Goal: Task Accomplishment & Management: Manage account settings

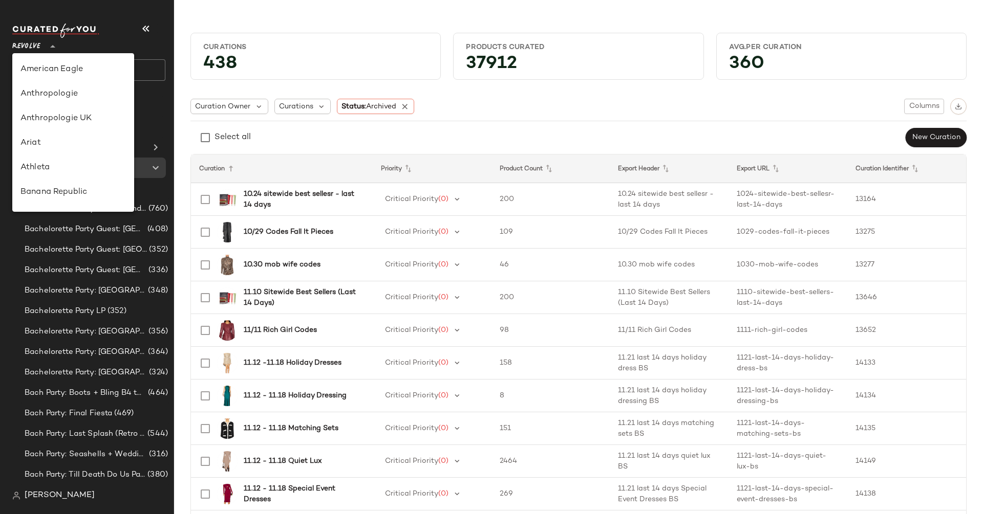
click at [43, 37] on div "Revolve **" at bounding box center [28, 41] width 32 height 26
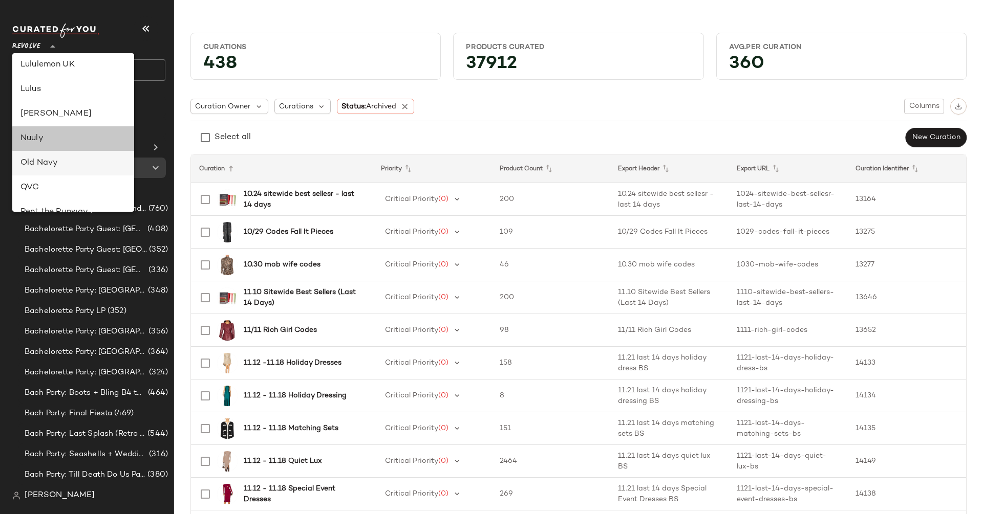
click at [51, 127] on div "Nuuly" at bounding box center [73, 138] width 122 height 25
type input "**"
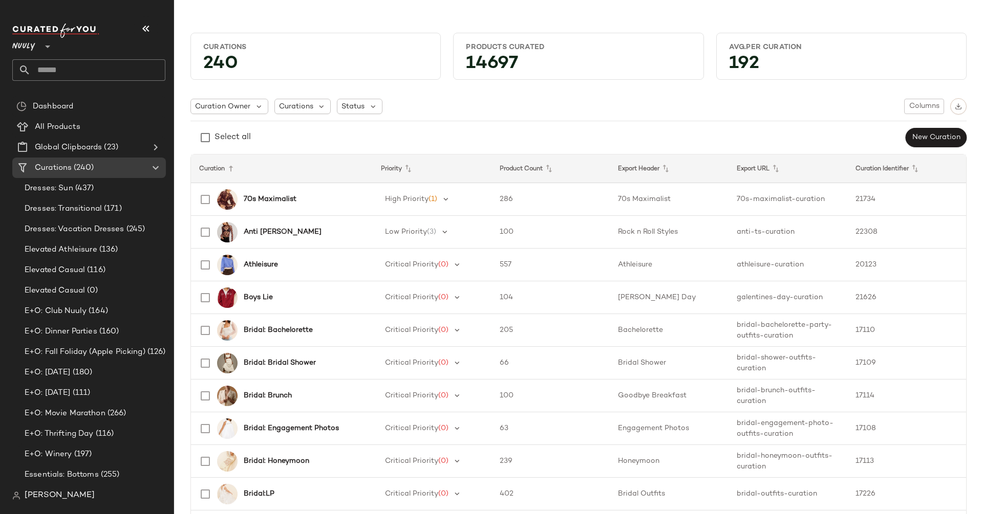
click at [85, 73] on input "text" at bounding box center [98, 69] width 135 height 21
type input "*"
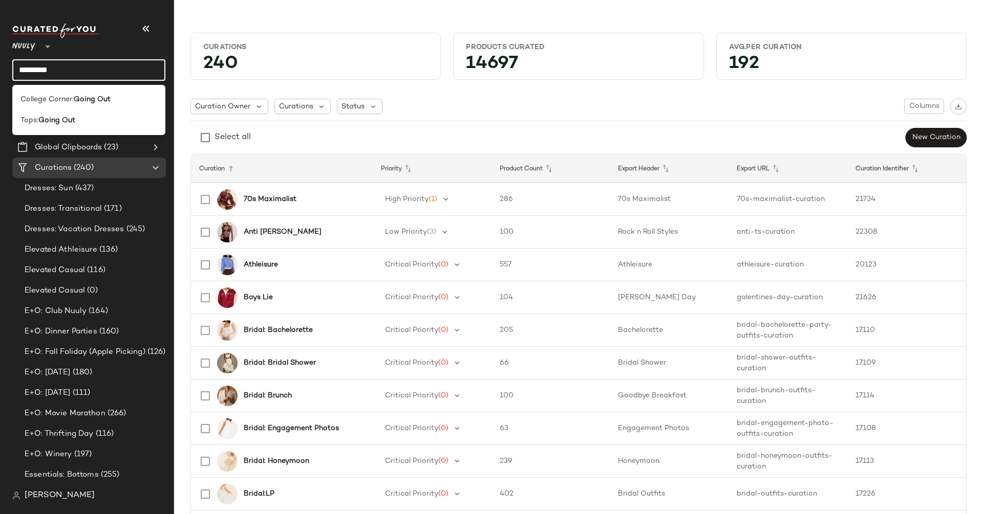
drag, startPoint x: 85, startPoint y: 71, endPoint x: 0, endPoint y: 72, distance: 85.0
click at [0, 72] on nav "Nuuly ** ********* Dashboard All Products Global Clipboards (23) Curations (240…" at bounding box center [87, 257] width 174 height 514
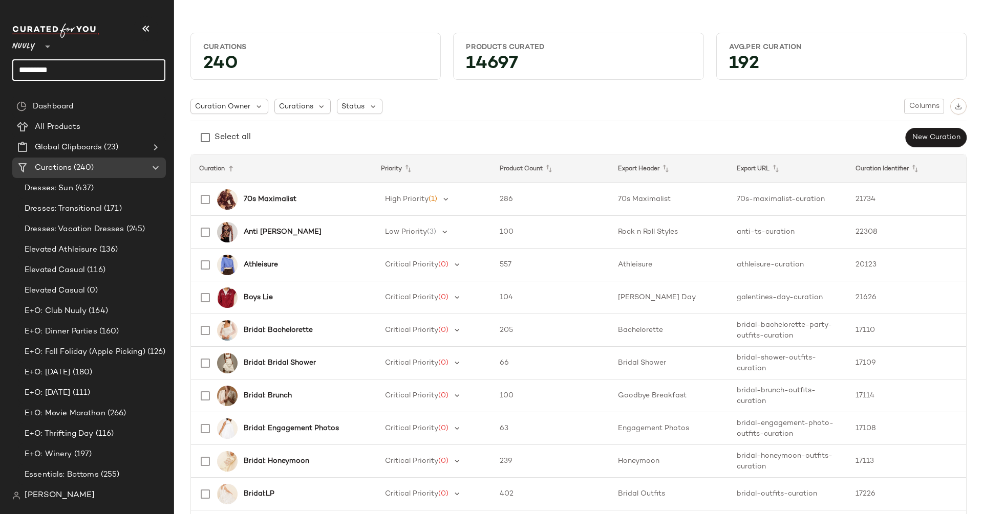
type input "*********"
click at [151, 165] on icon at bounding box center [155, 168] width 12 height 12
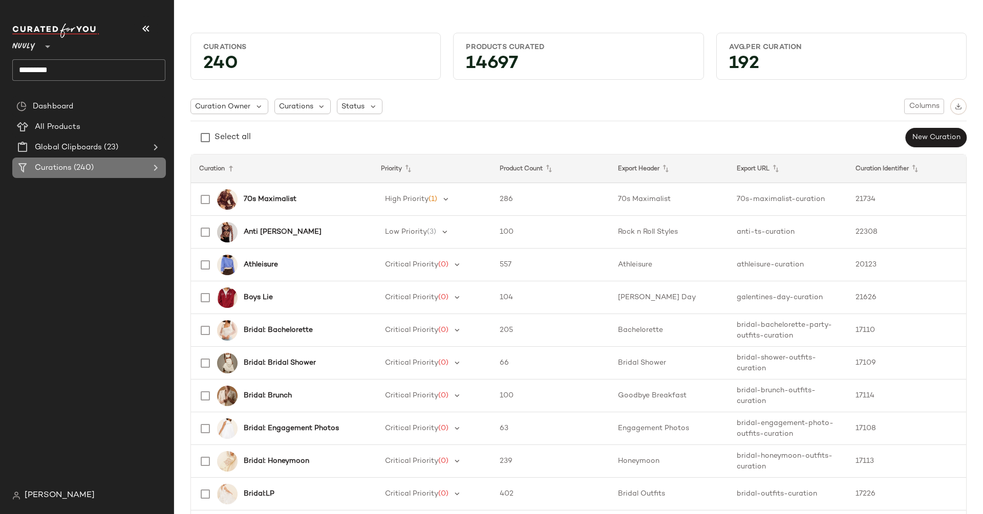
click at [158, 165] on icon at bounding box center [155, 168] width 12 height 12
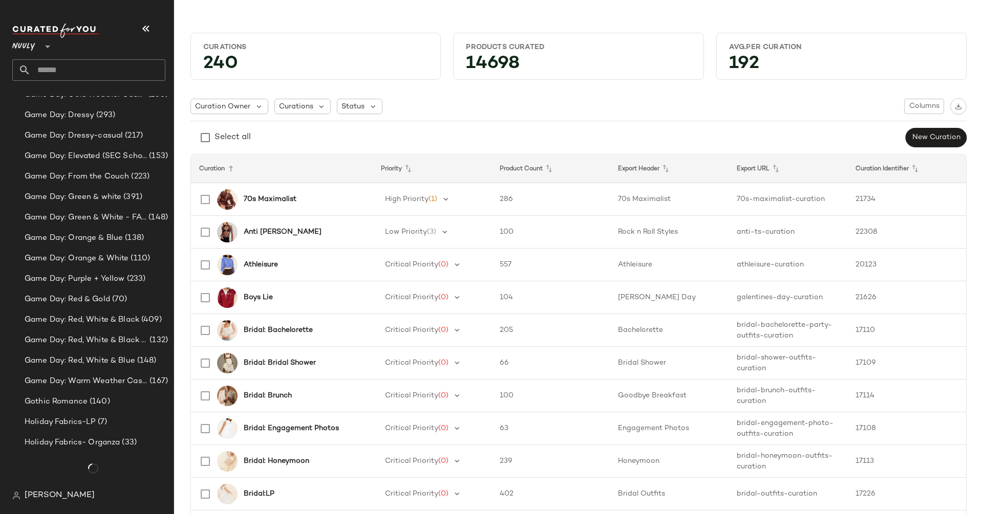
scroll to position [1772, 0]
click at [366, 105] on div "Status" at bounding box center [360, 106] width 46 height 15
click at [385, 133] on span "Archived" at bounding box center [377, 132] width 31 height 20
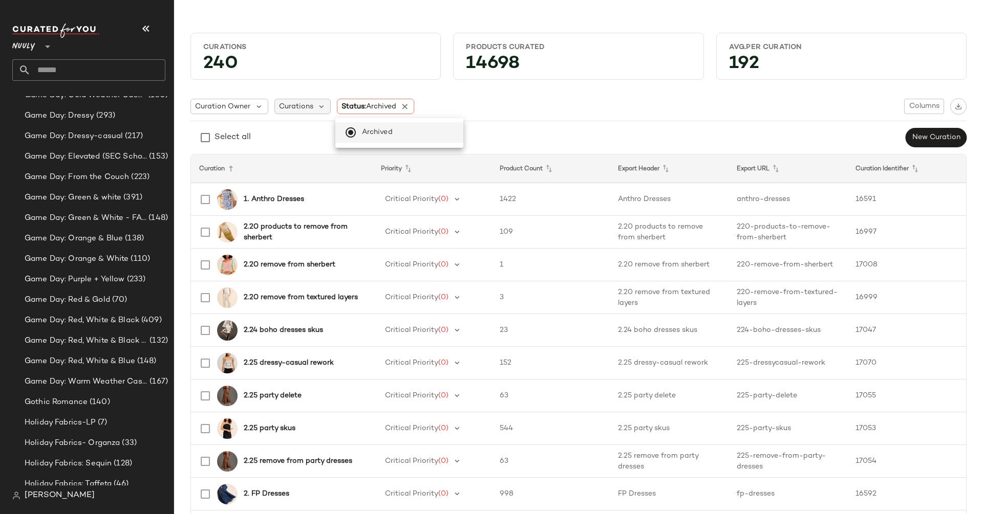
click at [298, 108] on span "Curations" at bounding box center [296, 106] width 34 height 11
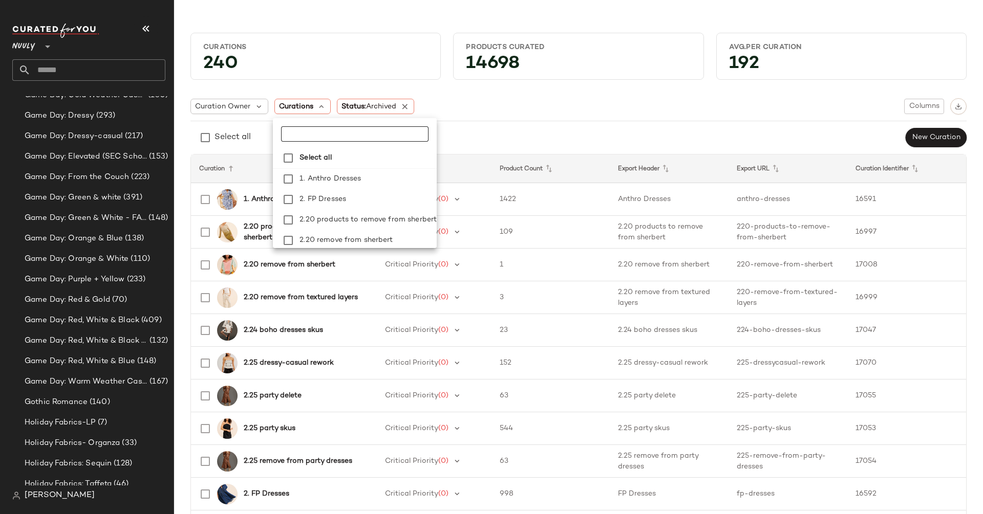
click at [318, 136] on input "text" at bounding box center [345, 133] width 128 height 15
type input "*****"
click at [337, 199] on span "Going" at bounding box center [328, 199] width 22 height 20
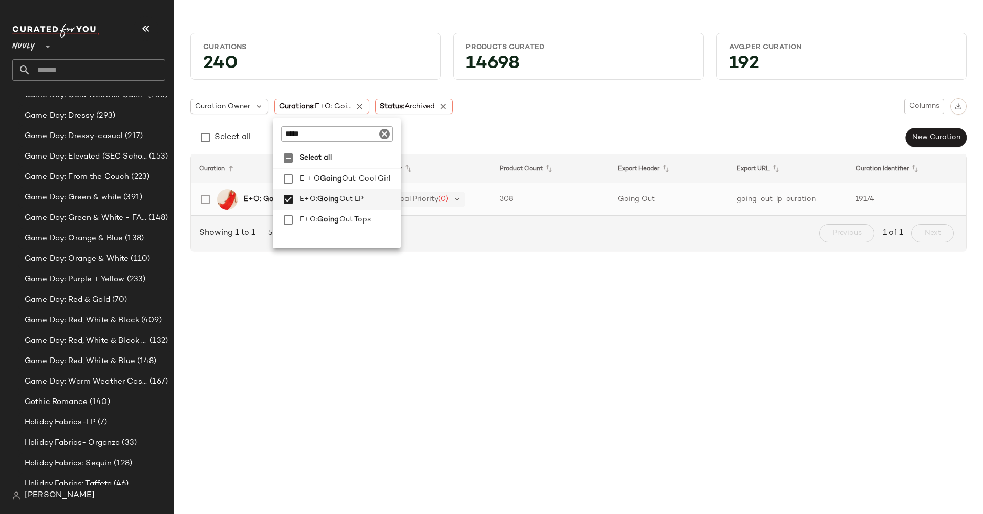
click at [428, 195] on span "Critical Priority" at bounding box center [411, 199] width 53 height 8
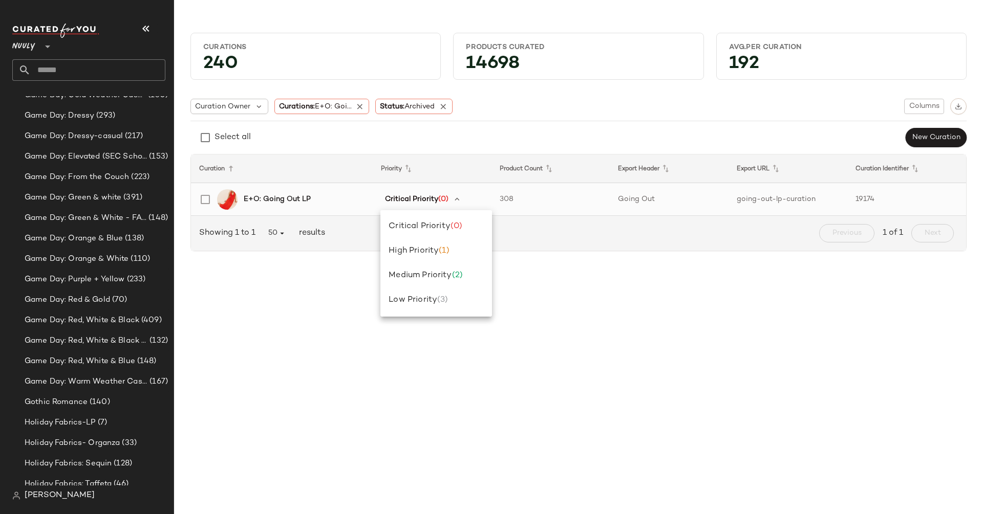
click at [289, 200] on b "E+O: Going Out LP" at bounding box center [277, 199] width 67 height 11
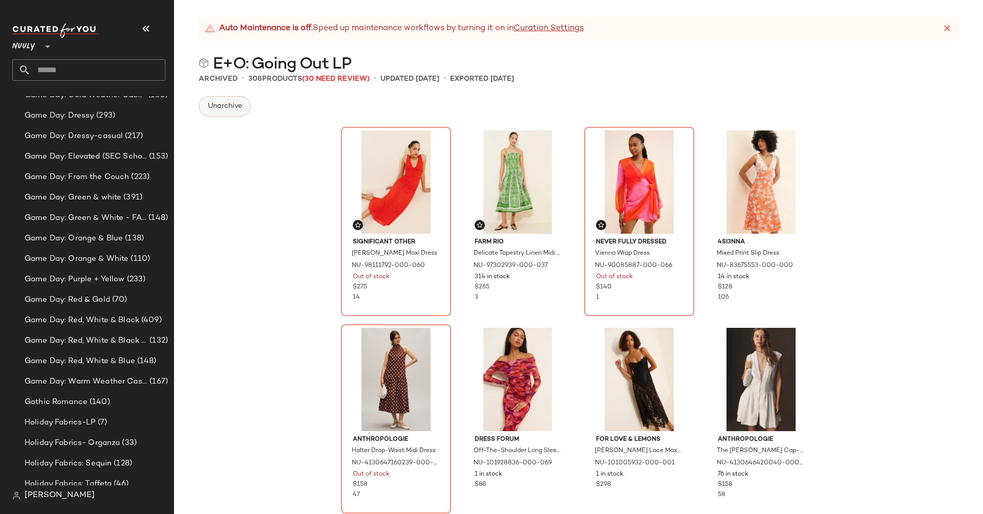
click at [230, 107] on span "Unarchive" at bounding box center [224, 106] width 35 height 8
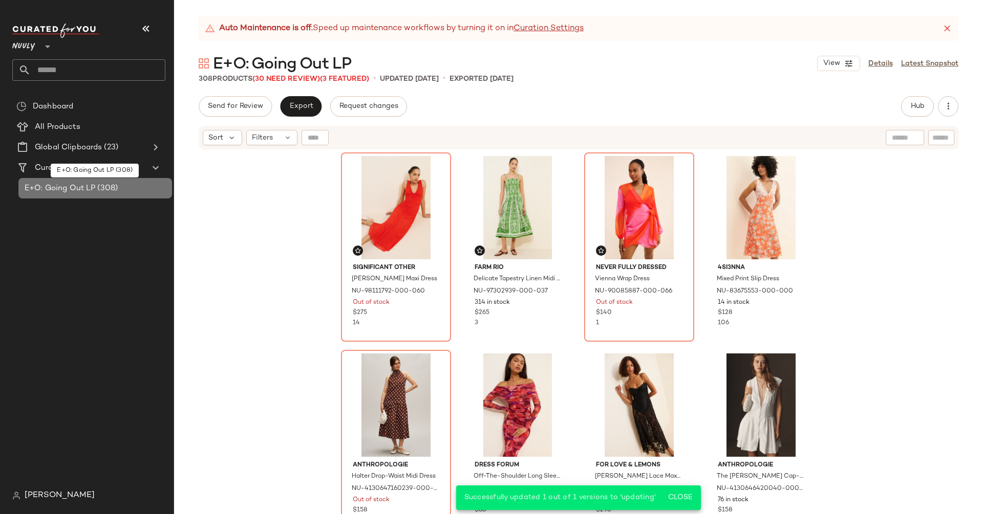
click at [93, 185] on span "E+O: Going Out LP" at bounding box center [60, 189] width 71 height 12
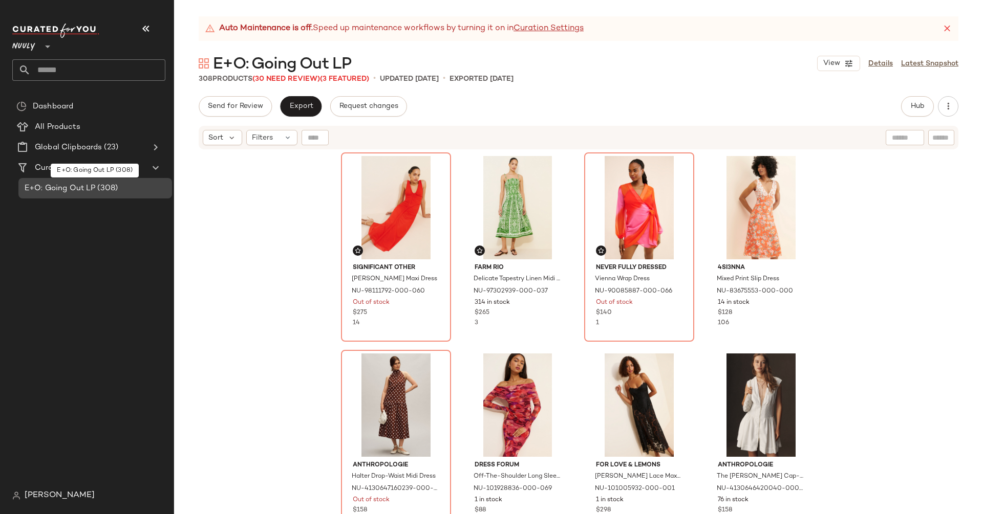
click at [84, 193] on span "E+O: Going Out LP" at bounding box center [60, 189] width 71 height 12
click at [917, 106] on span "Hub" at bounding box center [917, 106] width 14 height 8
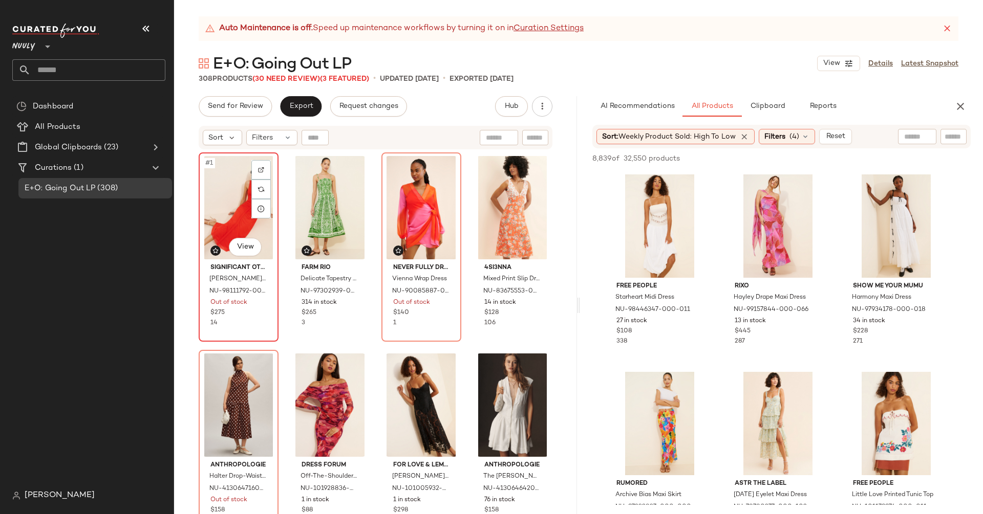
click at [240, 206] on div "#1 View" at bounding box center [238, 207] width 73 height 103
click at [498, 136] on input "text" at bounding box center [499, 138] width 26 height 11
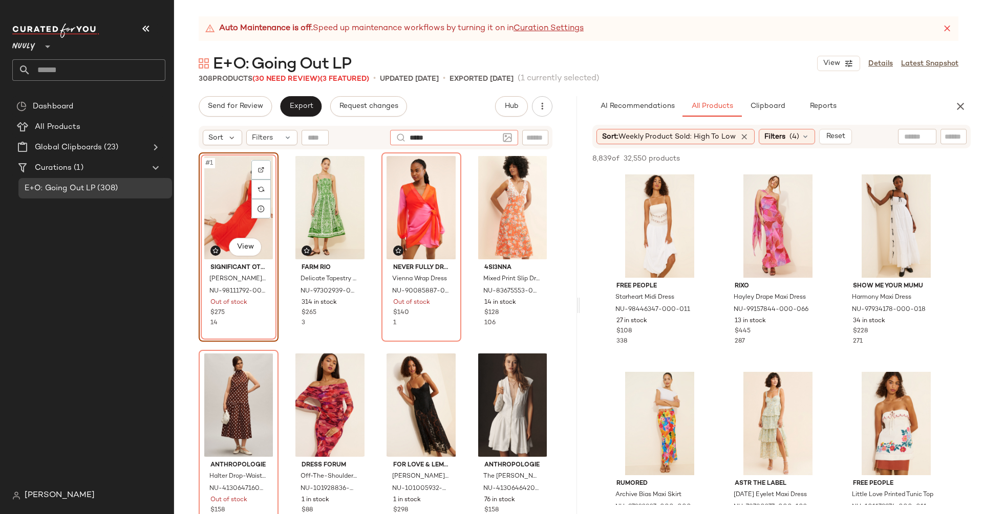
type input "******"
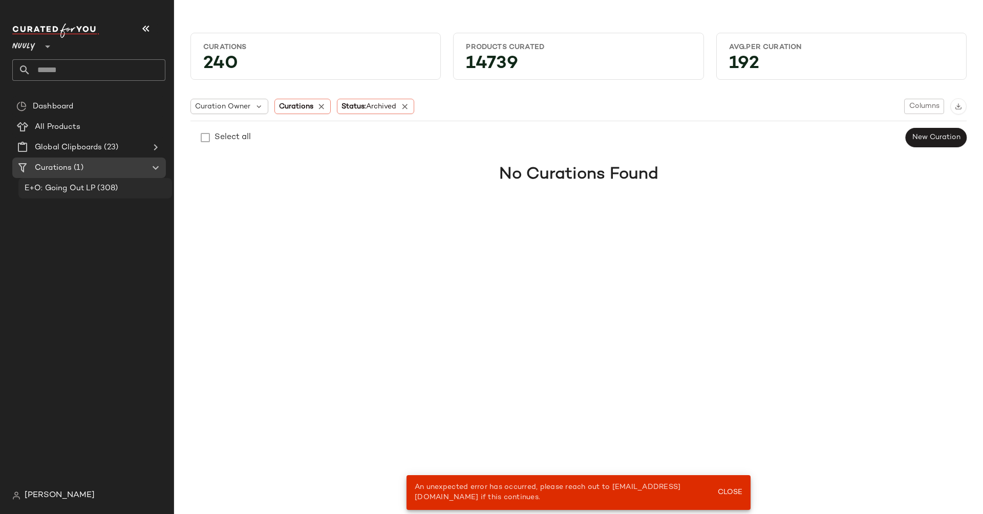
click at [86, 190] on span "E+O: Going Out LP" at bounding box center [60, 189] width 71 height 12
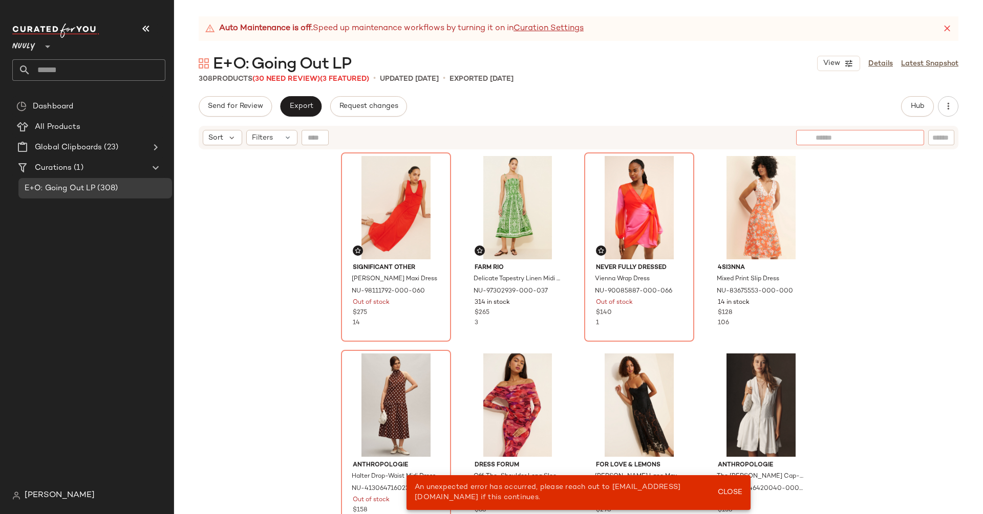
click at [900, 136] on input "text" at bounding box center [859, 138] width 89 height 11
type input "******"
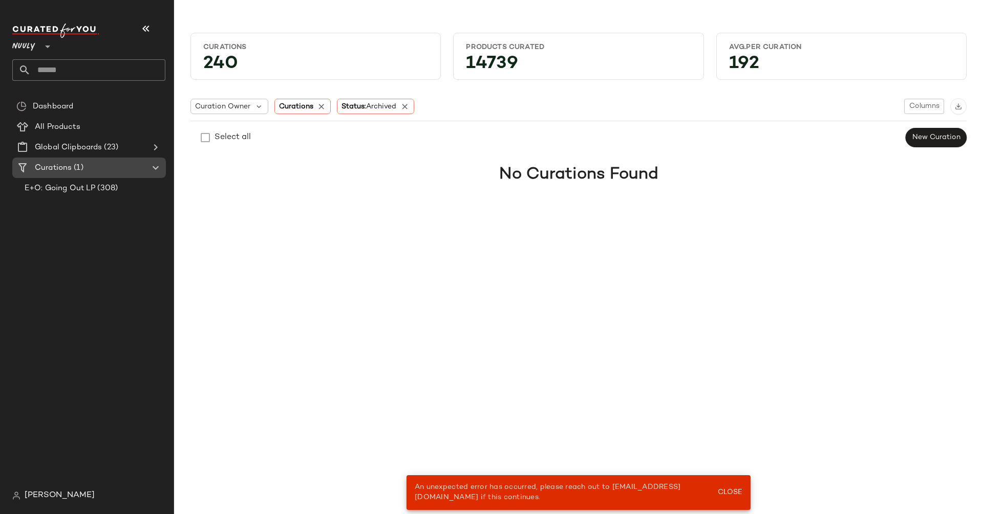
click at [105, 168] on div "Curations (1)" at bounding box center [90, 168] width 116 height 12
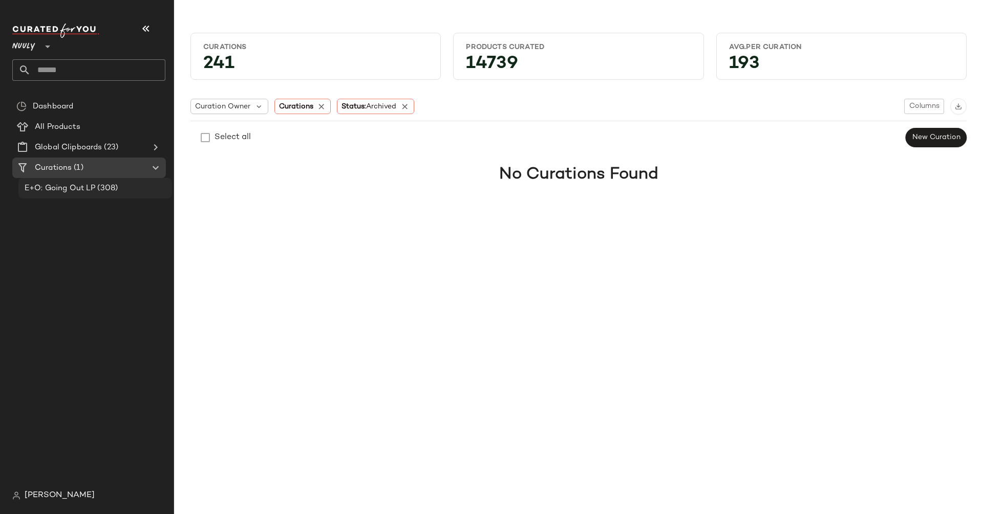
click at [130, 191] on div "E+O: Going Out LP (308)" at bounding box center [94, 189] width 146 height 12
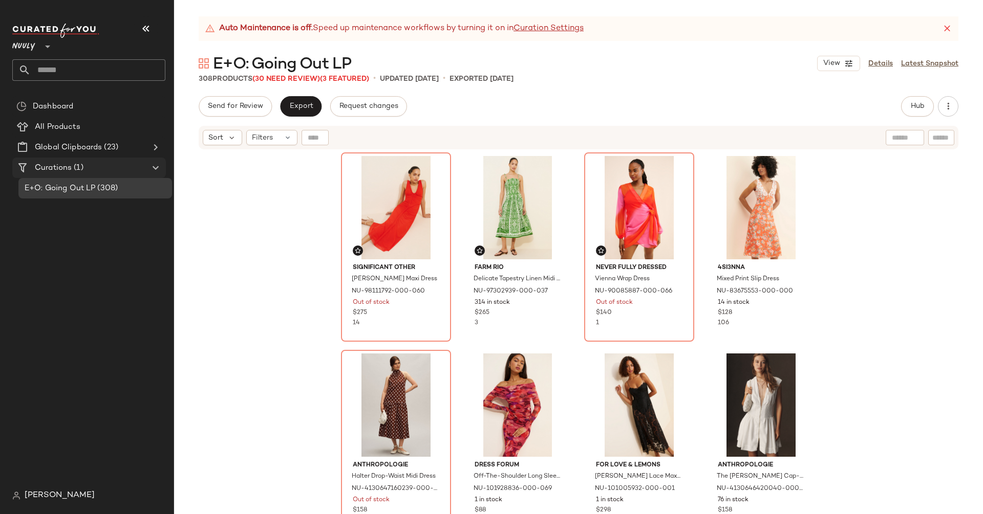
click at [63, 160] on Curations "Curations (1)" at bounding box center [89, 168] width 154 height 20
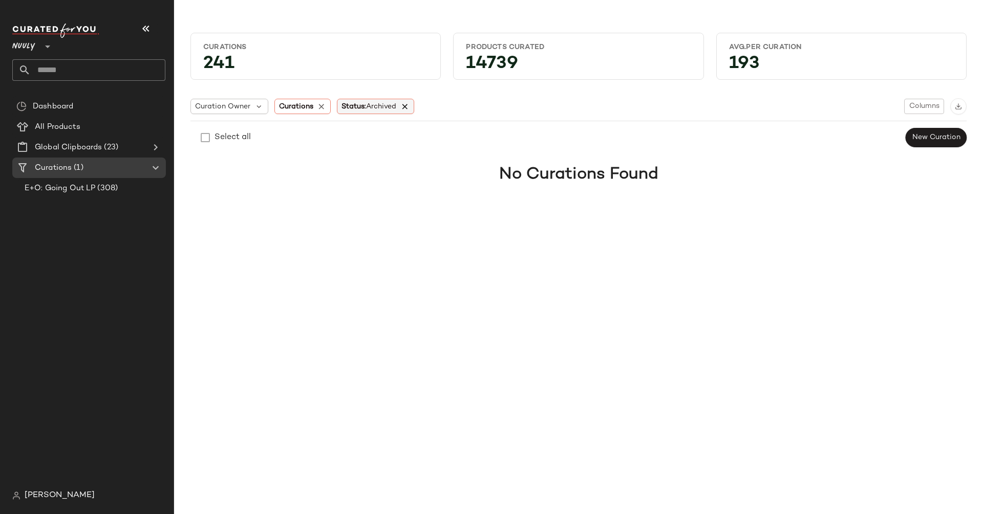
click at [405, 106] on icon at bounding box center [404, 106] width 9 height 9
click at [362, 105] on icon at bounding box center [360, 106] width 9 height 9
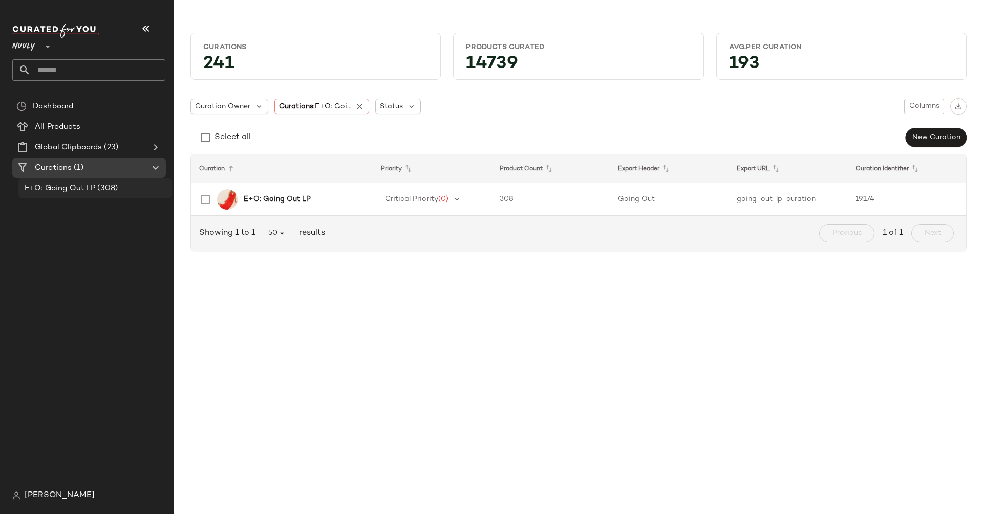
click at [127, 188] on div "E+O: Going Out LP (308)" at bounding box center [94, 189] width 146 height 12
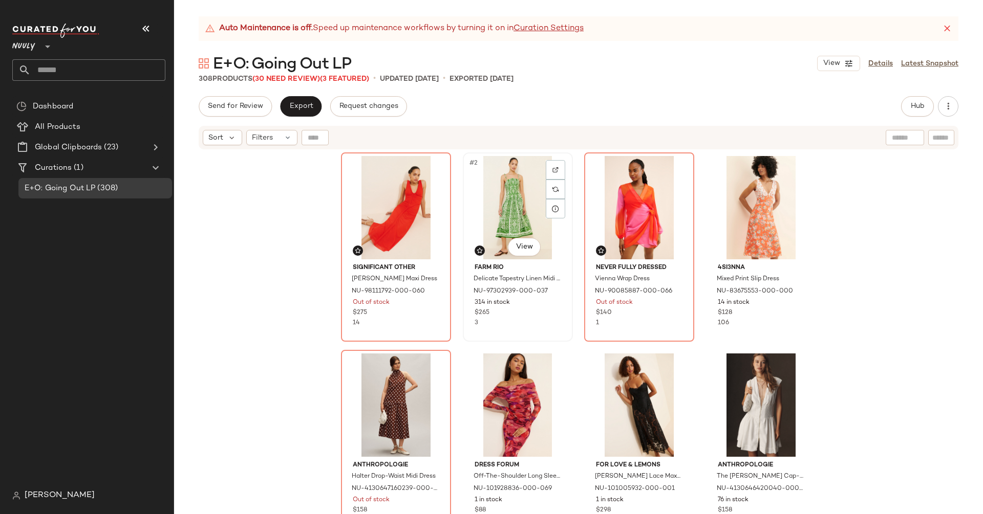
click at [565, 210] on div "#2 View Farm Rio Delicate Tapestry Linen Midi Dress NU-97302939-000-037 314 in …" at bounding box center [518, 247] width 108 height 187
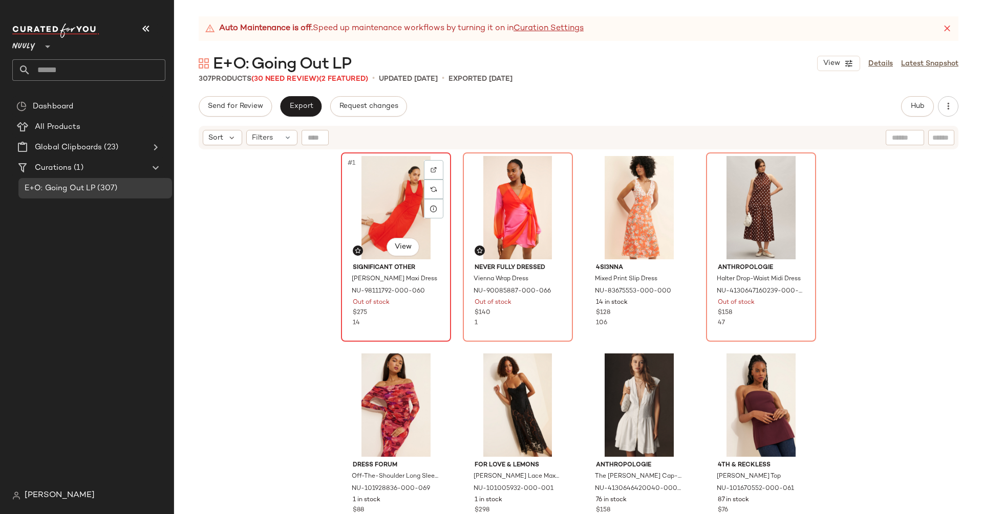
click at [410, 197] on div "#1 View" at bounding box center [395, 207] width 103 height 103
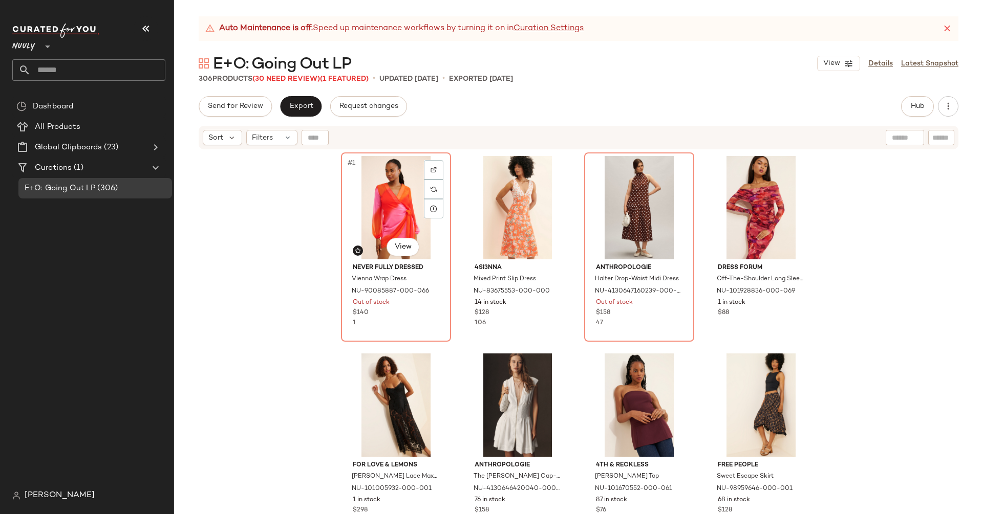
click at [410, 197] on div "#1 View" at bounding box center [395, 207] width 103 height 103
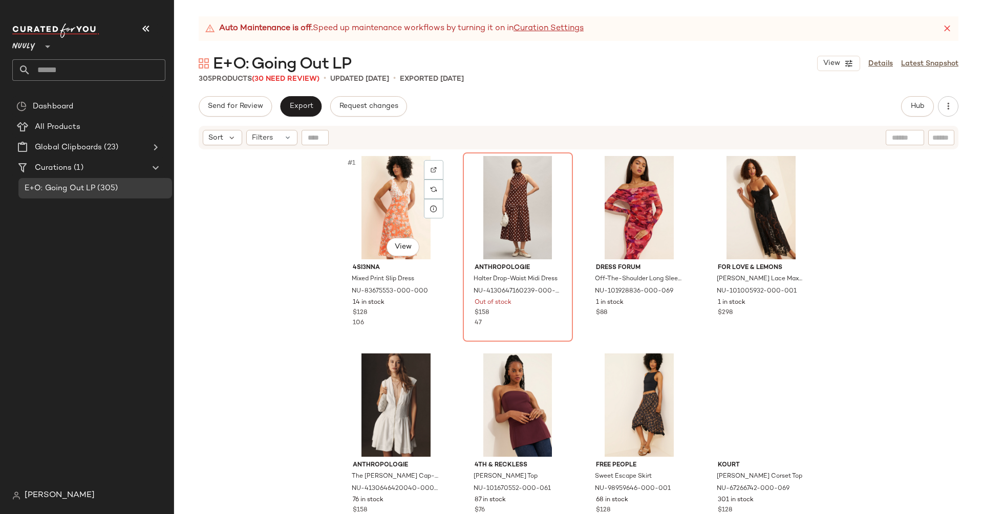
click at [410, 197] on div "#1 View" at bounding box center [395, 207] width 103 height 103
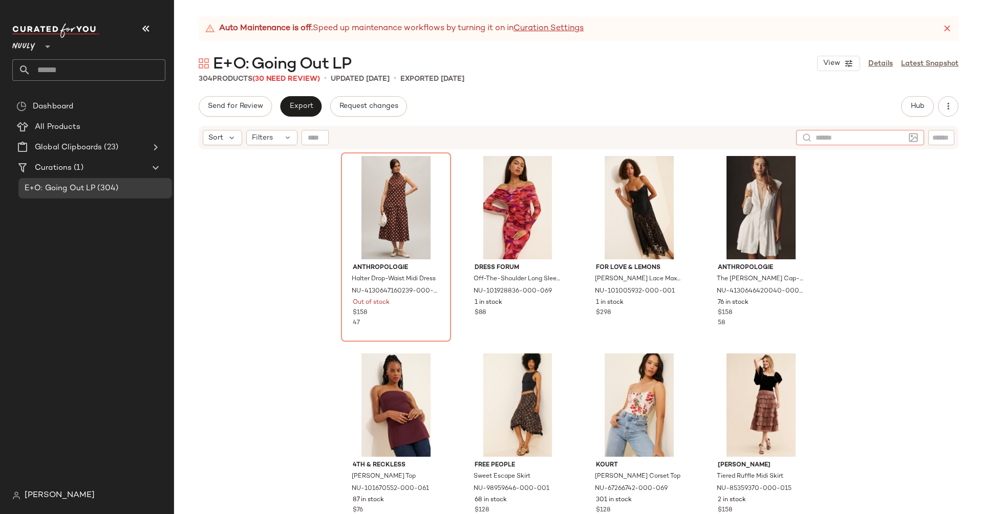
click at [906, 141] on div at bounding box center [860, 137] width 128 height 15
type input "******"
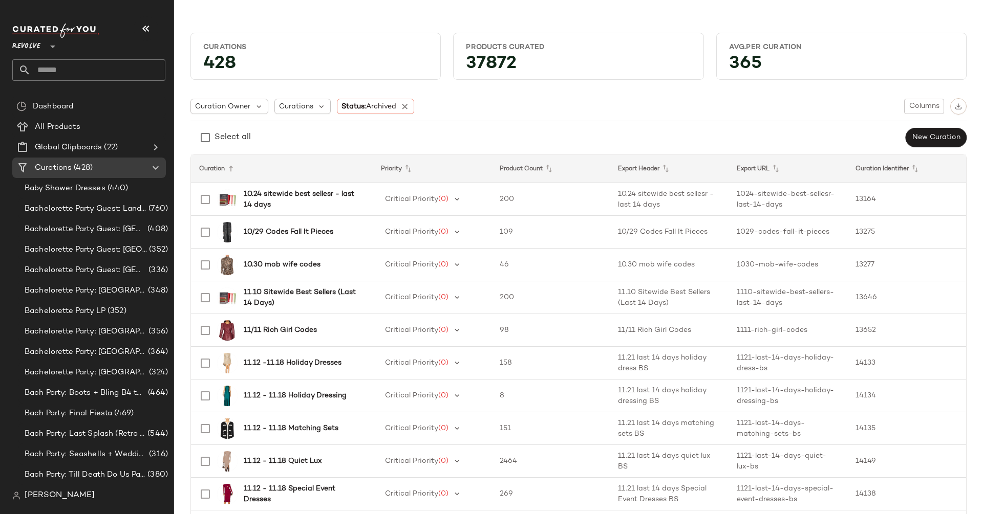
click at [56, 47] on icon at bounding box center [53, 46] width 12 height 12
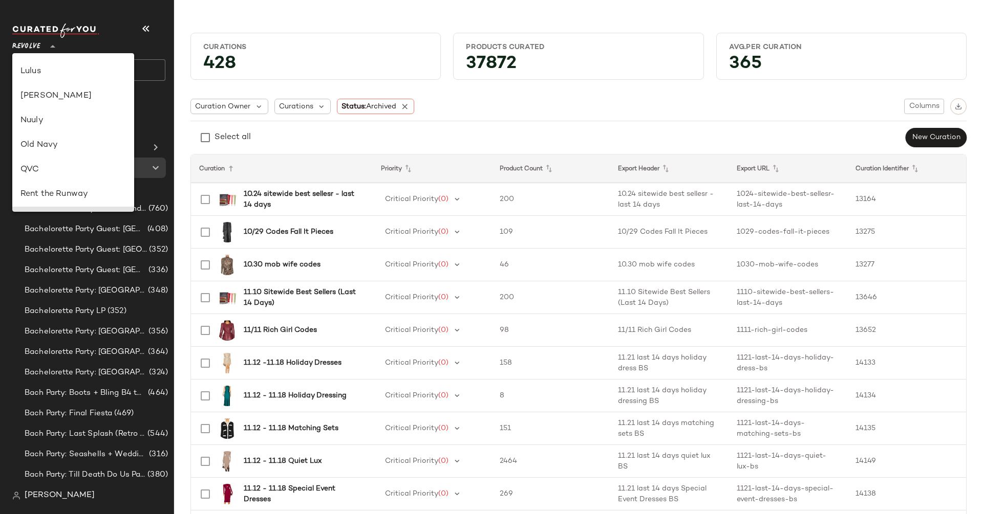
scroll to position [341, 0]
click at [60, 123] on div "Nuuly" at bounding box center [72, 122] width 105 height 12
type input "**"
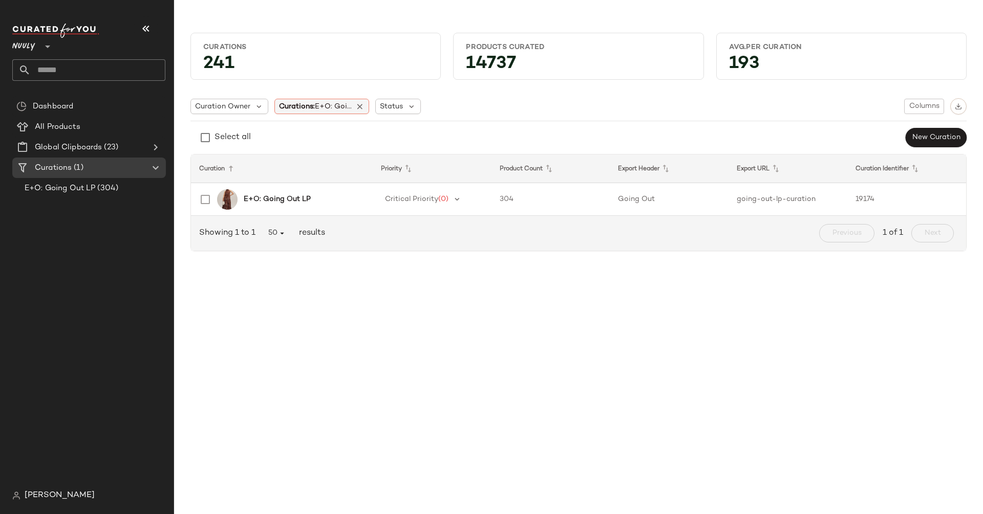
click at [361, 101] on div "Curations: E+O: Goi..." at bounding box center [321, 106] width 95 height 15
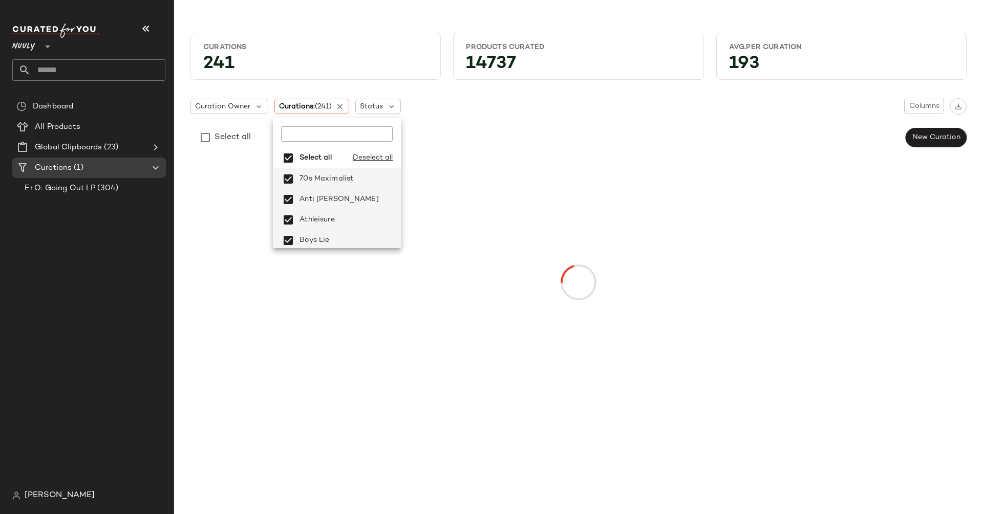
click at [689, 87] on div "Curation Owner Curations: (241) Status Columns Select all New Curation" at bounding box center [578, 252] width 792 height 352
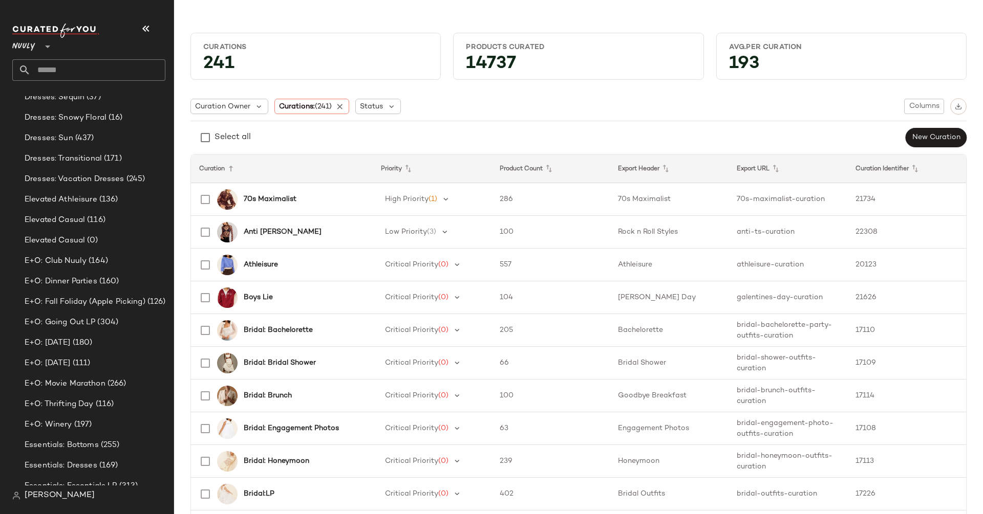
scroll to position [1181, 0]
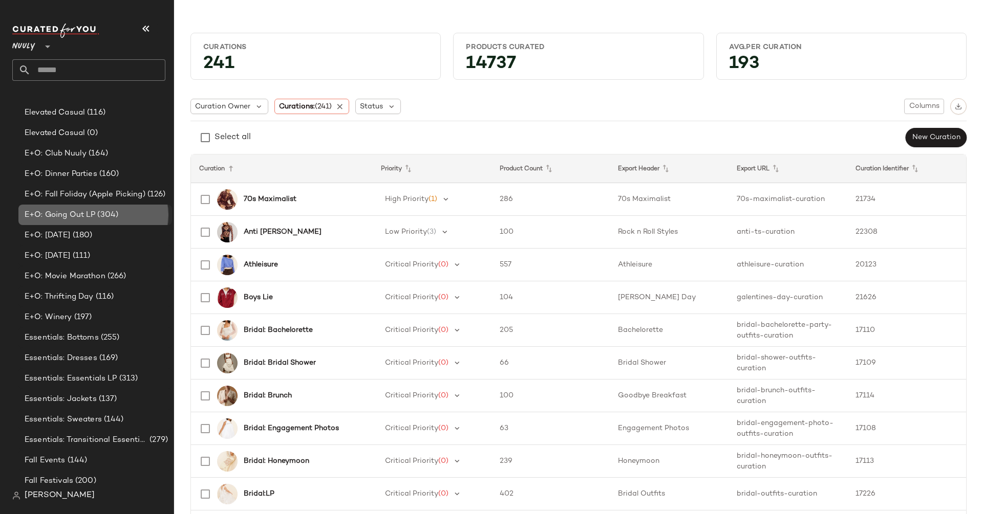
click at [113, 211] on span "(304)" at bounding box center [106, 215] width 23 height 12
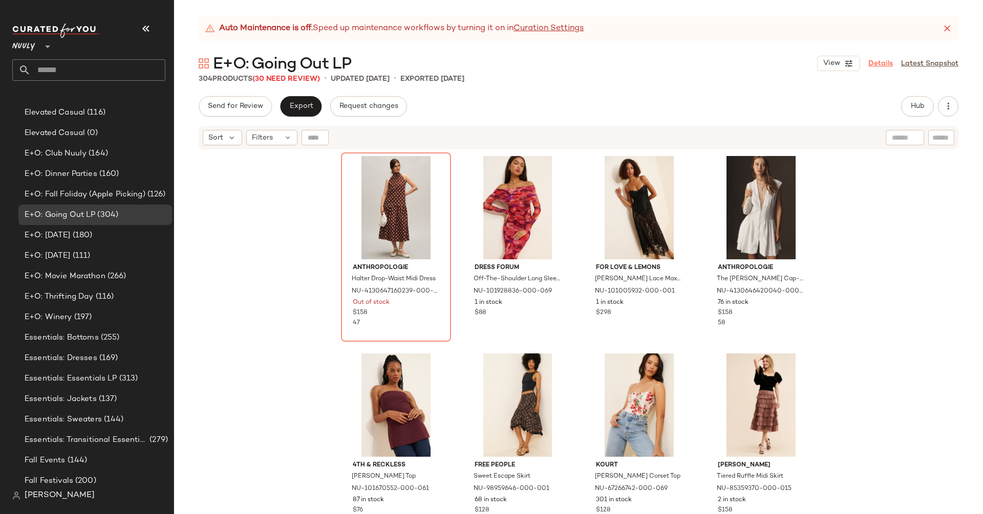
click at [884, 62] on link "Details" at bounding box center [880, 63] width 25 height 11
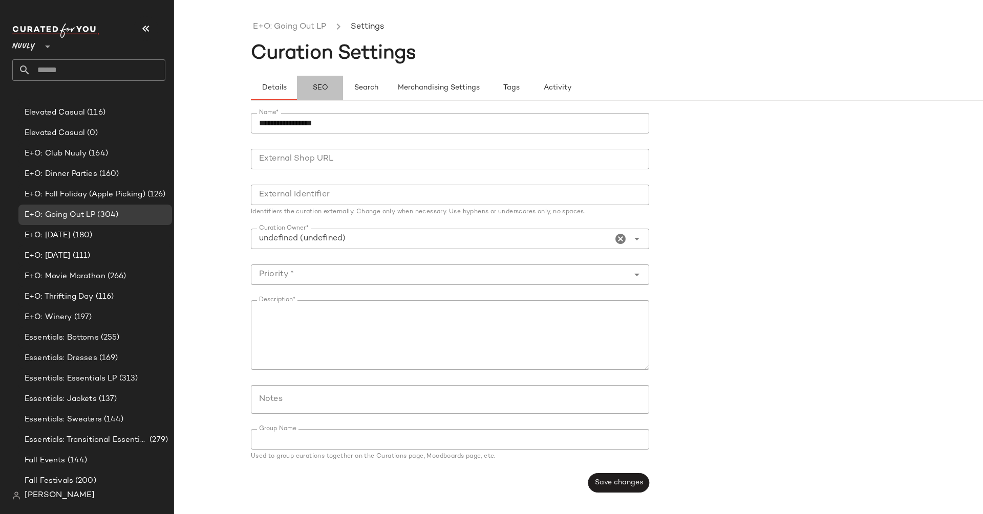
click at [323, 87] on span "SEO" at bounding box center [320, 88] width 16 height 8
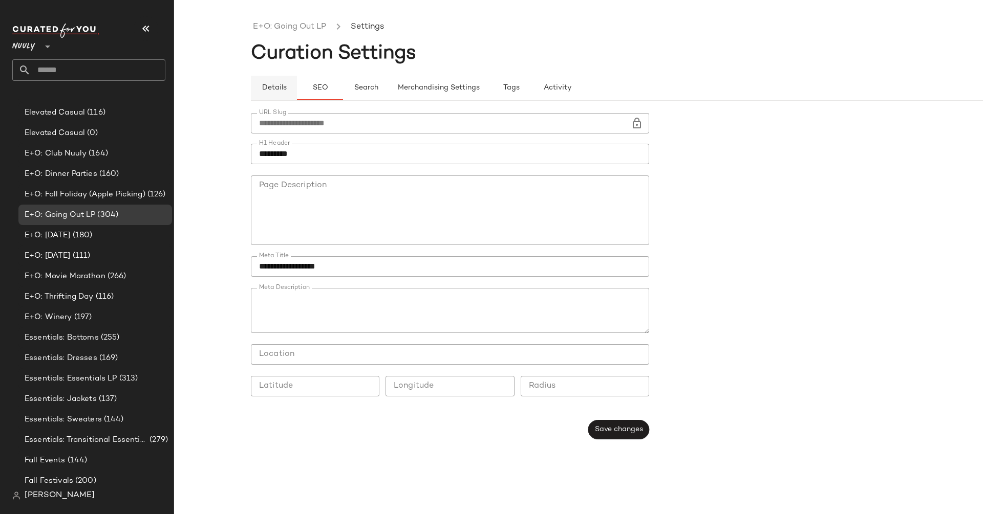
click at [284, 89] on span "Details" at bounding box center [273, 88] width 25 height 8
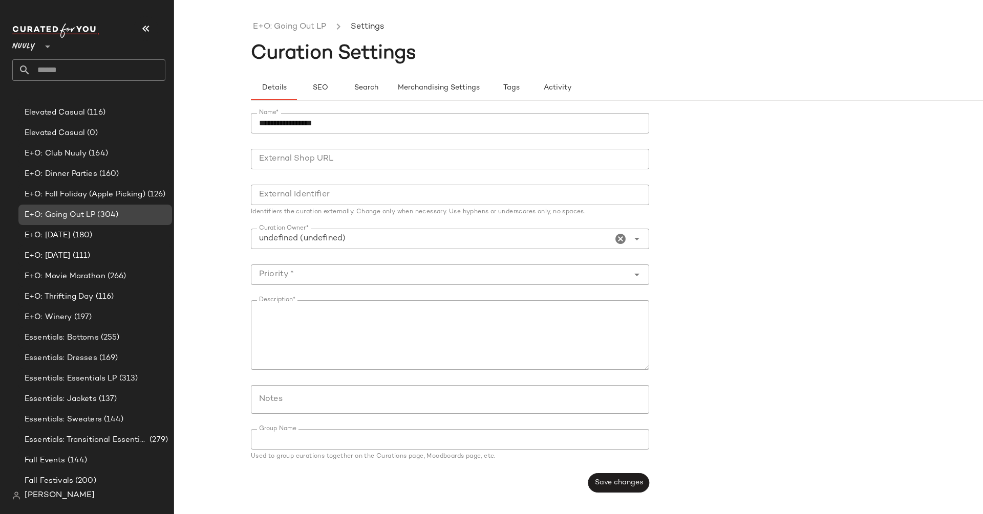
click at [92, 212] on span "E+O: Going Out LP" at bounding box center [60, 215] width 71 height 12
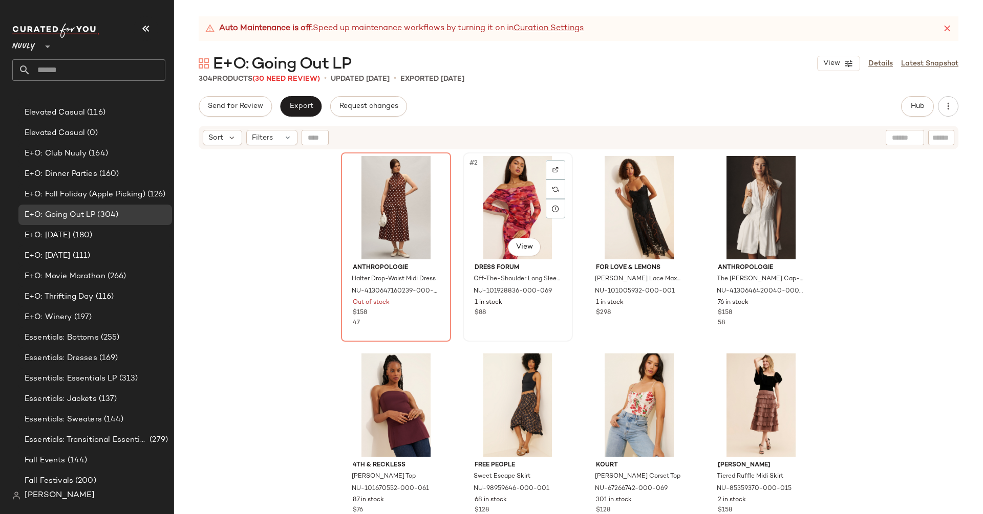
scroll to position [128, 0]
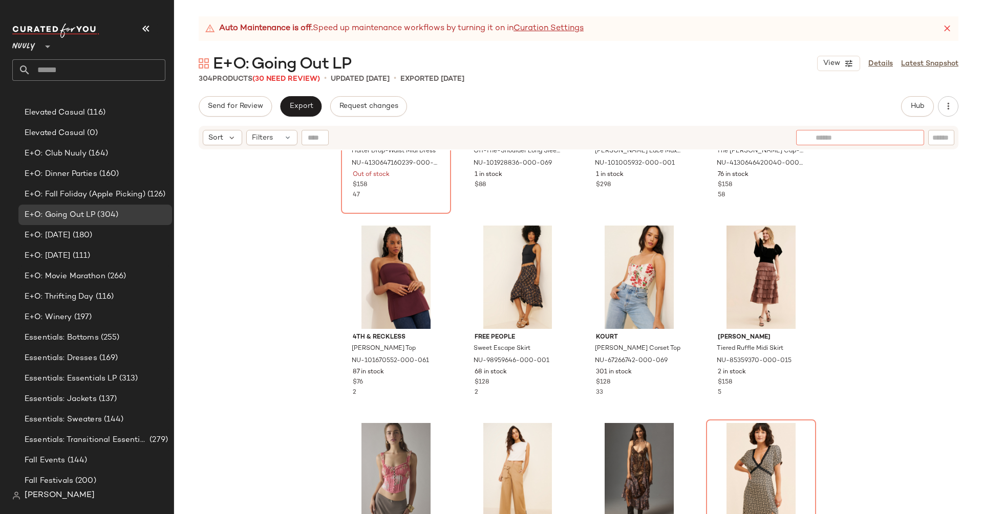
click at [900, 140] on input "text" at bounding box center [859, 138] width 89 height 11
type input "******"
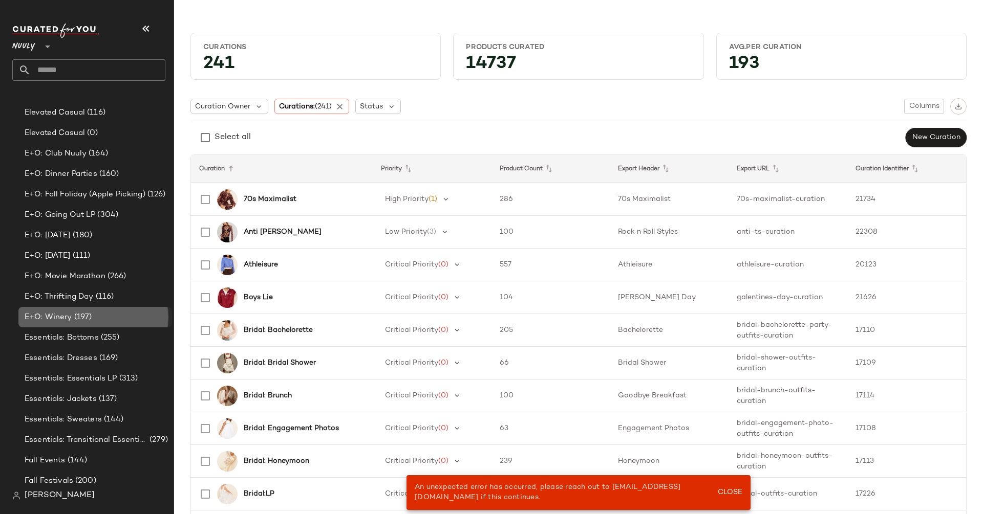
click at [74, 324] on div "E+O: Winery (197)" at bounding box center [95, 317] width 154 height 20
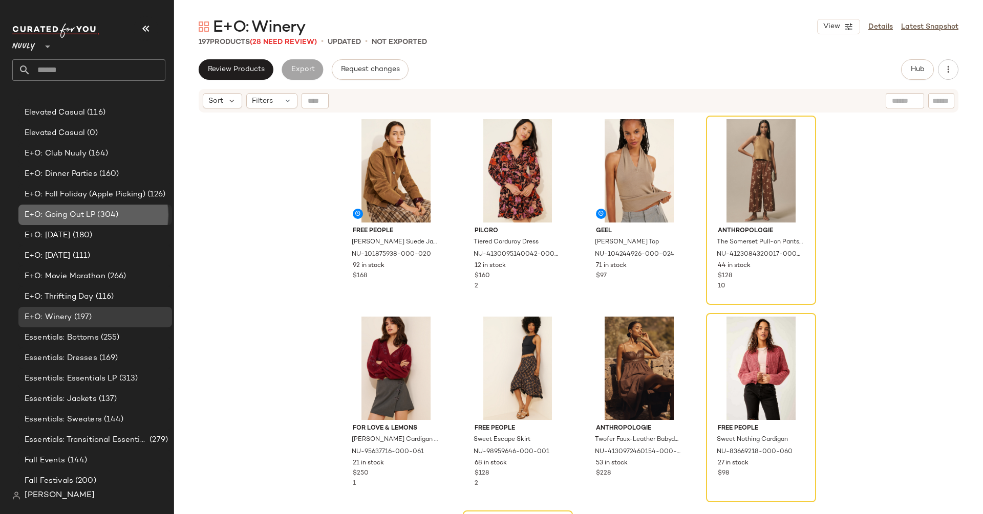
click at [91, 219] on span "E+O: Going Out LP" at bounding box center [60, 215] width 71 height 12
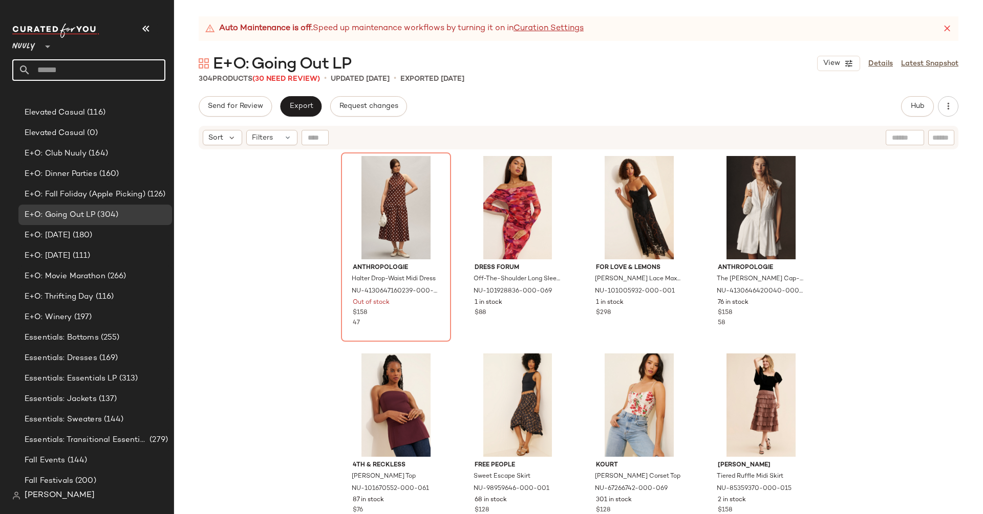
click at [114, 68] on input "text" at bounding box center [98, 69] width 135 height 21
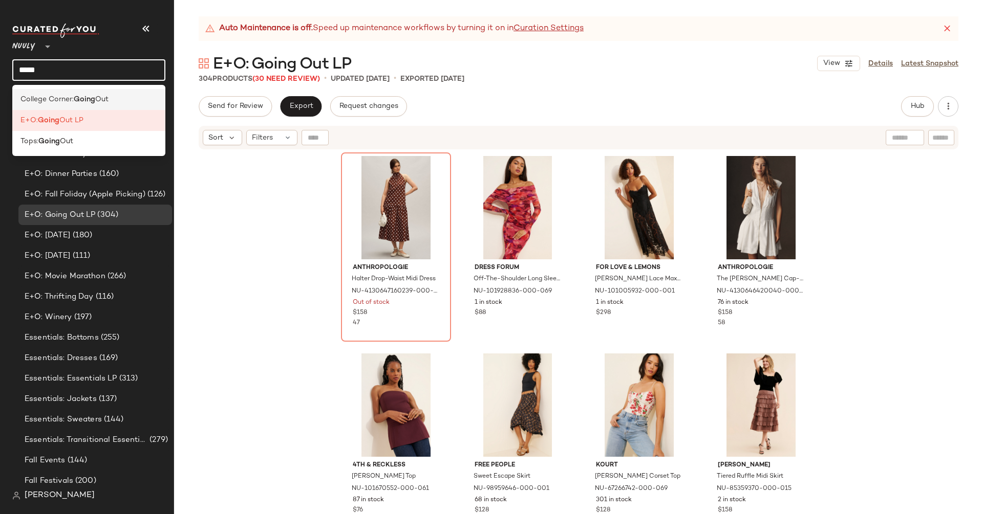
type input "*****"
click at [105, 96] on span "Out" at bounding box center [101, 99] width 13 height 11
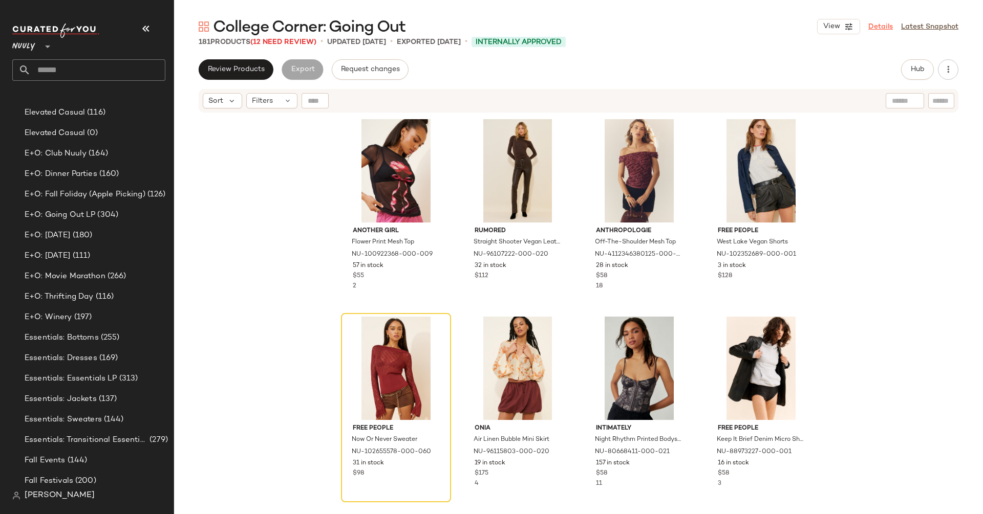
click at [879, 26] on link "Details" at bounding box center [880, 26] width 25 height 11
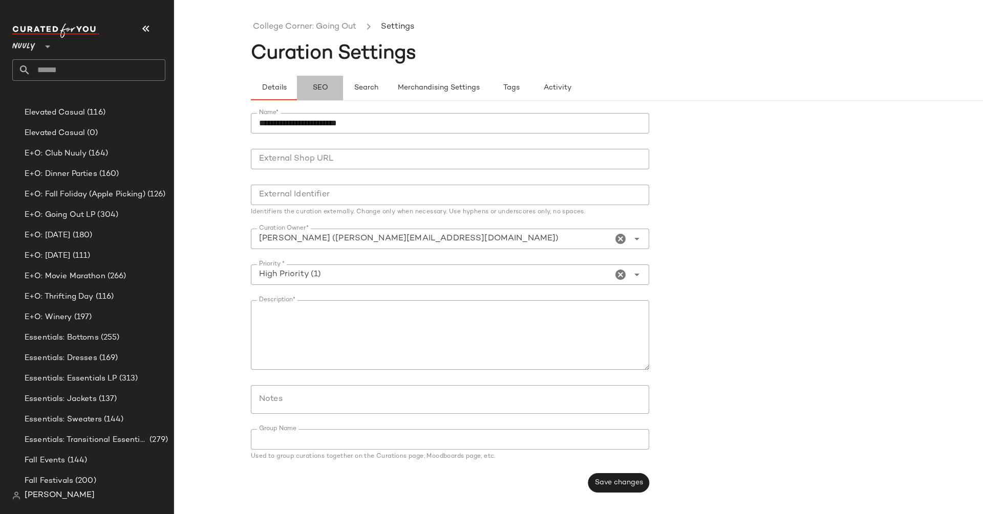
click at [324, 81] on button "SEO" at bounding box center [320, 88] width 46 height 25
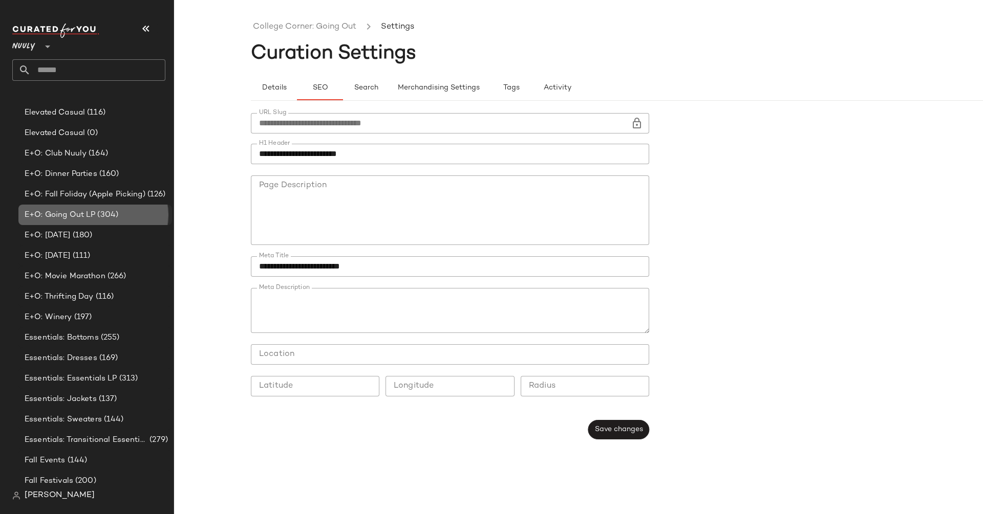
click at [89, 216] on span "E+O: Going Out LP" at bounding box center [60, 215] width 71 height 12
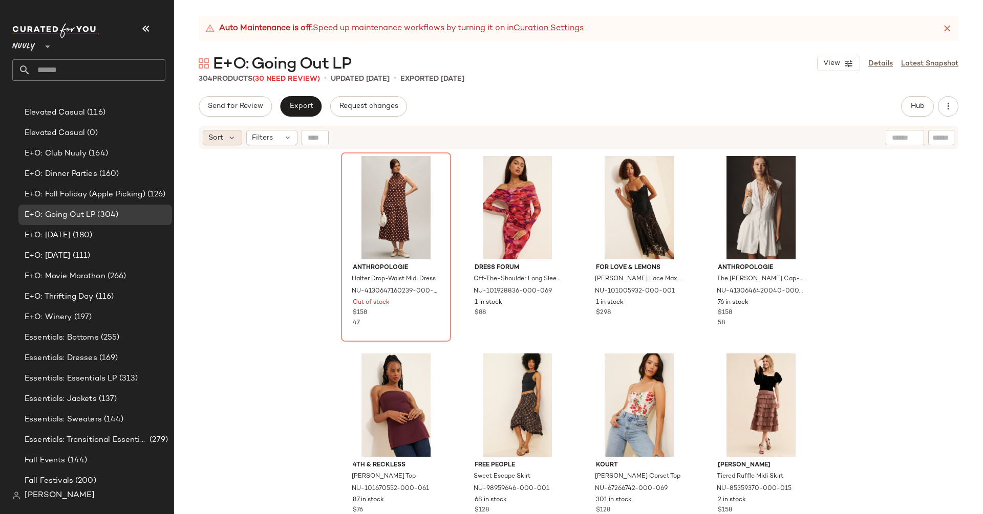
click at [215, 138] on span "Sort" at bounding box center [215, 138] width 15 height 11
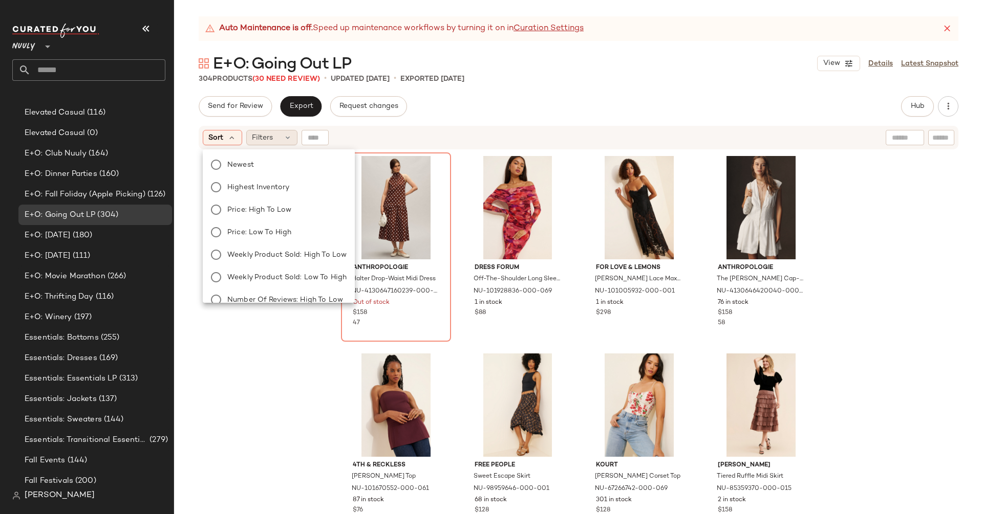
click at [256, 139] on span "Filters" at bounding box center [262, 138] width 21 height 11
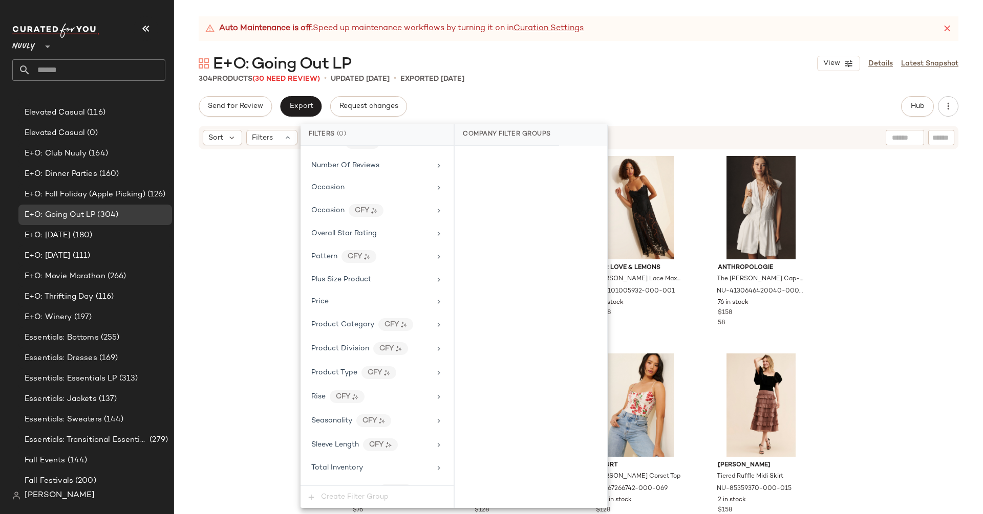
scroll to position [652, 0]
click at [381, 438] on div "Total Inventory" at bounding box center [370, 443] width 119 height 11
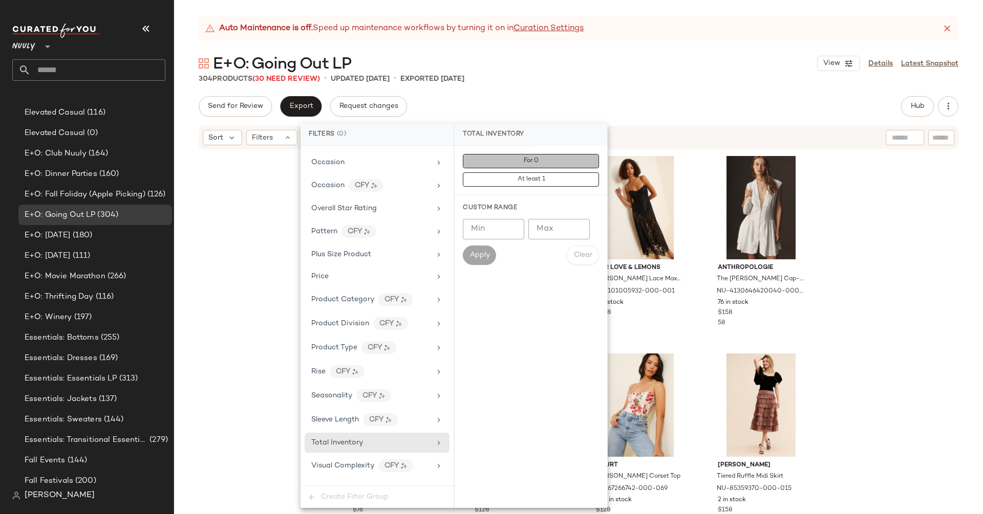
click at [555, 163] on button "For 0" at bounding box center [531, 161] width 136 height 14
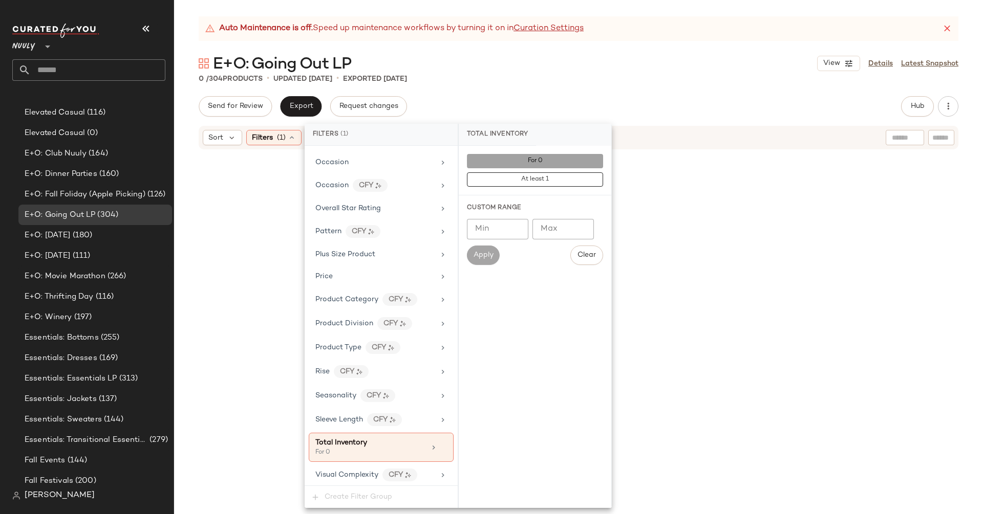
click at [541, 161] on span "For 0" at bounding box center [534, 161] width 15 height 7
click at [542, 182] on span "At least 1" at bounding box center [534, 179] width 28 height 7
click at [561, 230] on input "Max" at bounding box center [562, 229] width 61 height 20
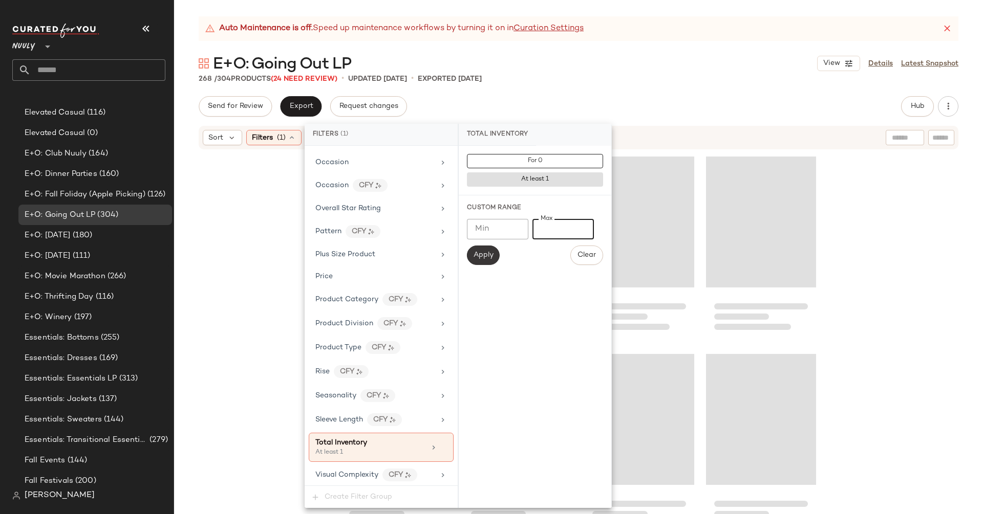
type input "*"
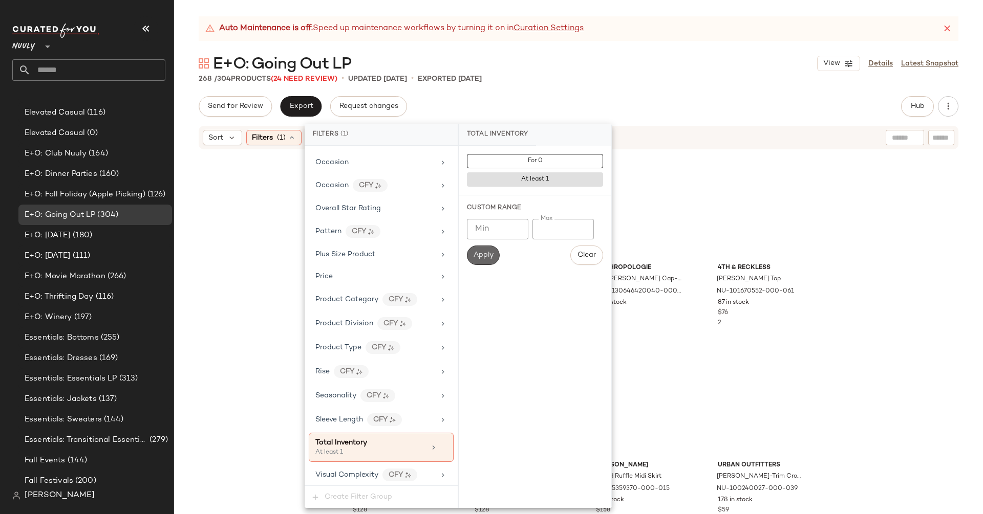
click at [487, 255] on span "Apply" at bounding box center [483, 255] width 20 height 8
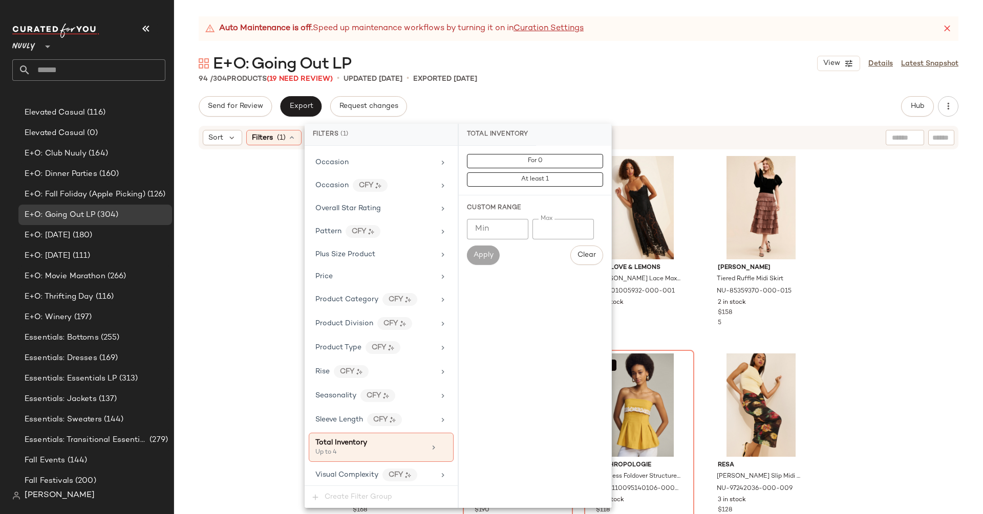
click at [246, 250] on div "Anthropologie Halter Drop-Waist Midi Dress NU-4130647160239-000-029 Out of stoc…" at bounding box center [578, 344] width 809 height 389
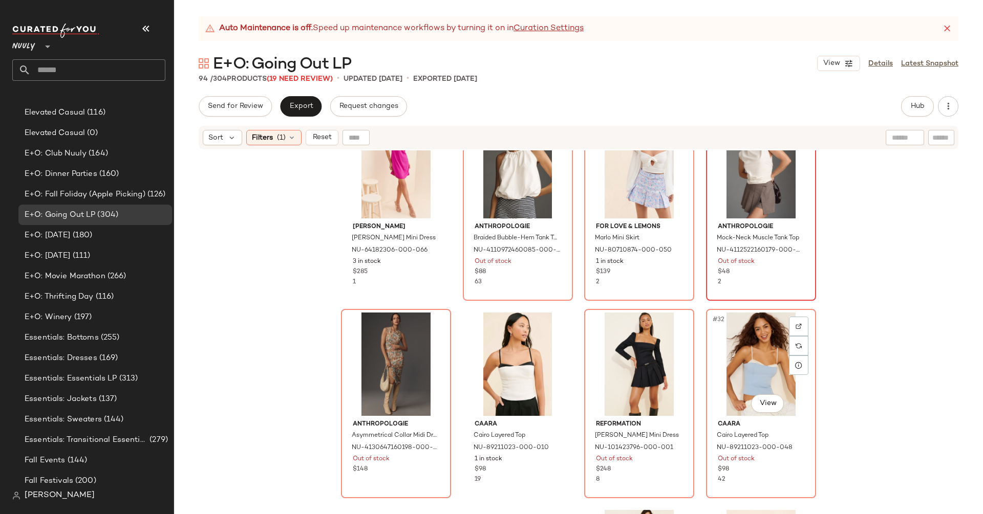
scroll to position [1431, 0]
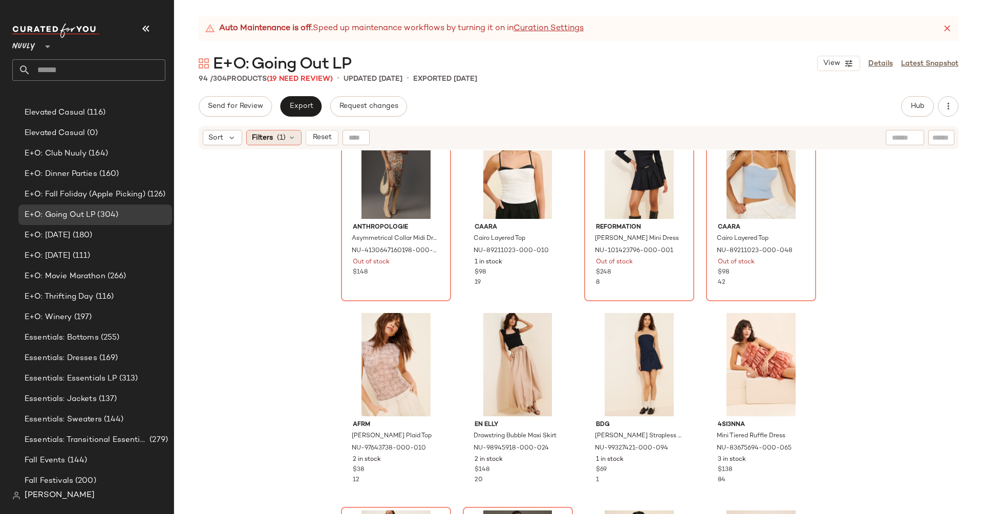
click at [258, 130] on div "Filters (1)" at bounding box center [273, 137] width 55 height 15
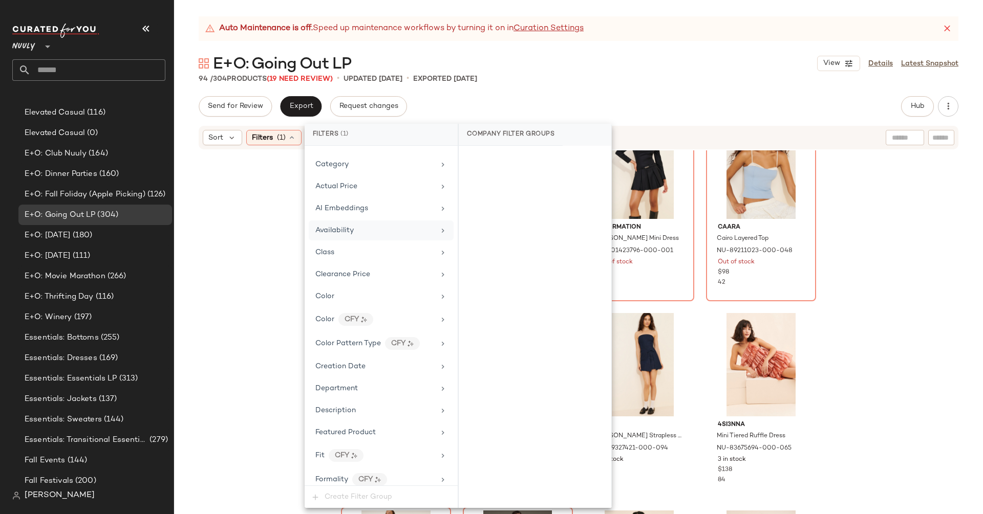
scroll to position [0, 0]
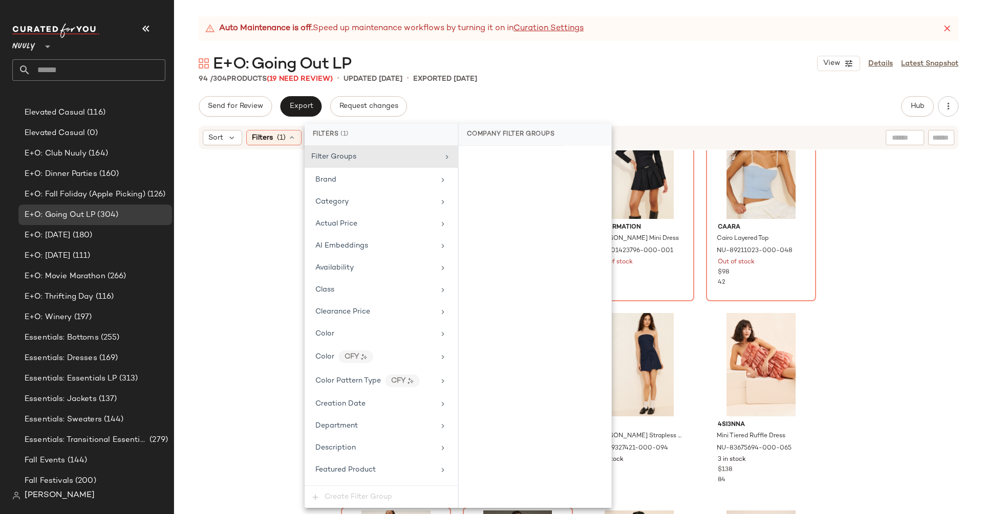
click at [245, 224] on div "Camilyn Beth Sylvie Mini Dress NU-64182306-000-066 3 in stock $285 1 Anthropolo…" at bounding box center [578, 344] width 809 height 389
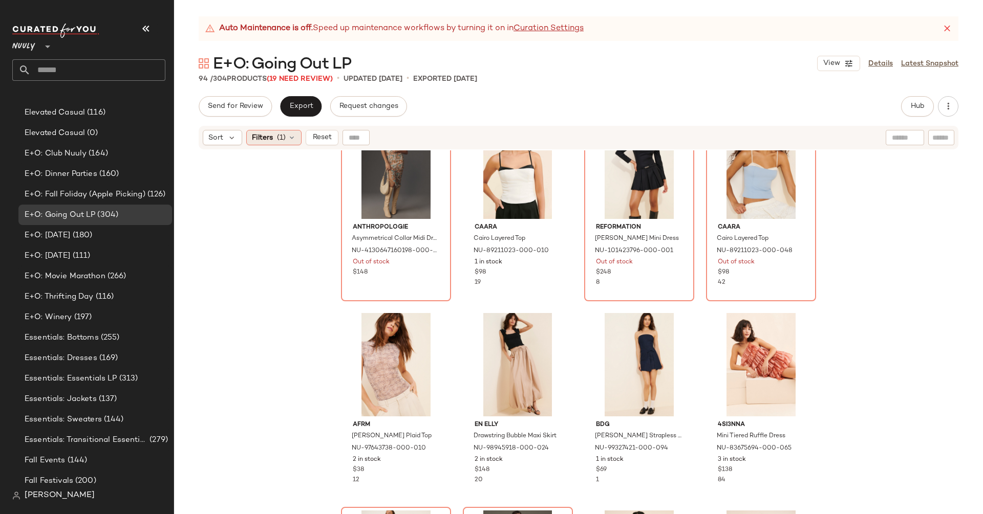
click at [289, 141] on icon at bounding box center [292, 138] width 8 height 8
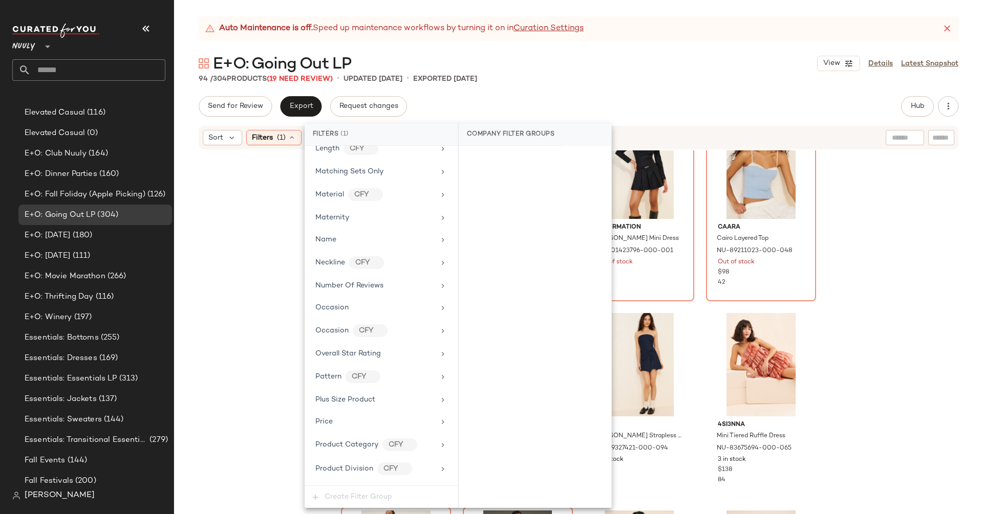
scroll to position [661, 0]
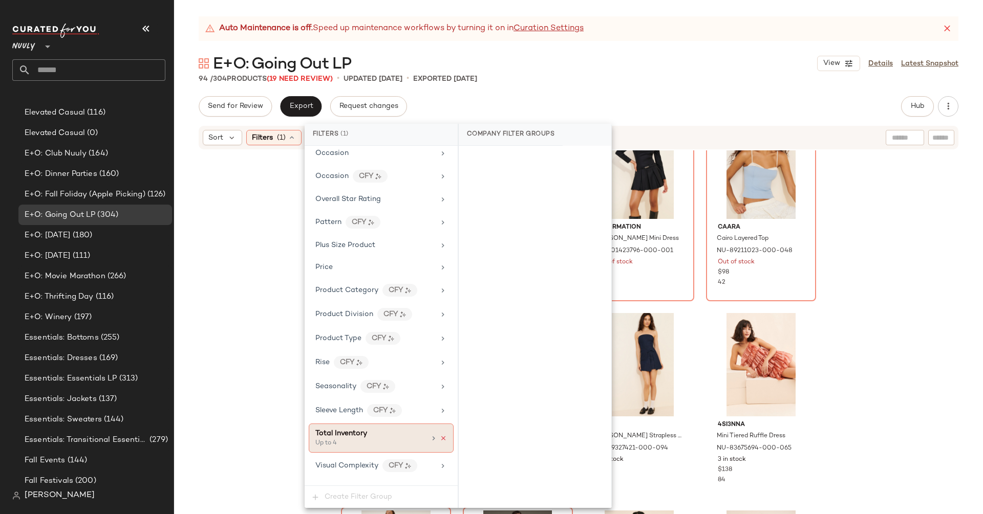
click at [440, 435] on icon at bounding box center [443, 438] width 7 height 7
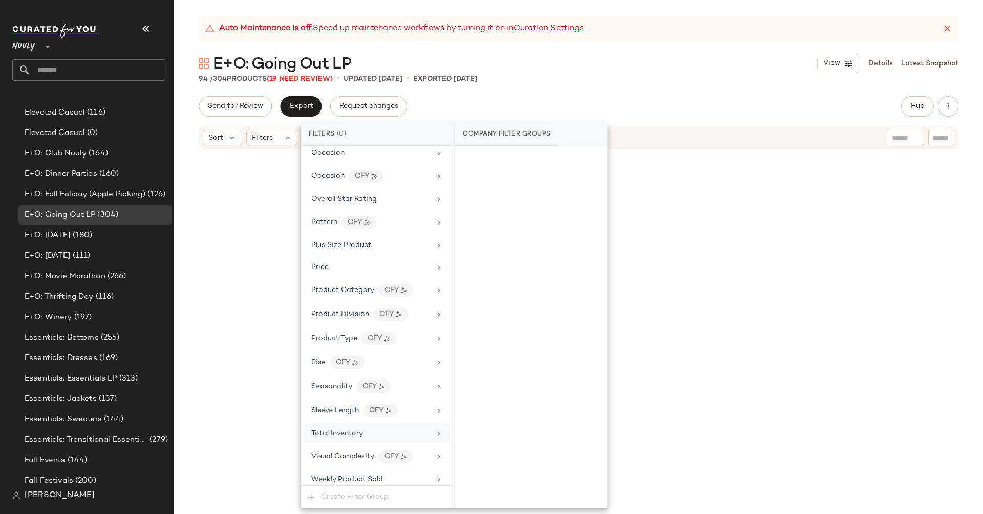
scroll to position [652, 0]
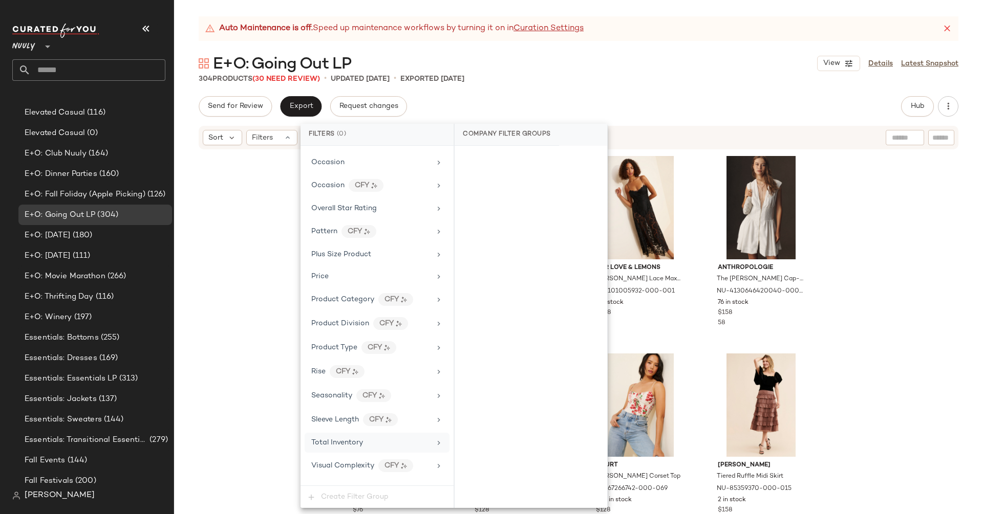
click at [910, 227] on div "Anthropologie Halter Drop-Waist Midi Dress NU-4130647160239-000-029 Out of stoc…" at bounding box center [578, 344] width 809 height 389
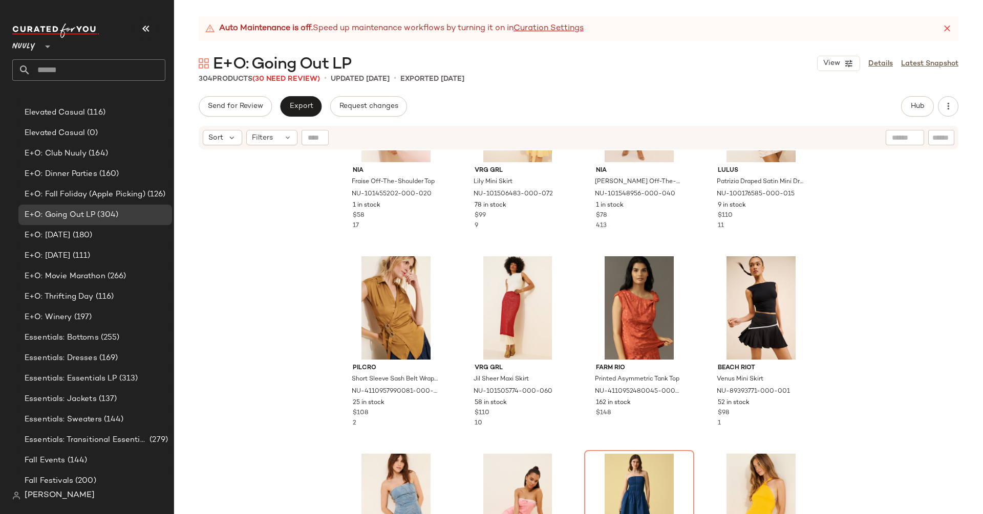
scroll to position [1847, 0]
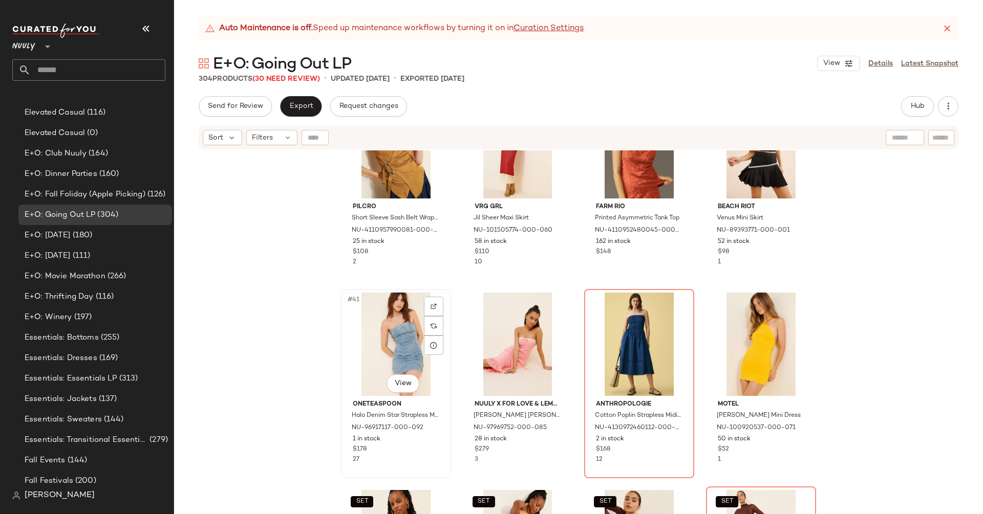
click at [404, 314] on div "#41 View" at bounding box center [395, 344] width 103 height 103
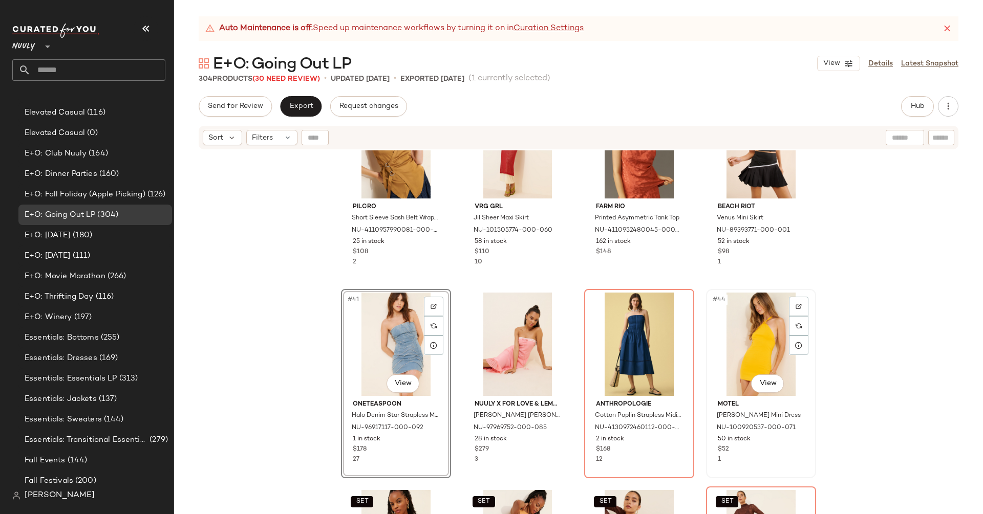
click at [753, 335] on div "#44 View" at bounding box center [760, 344] width 103 height 103
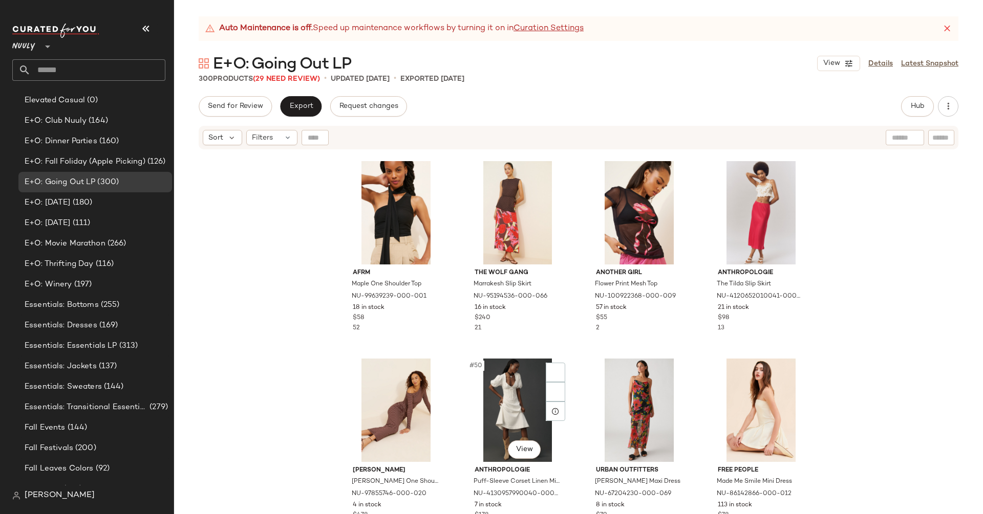
scroll to position [2328, 0]
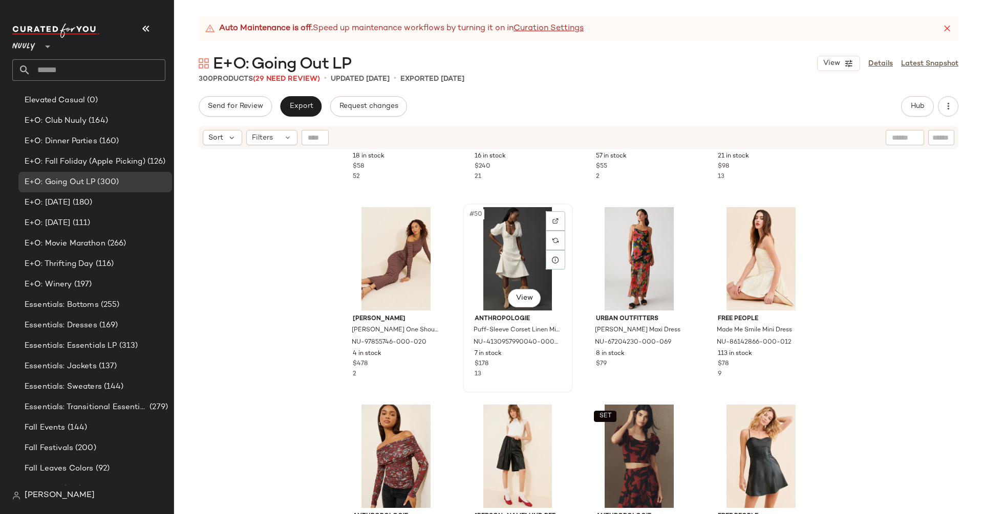
click at [525, 274] on div "#50 View" at bounding box center [517, 258] width 103 height 103
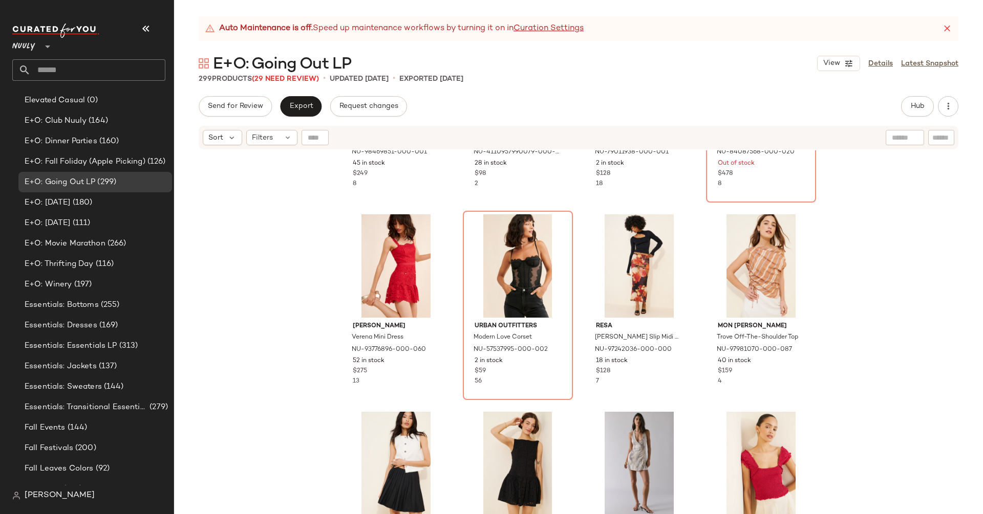
scroll to position [2727, 0]
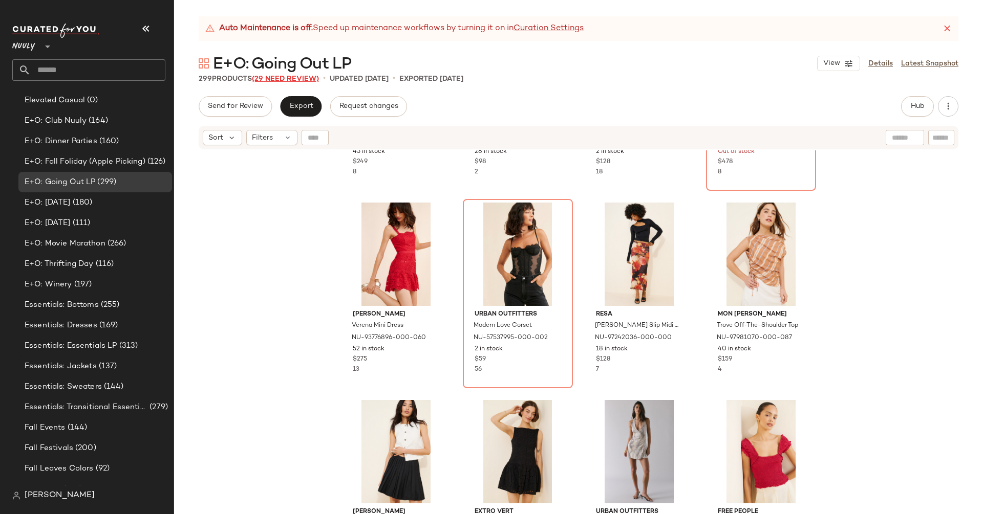
click at [291, 78] on span "(29 Need Review)" at bounding box center [285, 79] width 67 height 8
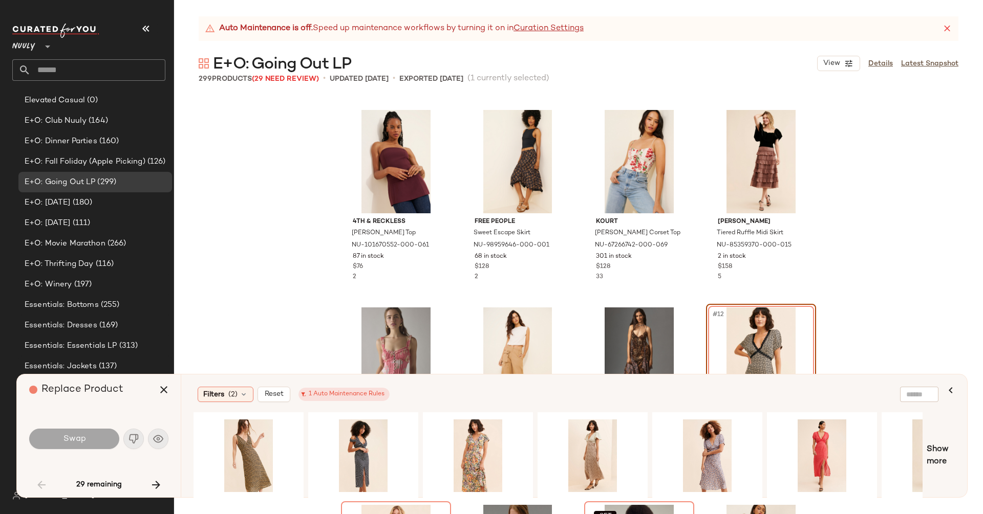
scroll to position [299, 0]
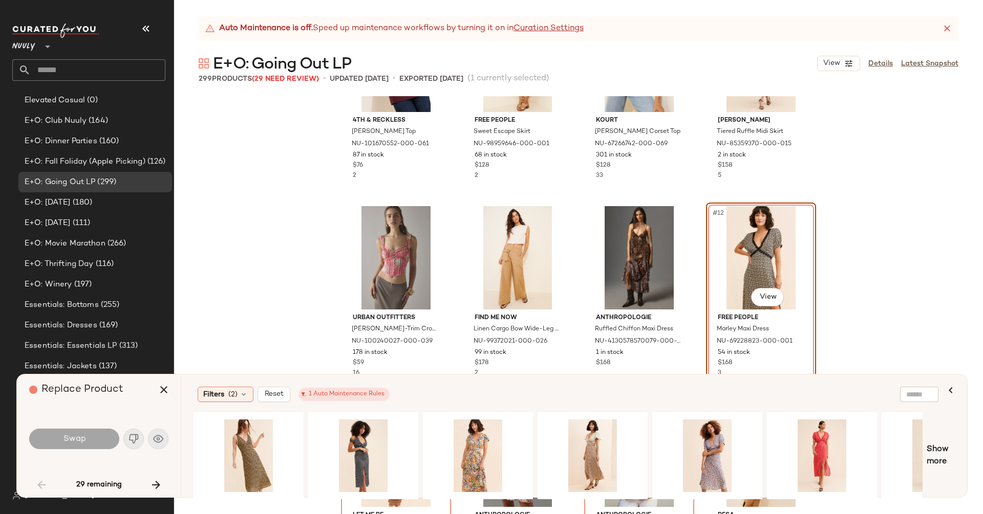
click at [756, 239] on div "#12 View" at bounding box center [760, 257] width 103 height 103
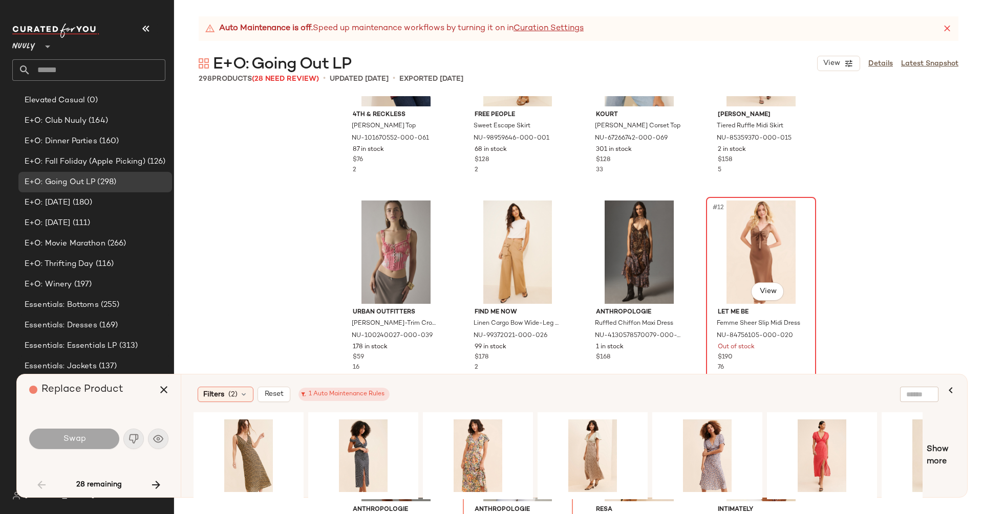
scroll to position [344, 0]
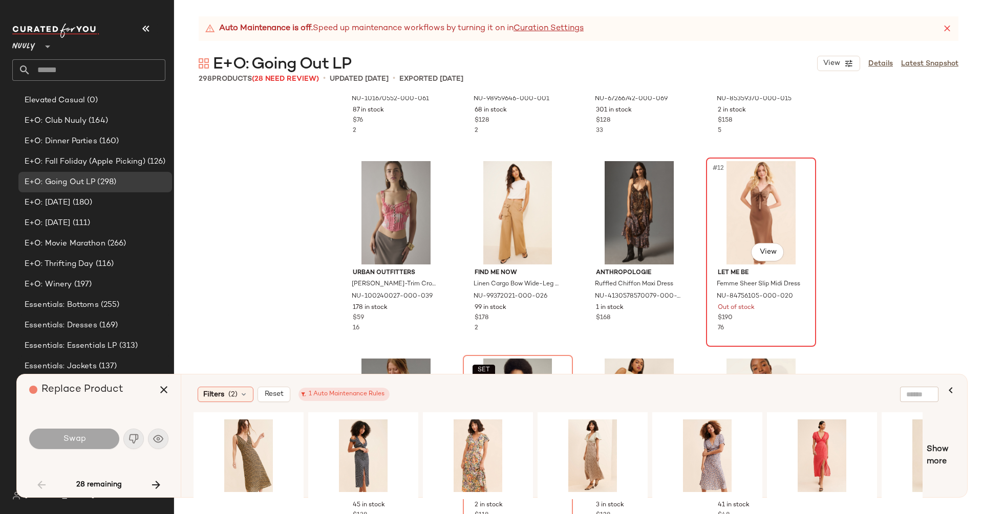
click at [771, 222] on div "#12 View" at bounding box center [760, 212] width 103 height 103
click at [920, 276] on div "4th & Reckless Maggie Corset Top NU-101670552-000-061 87 in stock $76 2 Free Pe…" at bounding box center [578, 305] width 809 height 418
click at [167, 387] on icon "button" at bounding box center [164, 390] width 12 height 12
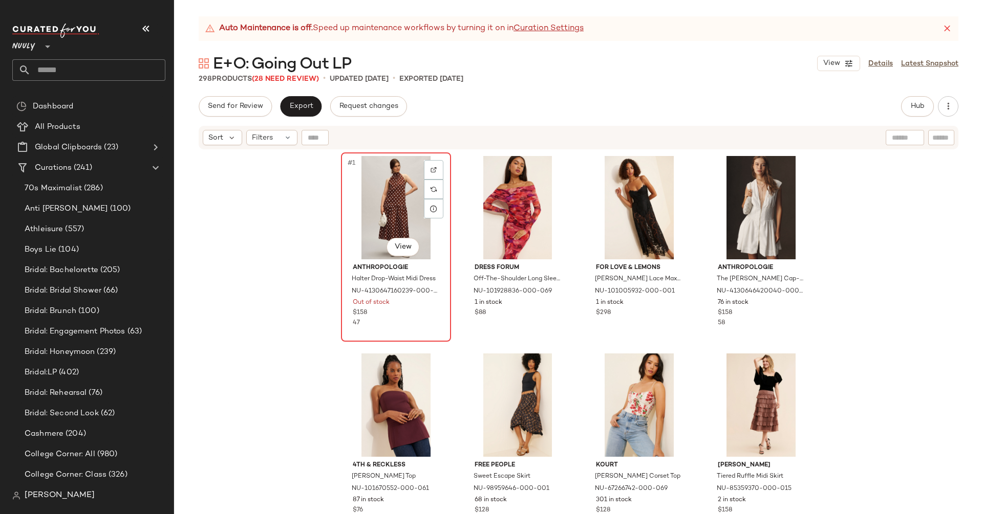
click at [395, 215] on div "#1 View" at bounding box center [395, 207] width 103 height 103
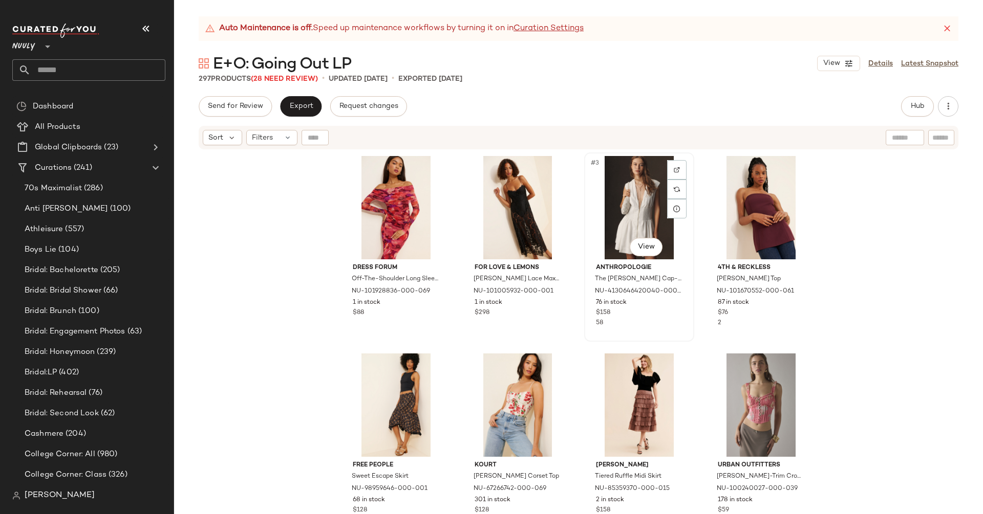
click at [638, 201] on div "#3 View" at bounding box center [639, 207] width 103 height 103
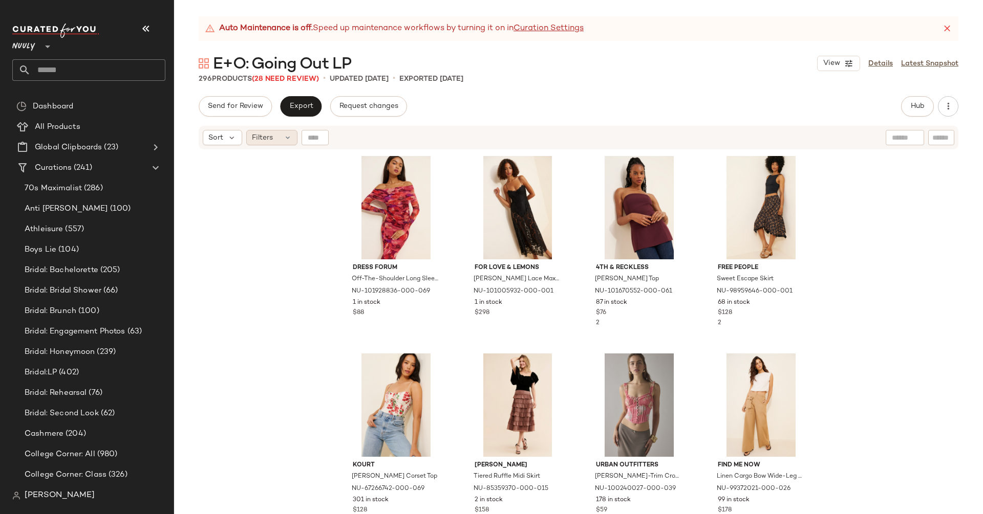
click at [267, 138] on span "Filters" at bounding box center [262, 138] width 21 height 11
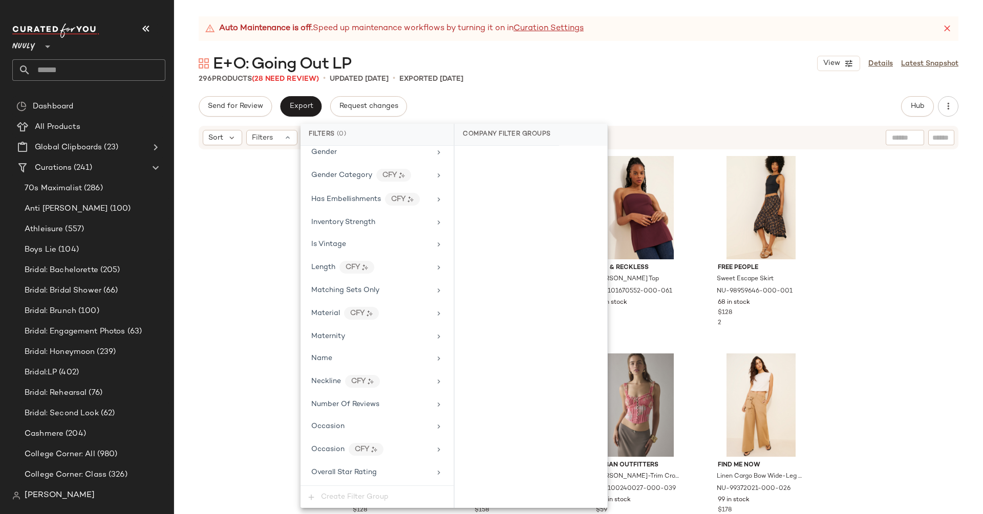
scroll to position [652, 0]
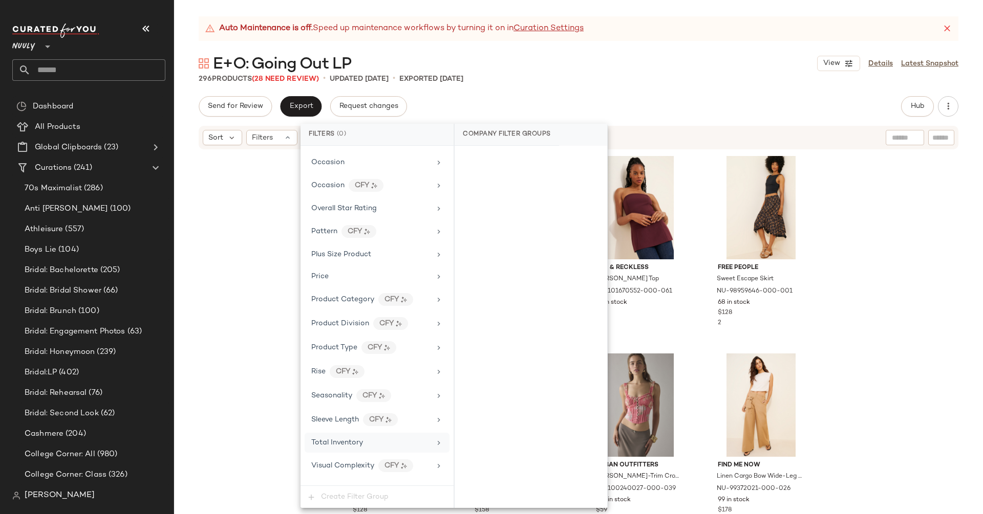
click at [378, 438] on div "Total Inventory" at bounding box center [370, 443] width 119 height 11
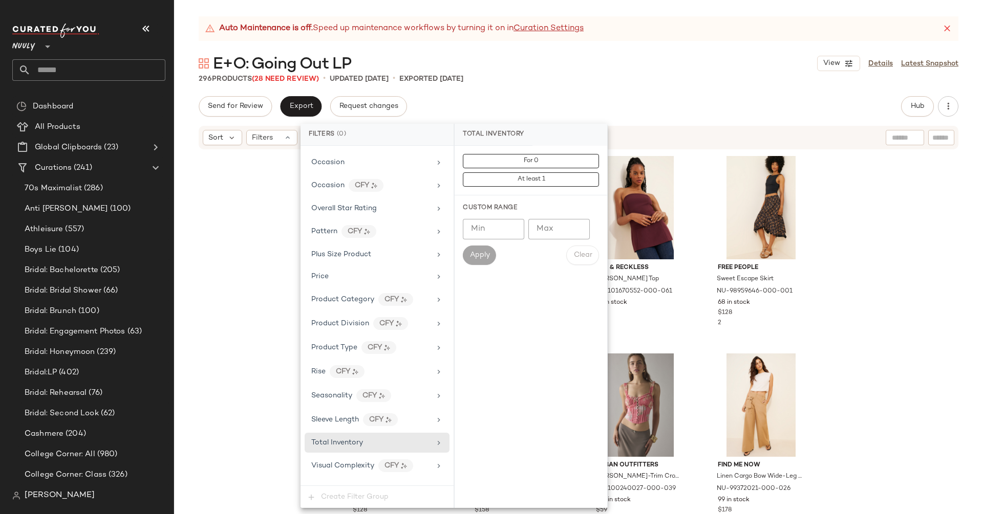
click at [551, 231] on input "Max" at bounding box center [558, 229] width 61 height 20
type input "*"
click at [474, 235] on input "Min" at bounding box center [493, 229] width 61 height 20
type input "*"
click at [484, 259] on button "Apply" at bounding box center [479, 255] width 33 height 19
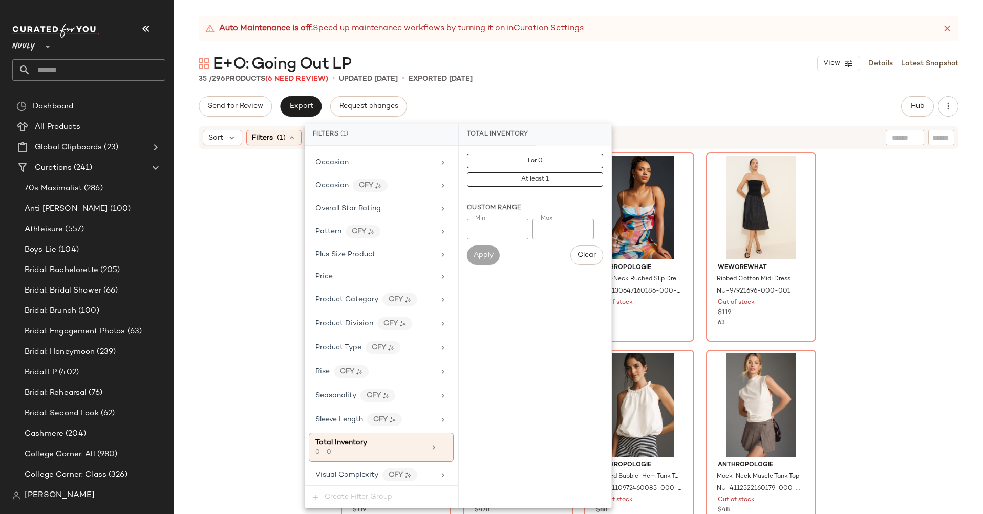
click at [890, 228] on div "Let Me Be Femme Sheer Slip Midi Dress NU-84756105-000-020 Out of stock $190 76 …" at bounding box center [578, 344] width 809 height 389
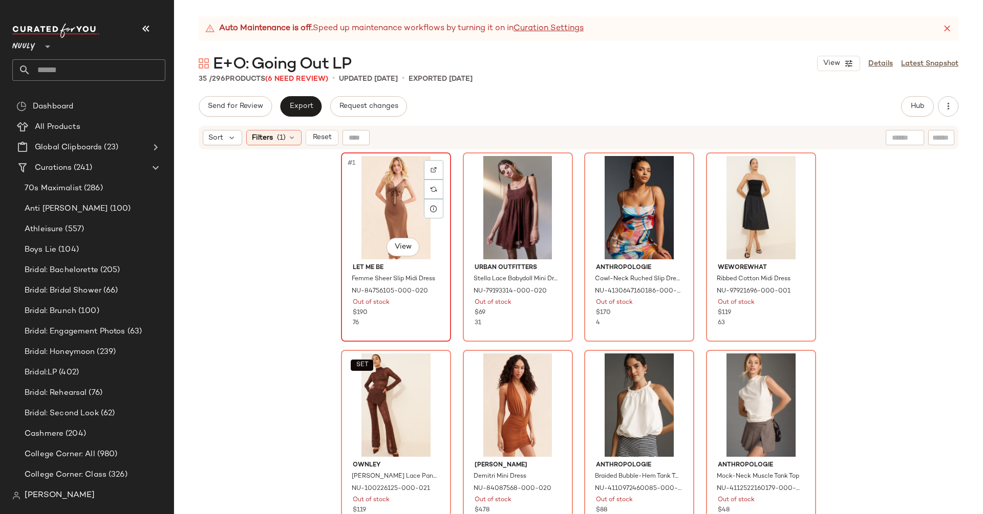
click at [400, 202] on div "#1 View" at bounding box center [395, 207] width 103 height 103
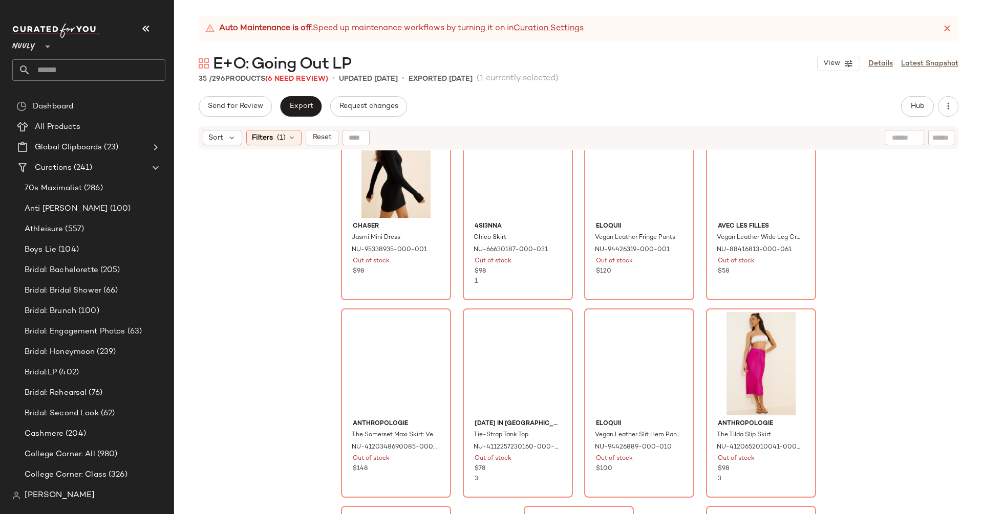
scroll to position [1390, 0]
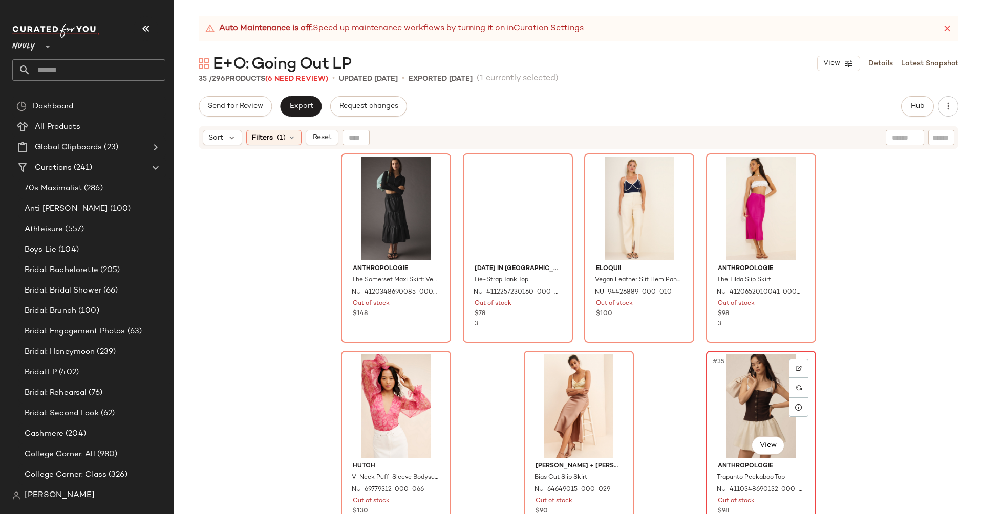
click at [734, 381] on div "#35 View" at bounding box center [760, 406] width 103 height 103
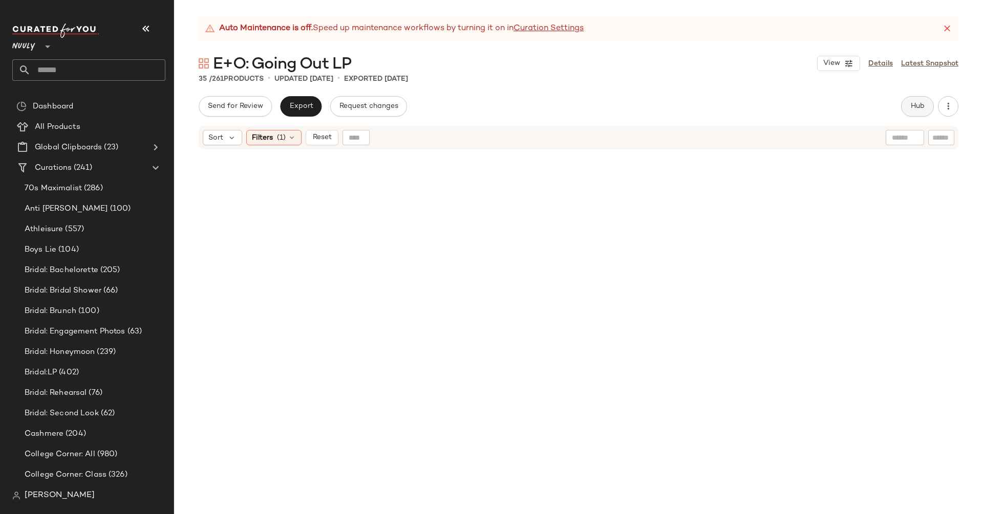
click at [918, 116] on button "Hub" at bounding box center [917, 106] width 33 height 20
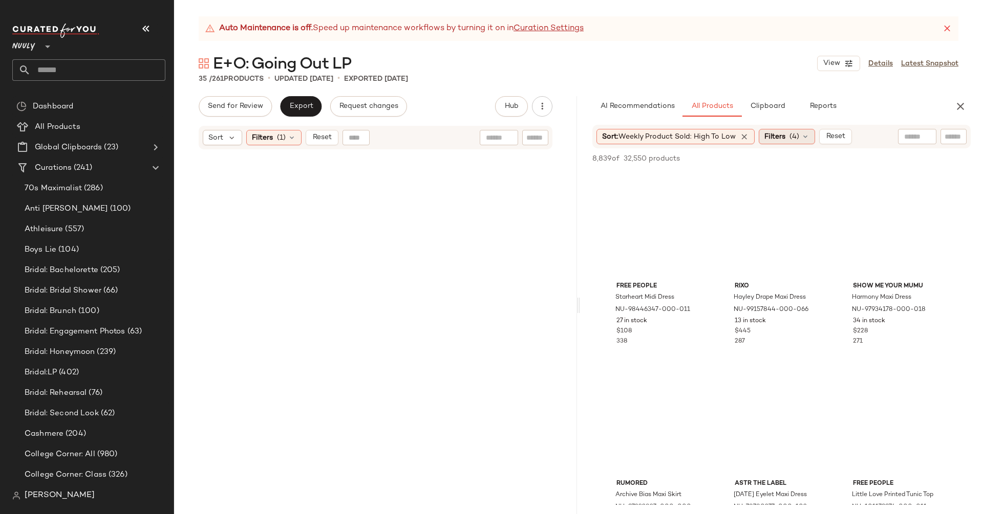
click at [798, 137] on span "(4)" at bounding box center [794, 137] width 10 height 11
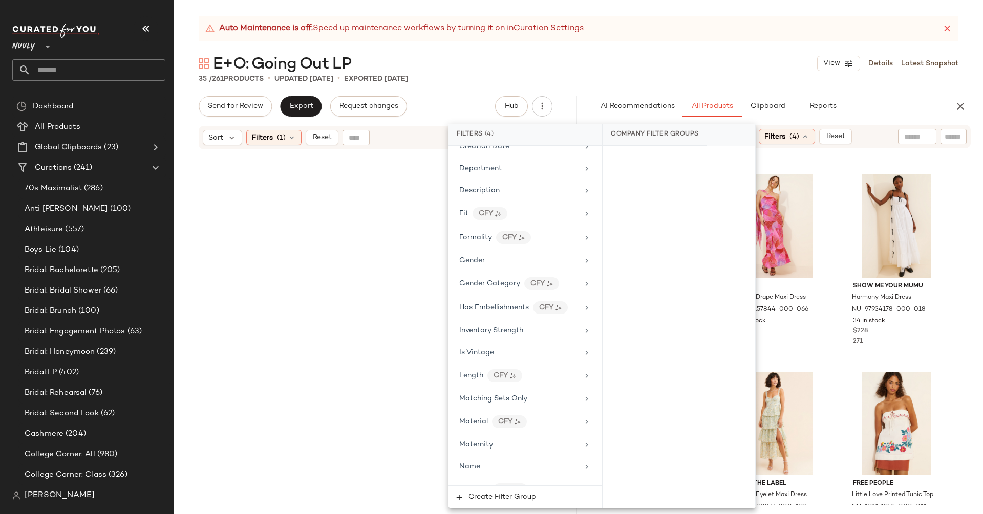
scroll to position [518, 0]
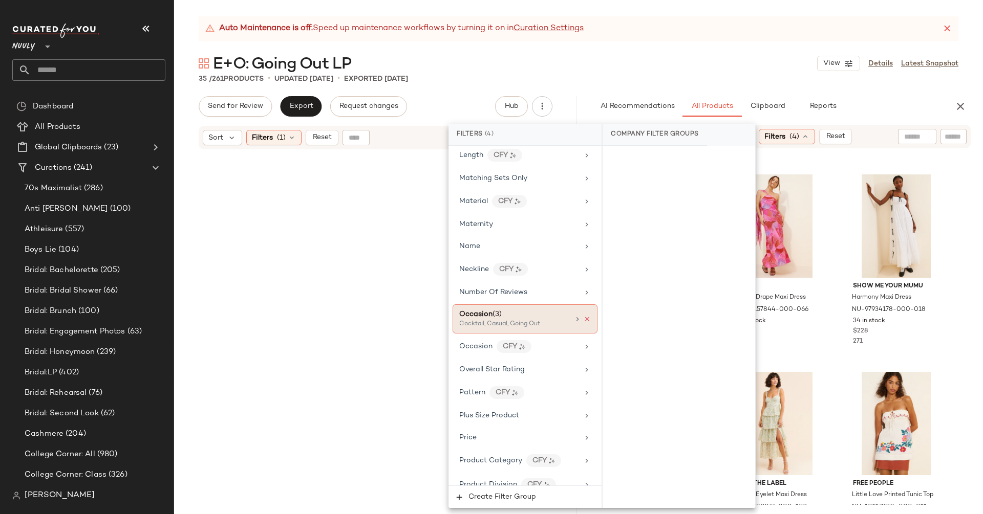
click at [583, 316] on icon at bounding box center [586, 319] width 7 height 7
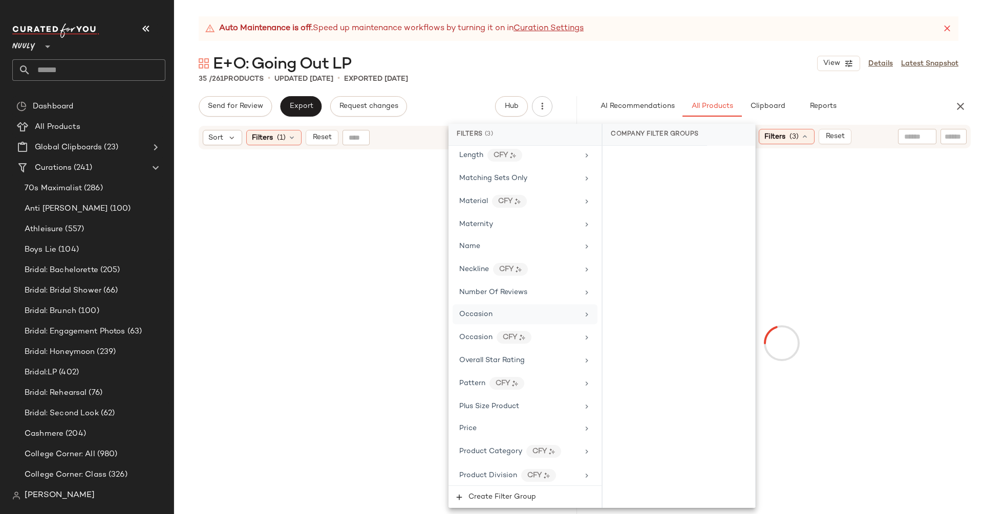
scroll to position [680, 0]
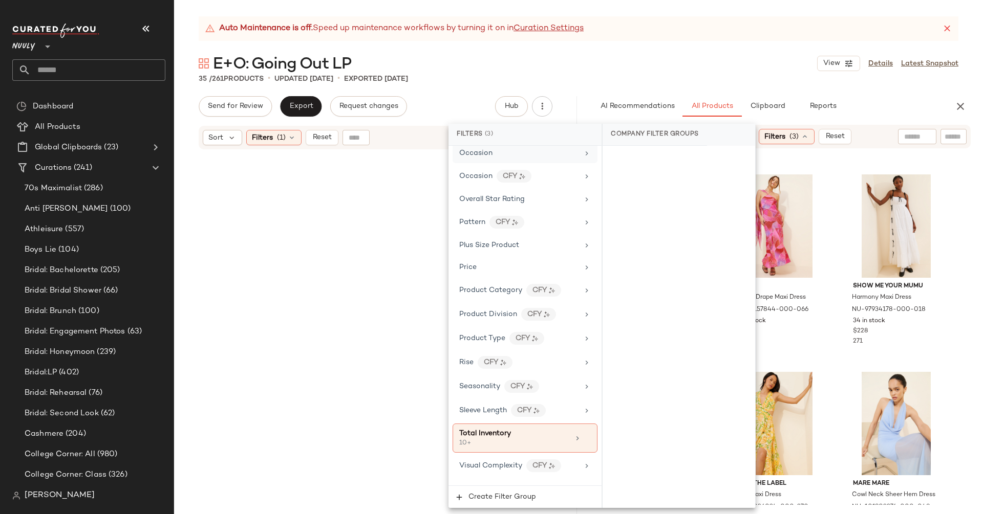
click at [635, 80] on div "35 / 261 Products • updated Sep 29th • Exported Aug 8th" at bounding box center [578, 79] width 809 height 10
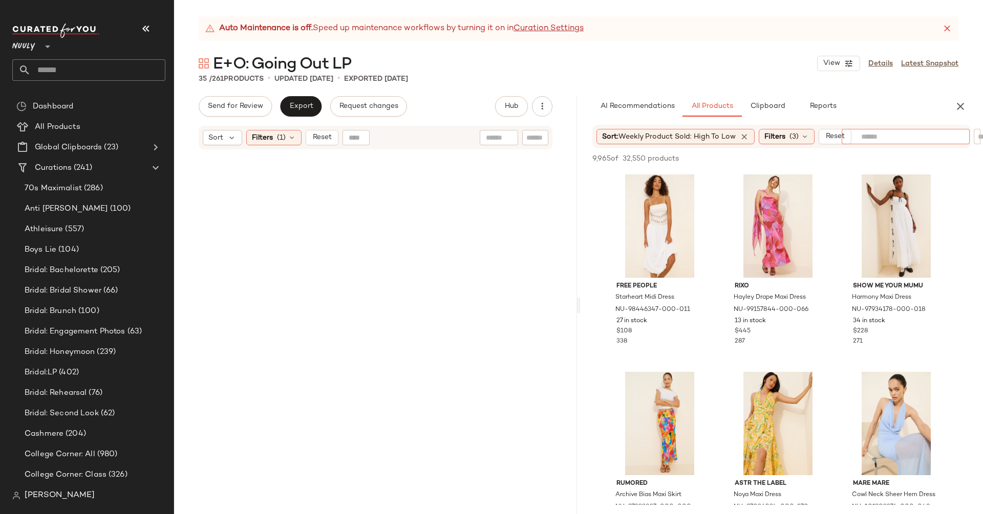
click at [923, 137] on input "text" at bounding box center [905, 137] width 89 height 11
type input "*"
type input "**********"
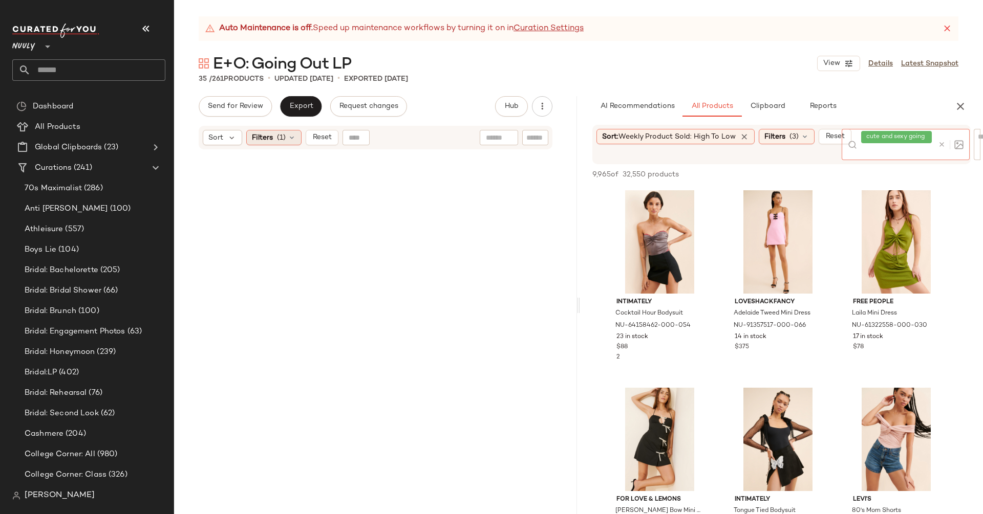
click at [277, 138] on span "(1)" at bounding box center [281, 138] width 9 height 11
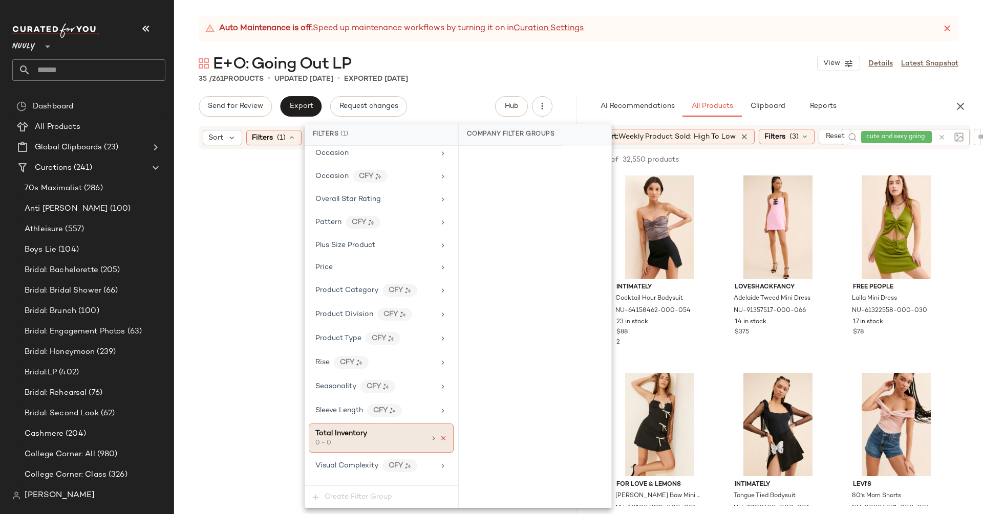
click at [440, 435] on icon at bounding box center [443, 438] width 7 height 7
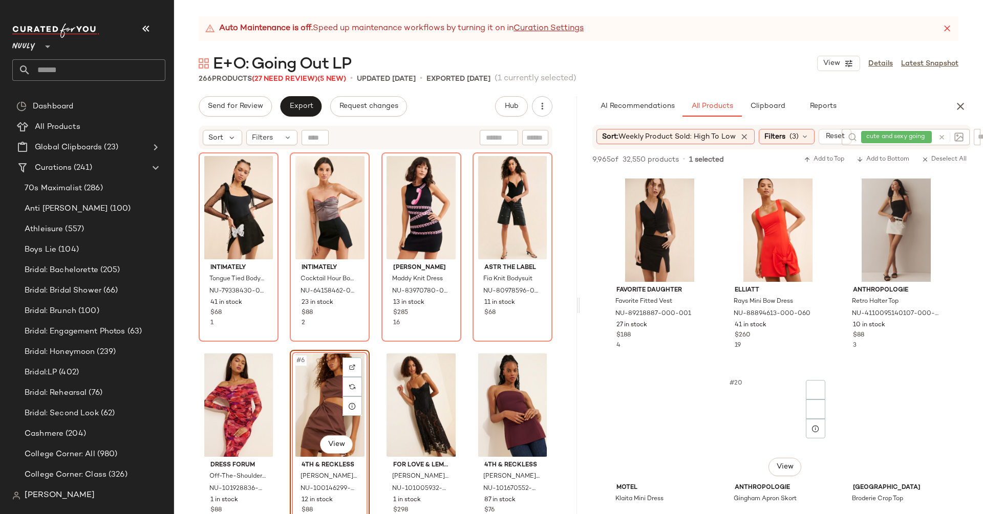
scroll to position [1016, 0]
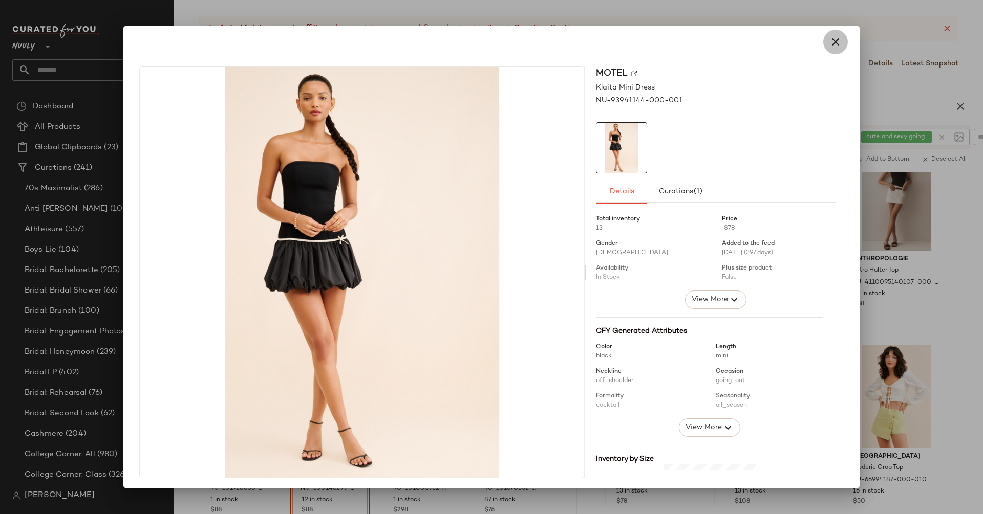
click at [829, 41] on icon "button" at bounding box center [835, 42] width 12 height 12
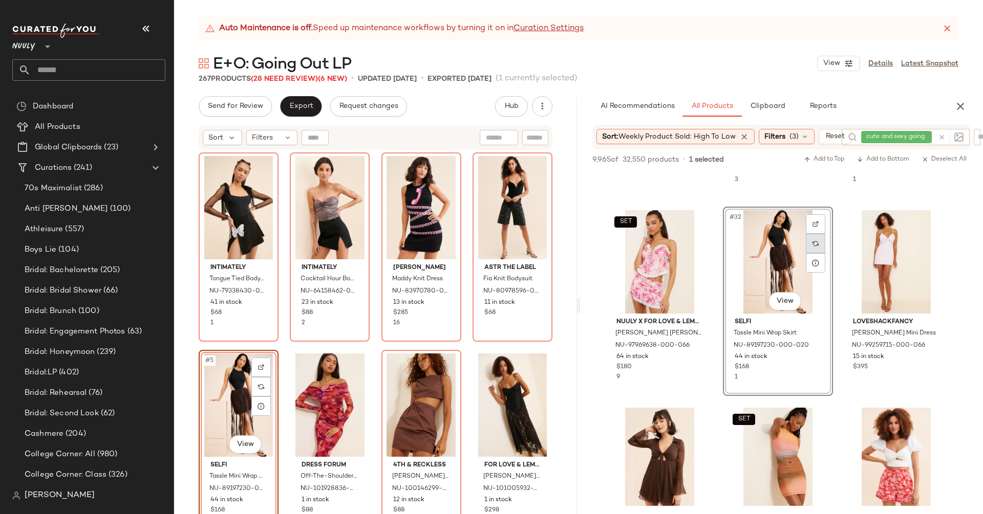
scroll to position [1987, 0]
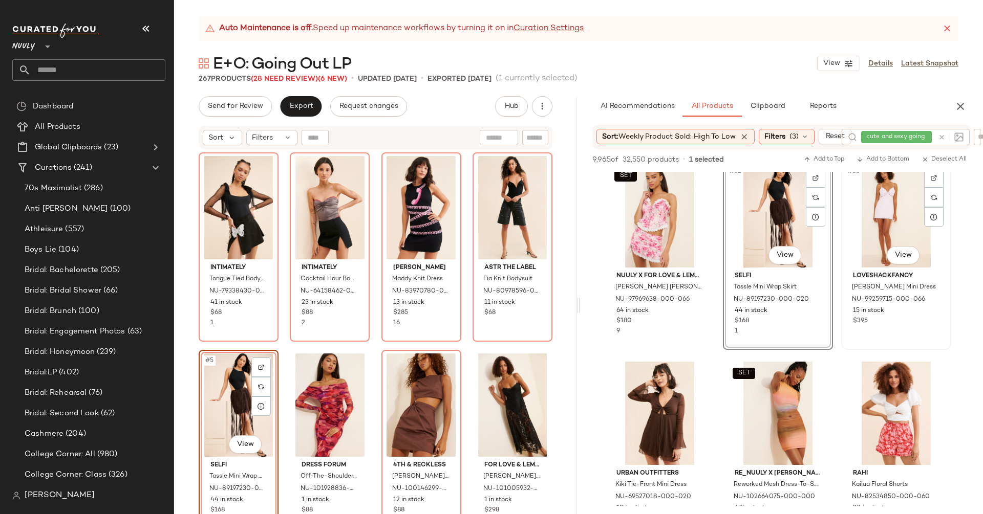
click at [901, 217] on div "#33 View" at bounding box center [895, 215] width 103 height 103
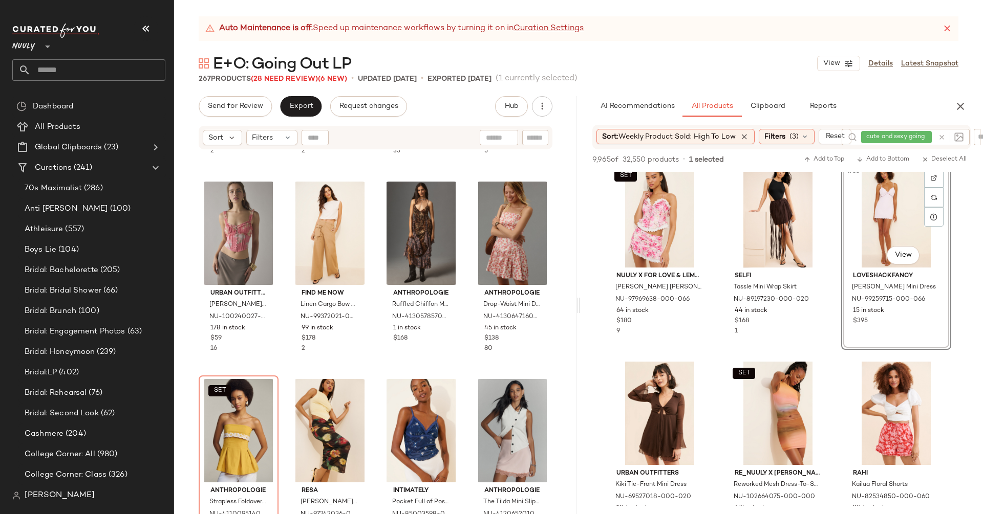
scroll to position [552, 0]
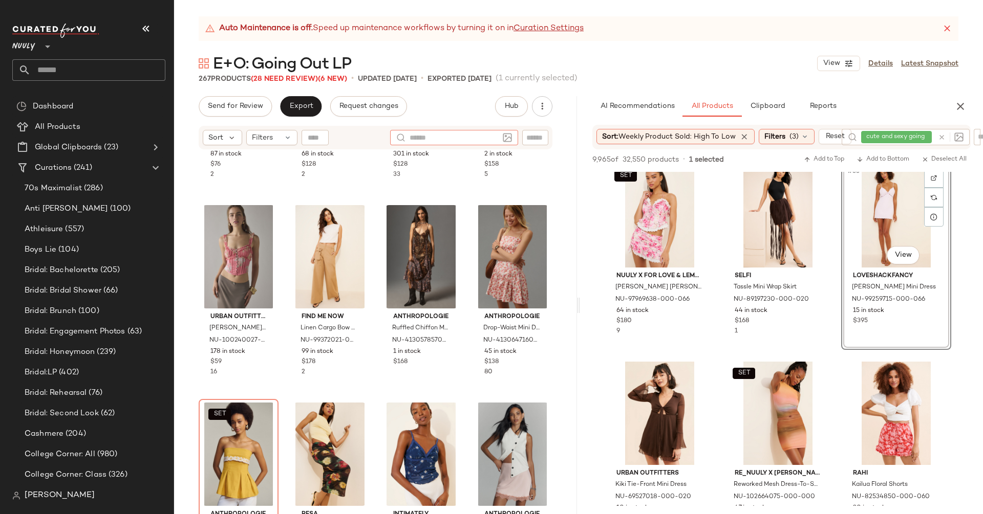
click at [501, 143] on div at bounding box center [454, 137] width 128 height 15
type input "******"
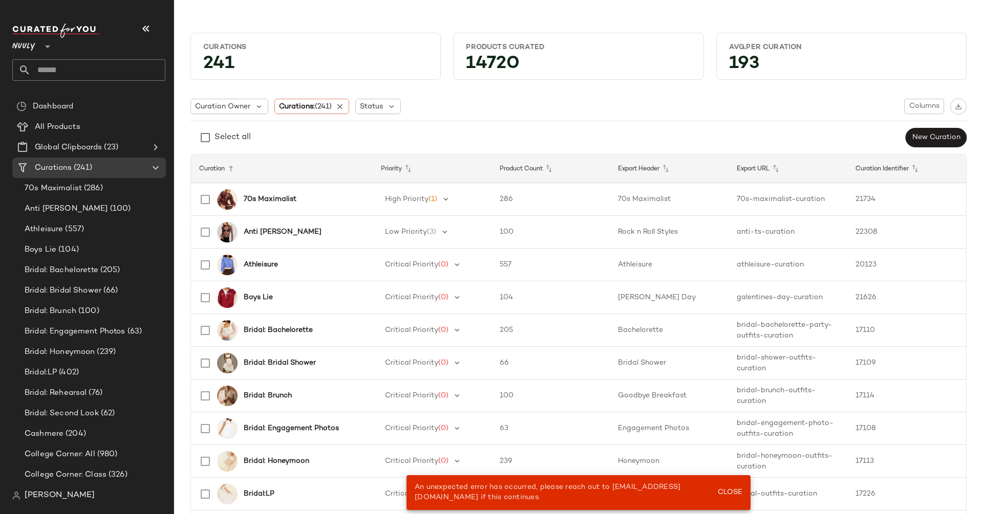
click at [105, 76] on input "text" at bounding box center [98, 69] width 135 height 21
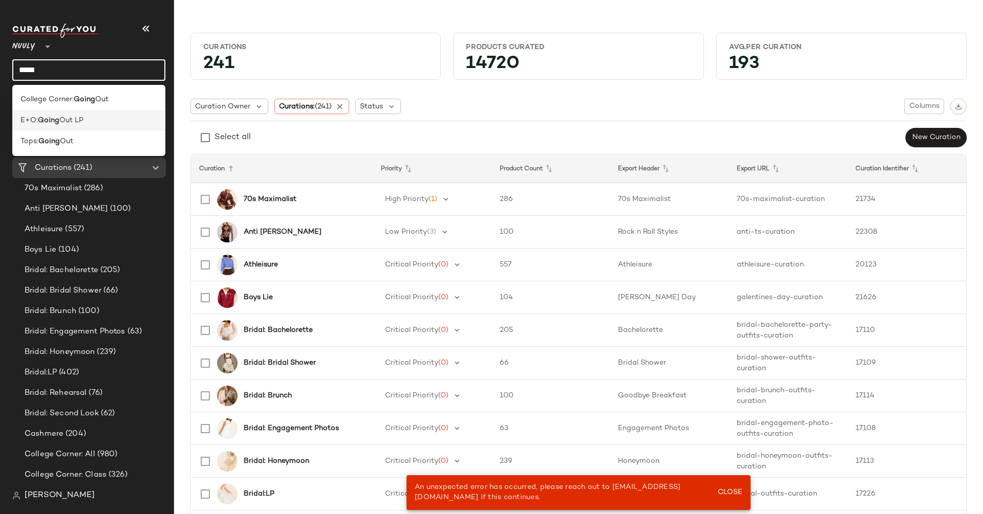
type input "*****"
click at [68, 118] on span "Out LP" at bounding box center [71, 120] width 24 height 11
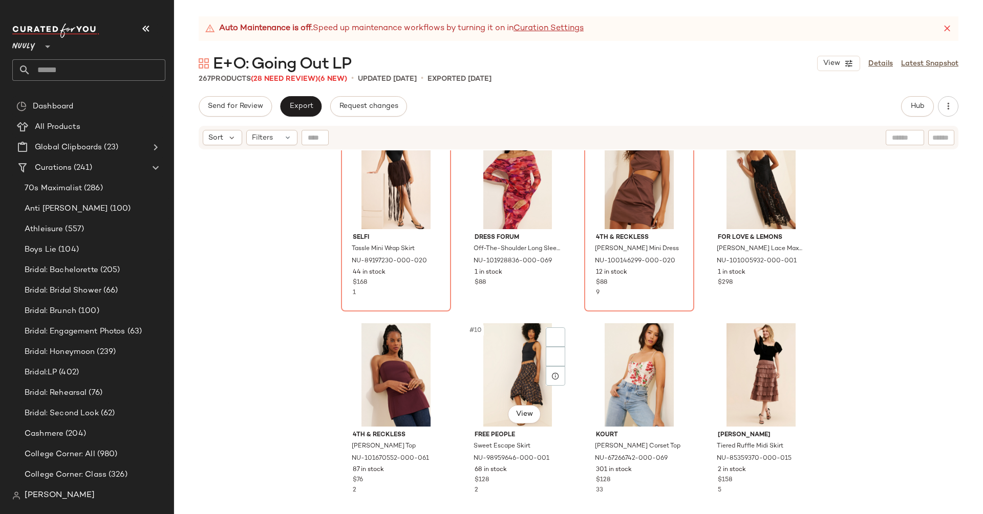
scroll to position [426, 0]
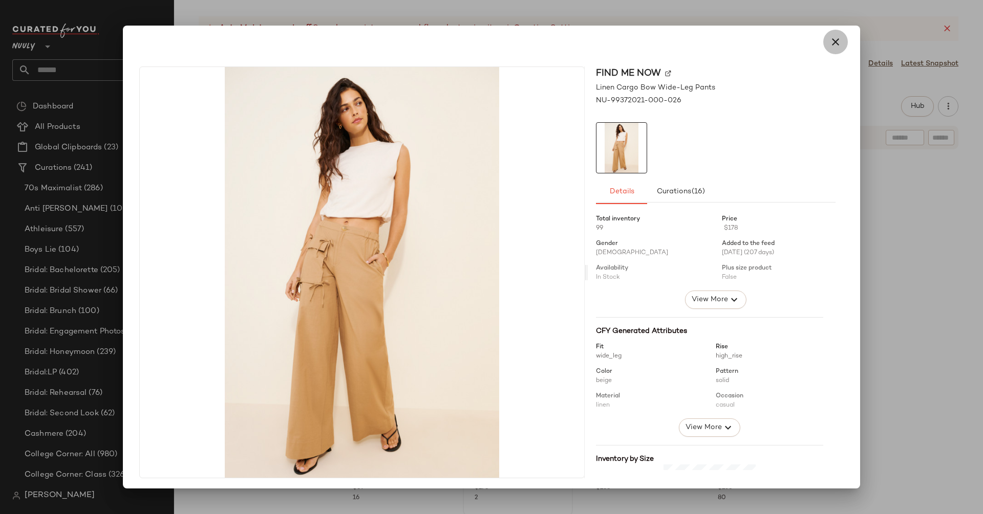
click at [832, 40] on icon "button" at bounding box center [835, 42] width 12 height 12
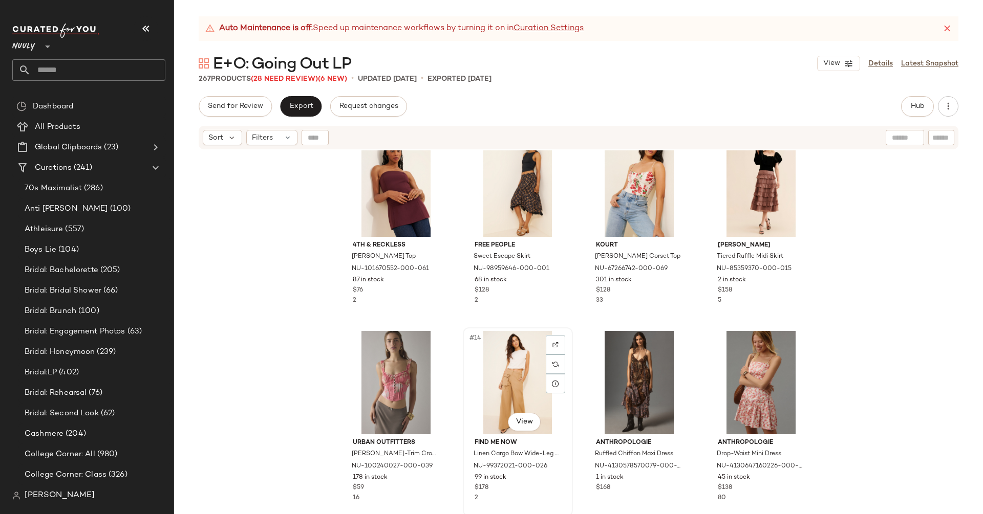
click at [501, 368] on div "#14 View" at bounding box center [517, 382] width 103 height 103
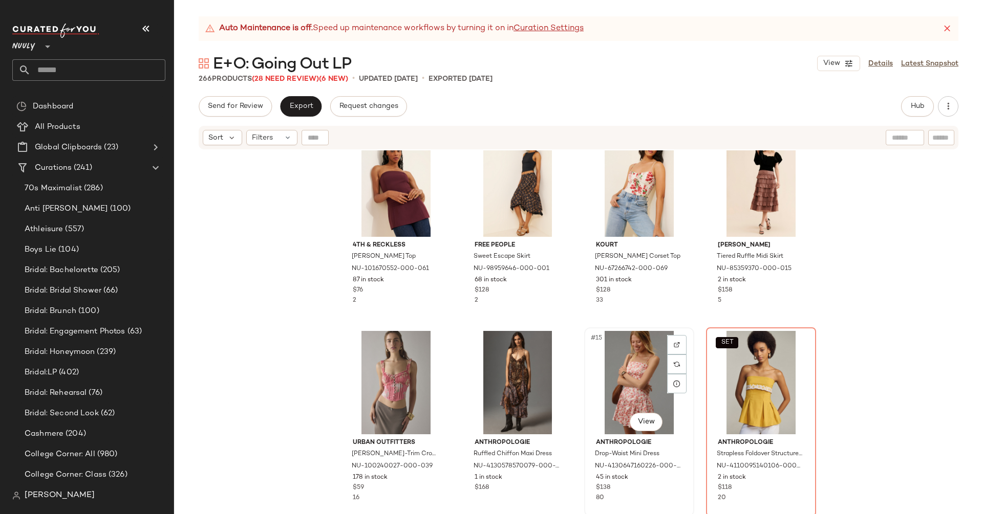
click at [623, 375] on div "#15 View" at bounding box center [639, 382] width 103 height 103
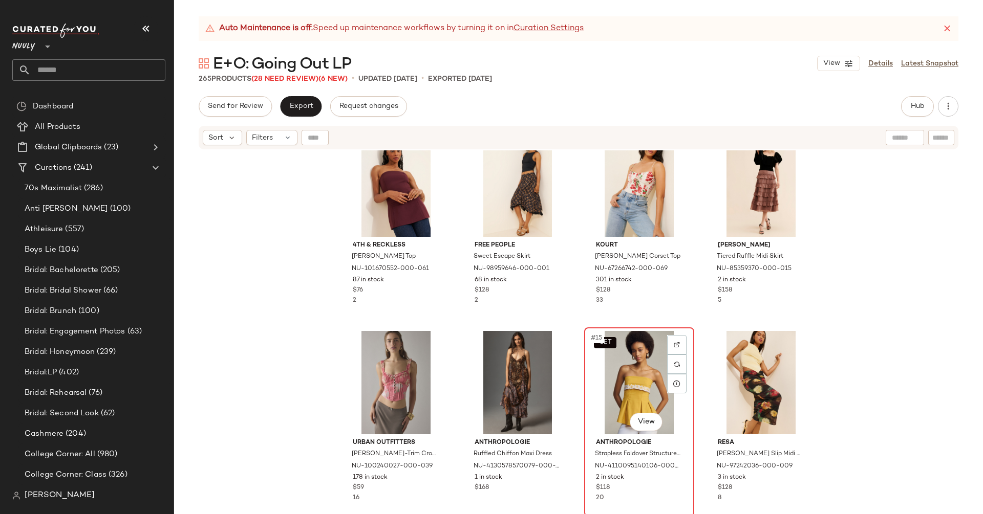
click at [646, 374] on div "SET #15 View" at bounding box center [639, 382] width 103 height 103
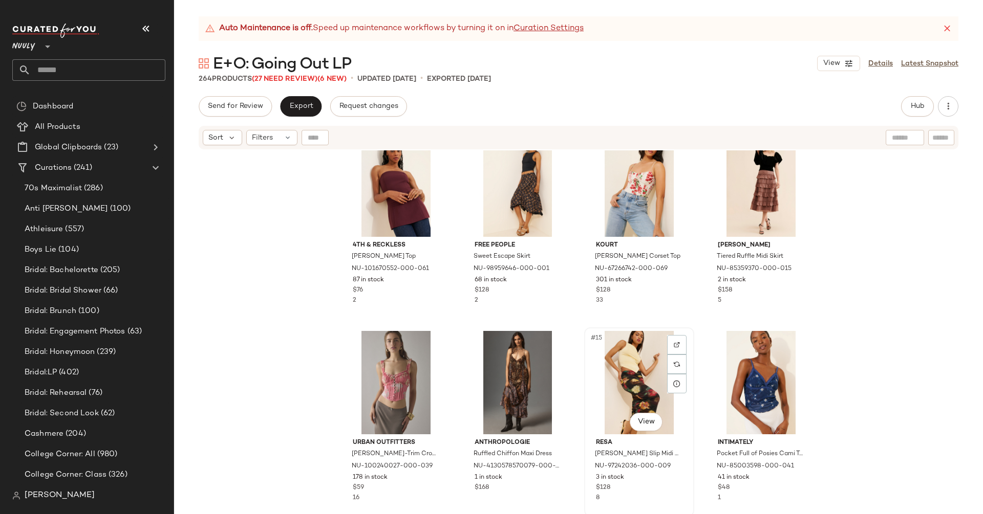
click at [644, 375] on div "#15 View" at bounding box center [639, 382] width 103 height 103
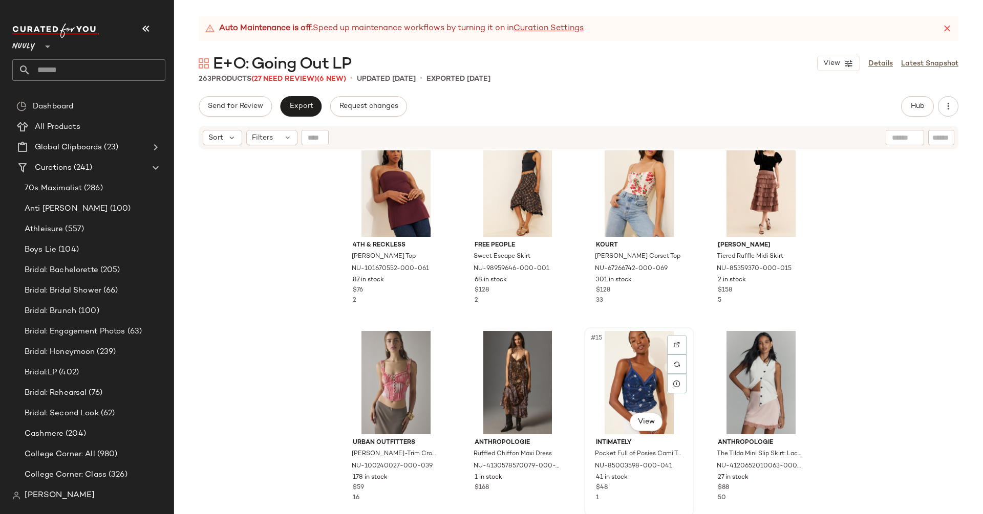
click at [642, 376] on div "#15 View" at bounding box center [639, 382] width 103 height 103
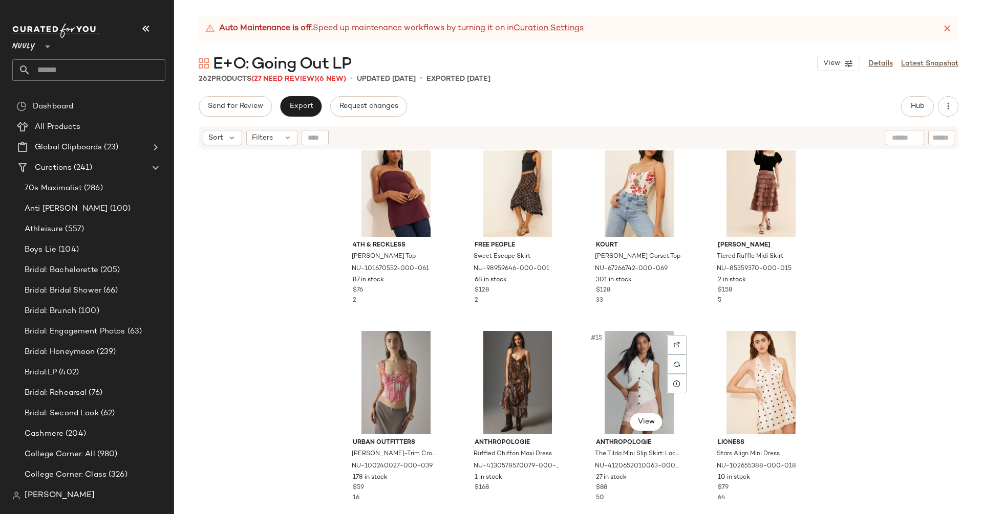
click at [642, 376] on div "#15 View" at bounding box center [639, 382] width 103 height 103
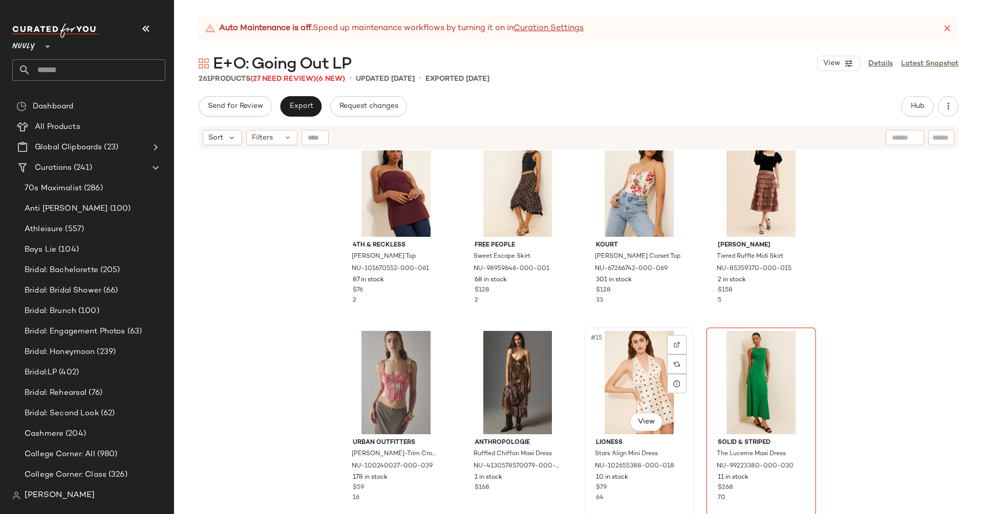
click at [642, 377] on div "#15 View" at bounding box center [639, 382] width 103 height 103
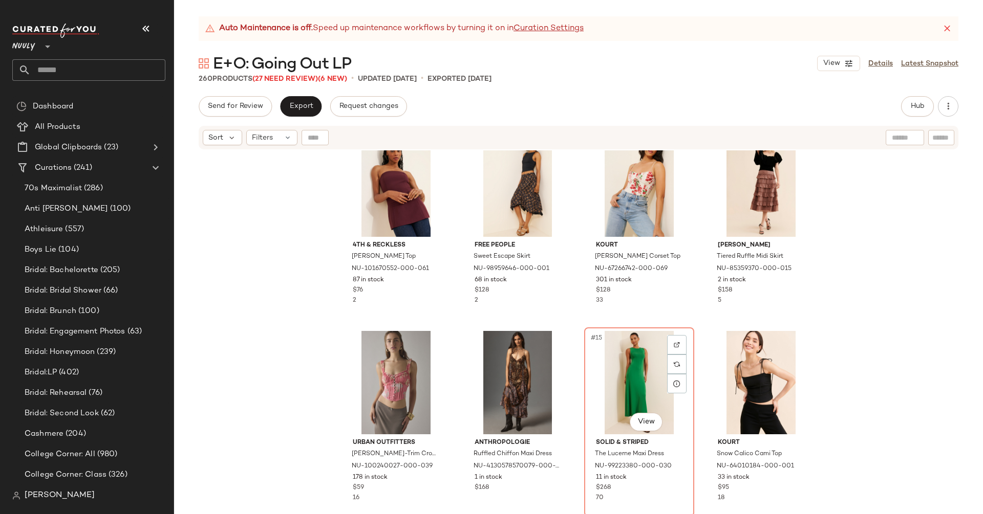
click at [642, 377] on div "#15 View" at bounding box center [639, 382] width 103 height 103
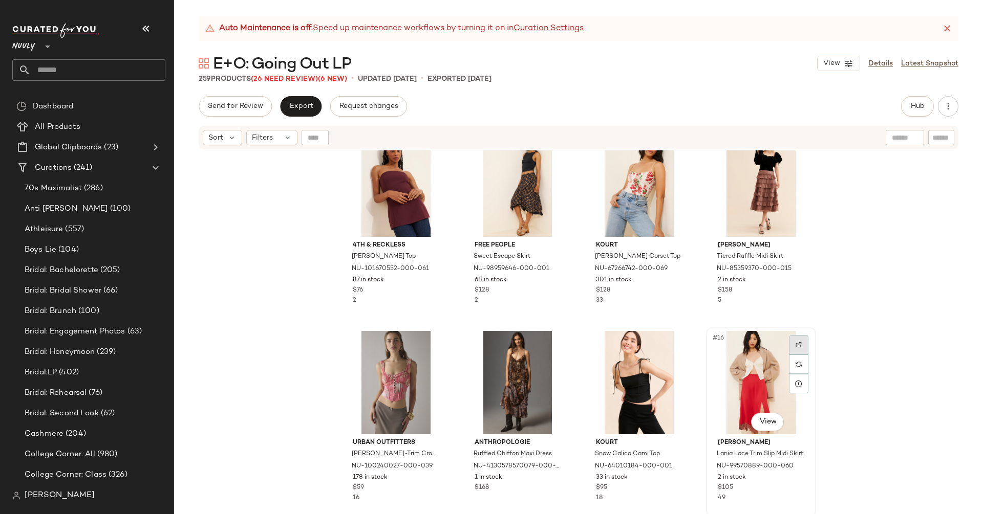
scroll to position [612, 0]
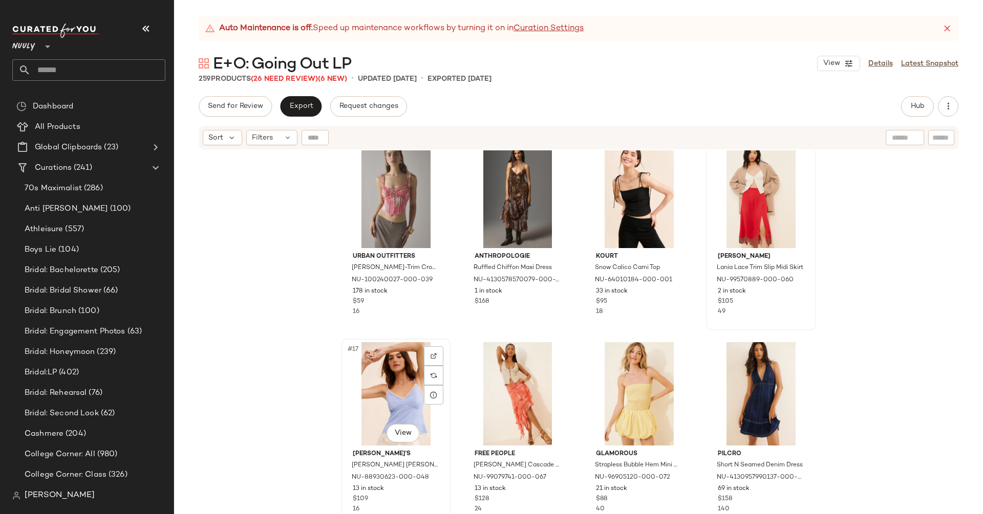
click at [384, 370] on div "#17 View" at bounding box center [395, 393] width 103 height 103
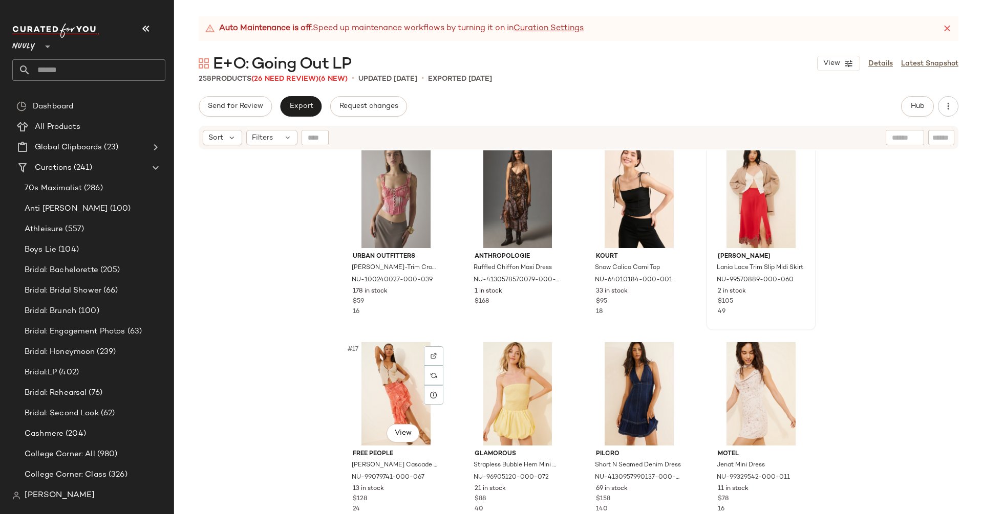
click at [384, 370] on div "#17 View" at bounding box center [395, 393] width 103 height 103
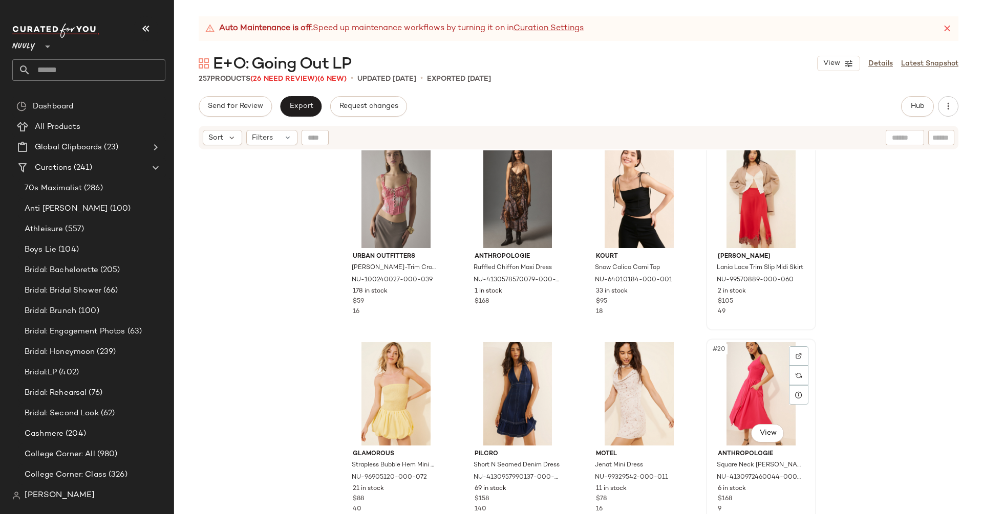
click at [756, 394] on div "#20 View" at bounding box center [760, 393] width 103 height 103
click at [397, 381] on div "#17 View" at bounding box center [395, 393] width 103 height 103
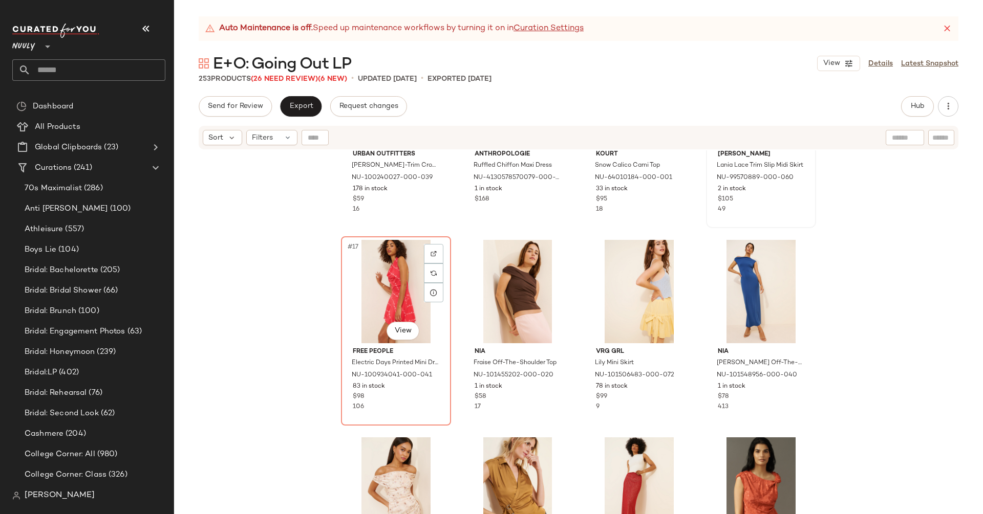
scroll to position [715, 0]
click at [384, 285] on div "#17 View" at bounding box center [395, 291] width 103 height 103
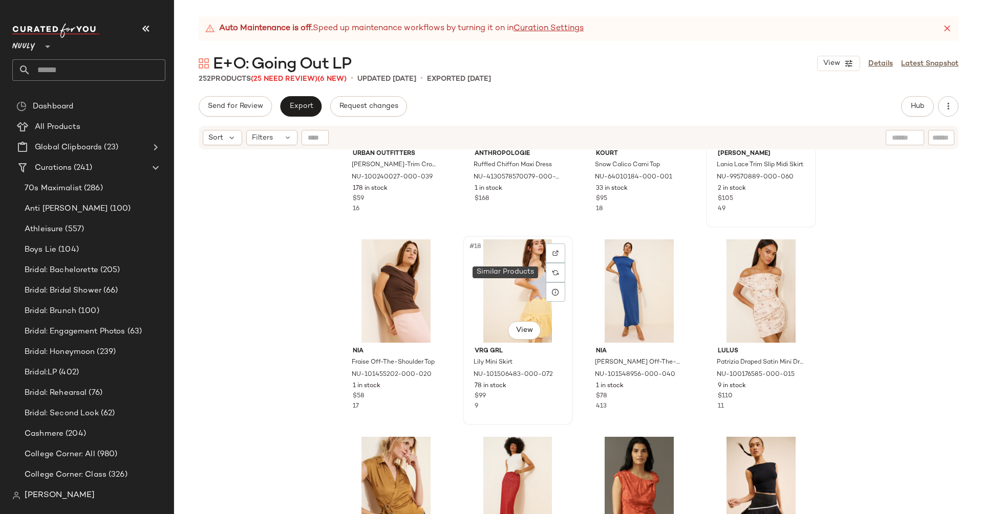
click at [513, 280] on div "#18 View" at bounding box center [517, 291] width 103 height 103
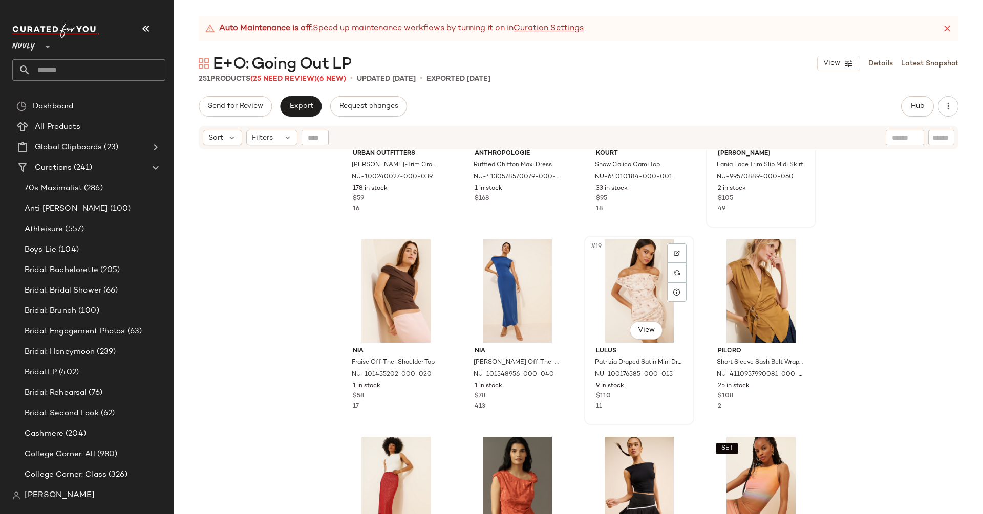
click at [636, 279] on div "#19 View" at bounding box center [639, 291] width 103 height 103
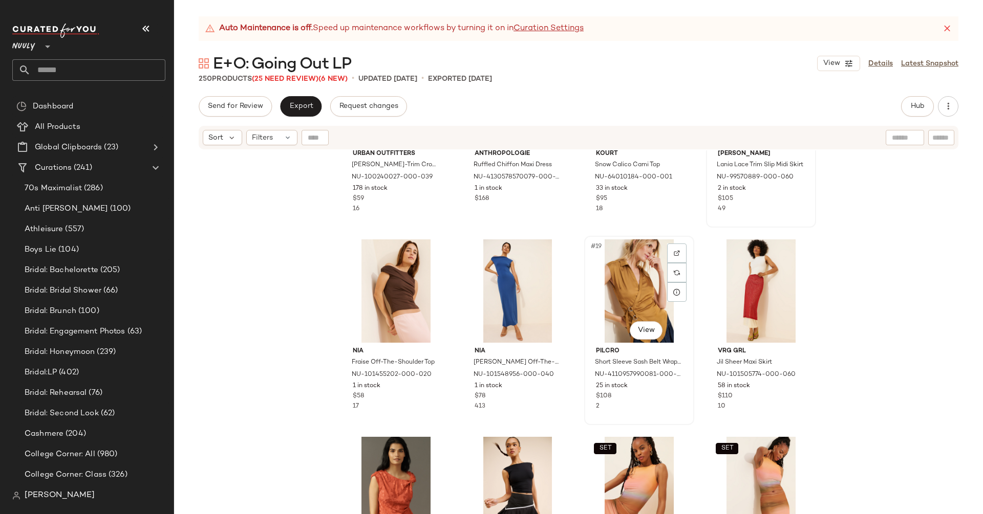
click at [660, 292] on div "#19 View" at bounding box center [639, 291] width 103 height 103
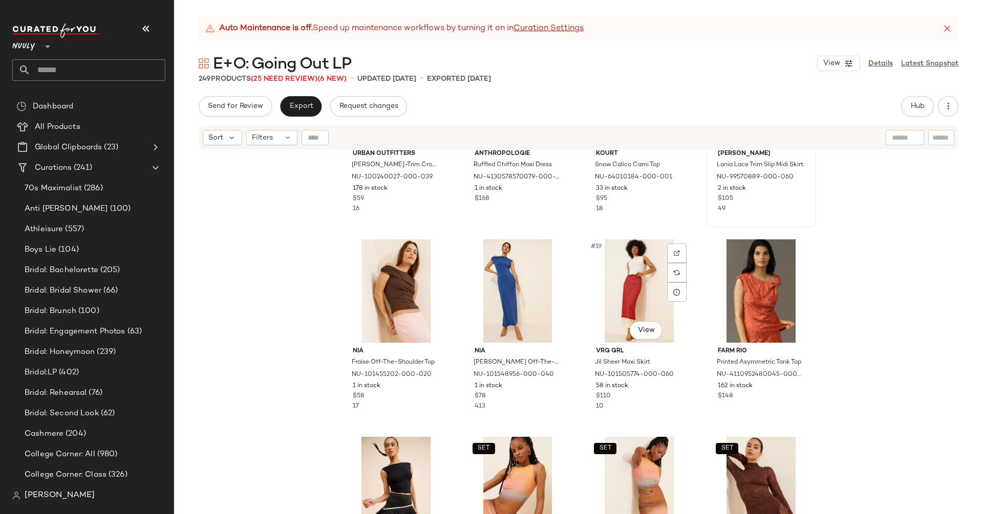
click at [660, 292] on div "#19 View" at bounding box center [639, 291] width 103 height 103
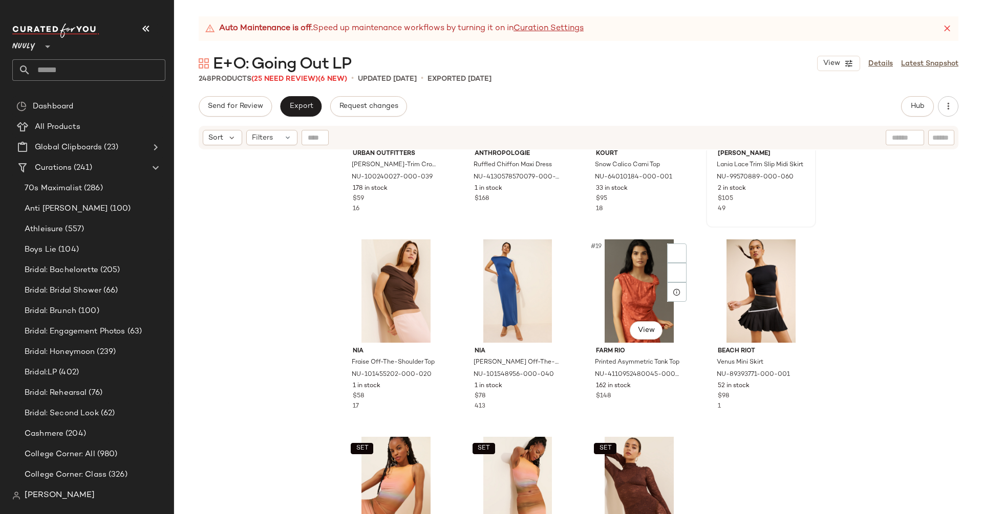
click at [660, 292] on div "#19 View" at bounding box center [639, 291] width 103 height 103
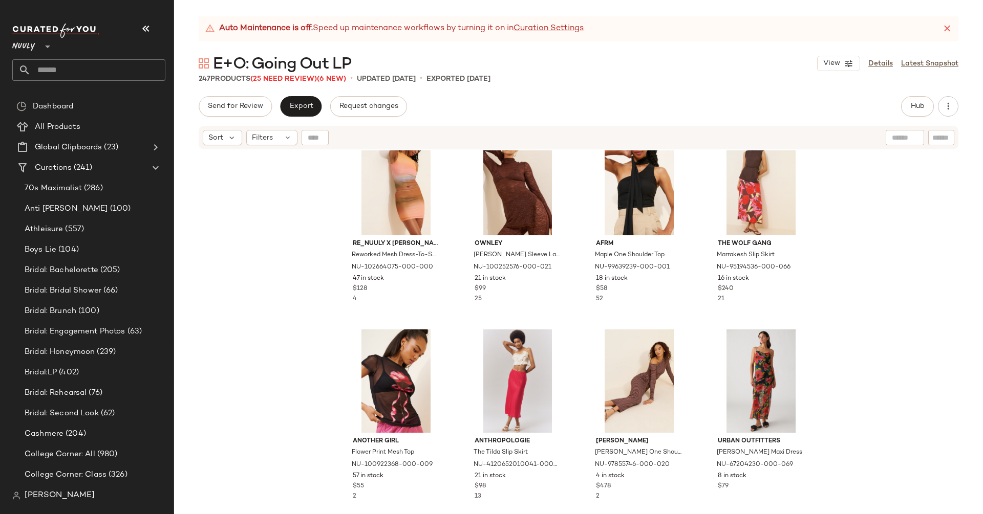
scroll to position [1020, 0]
click at [748, 191] on div "#24 View" at bounding box center [760, 183] width 103 height 103
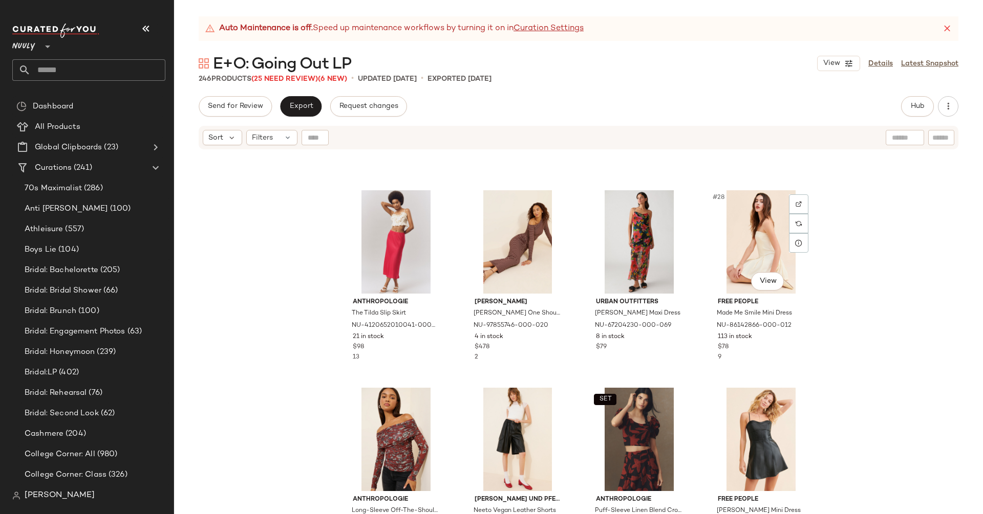
scroll to position [1146, 0]
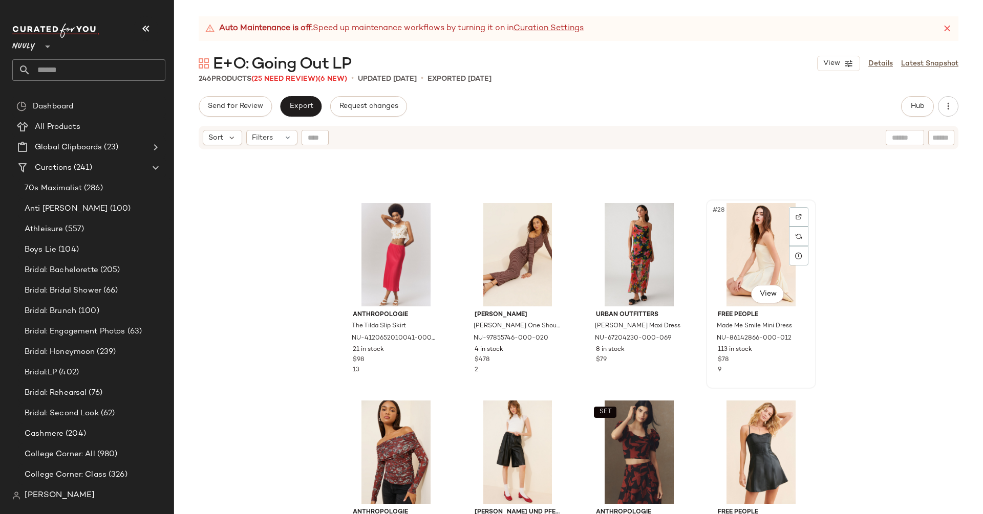
click at [750, 264] on div "#28 View" at bounding box center [760, 254] width 103 height 103
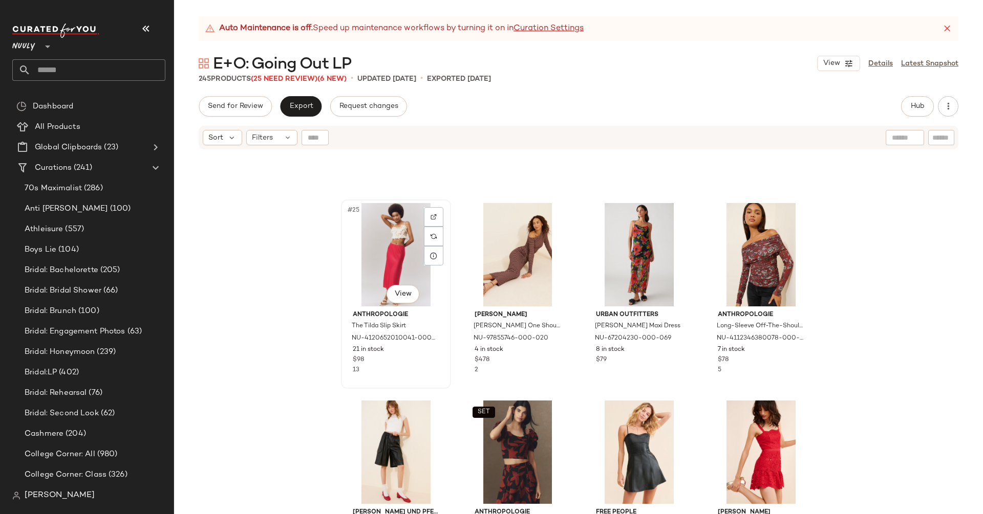
click at [369, 242] on div "#25 View" at bounding box center [395, 254] width 103 height 103
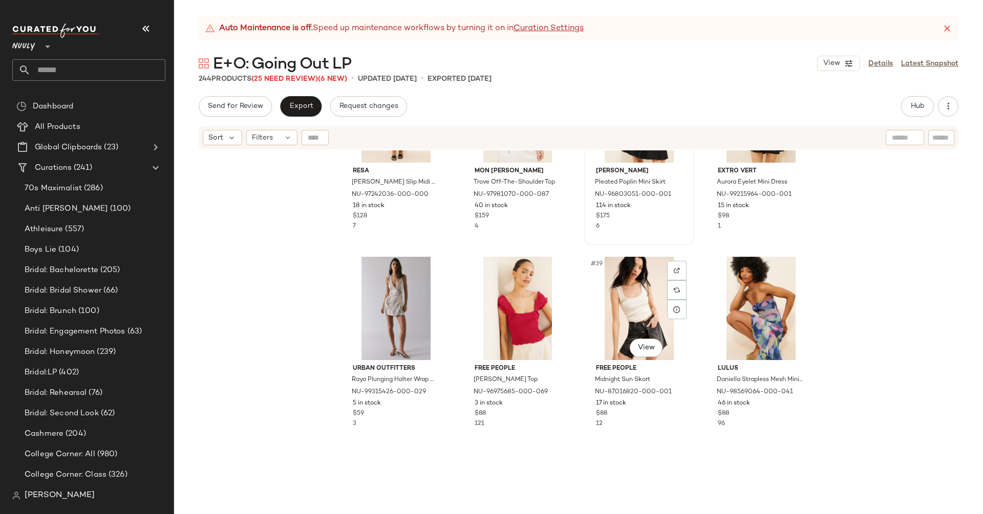
scroll to position [1755, 0]
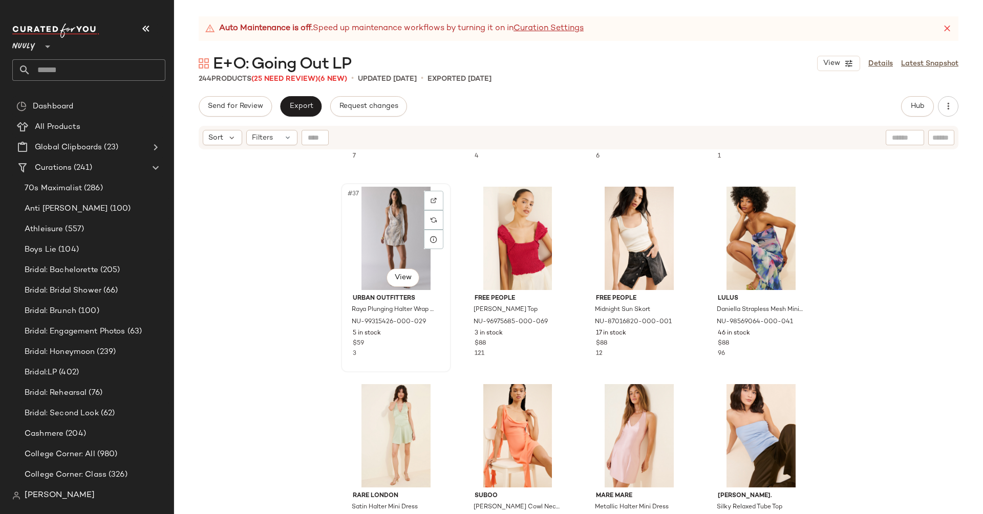
click at [393, 237] on div "#37 View" at bounding box center [395, 238] width 103 height 103
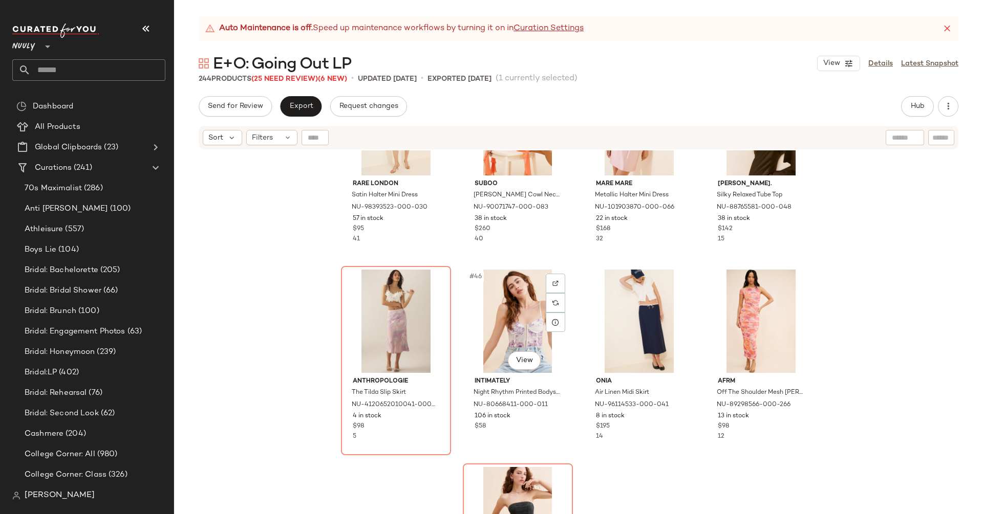
scroll to position [2151, 0]
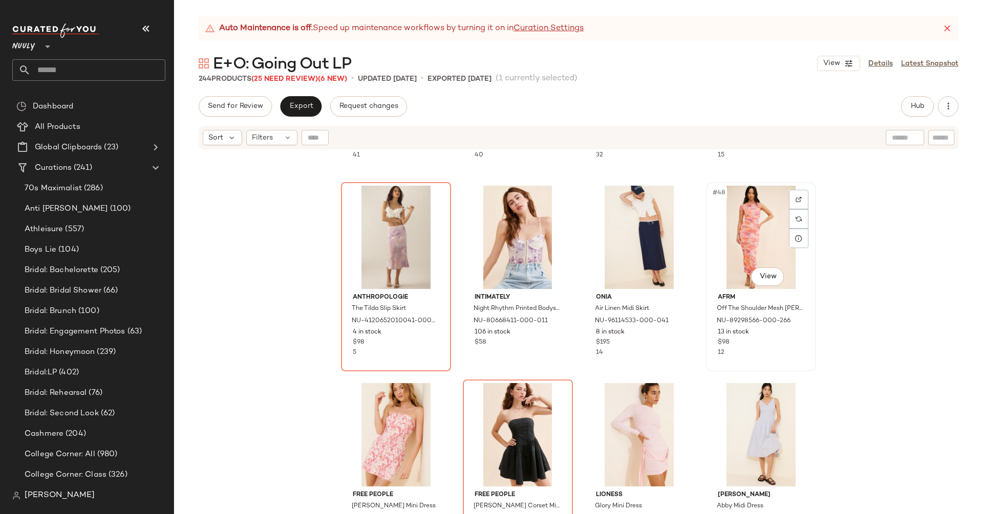
click at [746, 250] on div "#48 View" at bounding box center [760, 237] width 103 height 103
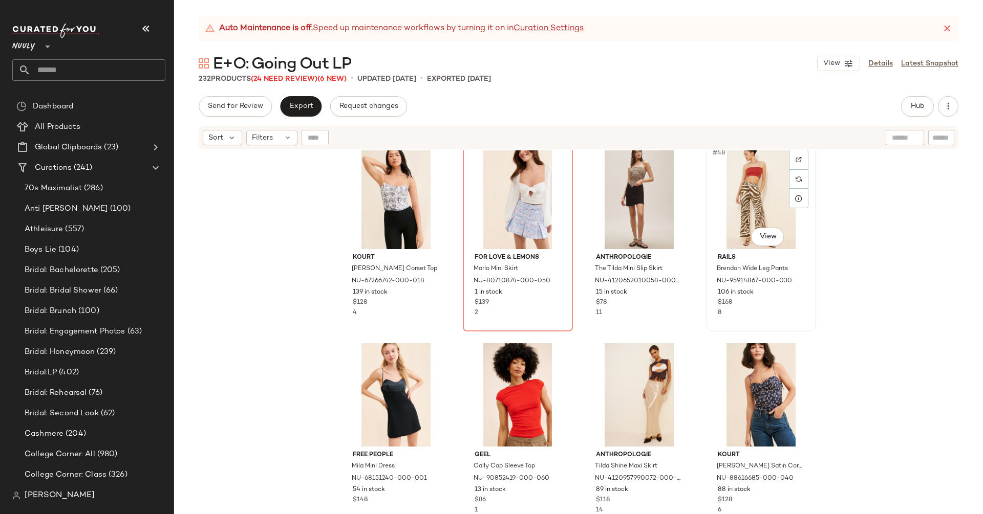
scroll to position [2192, 0]
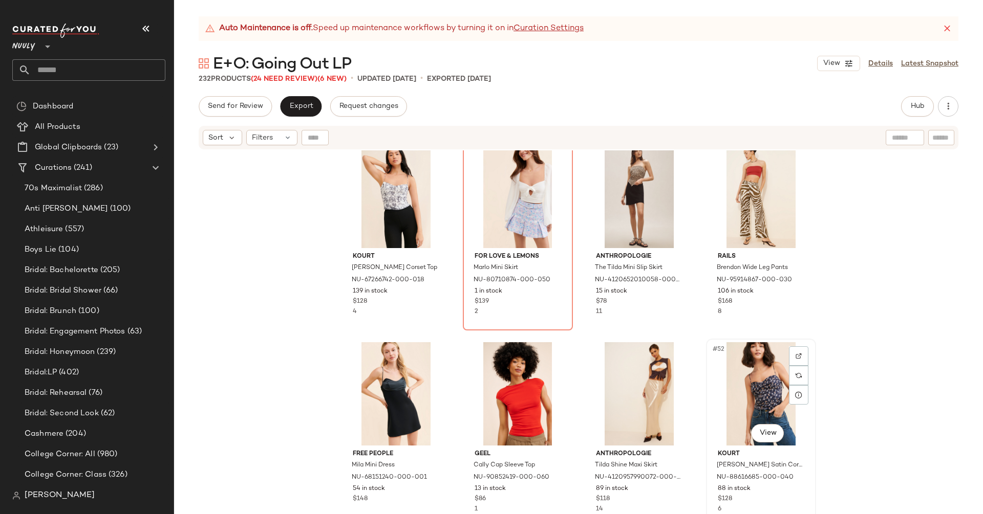
click at [748, 366] on div "#52 View" at bounding box center [760, 393] width 103 height 103
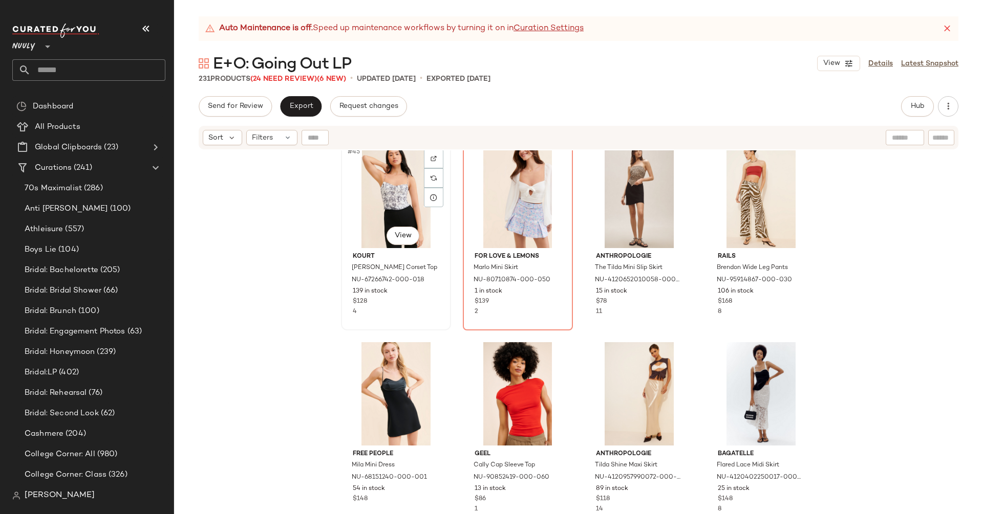
click at [399, 186] on div "#45 View" at bounding box center [395, 196] width 103 height 103
click at [620, 199] on div "#47 View" at bounding box center [639, 196] width 103 height 103
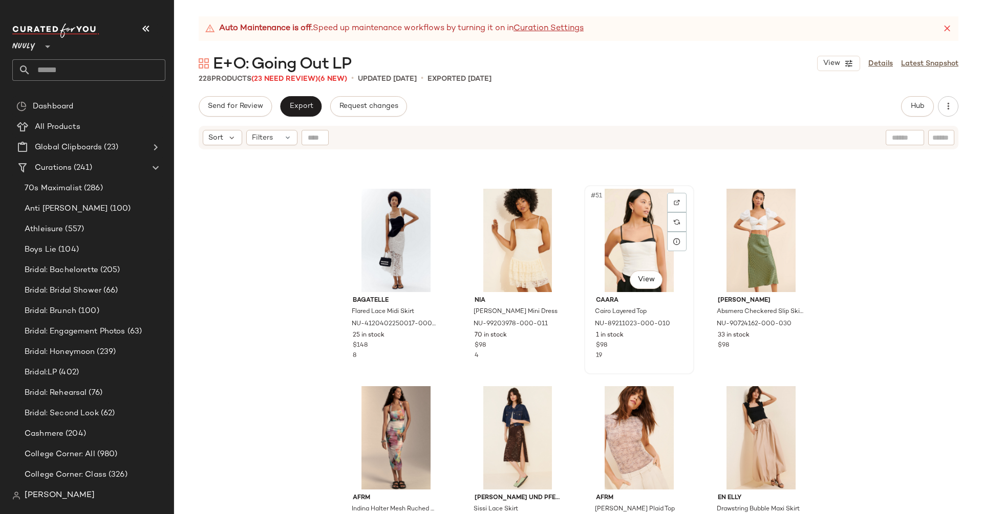
scroll to position [2472, 0]
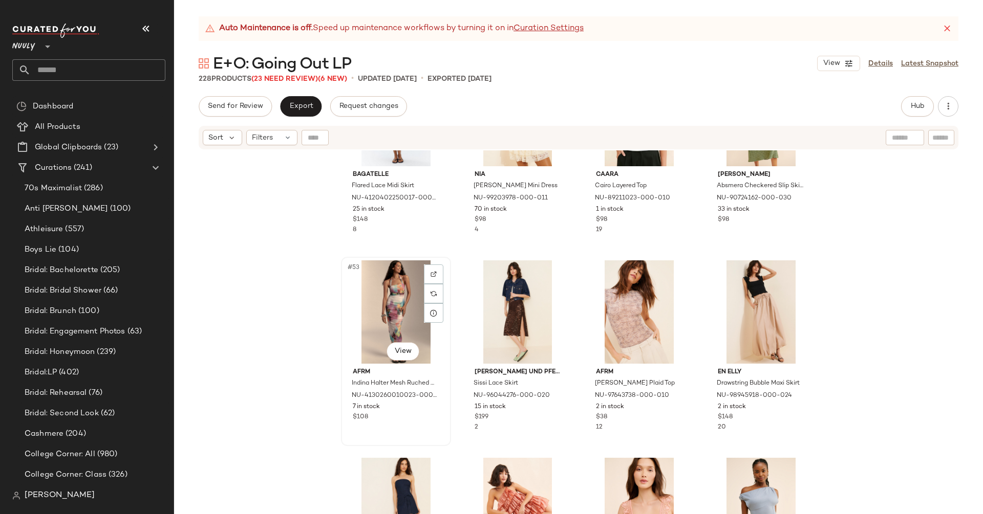
click at [379, 308] on div "#53 View" at bounding box center [395, 311] width 103 height 103
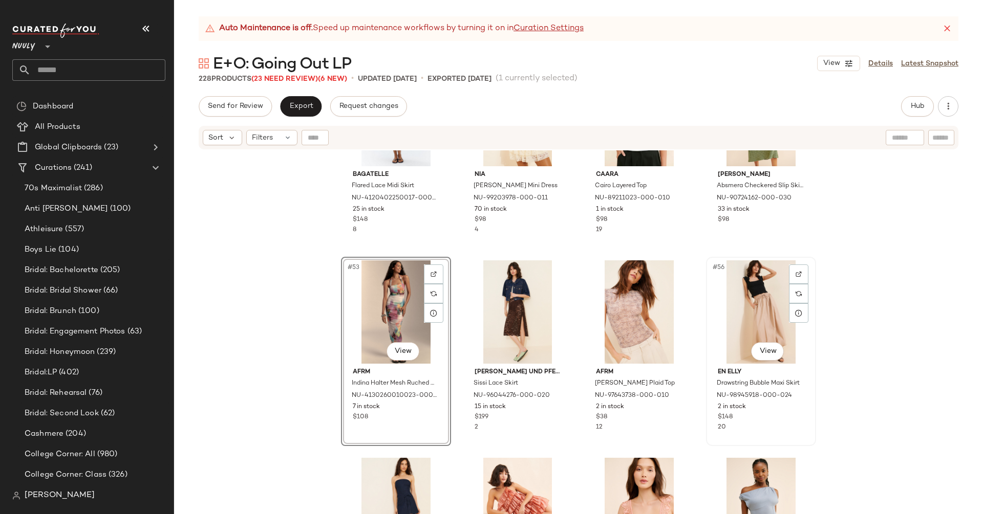
click at [749, 303] on div "#56 View" at bounding box center [760, 311] width 103 height 103
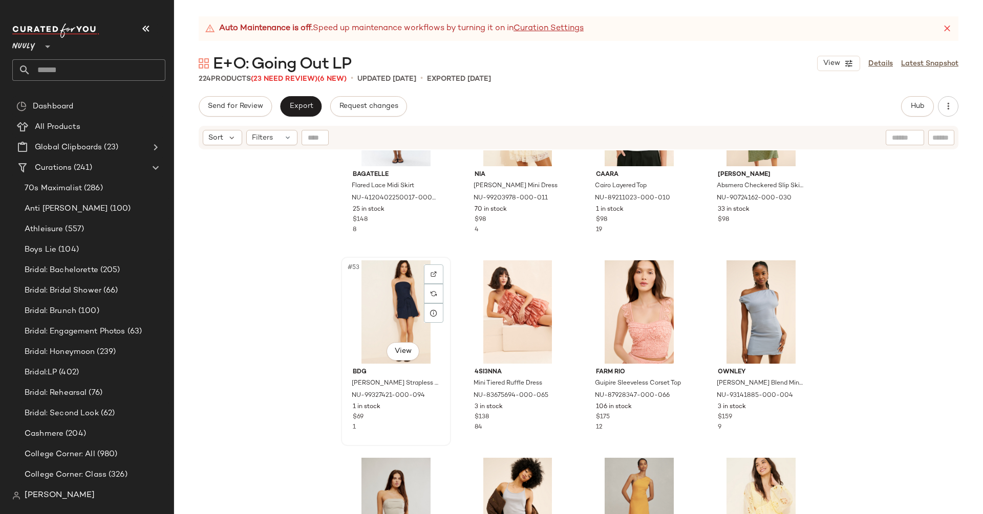
click at [404, 296] on div "#53 View" at bounding box center [395, 311] width 103 height 103
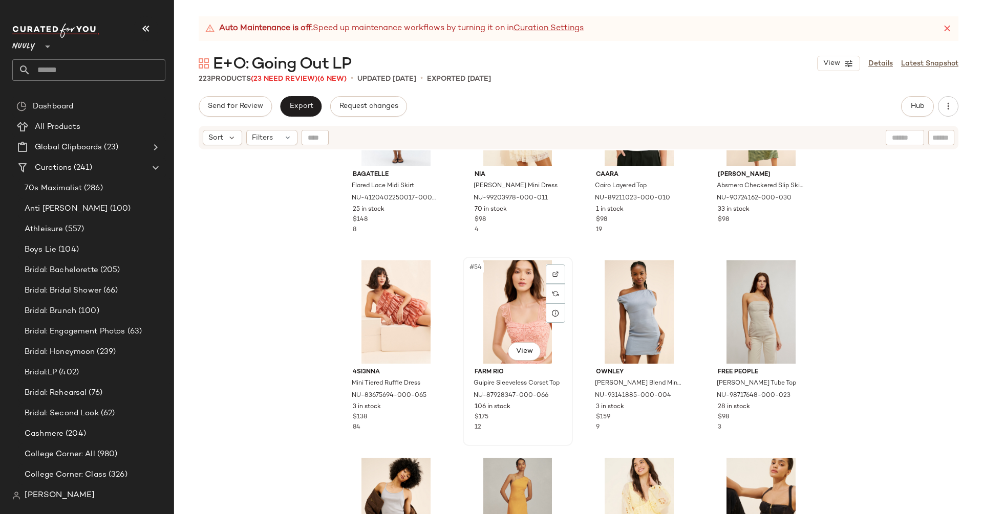
click at [521, 306] on div "#54 View" at bounding box center [517, 311] width 103 height 103
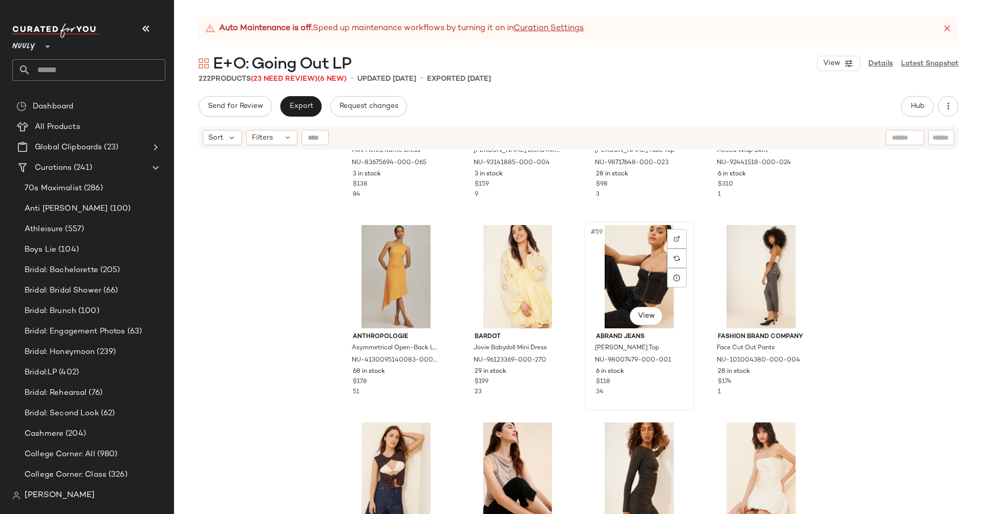
scroll to position [2705, 0]
click at [387, 259] on div "#57 View" at bounding box center [395, 276] width 103 height 103
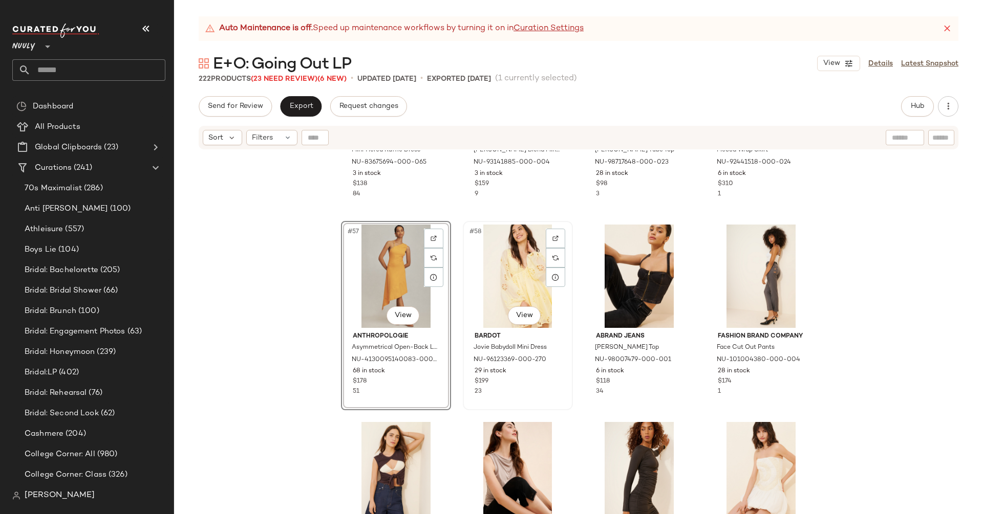
click at [541, 253] on div "#58 View" at bounding box center [517, 276] width 103 height 103
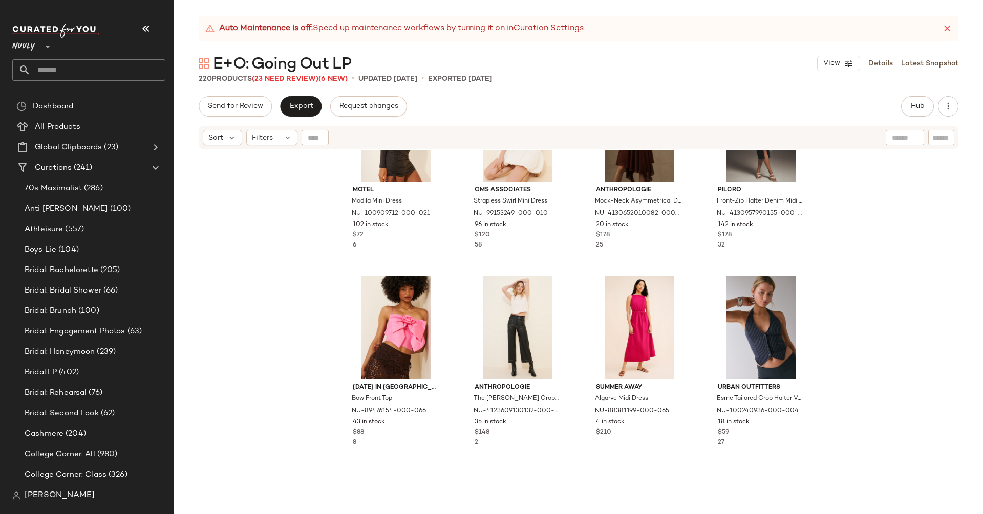
scroll to position [3061, 0]
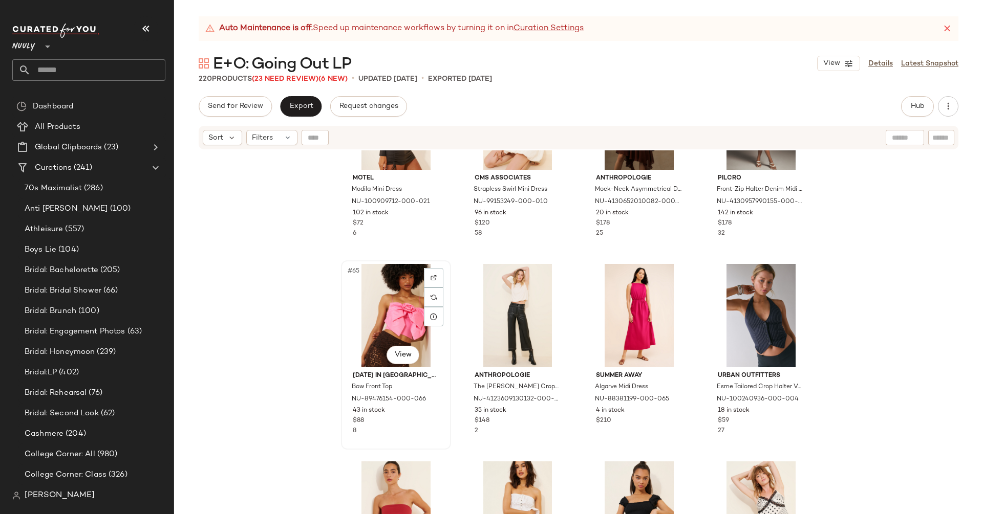
click at [394, 307] on div "#65 View" at bounding box center [395, 315] width 103 height 103
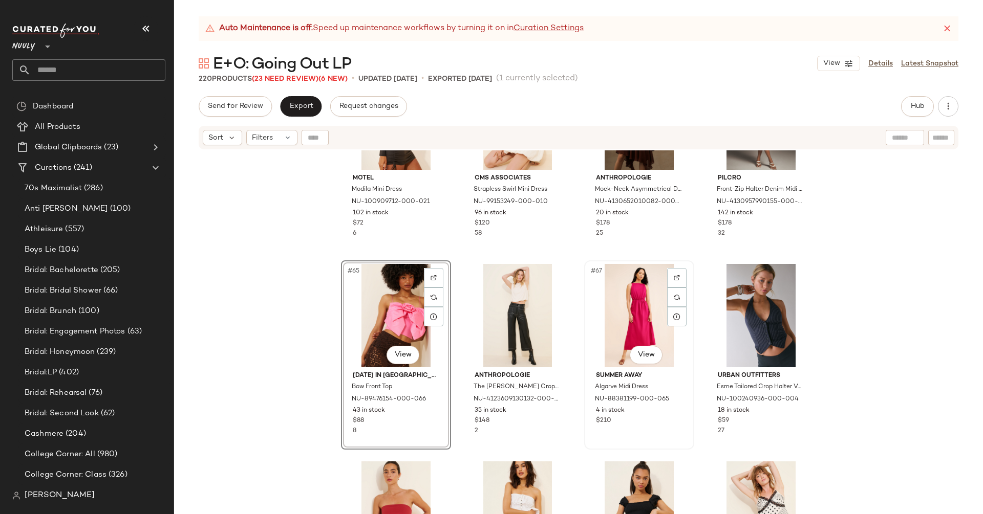
click at [621, 293] on div "#67 View" at bounding box center [639, 315] width 103 height 103
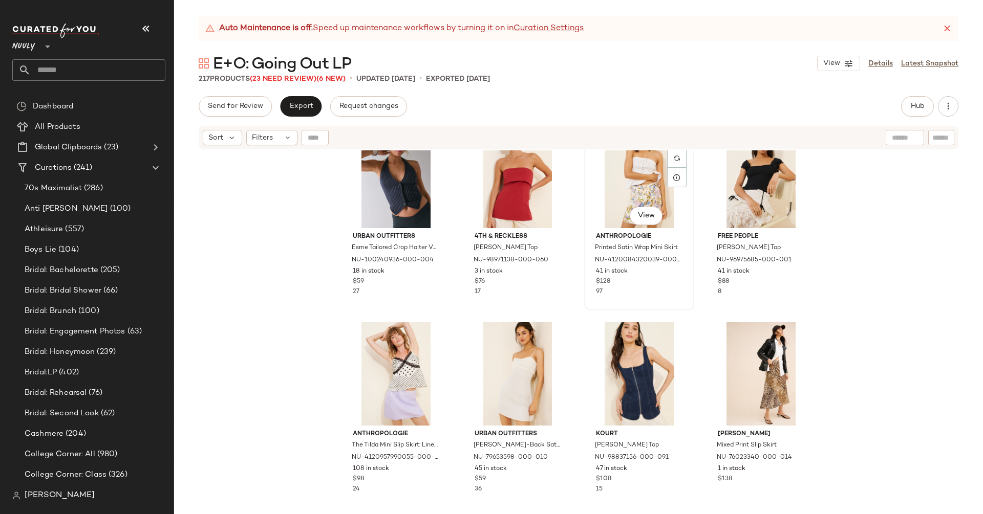
scroll to position [3202, 0]
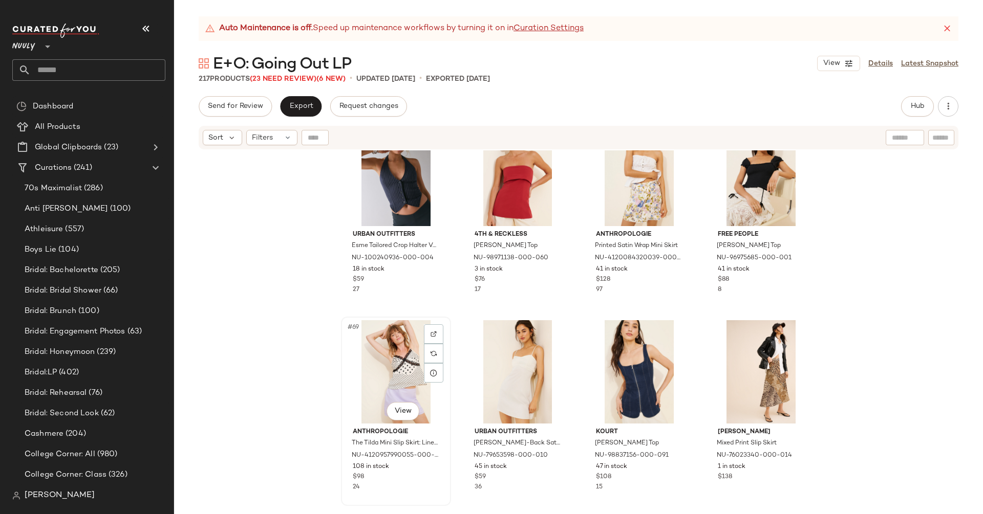
click at [379, 369] on div "#69 View" at bounding box center [395, 371] width 103 height 103
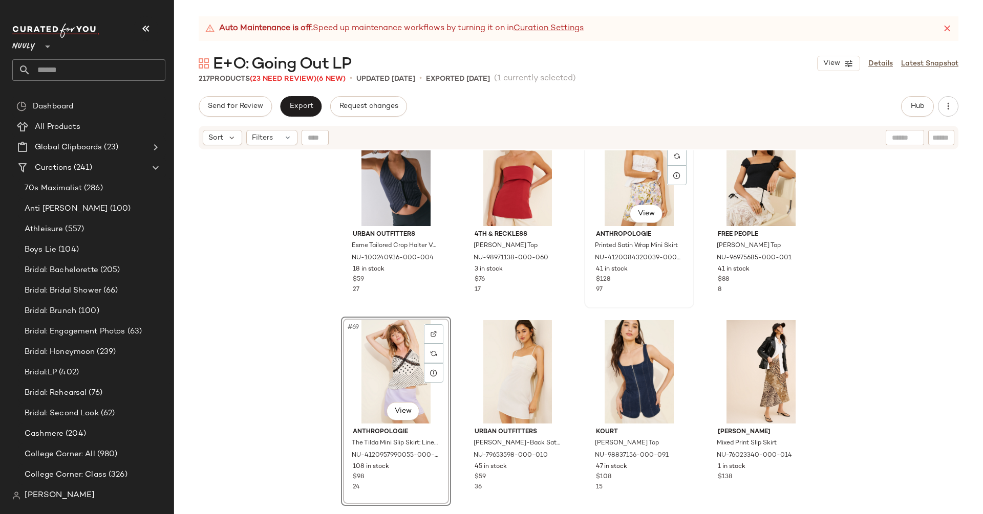
click at [633, 173] on div "#67 View" at bounding box center [639, 174] width 103 height 103
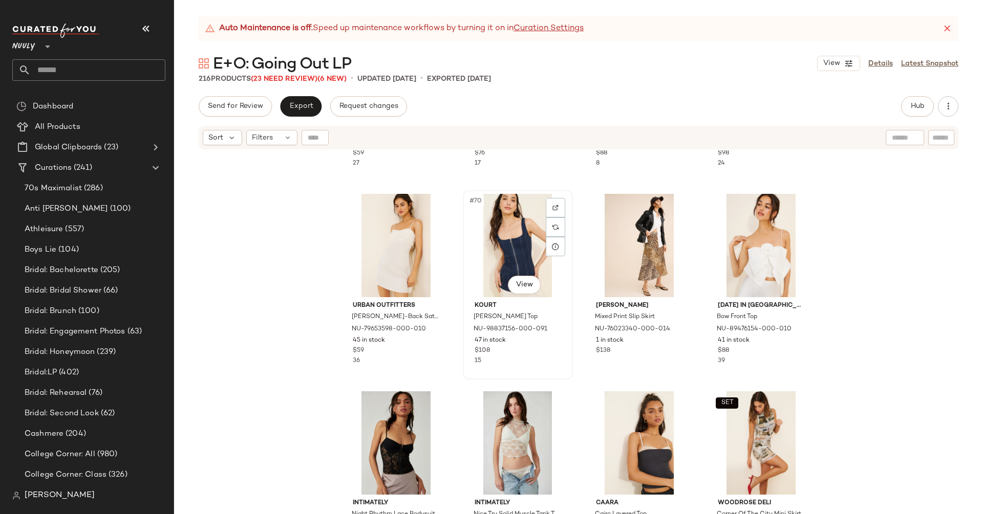
scroll to position [3331, 0]
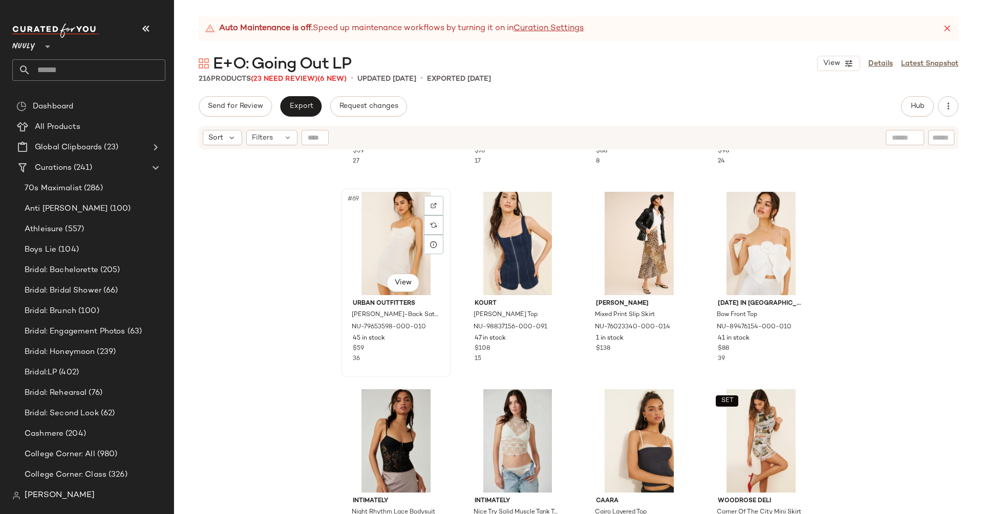
click at [375, 244] on div "#69 View" at bounding box center [395, 243] width 103 height 103
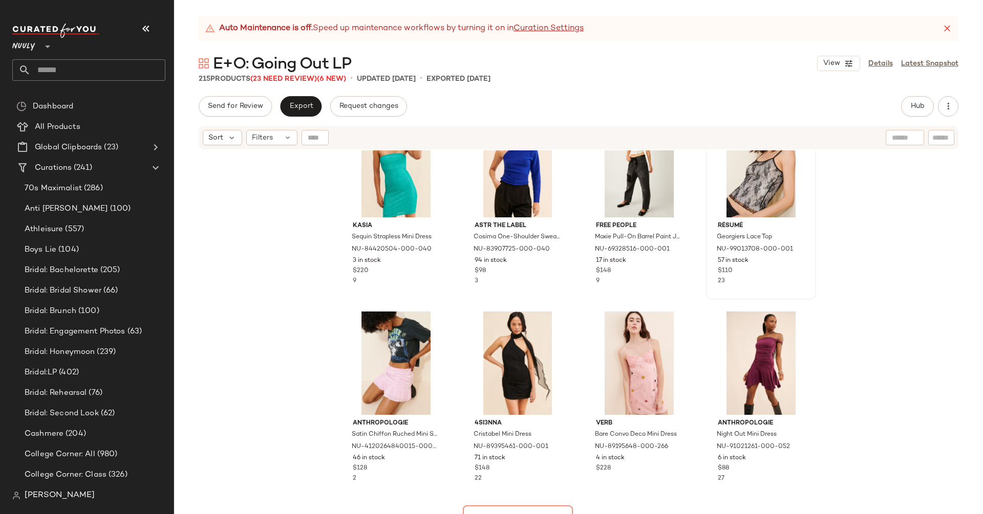
scroll to position [3810, 0]
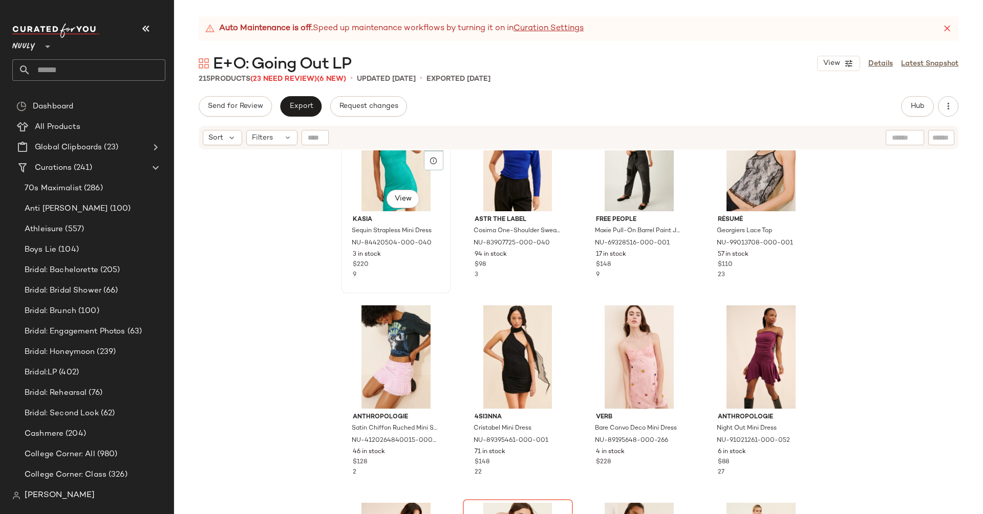
click at [377, 177] on div "#77 View" at bounding box center [395, 159] width 103 height 103
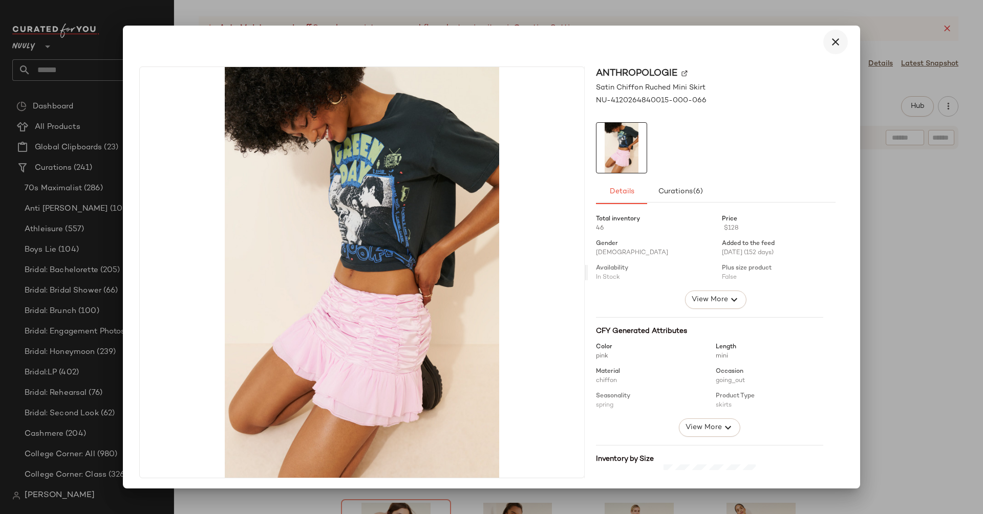
click at [833, 39] on icon "button" at bounding box center [835, 42] width 12 height 12
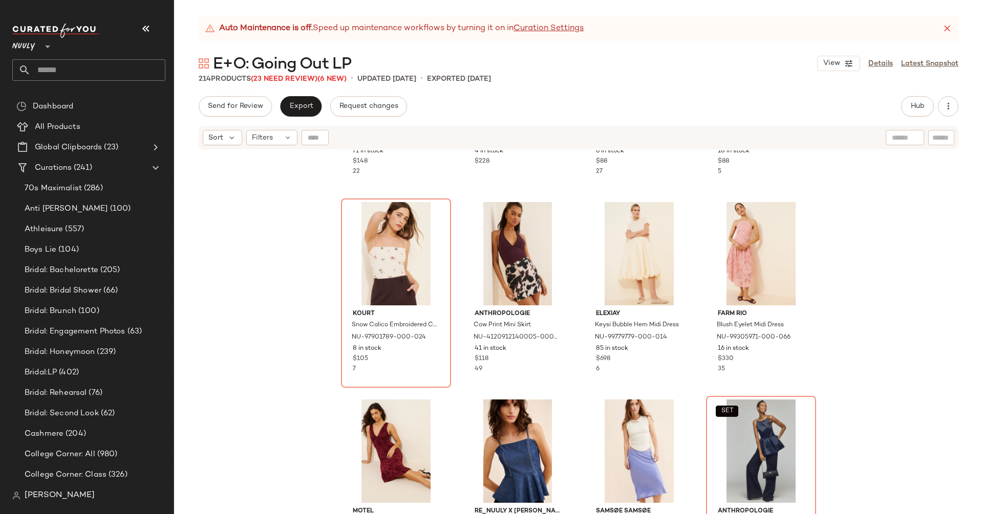
scroll to position [4121, 0]
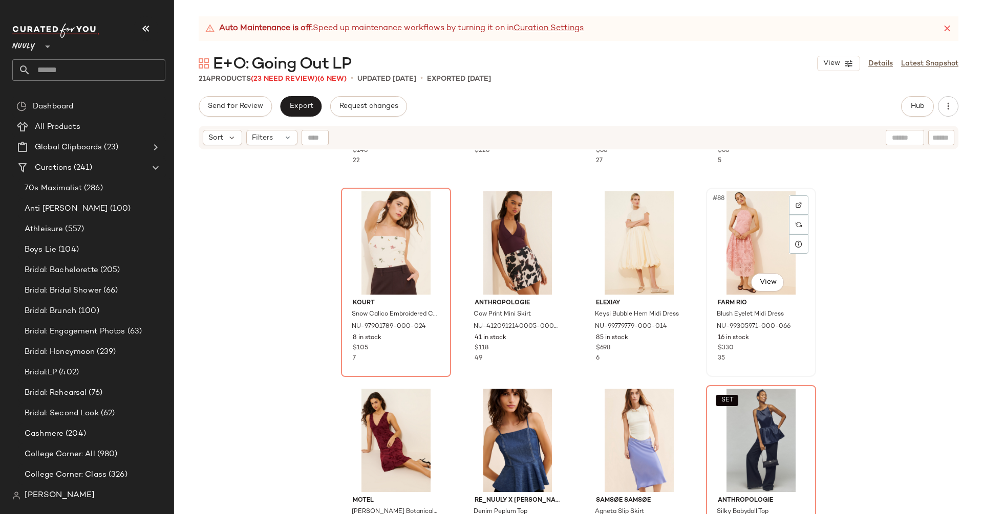
click at [745, 235] on div "#88 View" at bounding box center [760, 242] width 103 height 103
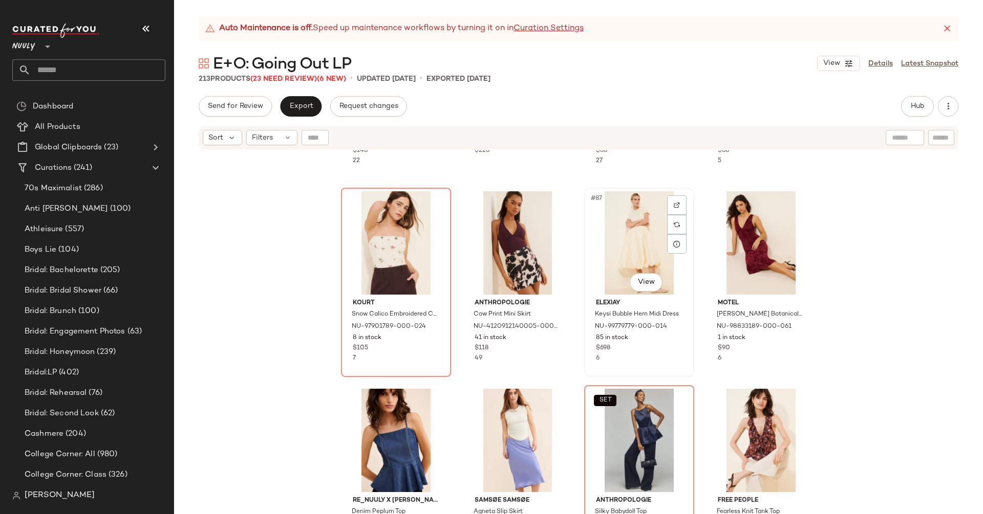
click at [636, 234] on div "#87 View" at bounding box center [639, 242] width 103 height 103
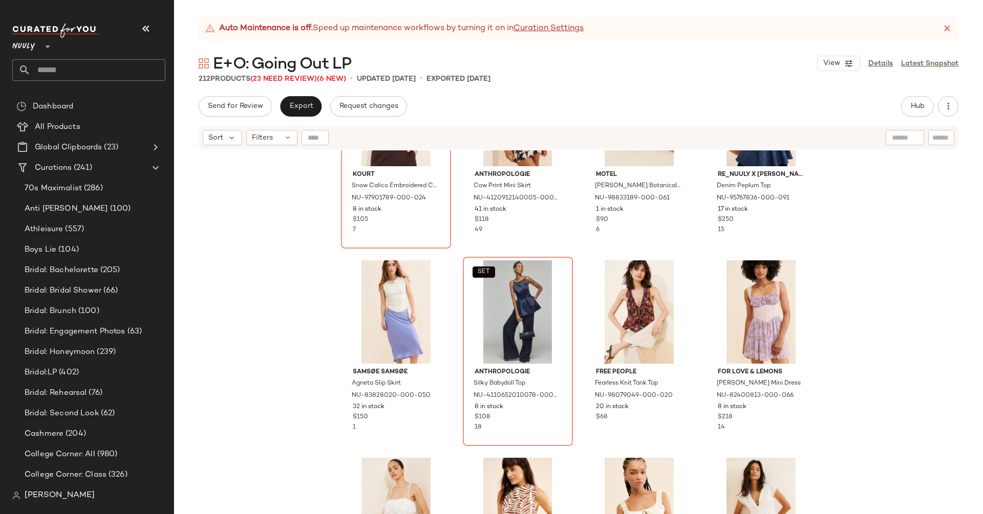
scroll to position [4251, 0]
click at [638, 311] on div "#91 View" at bounding box center [639, 310] width 103 height 103
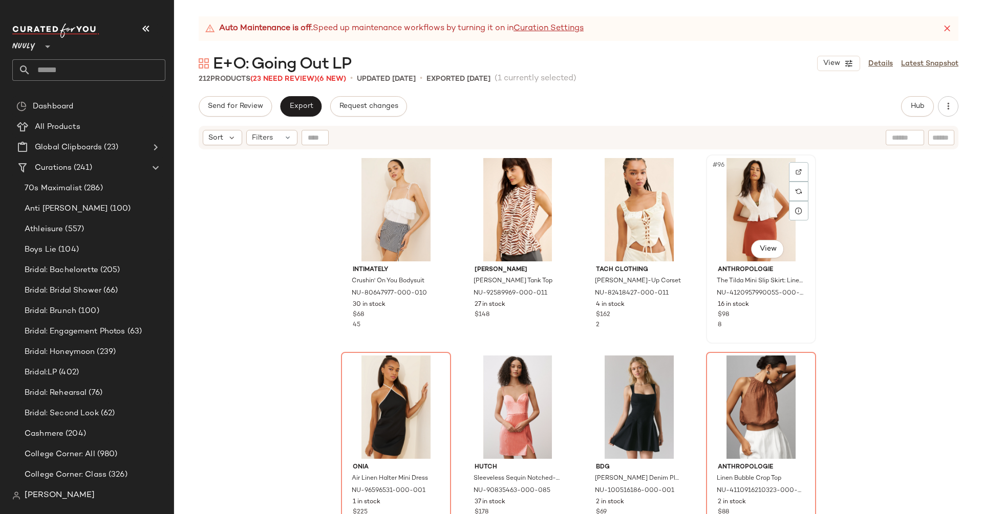
click at [757, 201] on div "#96 View" at bounding box center [760, 209] width 103 height 103
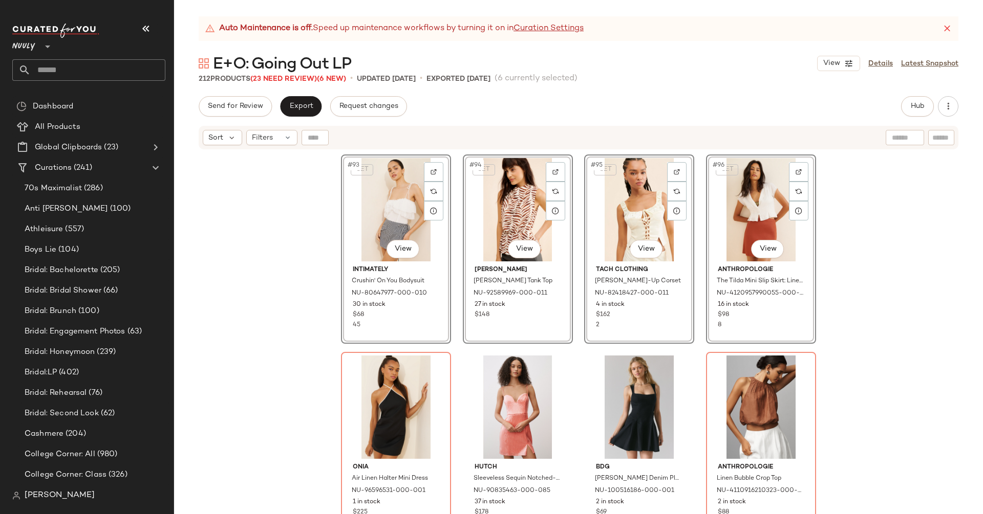
scroll to position [4174, 0]
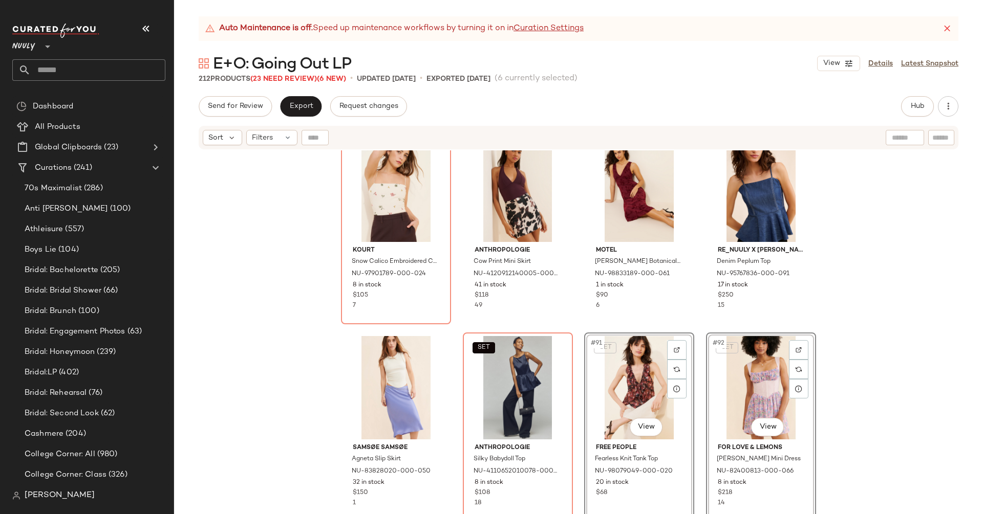
click at [927, 271] on div "Kourt Snow Calico Embroidered Cami Top NU-97901789-000-024 8 in stock $105 7 An…" at bounding box center [578, 344] width 809 height 389
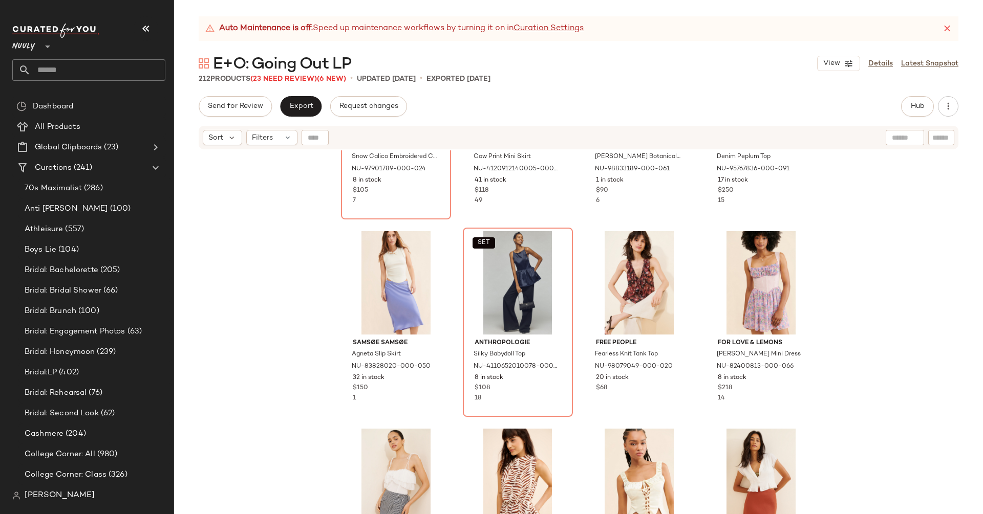
scroll to position [4287, 0]
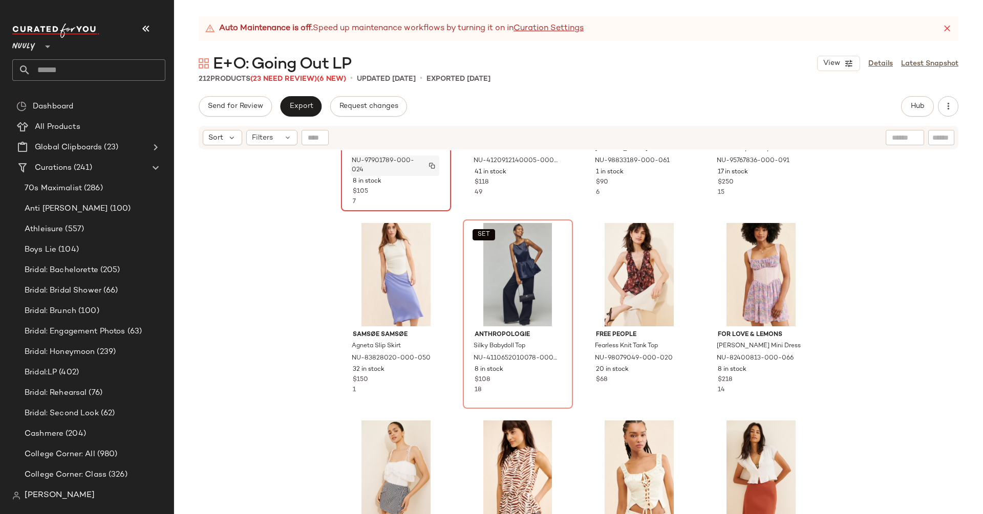
click at [368, 175] on span "NU-97901789-000-024" at bounding box center [385, 166] width 67 height 18
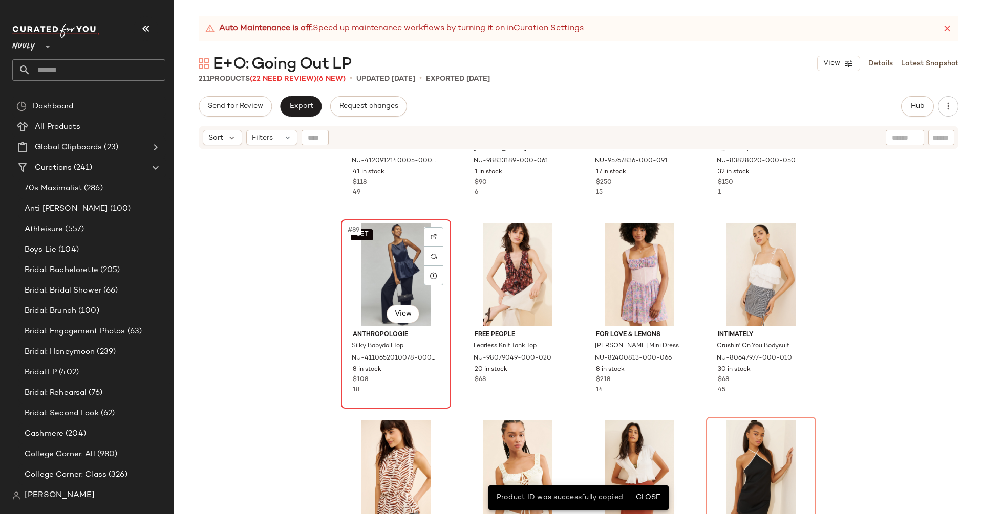
click at [381, 259] on div "SET #89 View" at bounding box center [395, 274] width 103 height 103
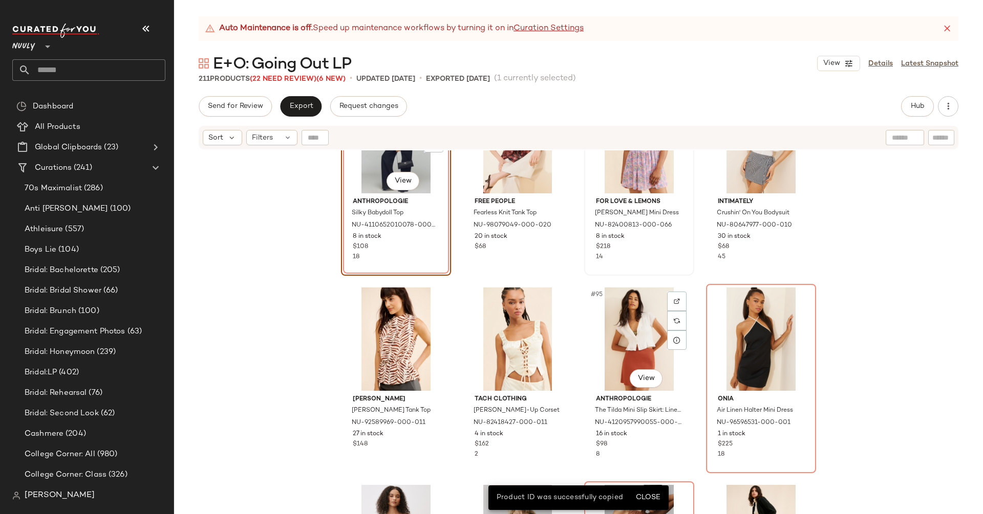
scroll to position [4492, 0]
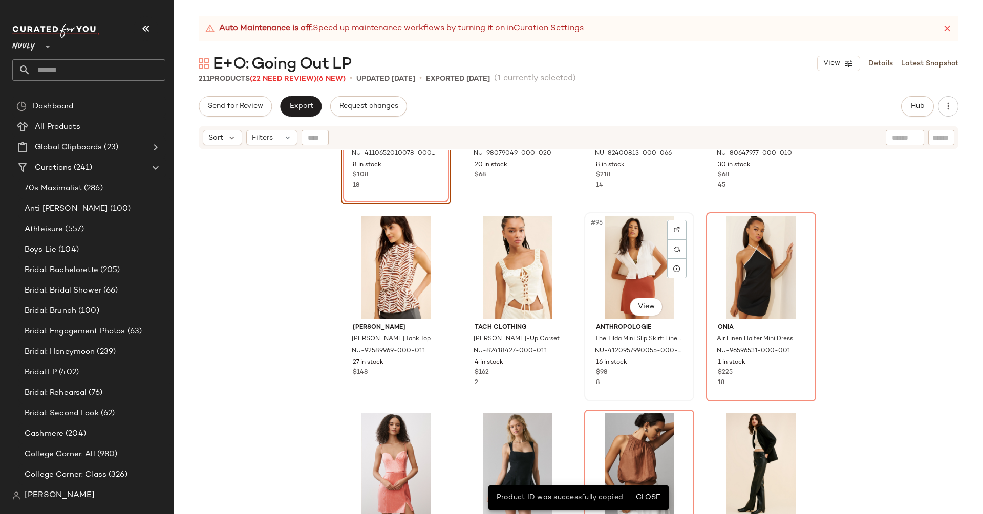
click at [627, 253] on div "#95 View" at bounding box center [639, 267] width 103 height 103
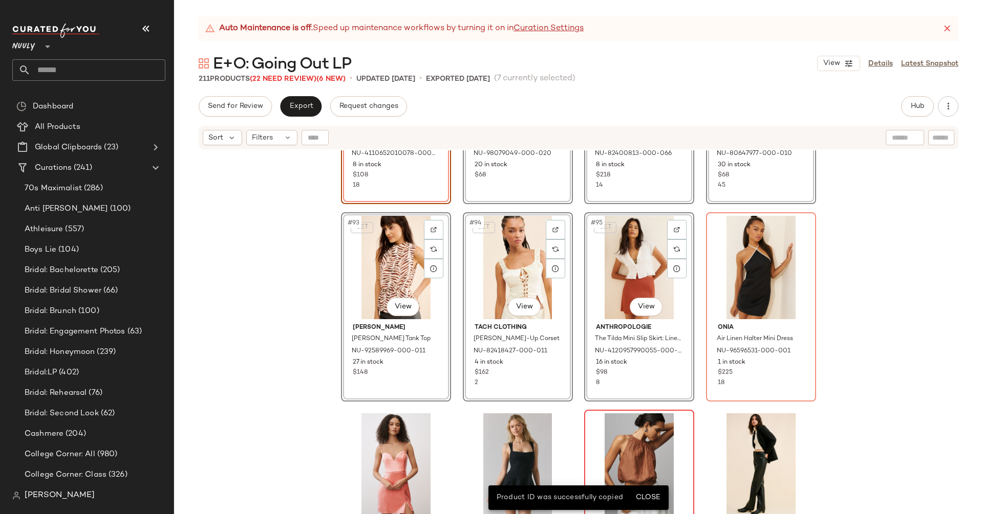
scroll to position [4294, 0]
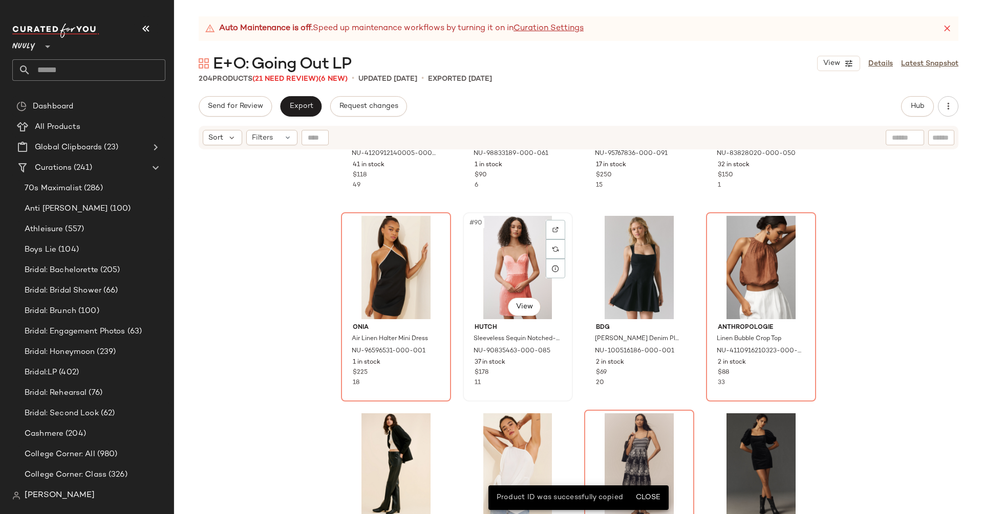
click at [499, 282] on div "#90 View" at bounding box center [517, 267] width 103 height 103
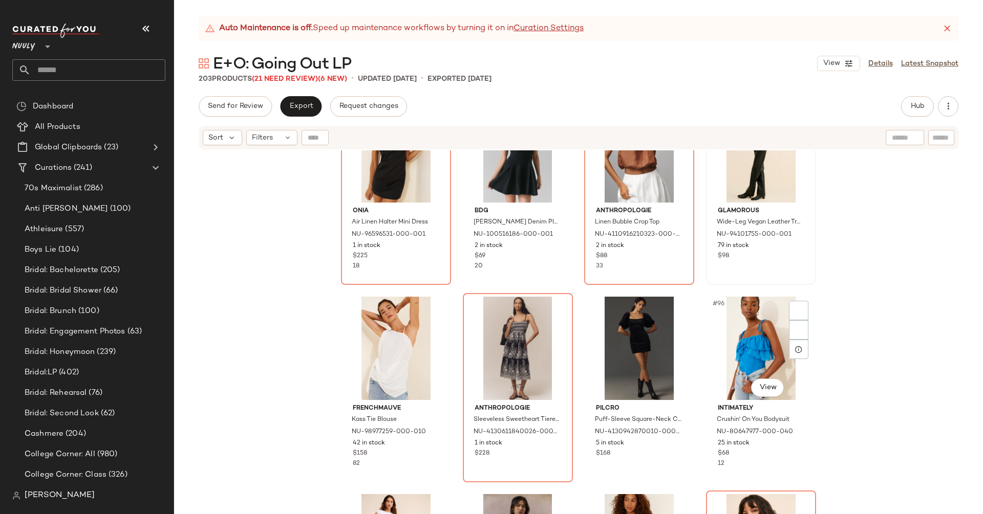
scroll to position [4443, 0]
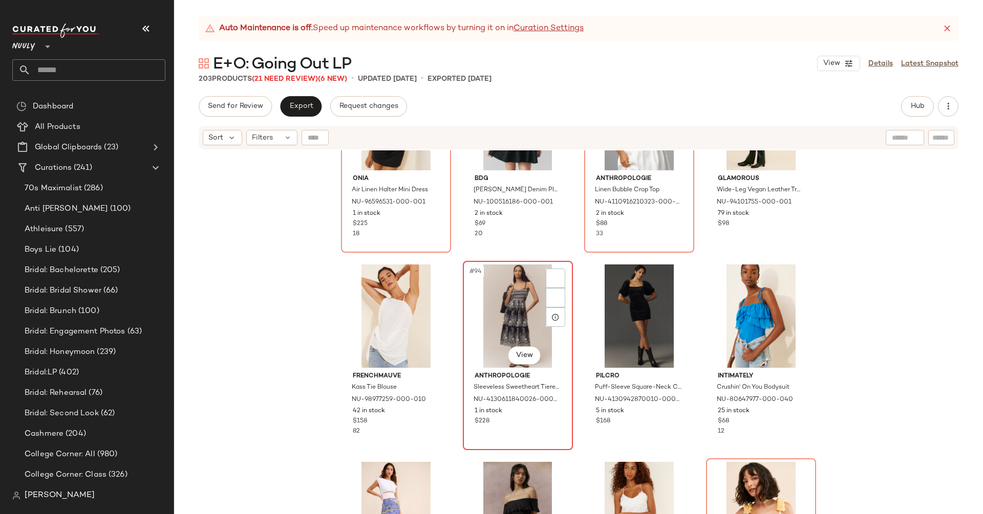
click at [489, 311] on div "#94 View" at bounding box center [517, 316] width 103 height 103
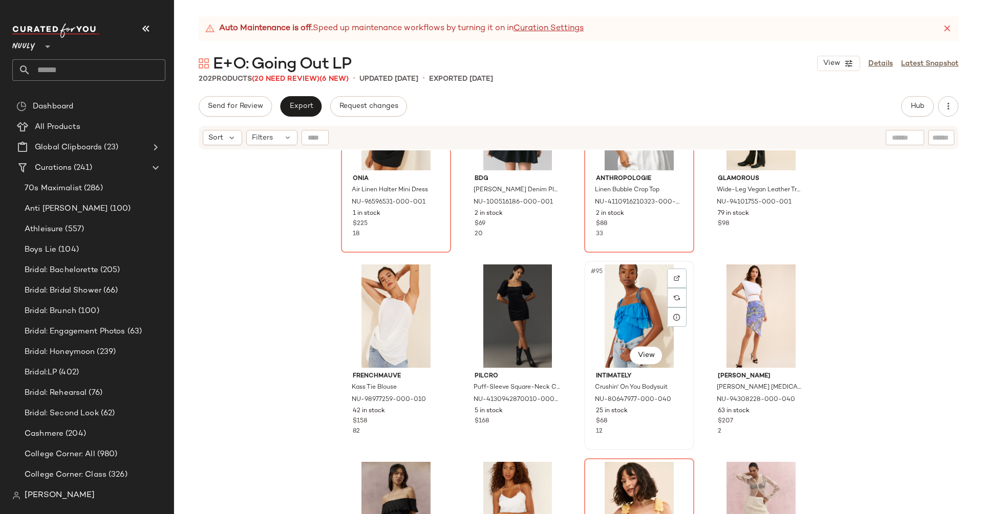
click at [627, 311] on div "#95 View" at bounding box center [639, 316] width 103 height 103
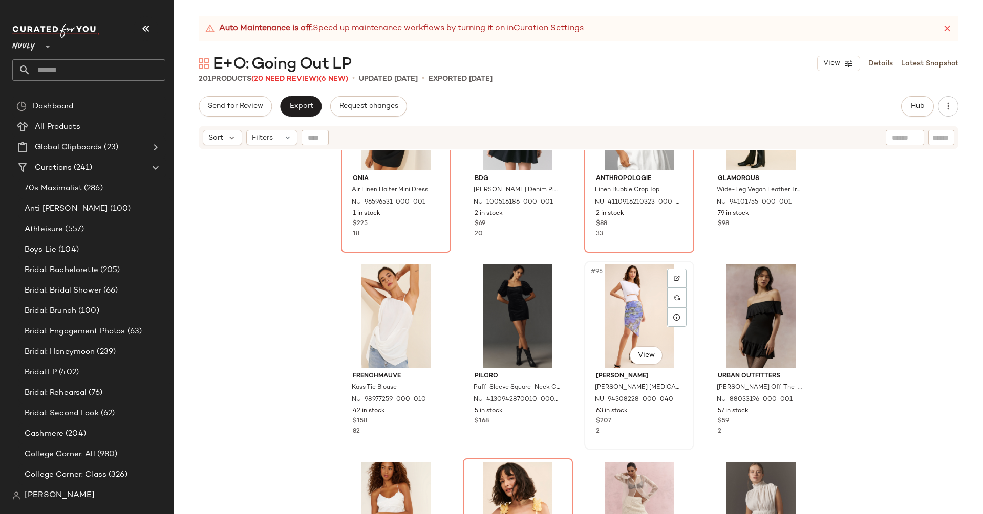
click at [630, 312] on div "#95 View" at bounding box center [639, 316] width 103 height 103
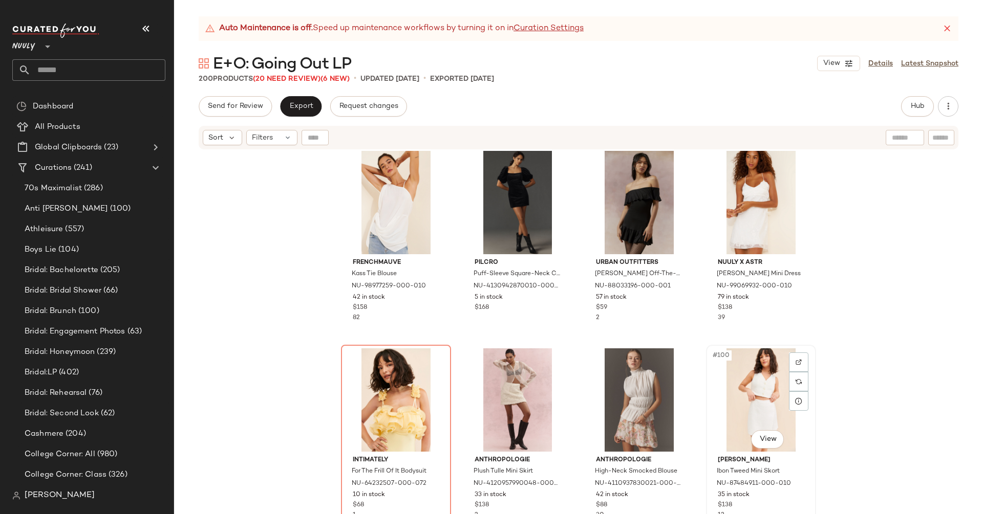
scroll to position [4556, 0]
click at [761, 183] on div "#96 View" at bounding box center [760, 202] width 103 height 103
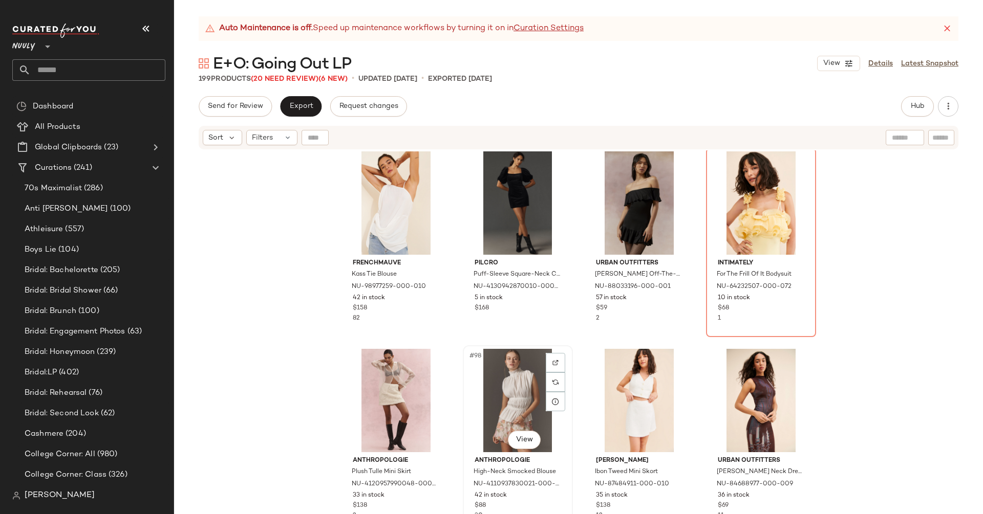
click at [504, 404] on div "#98 View" at bounding box center [517, 400] width 103 height 103
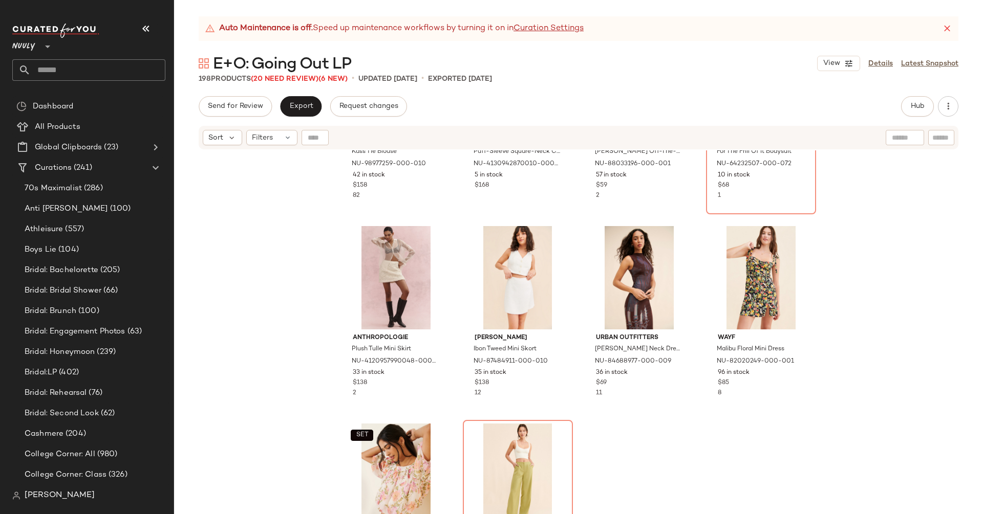
scroll to position [4698, 0]
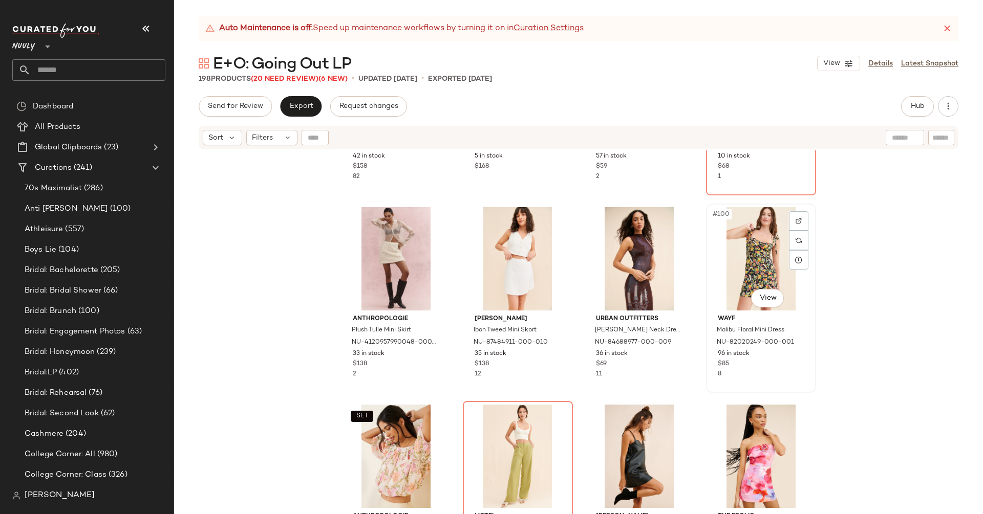
click at [751, 265] on div "#100 View" at bounding box center [760, 258] width 103 height 103
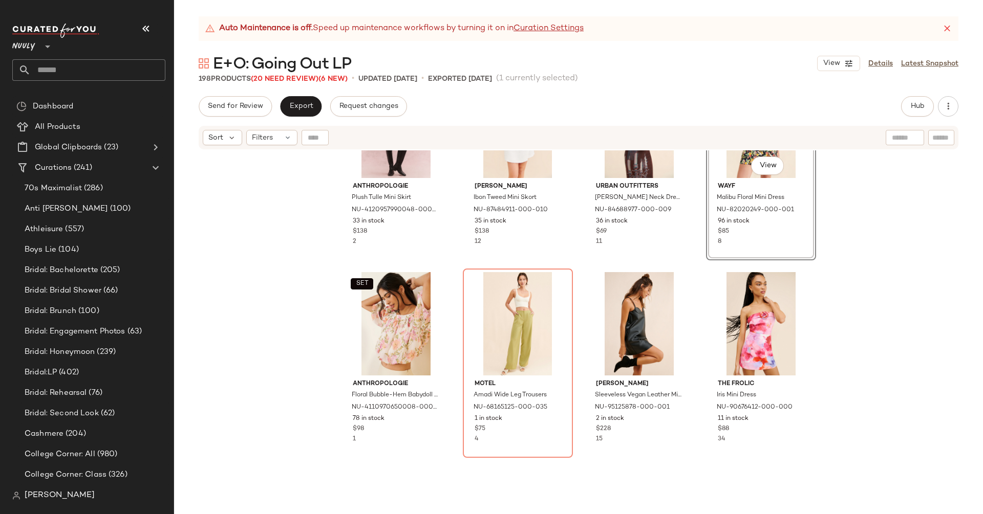
scroll to position [4863, 0]
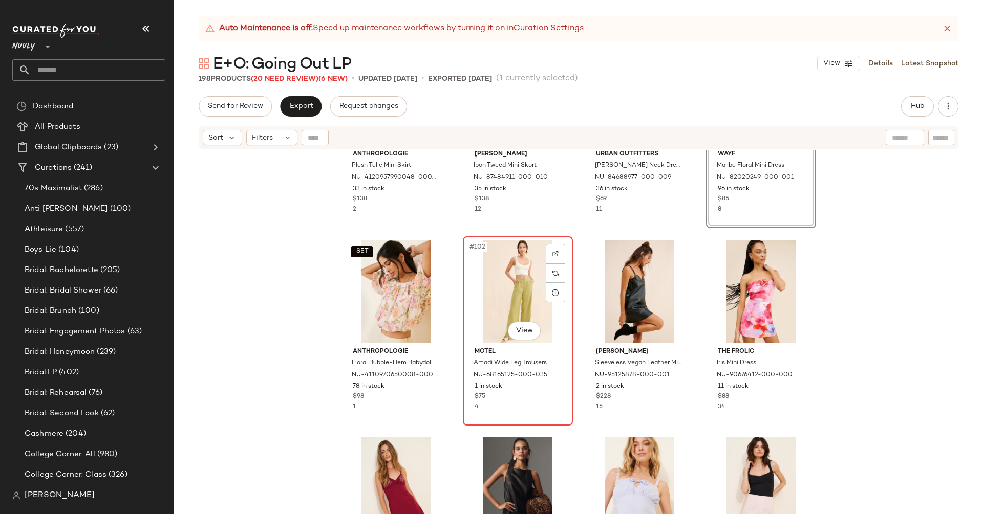
click at [505, 297] on div "#102 View" at bounding box center [517, 291] width 103 height 103
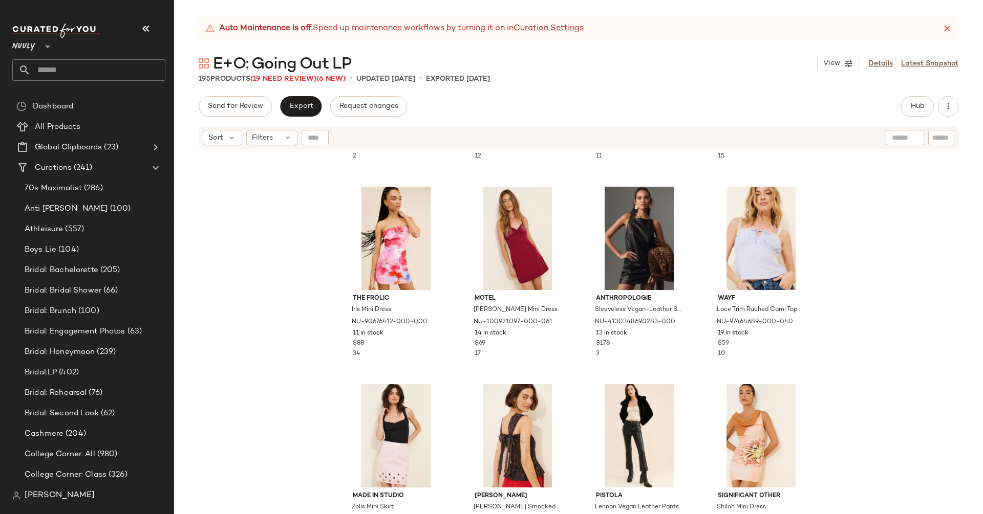
scroll to position [4919, 0]
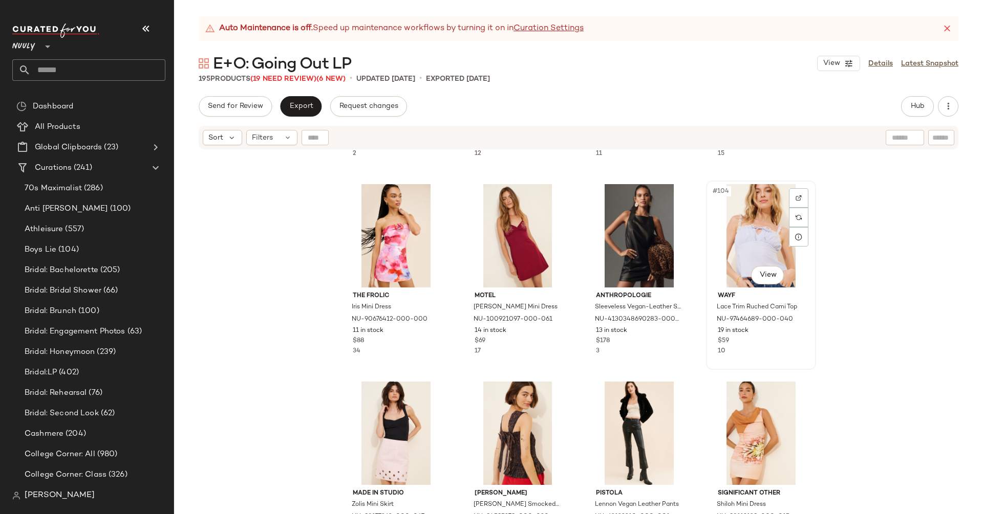
click at [724, 209] on div "#104 View" at bounding box center [760, 235] width 103 height 103
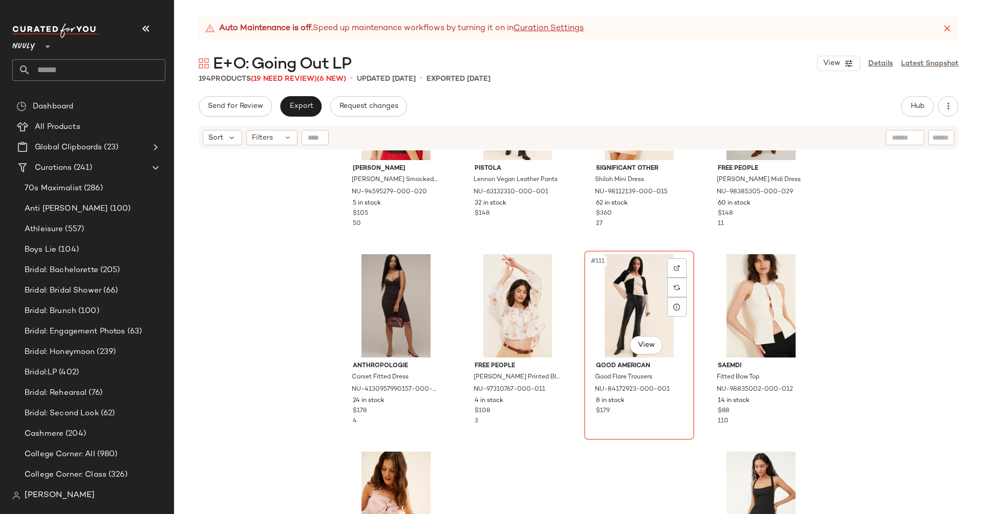
scroll to position [5246, 0]
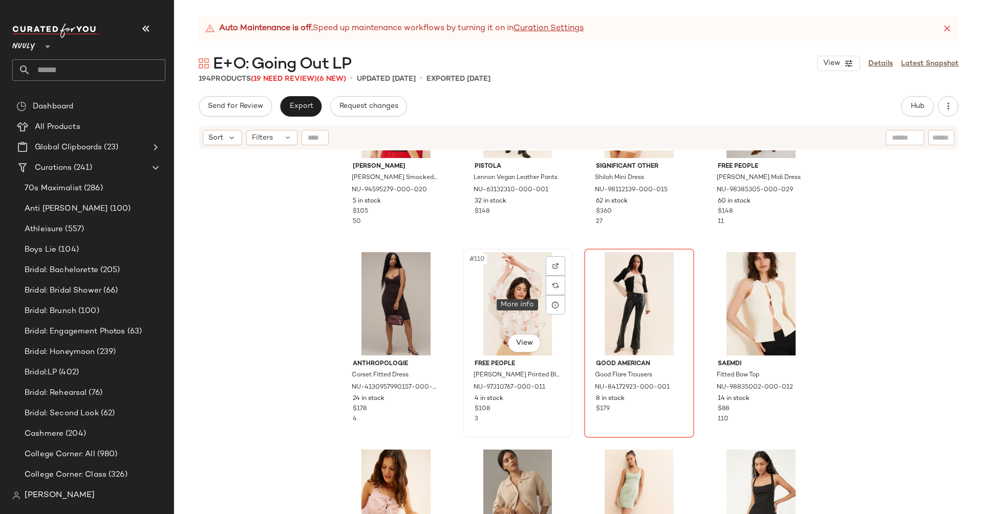
click at [526, 297] on div "#110 View" at bounding box center [517, 303] width 103 height 103
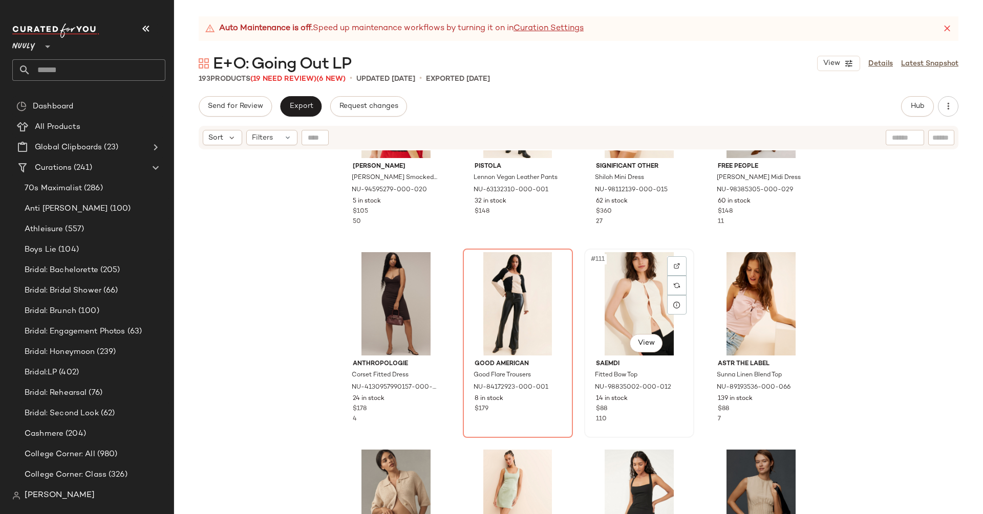
click at [631, 302] on div "#111 View" at bounding box center [639, 303] width 103 height 103
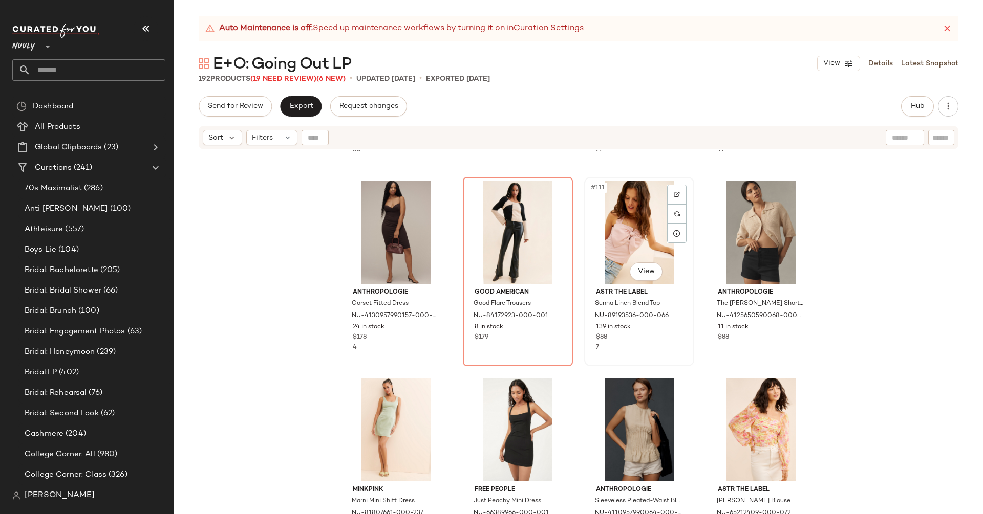
scroll to position [5347, 0]
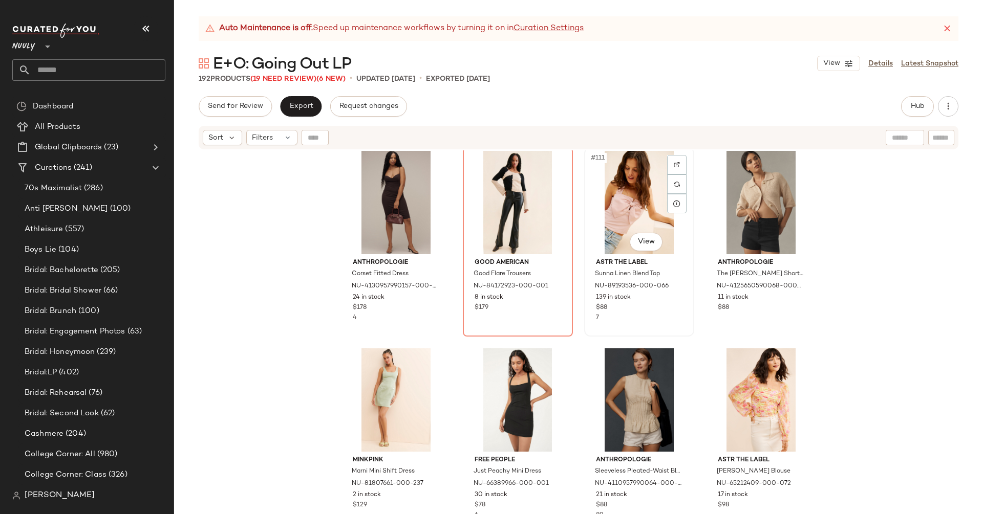
click at [639, 226] on div "#111 View" at bounding box center [639, 202] width 103 height 103
click at [513, 191] on div "#110 View" at bounding box center [517, 202] width 103 height 103
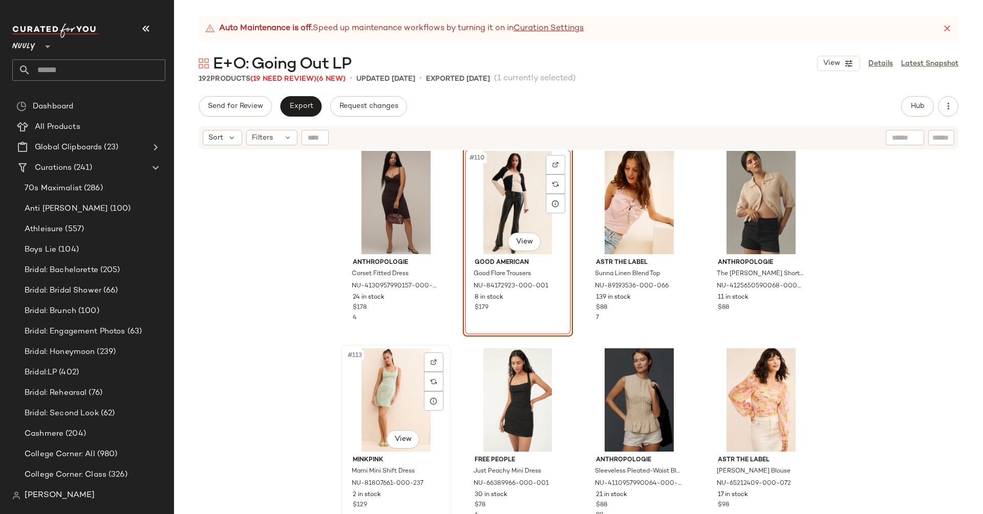
click at [365, 401] on div "#113 View" at bounding box center [395, 400] width 103 height 103
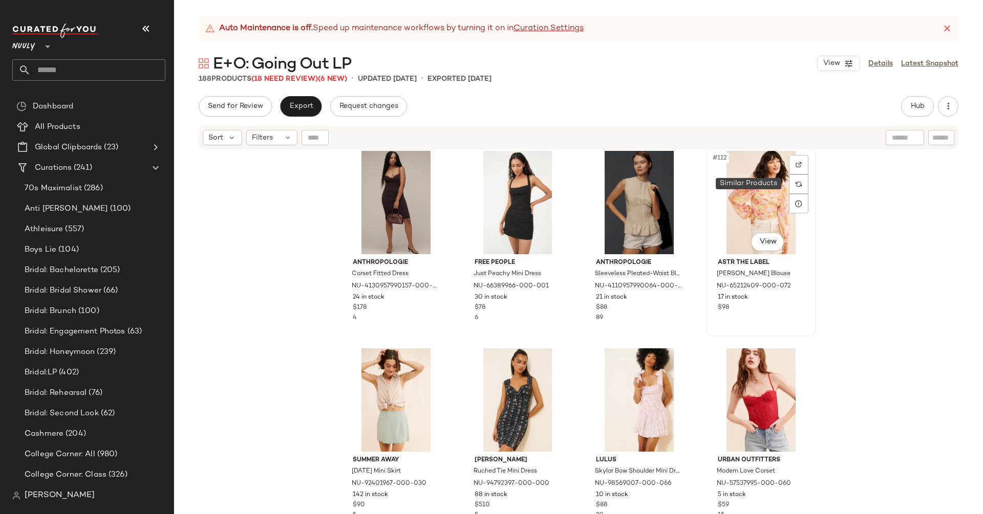
click at [754, 189] on div "#112 View" at bounding box center [760, 202] width 103 height 103
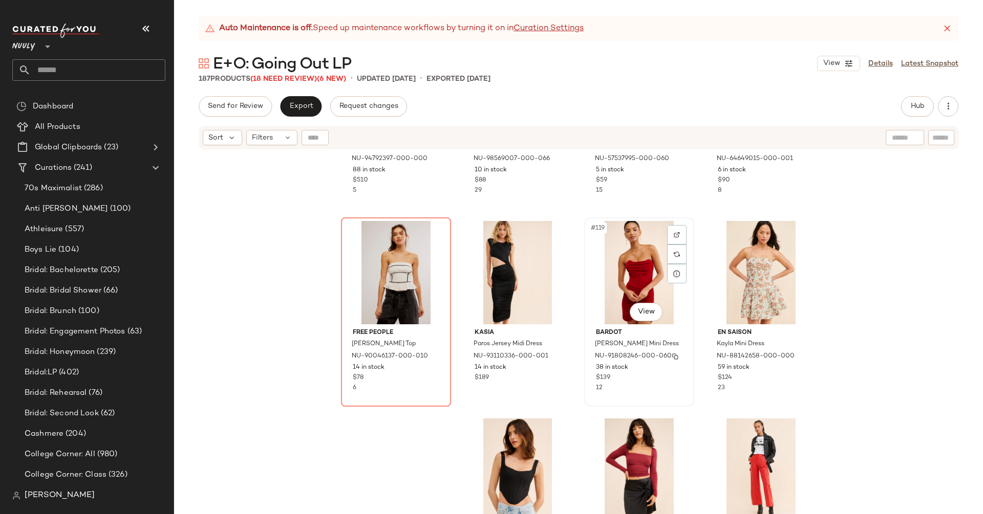
scroll to position [5688, 0]
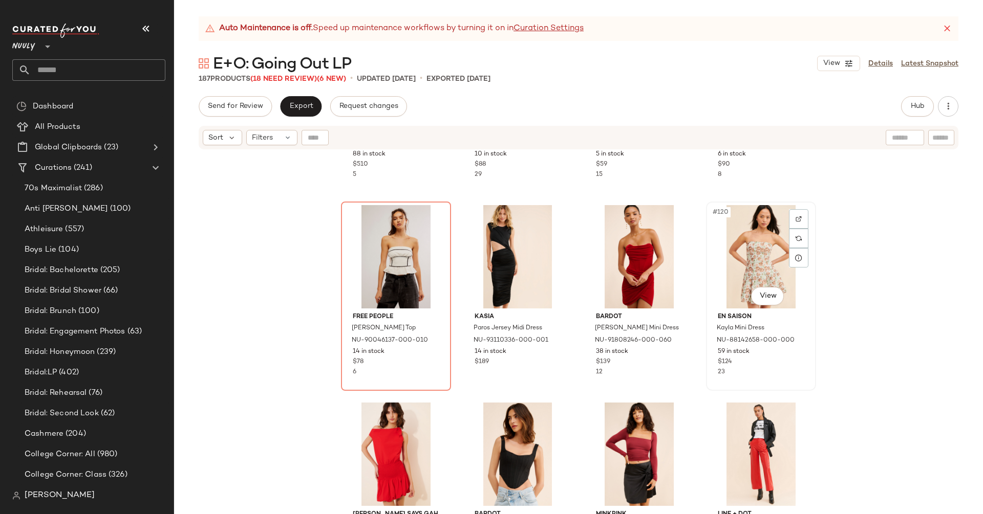
click at [741, 270] on div "#120 View" at bounding box center [760, 256] width 103 height 103
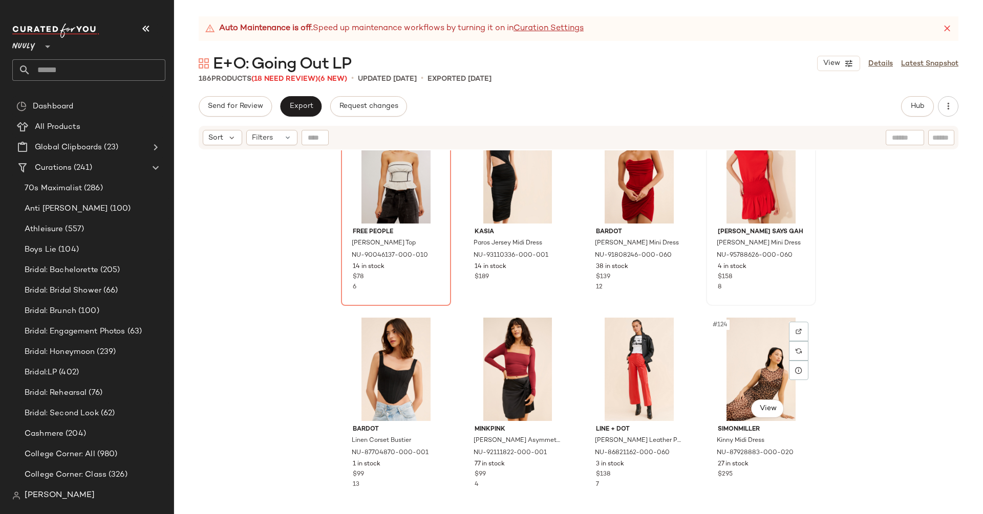
scroll to position [5911, 0]
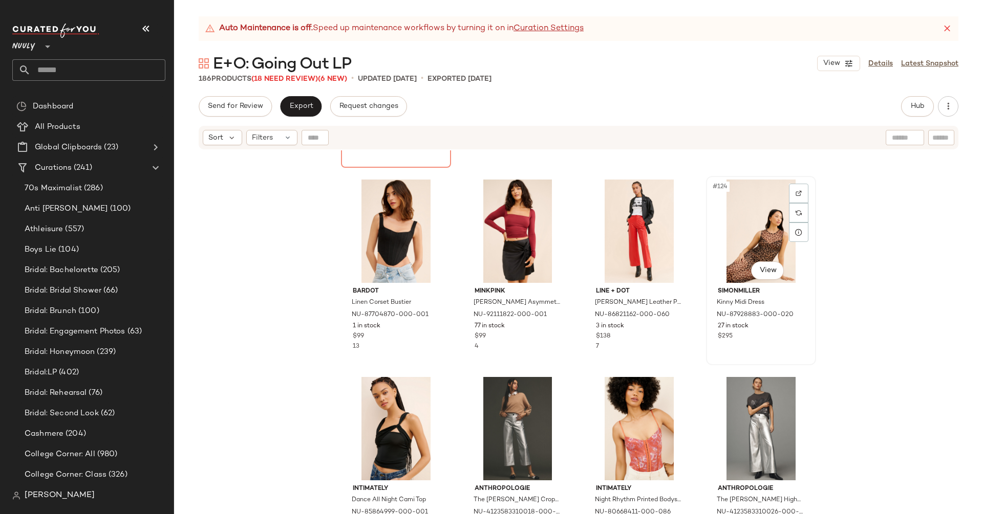
click at [748, 237] on div "#124 View" at bounding box center [760, 231] width 103 height 103
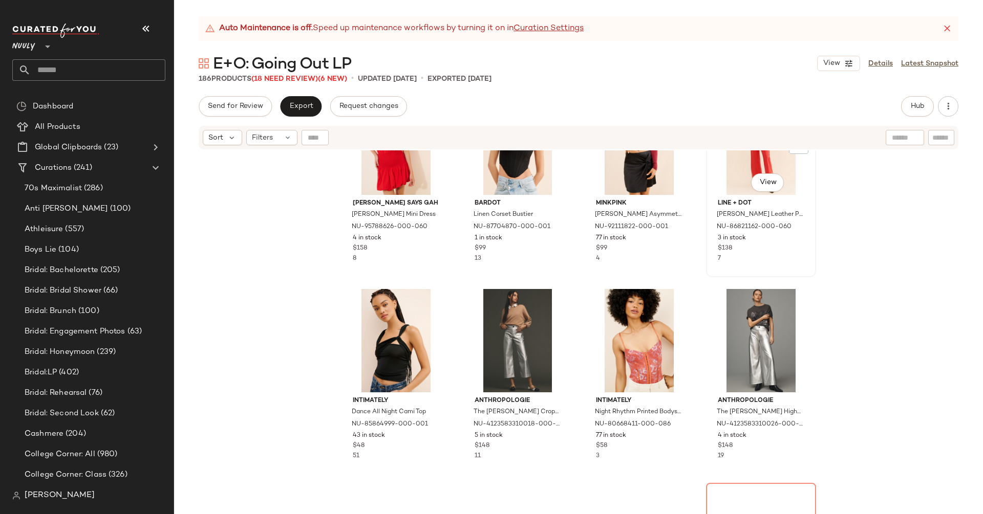
scroll to position [6005, 0]
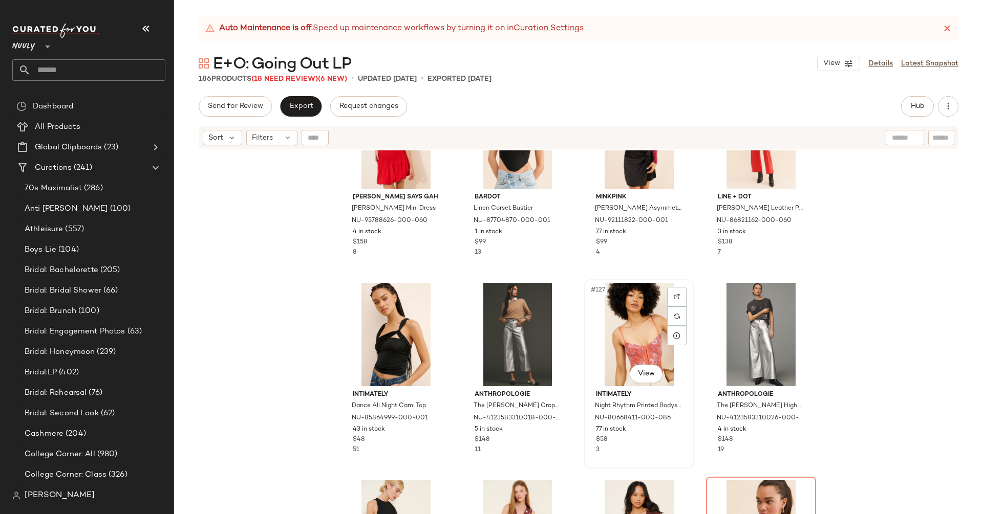
click at [627, 323] on div "#127 View" at bounding box center [639, 334] width 103 height 103
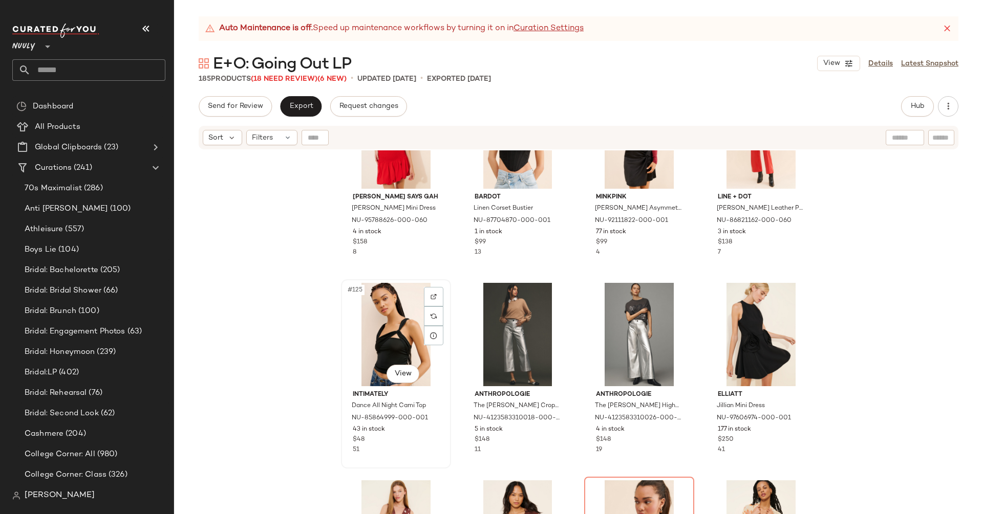
click at [381, 338] on div "#125 View" at bounding box center [395, 334] width 103 height 103
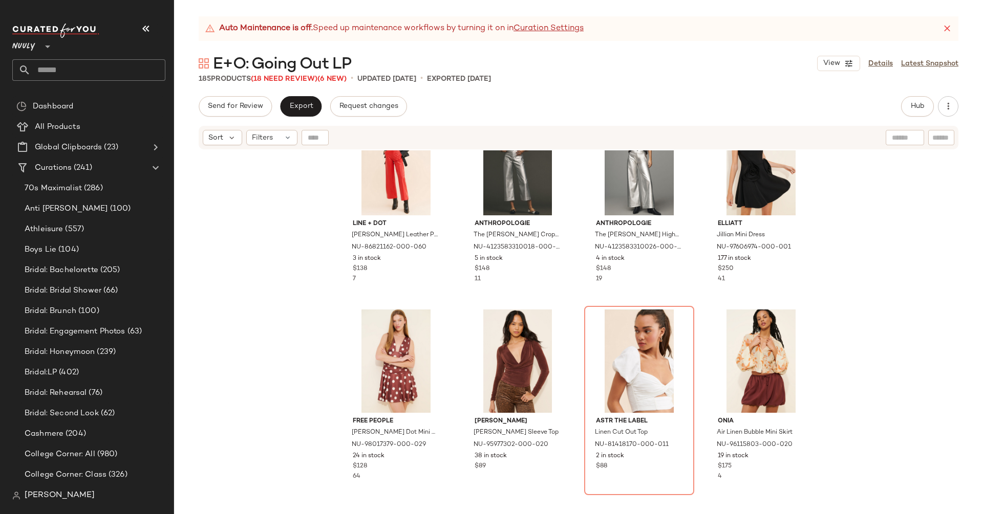
scroll to position [6194, 0]
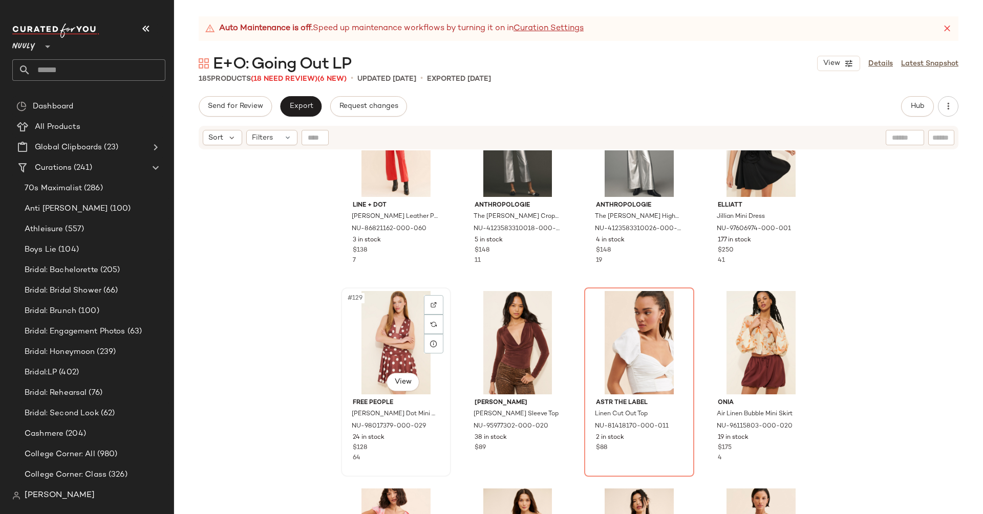
click at [386, 353] on div "#129 View" at bounding box center [395, 342] width 103 height 103
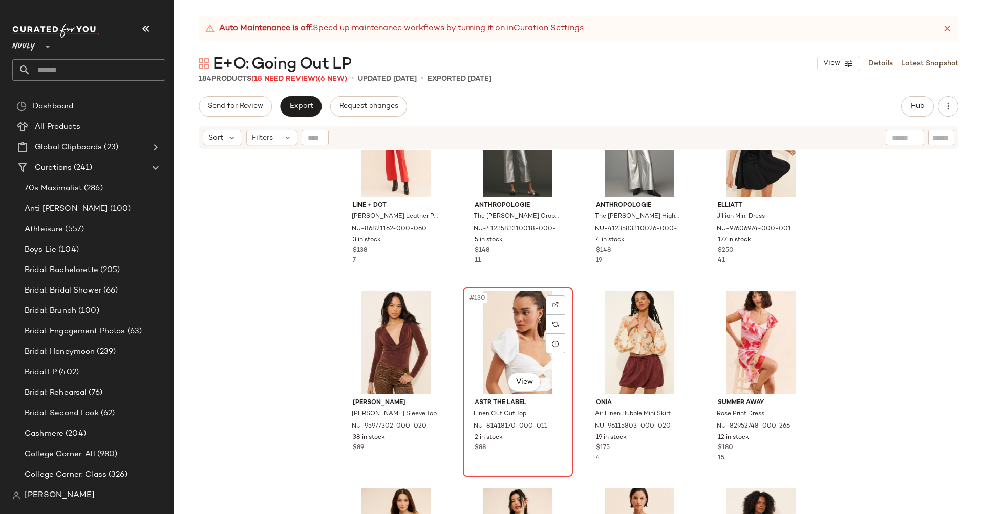
click at [493, 341] on div "#130 View" at bounding box center [517, 342] width 103 height 103
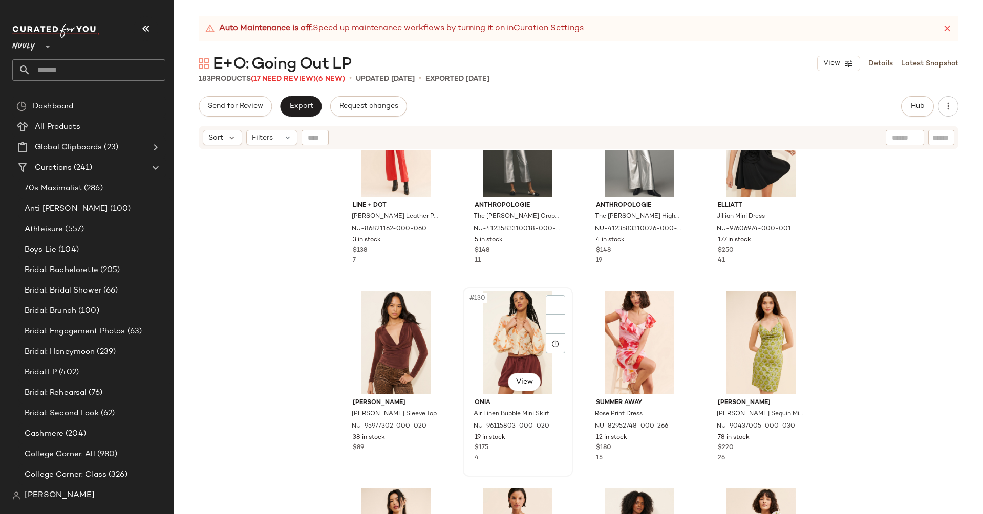
click at [531, 335] on div "#130 View" at bounding box center [517, 342] width 103 height 103
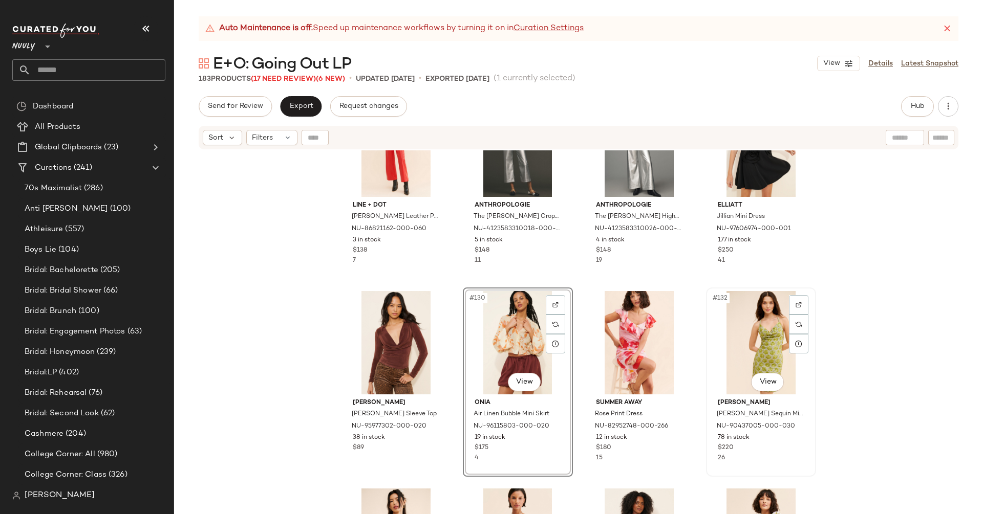
click at [774, 357] on div "#132 View" at bounding box center [760, 342] width 103 height 103
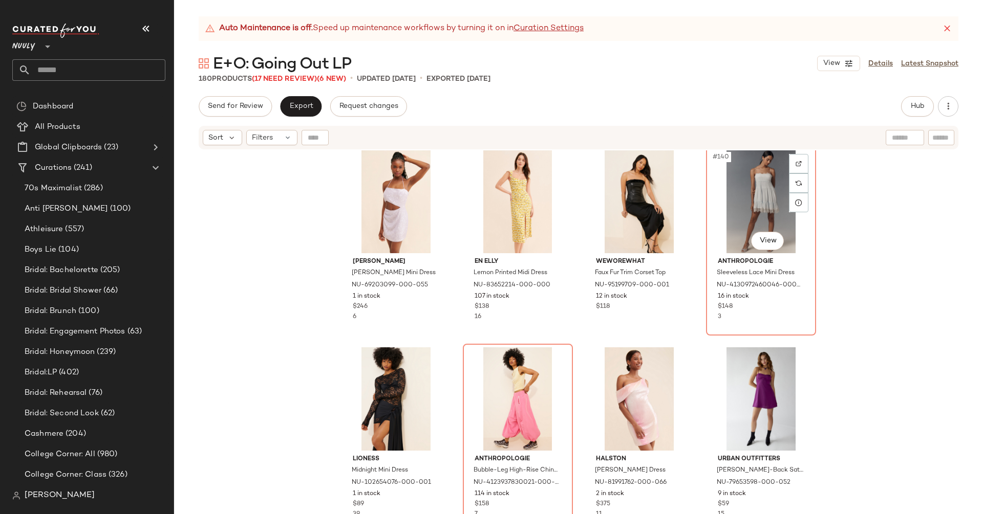
scroll to position [6732, 0]
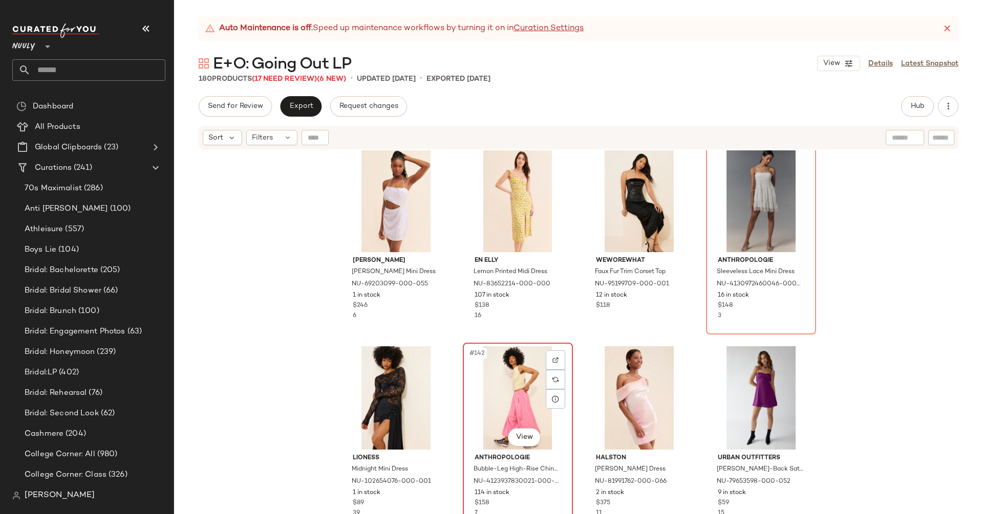
click at [506, 389] on div "#142 View" at bounding box center [517, 397] width 103 height 103
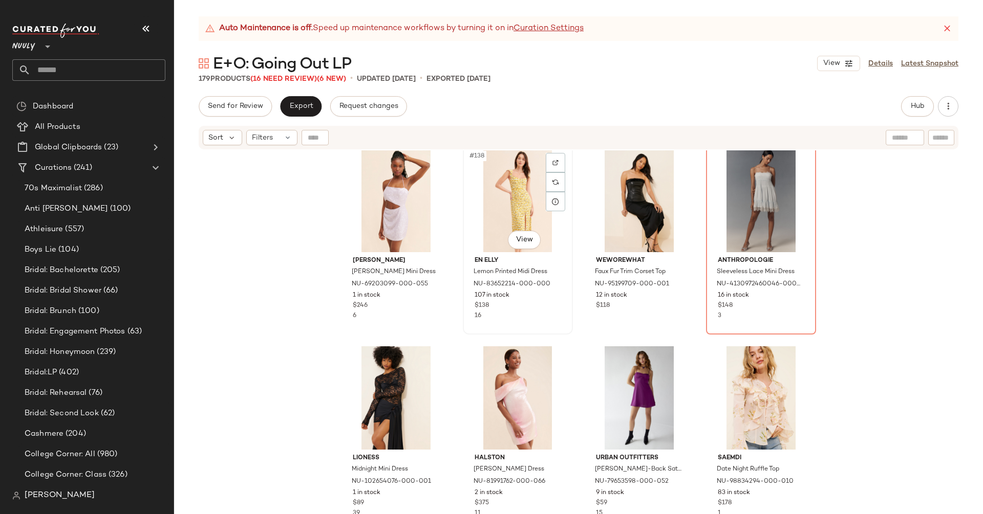
click at [489, 181] on div "#138 View" at bounding box center [517, 200] width 103 height 103
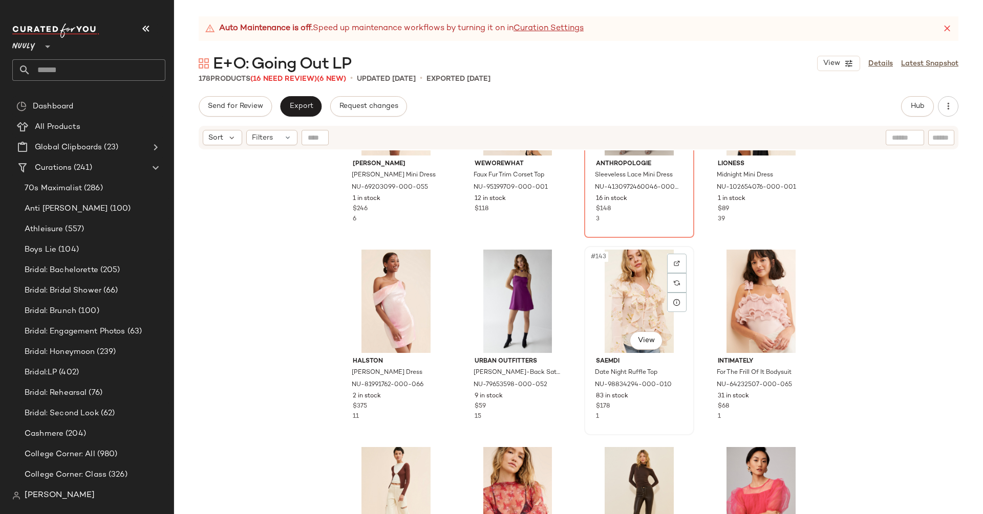
scroll to position [6982, 0]
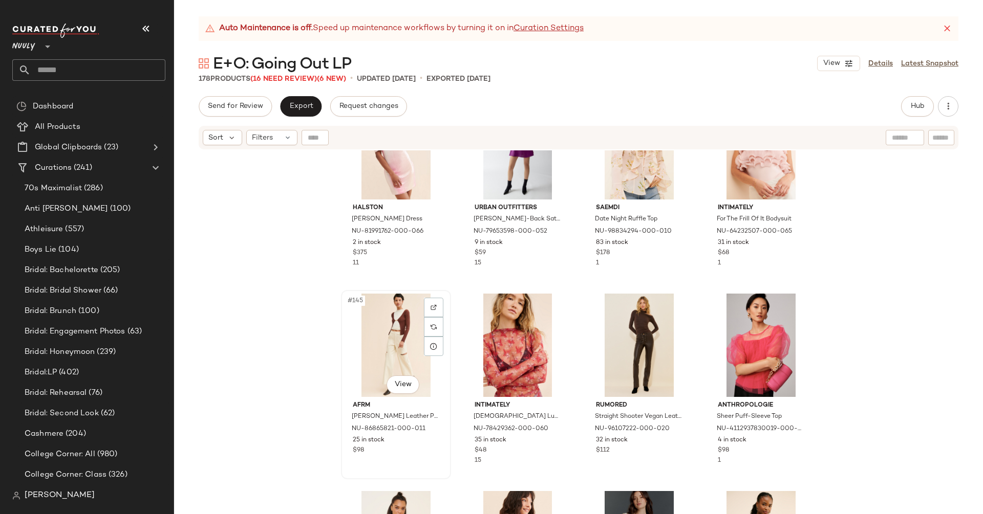
click at [407, 330] on div "#145 View" at bounding box center [395, 345] width 103 height 103
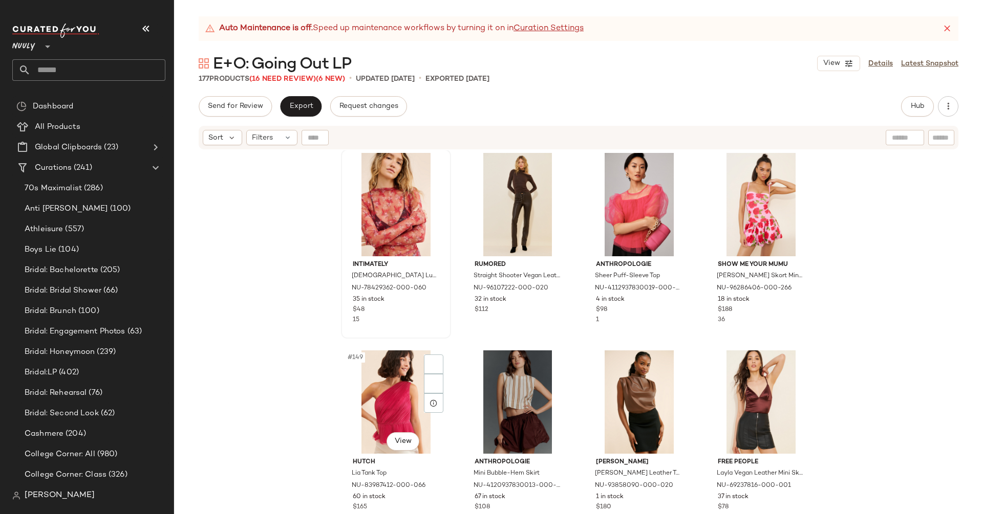
scroll to position [7148, 0]
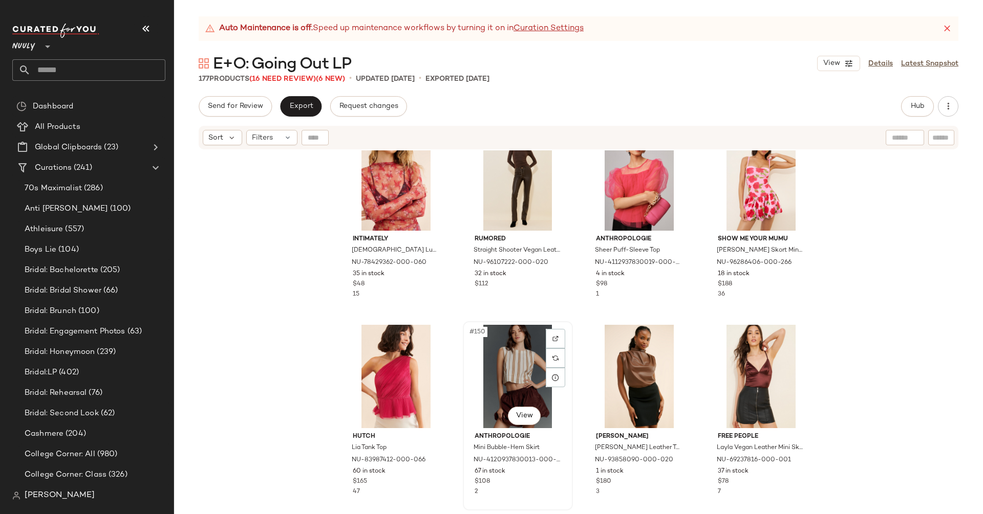
click at [489, 369] on div "#150 View" at bounding box center [517, 376] width 103 height 103
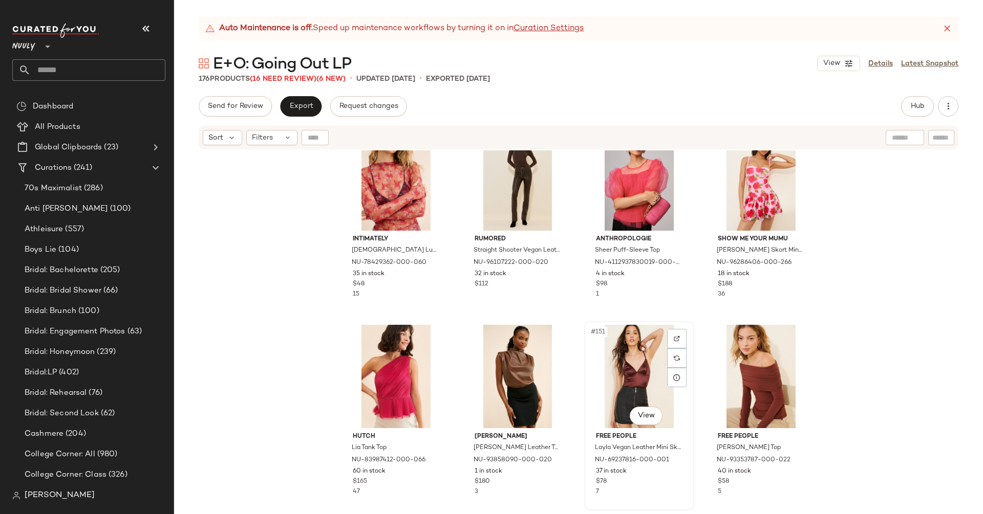
click at [633, 369] on div "#151 View" at bounding box center [639, 376] width 103 height 103
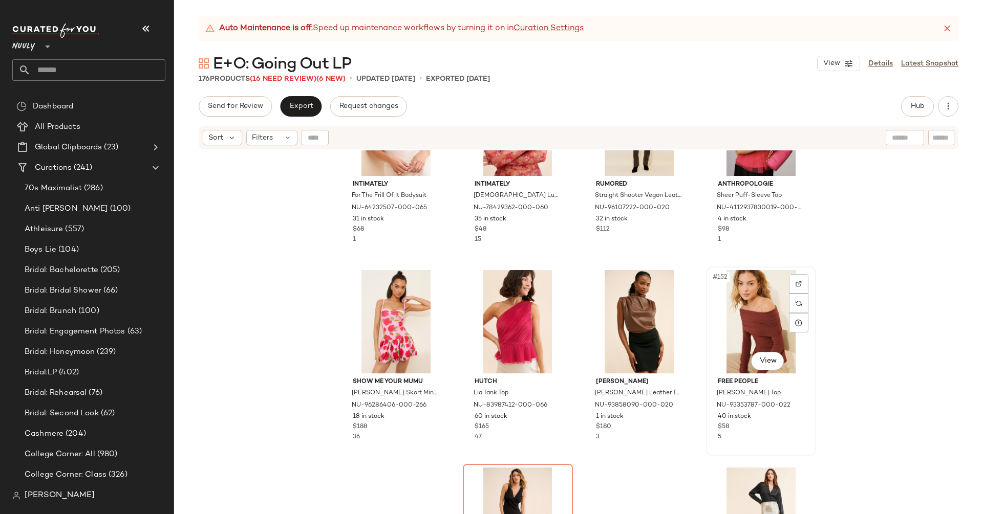
scroll to position [7222, 0]
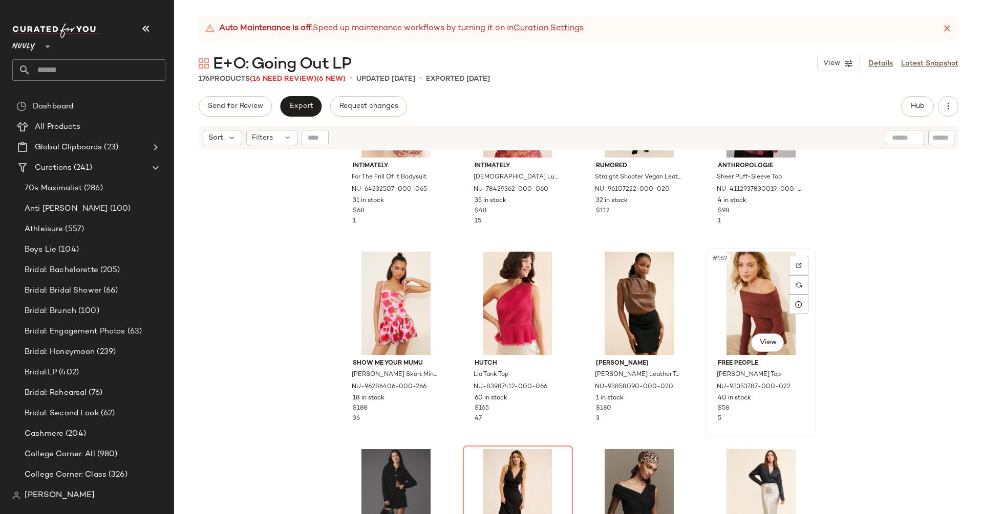
click at [750, 297] on div "#152 View" at bounding box center [760, 303] width 103 height 103
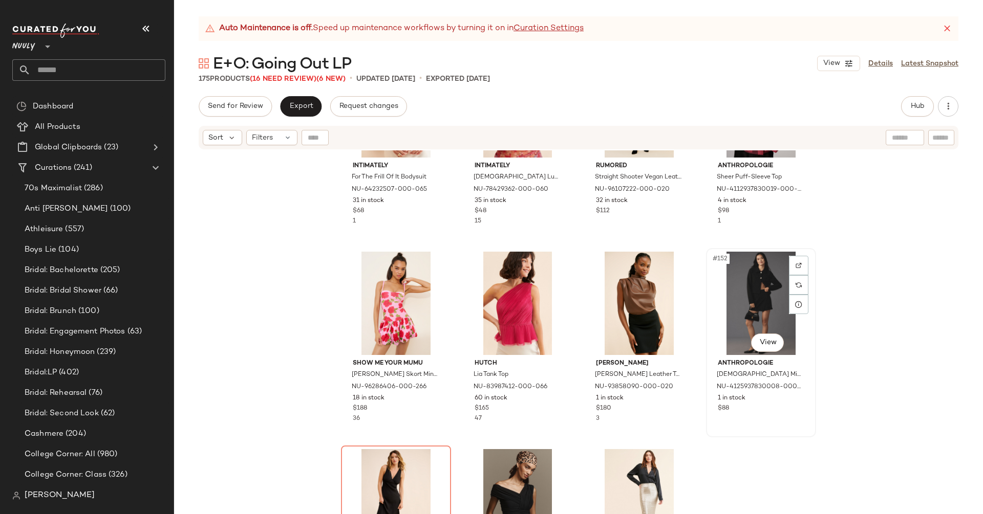
scroll to position [7312, 0]
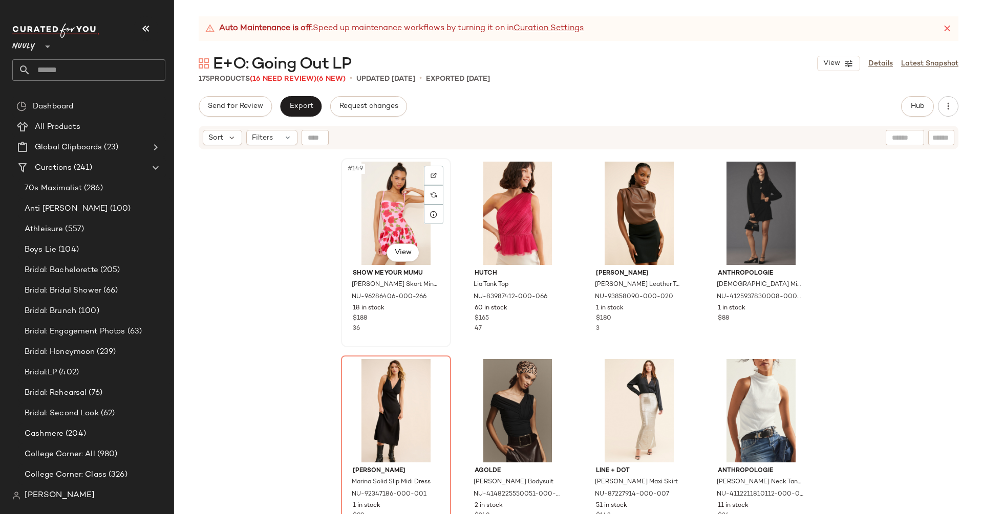
click at [374, 187] on div "#149 View" at bounding box center [395, 213] width 103 height 103
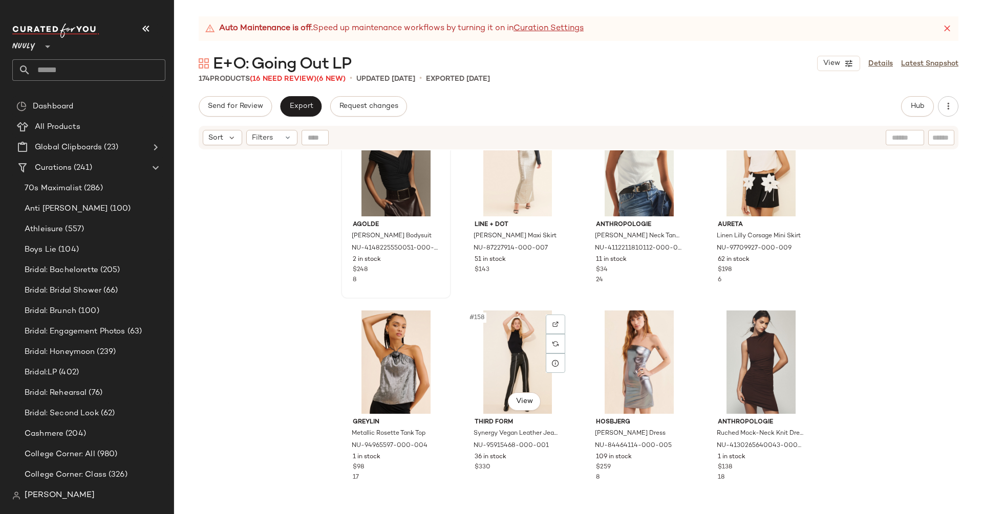
scroll to position [7561, 0]
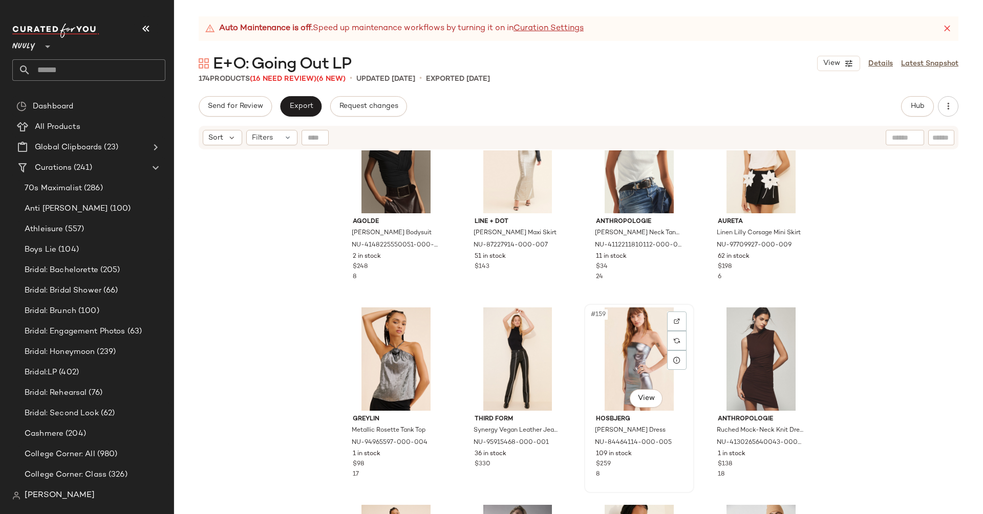
click at [632, 365] on div "#159 View" at bounding box center [639, 359] width 103 height 103
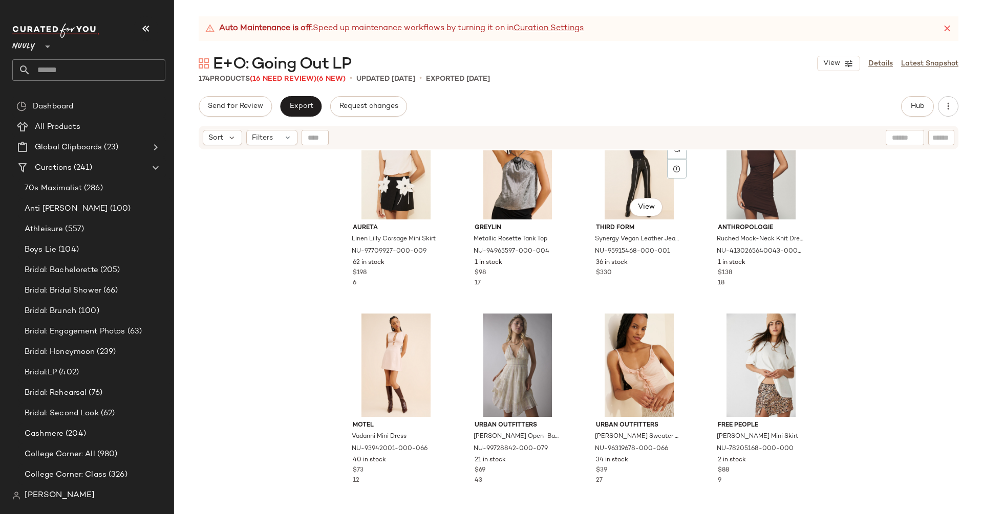
scroll to position [7786, 0]
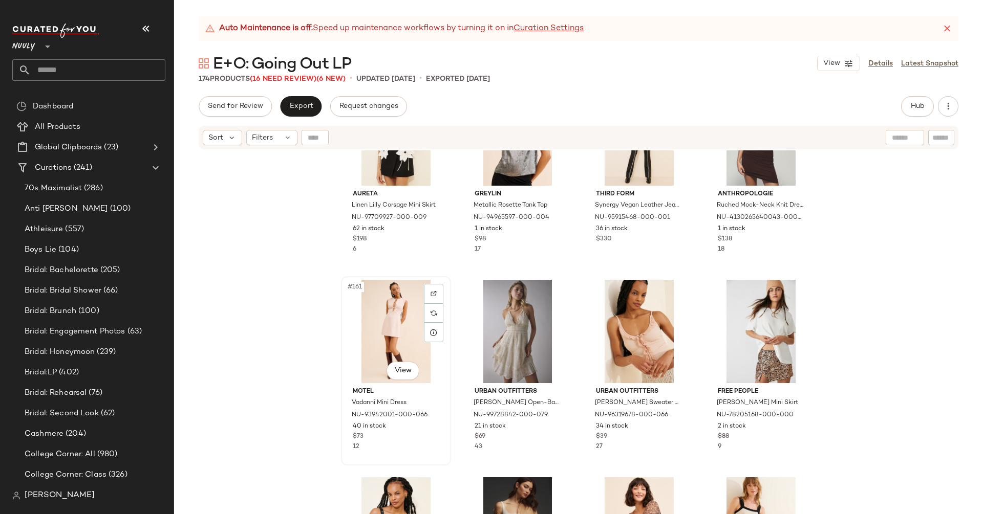
click at [368, 349] on div "#161 View" at bounding box center [395, 331] width 103 height 103
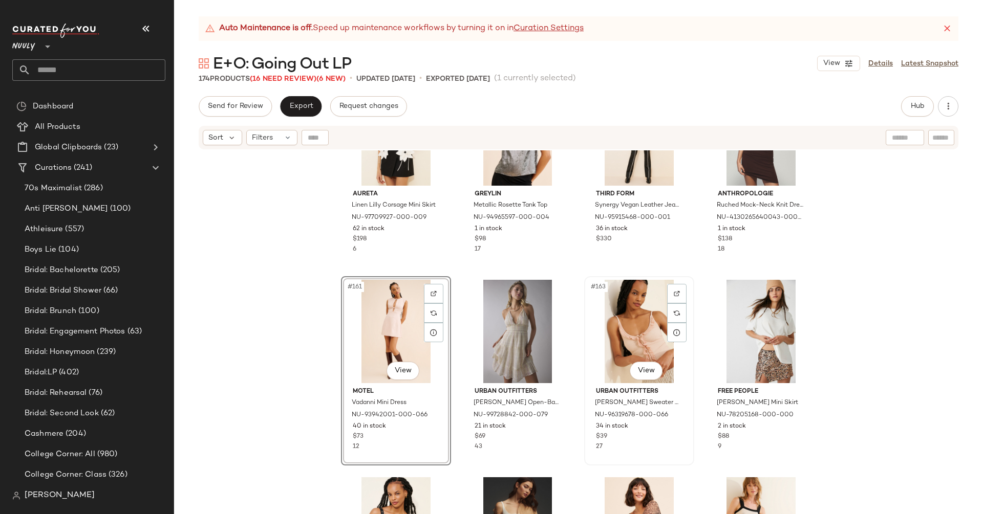
click at [612, 335] on div "#163 View" at bounding box center [639, 331] width 103 height 103
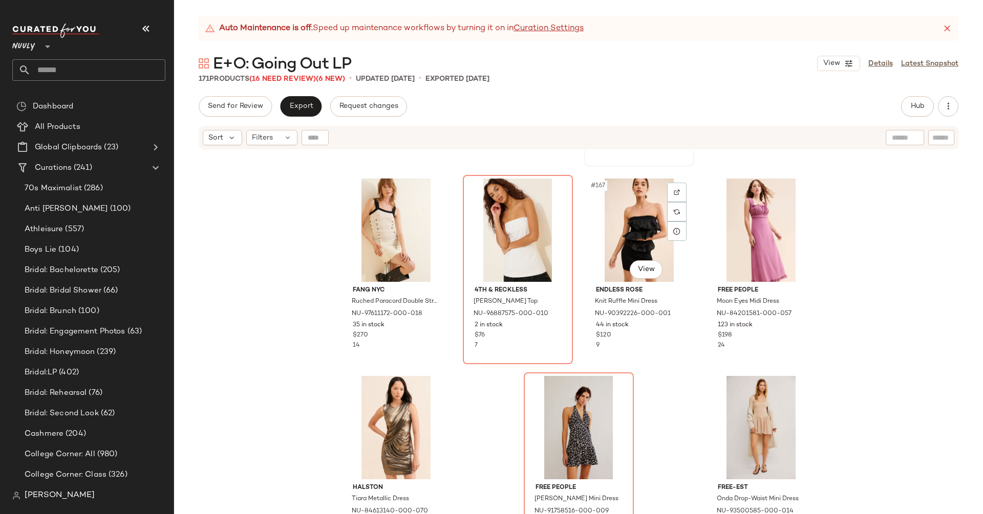
scroll to position [8106, 0]
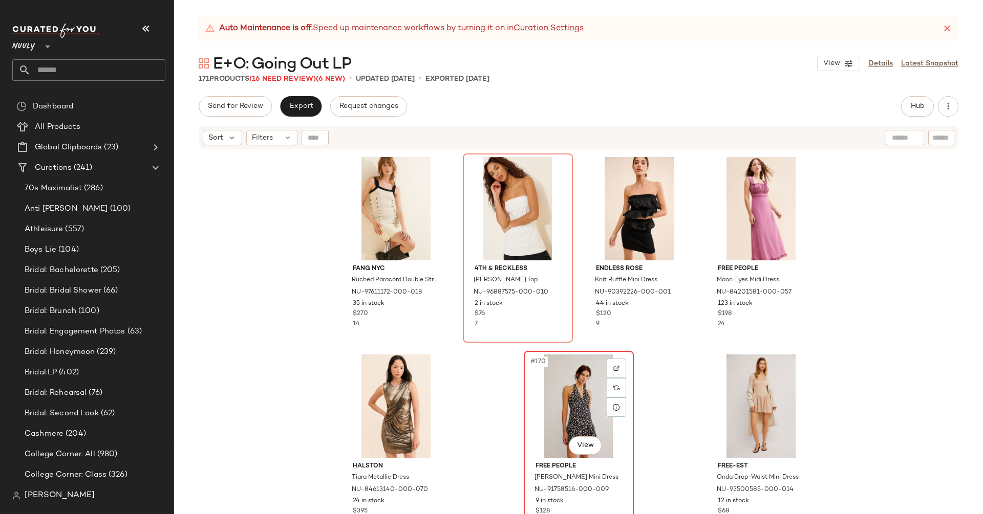
click at [577, 420] on div "#170 View" at bounding box center [578, 406] width 103 height 103
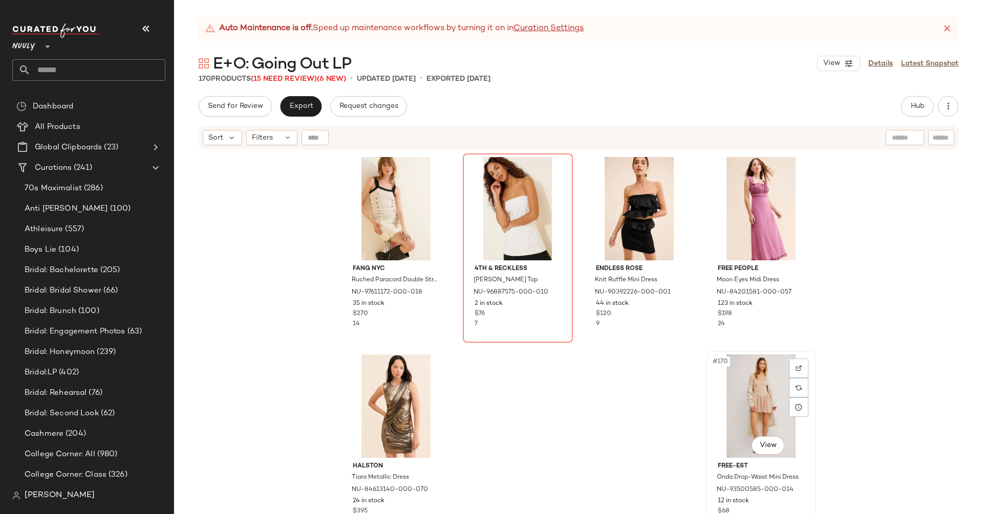
click at [757, 395] on div "#170 View" at bounding box center [760, 406] width 103 height 103
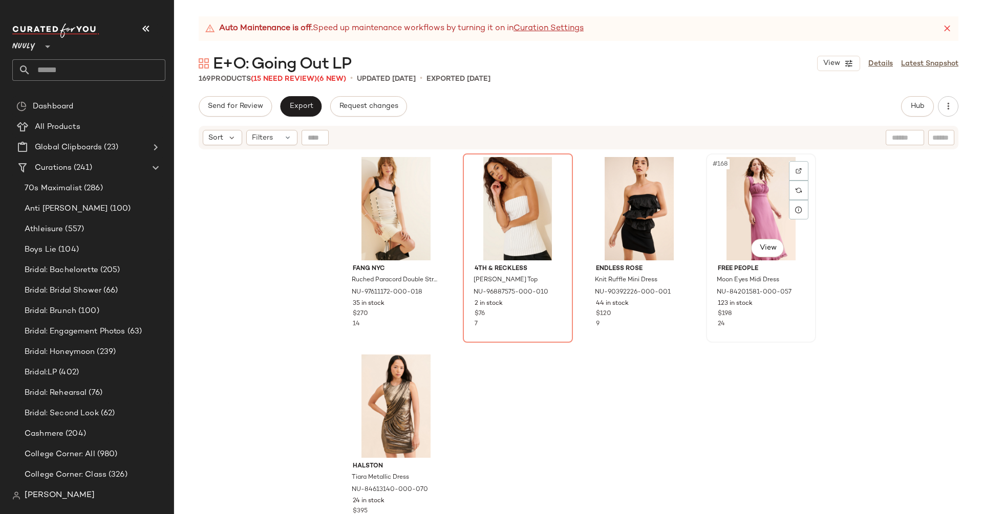
click at [748, 208] on div "#168 View" at bounding box center [760, 208] width 103 height 103
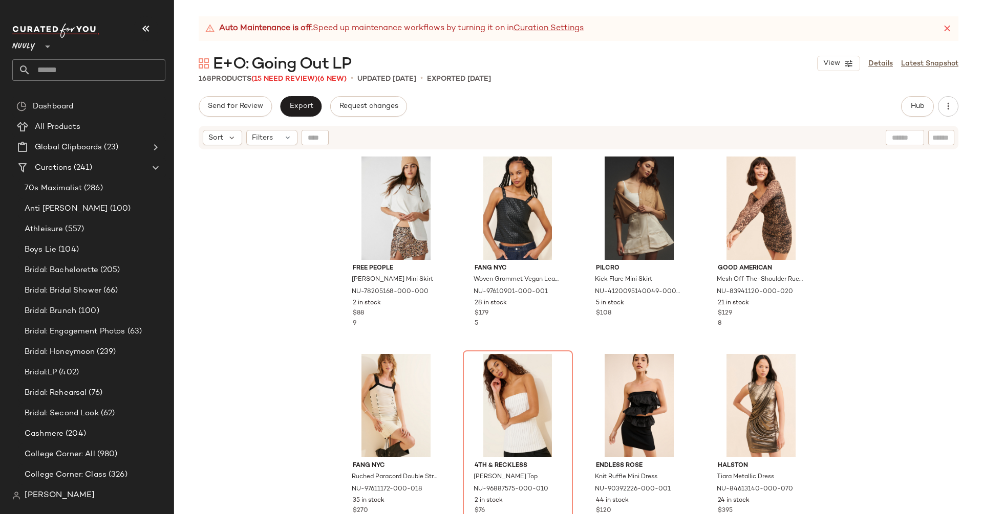
scroll to position [7909, 0]
click at [608, 406] on div "#167 View" at bounding box center [639, 406] width 103 height 103
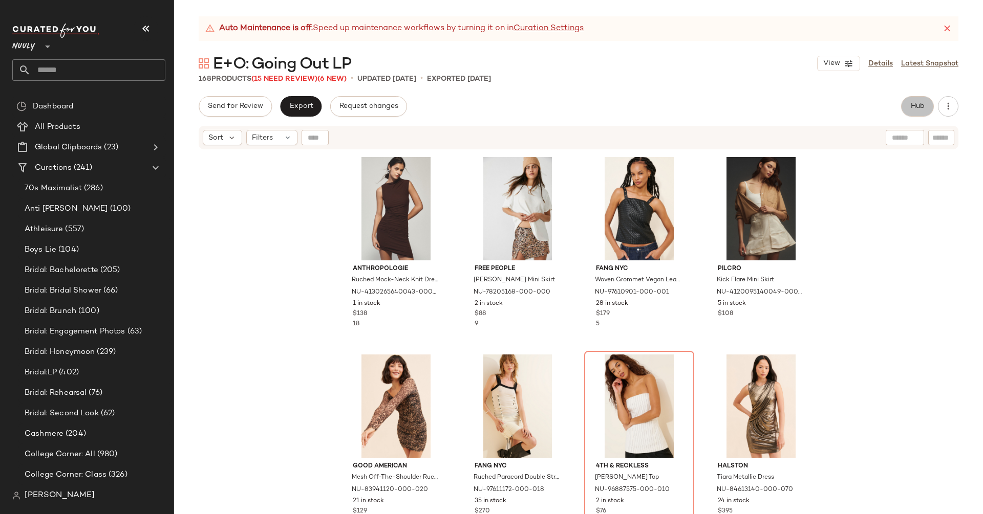
click at [911, 100] on button "Hub" at bounding box center [917, 106] width 33 height 20
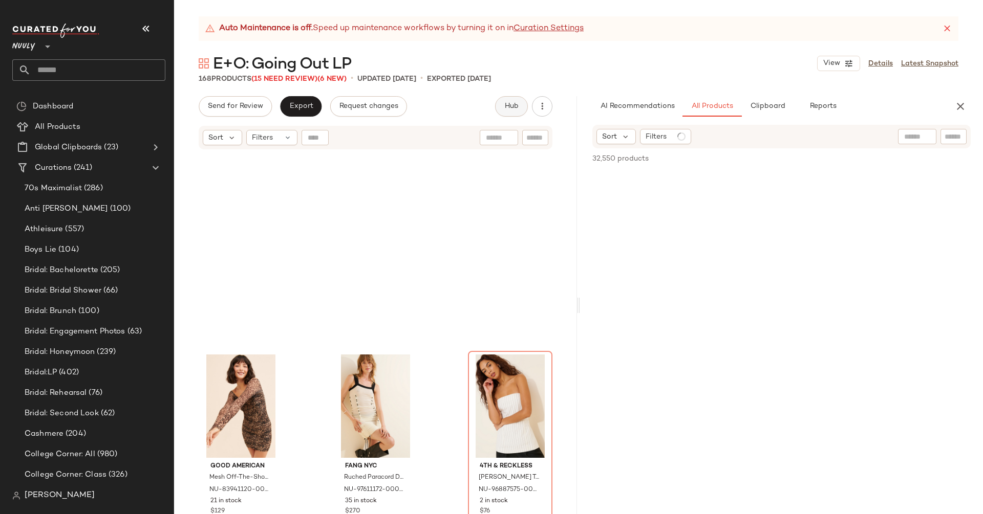
scroll to position [7909, 0]
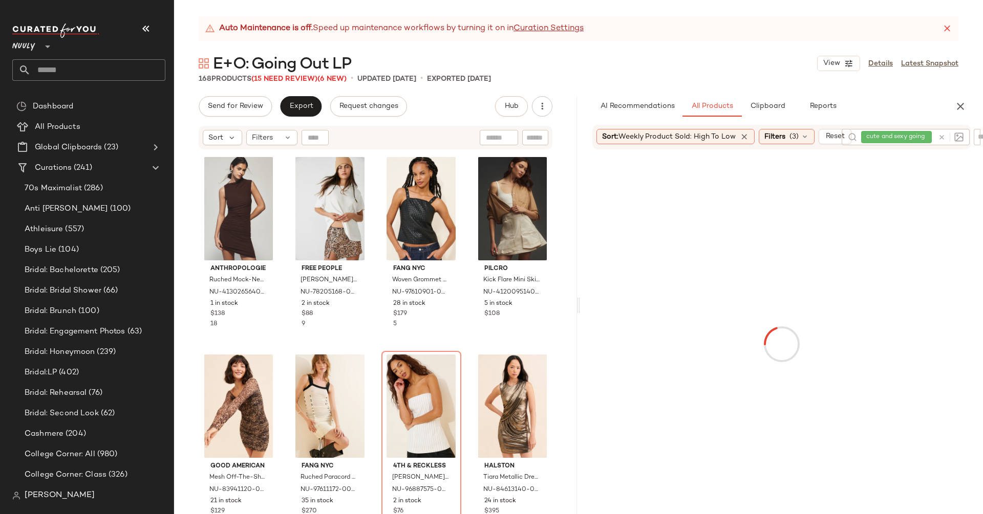
click at [941, 136] on div at bounding box center [948, 137] width 30 height 16
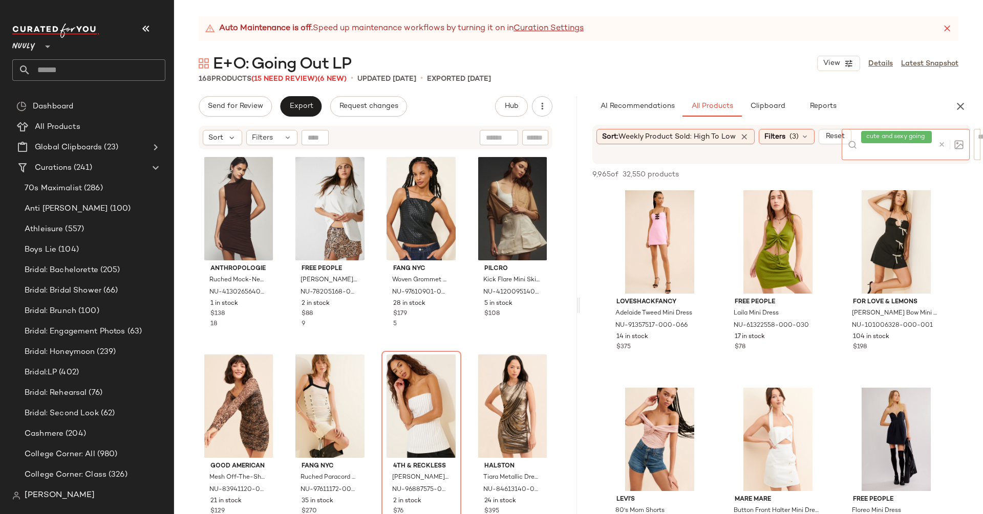
click at [942, 147] on icon at bounding box center [942, 145] width 8 height 8
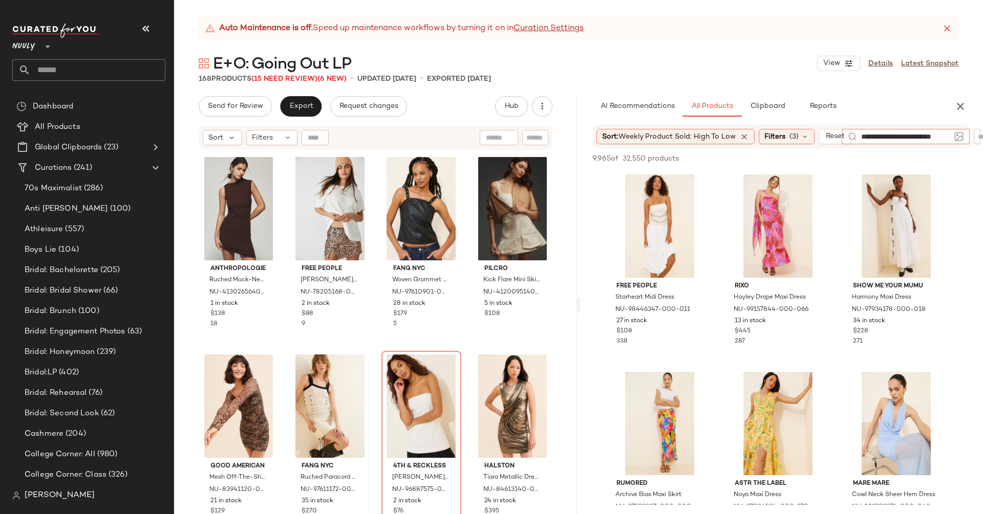
type input "**********"
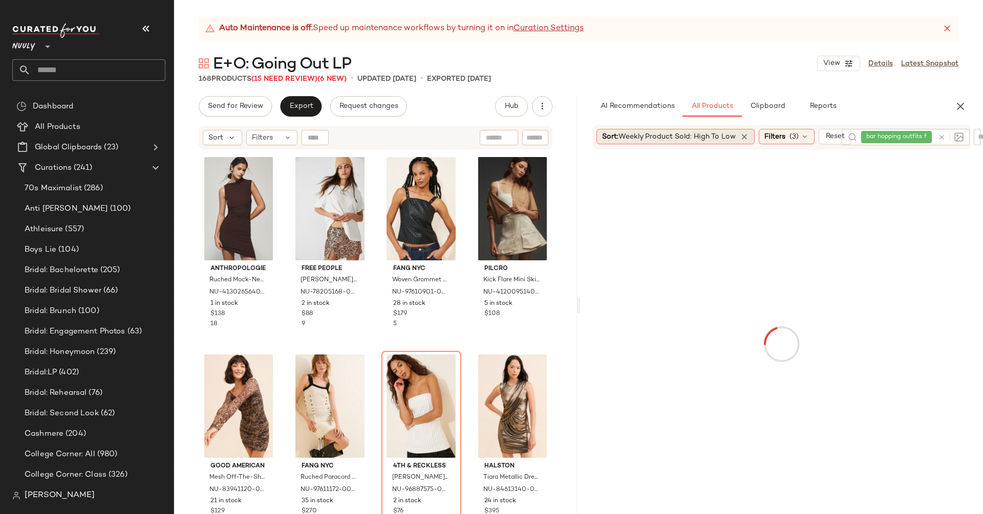
click at [750, 134] on div "Sort: Weekly Product Sold: High to Low" at bounding box center [675, 136] width 158 height 15
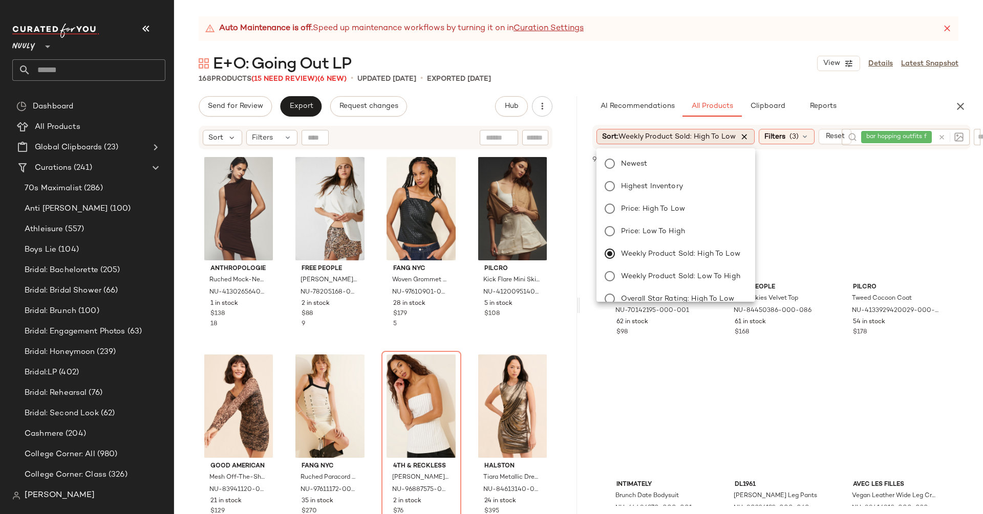
click at [743, 136] on icon at bounding box center [743, 136] width 9 height 9
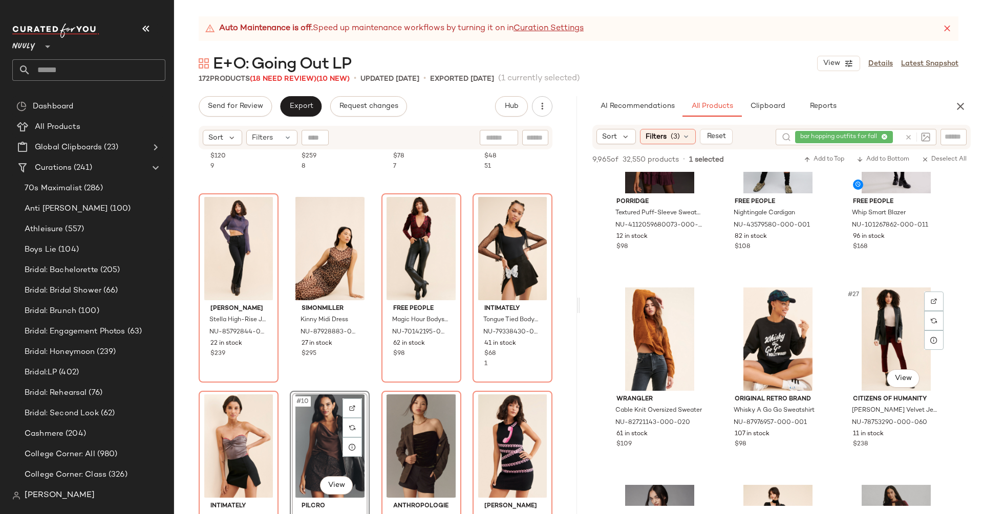
scroll to position [1487, 0]
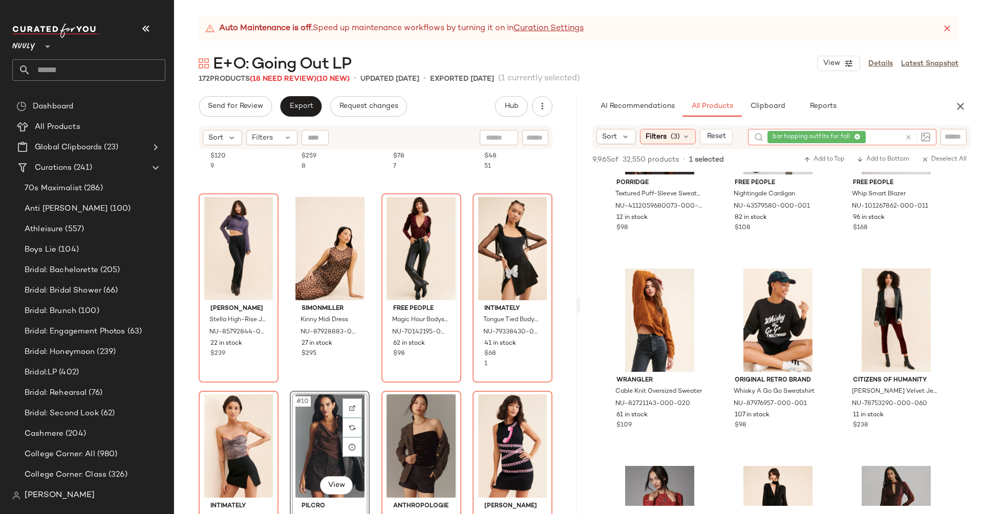
click at [910, 135] on icon at bounding box center [908, 138] width 8 height 8
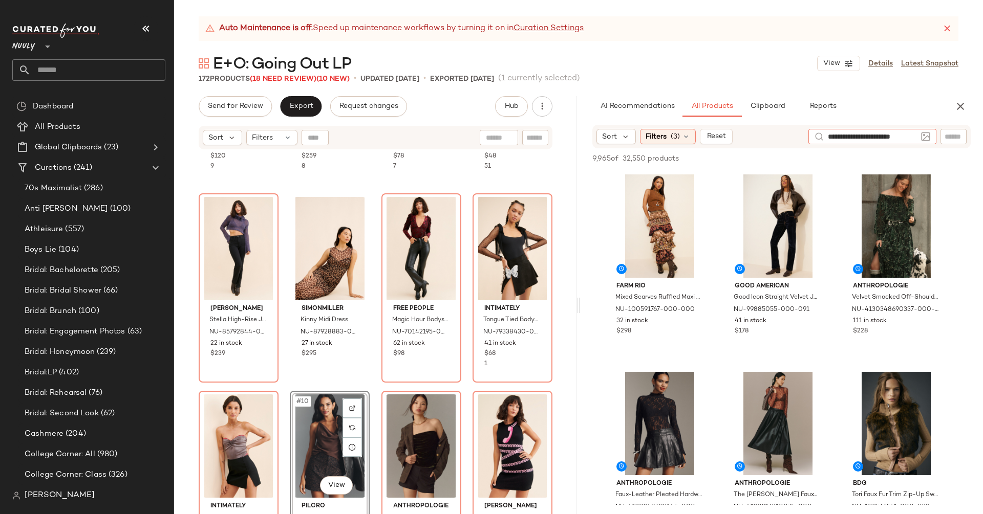
type input "**********"
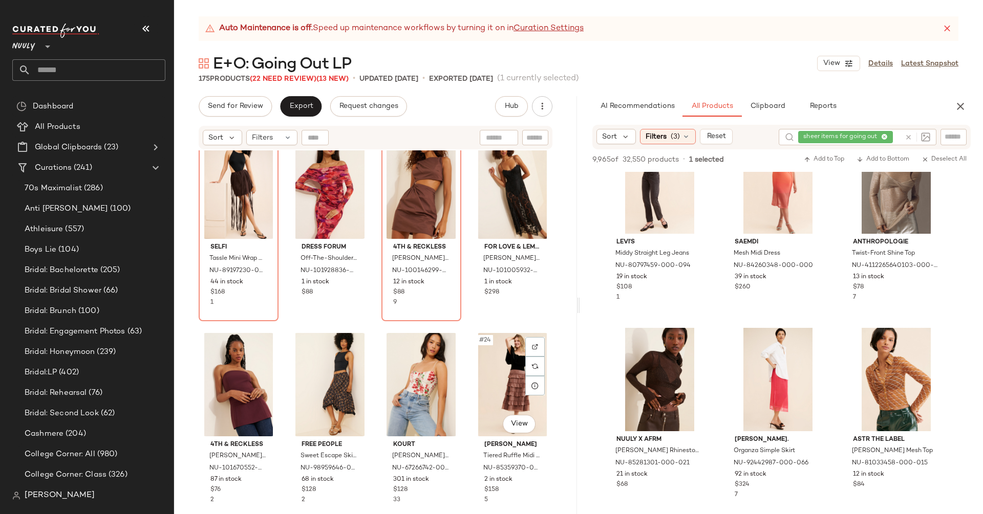
scroll to position [848, 0]
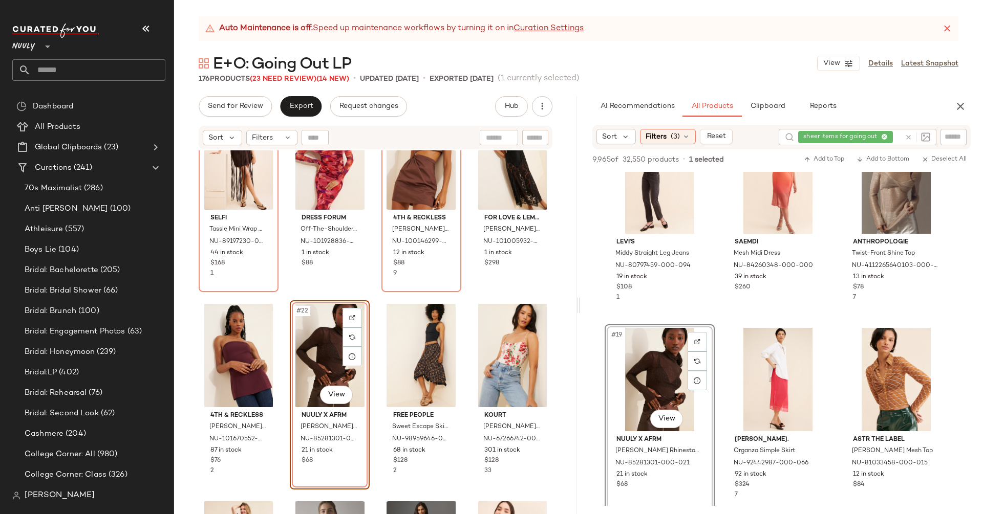
click at [908, 135] on icon at bounding box center [908, 138] width 8 height 8
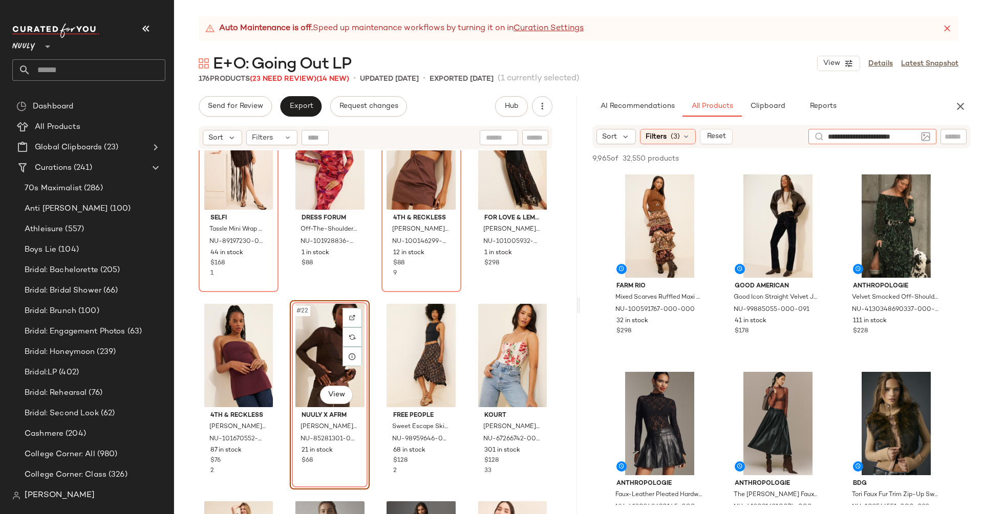
type input "**********"
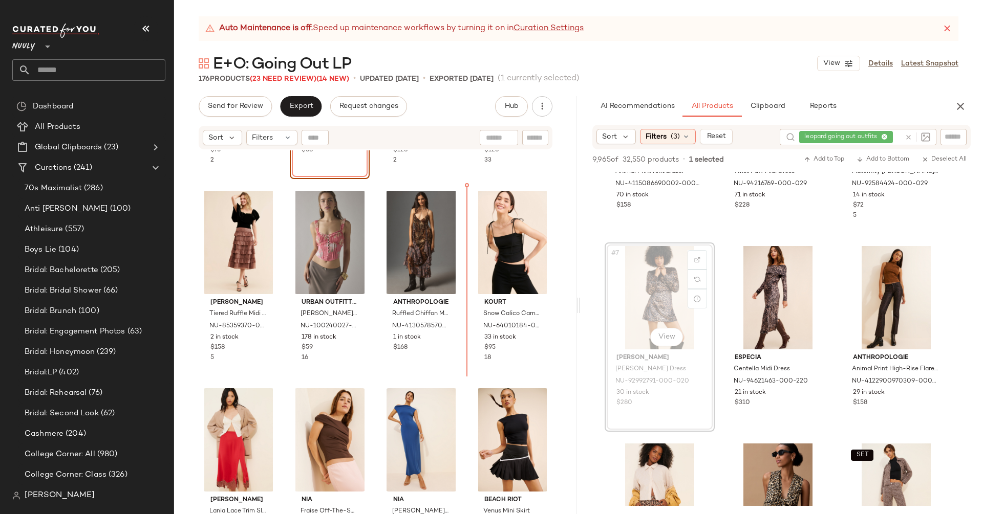
scroll to position [1157, 0]
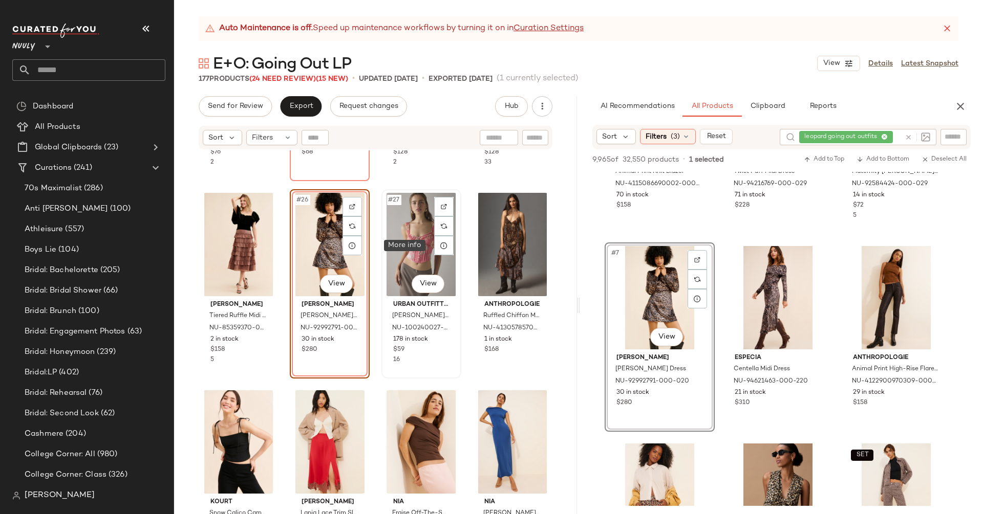
click at [428, 236] on div "#27 View" at bounding box center [421, 244] width 73 height 103
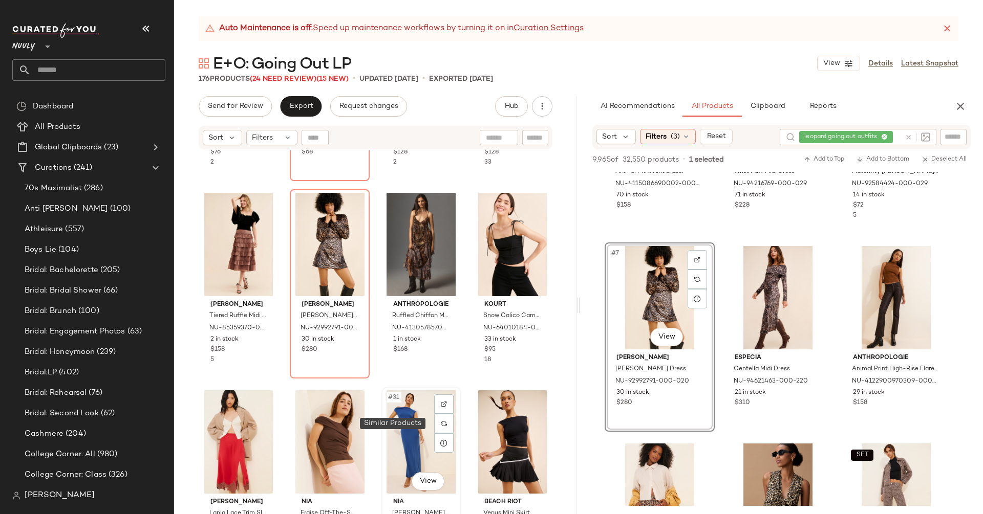
click at [434, 420] on div at bounding box center [443, 423] width 19 height 19
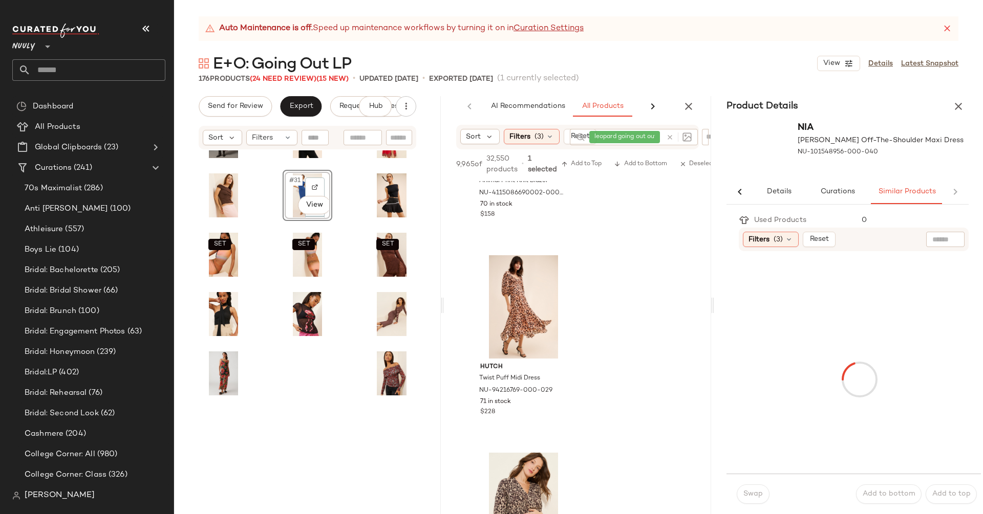
scroll to position [356, 0]
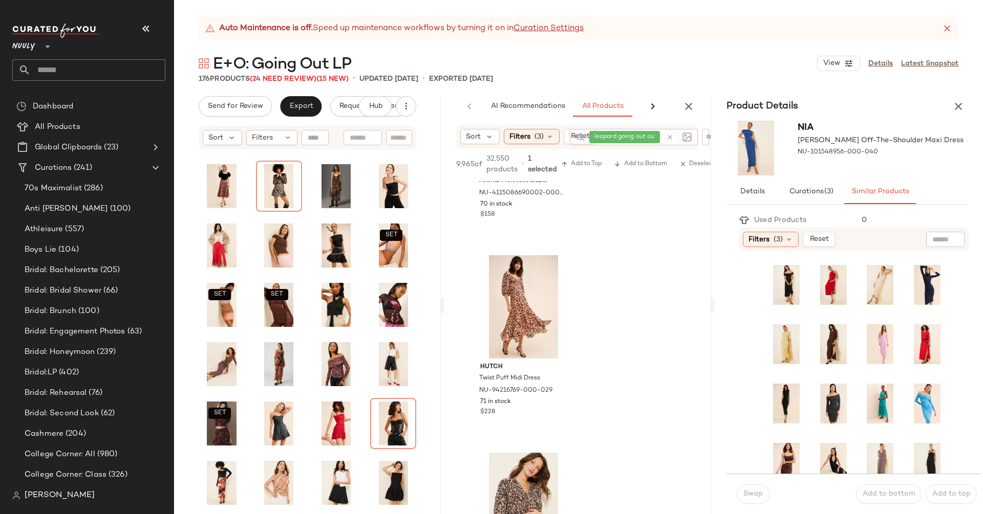
click at [961, 119] on div "Nia Clara Off-The-Shoulder Maxi Dress NU-101548956-000-040" at bounding box center [847, 148] width 267 height 63
click at [955, 103] on icon "button" at bounding box center [958, 106] width 12 height 12
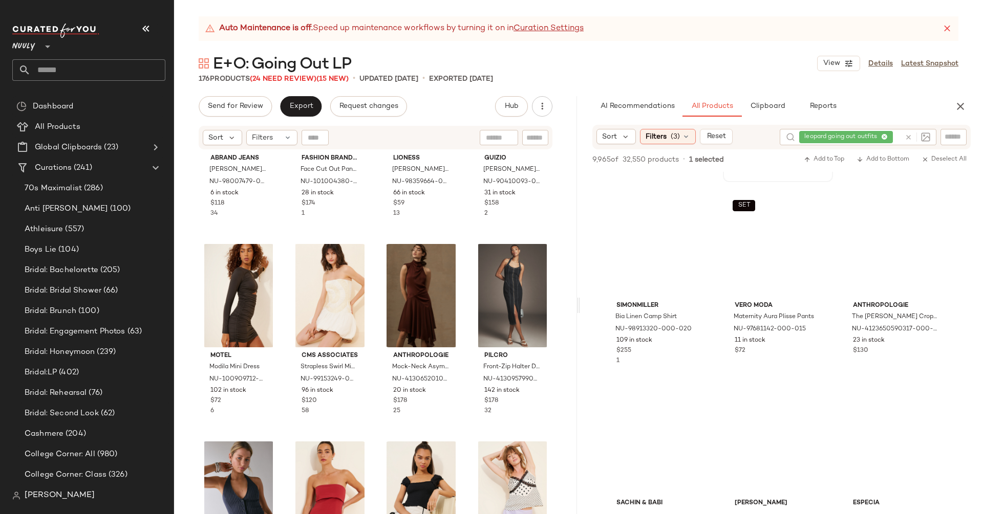
scroll to position [799, 0]
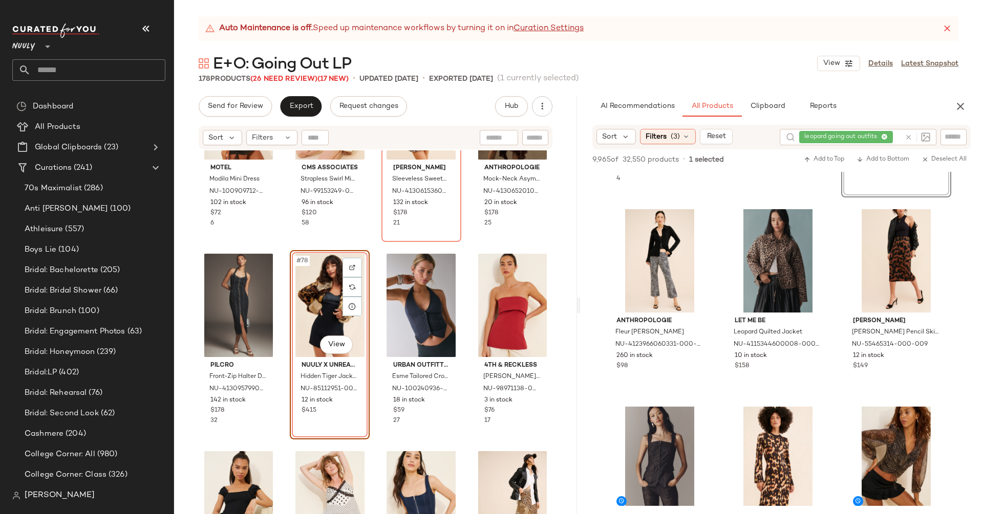
scroll to position [1821, 0]
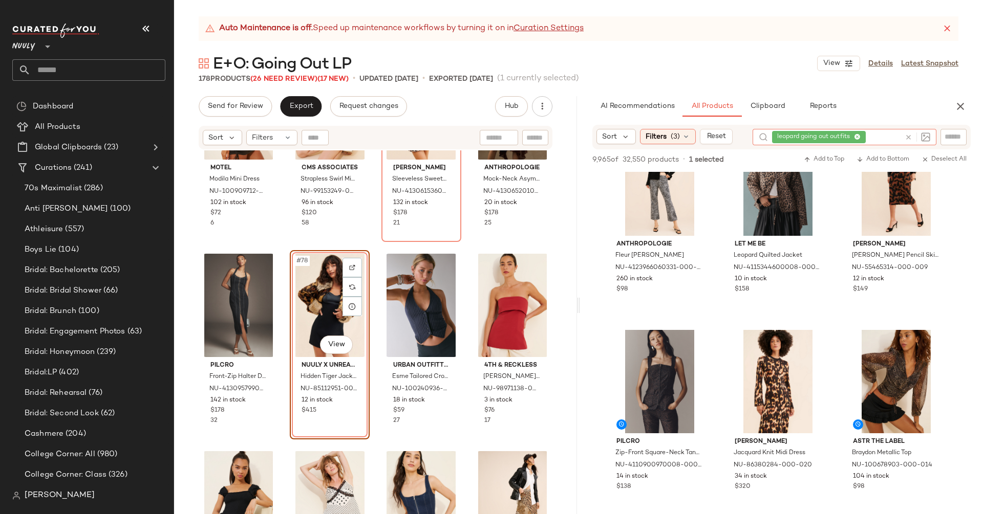
click at [908, 140] on icon at bounding box center [908, 138] width 8 height 8
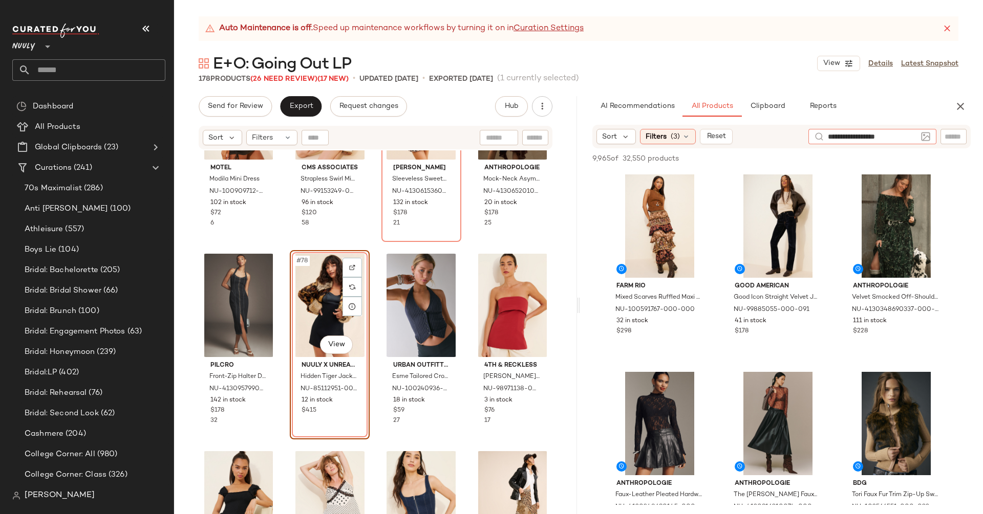
type input "**********"
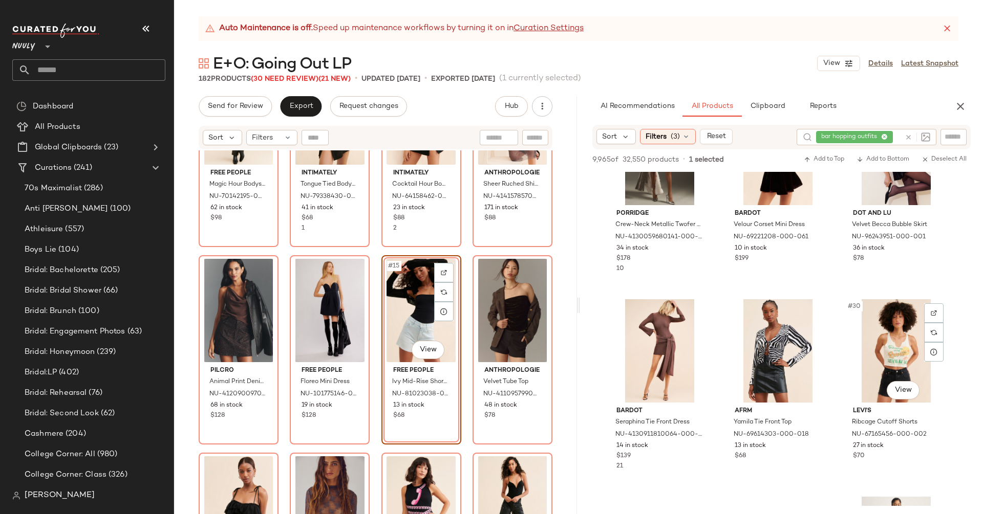
scroll to position [1693, 0]
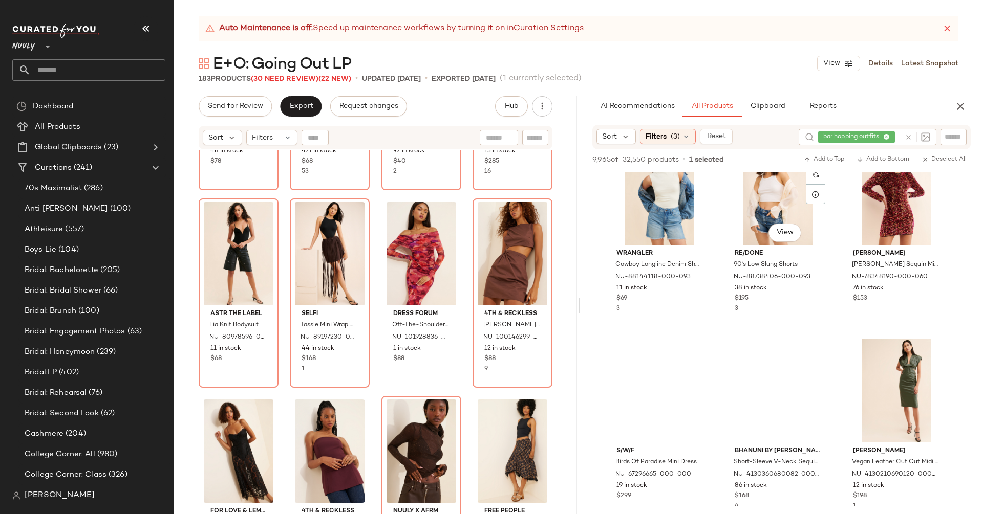
scroll to position [4408, 0]
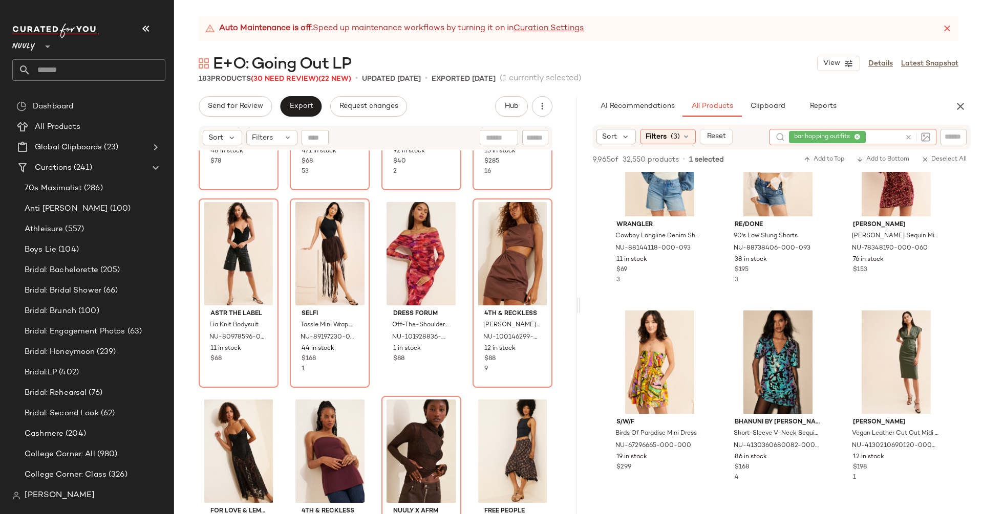
click at [903, 134] on div at bounding box center [915, 137] width 30 height 16
click at [907, 138] on icon at bounding box center [908, 138] width 8 height 8
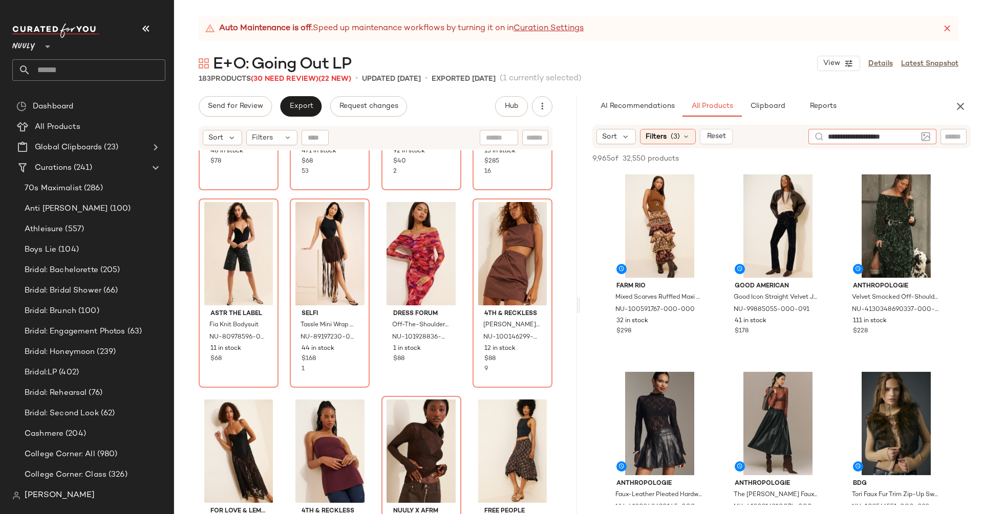
type input "**********"
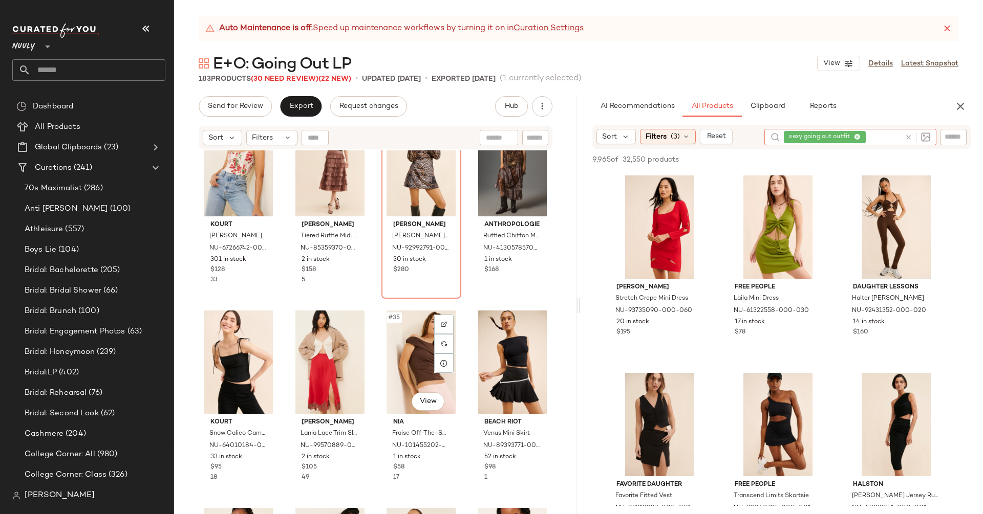
scroll to position [1329, 0]
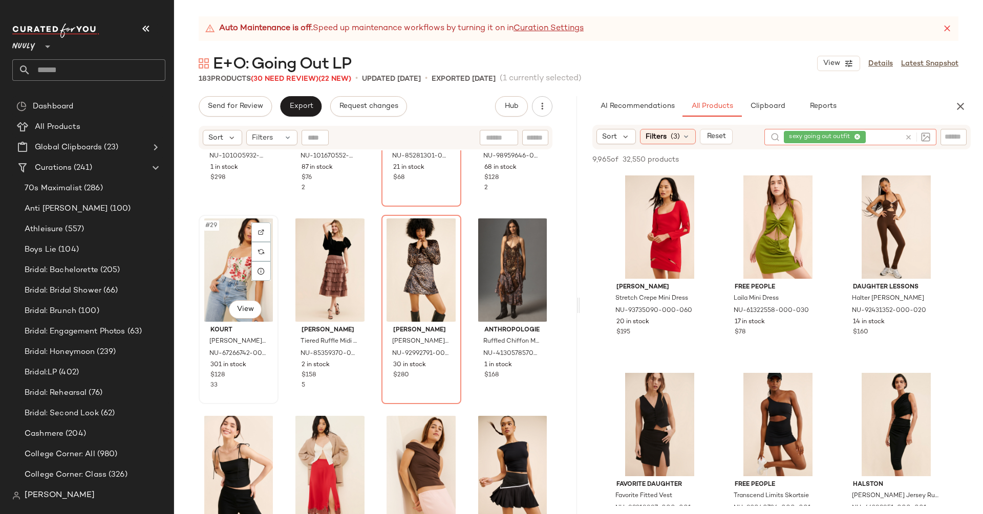
click at [222, 272] on div "#29 View" at bounding box center [238, 270] width 73 height 103
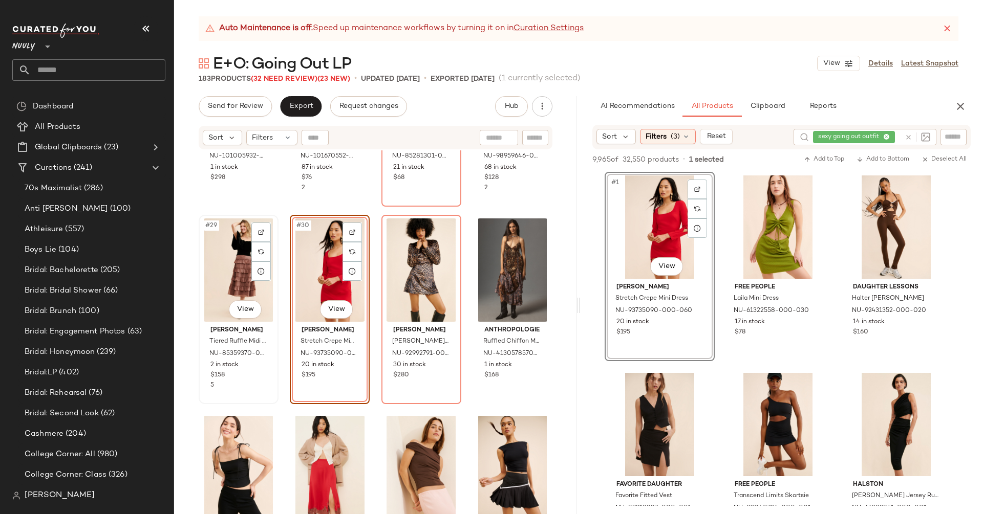
click at [216, 267] on div "#29 View" at bounding box center [238, 270] width 73 height 103
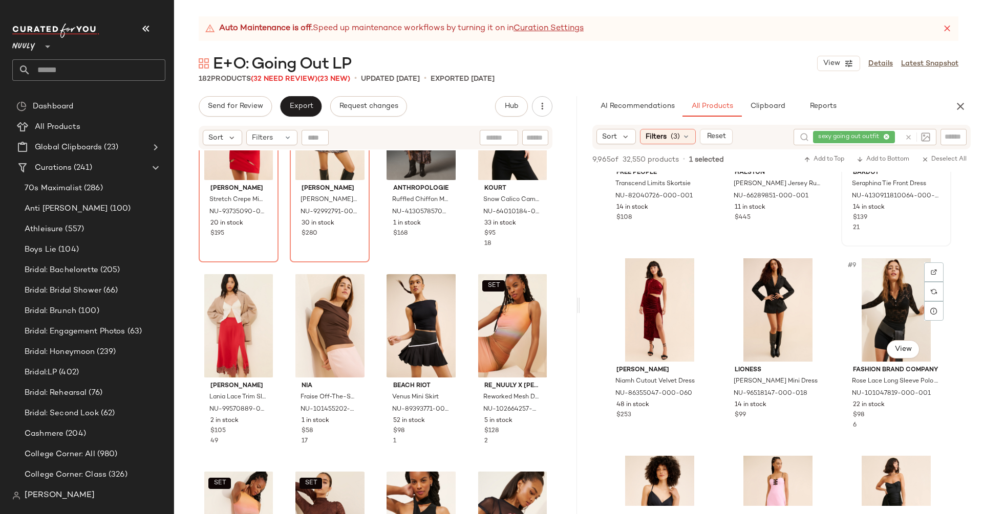
scroll to position [390, 0]
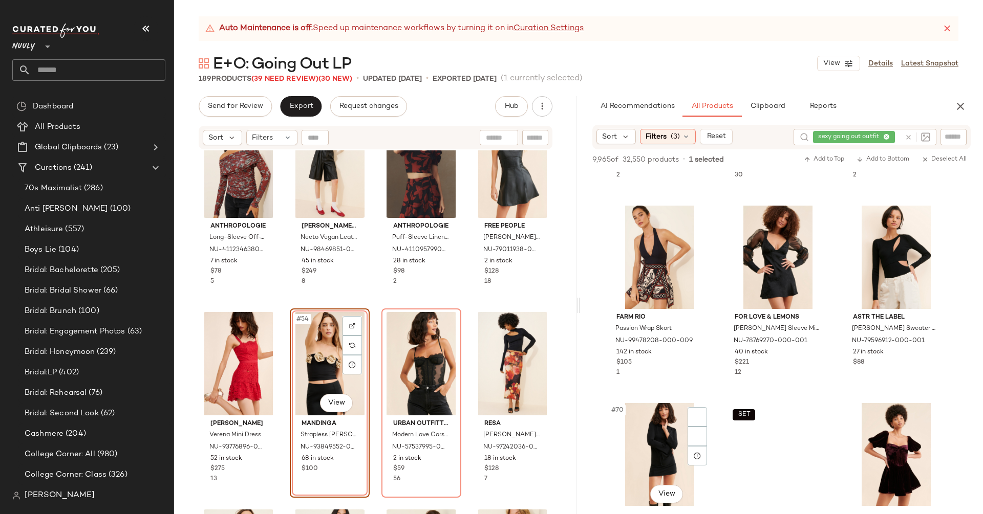
scroll to position [4389, 0]
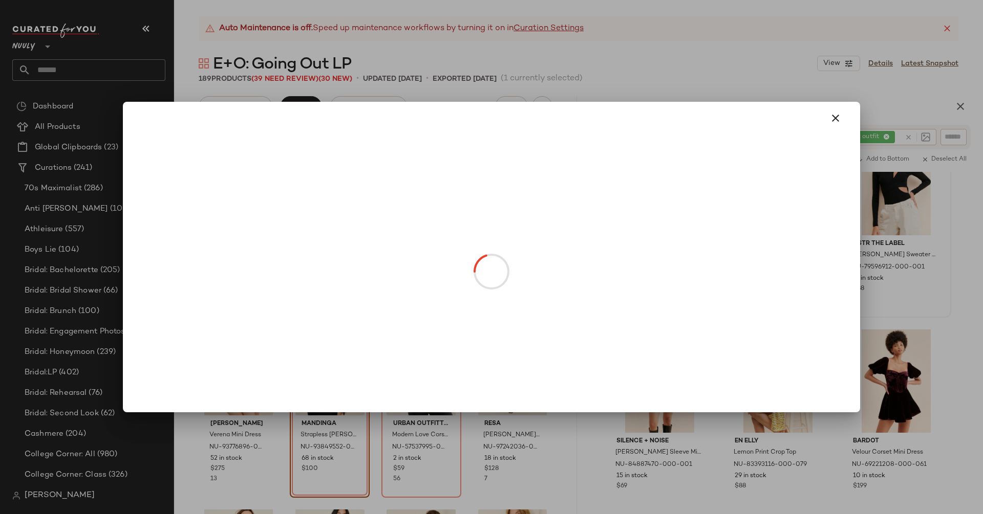
drag, startPoint x: 905, startPoint y: 214, endPoint x: 233, endPoint y: 333, distance: 682.4
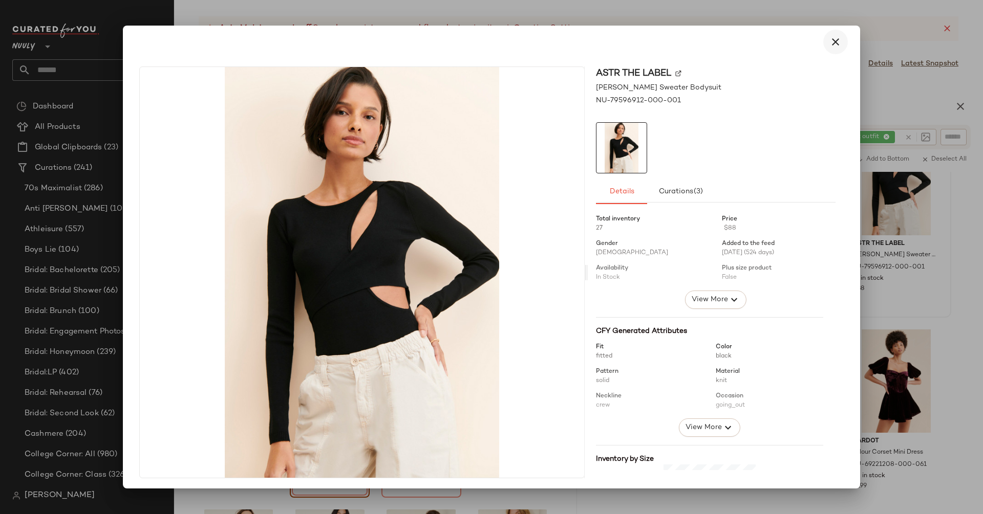
click at [829, 40] on icon "button" at bounding box center [835, 42] width 12 height 12
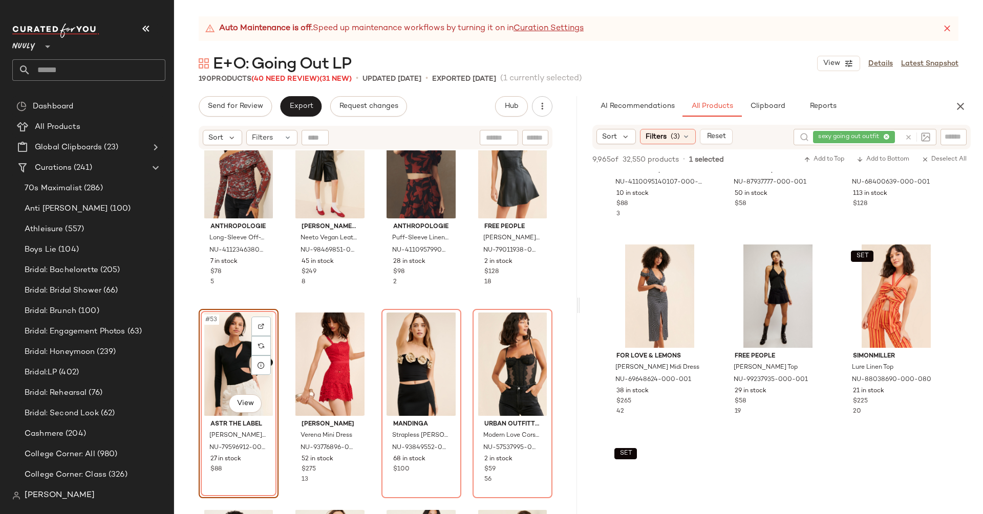
scroll to position [5508, 0]
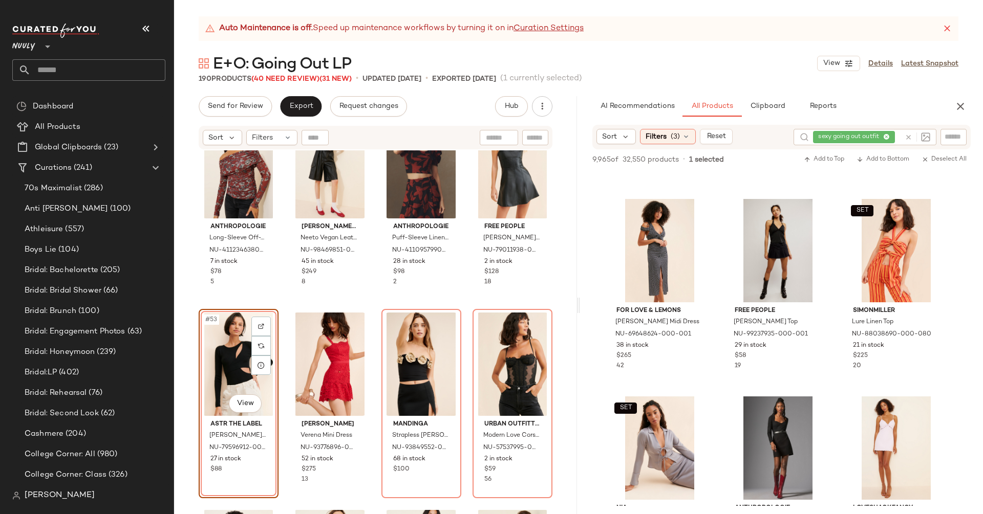
click at [907, 134] on icon at bounding box center [908, 138] width 8 height 8
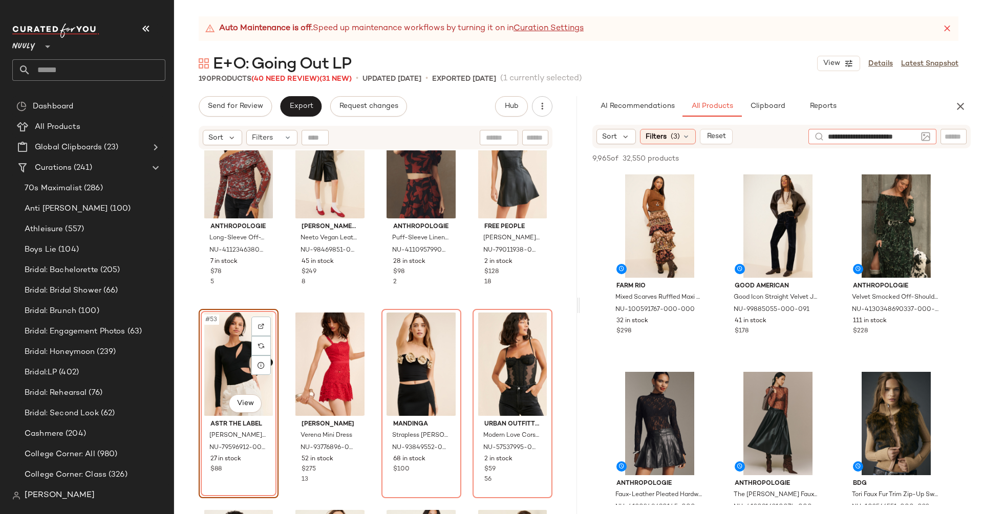
type input "**********"
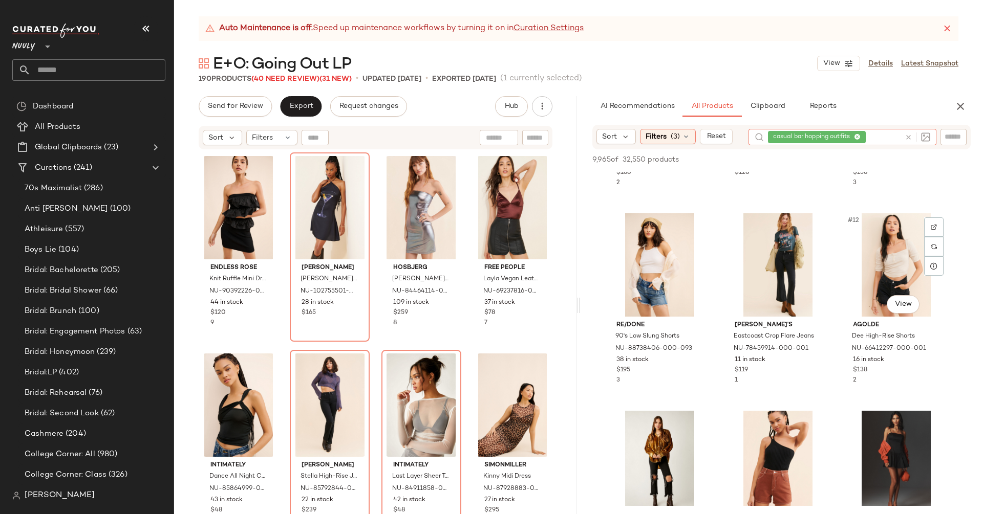
scroll to position [600, 0]
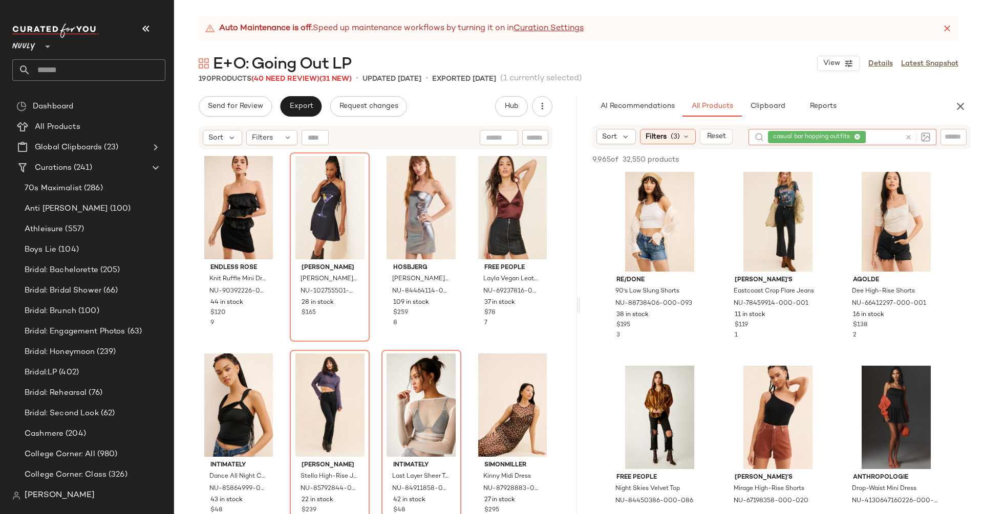
click at [905, 136] on icon at bounding box center [908, 138] width 8 height 8
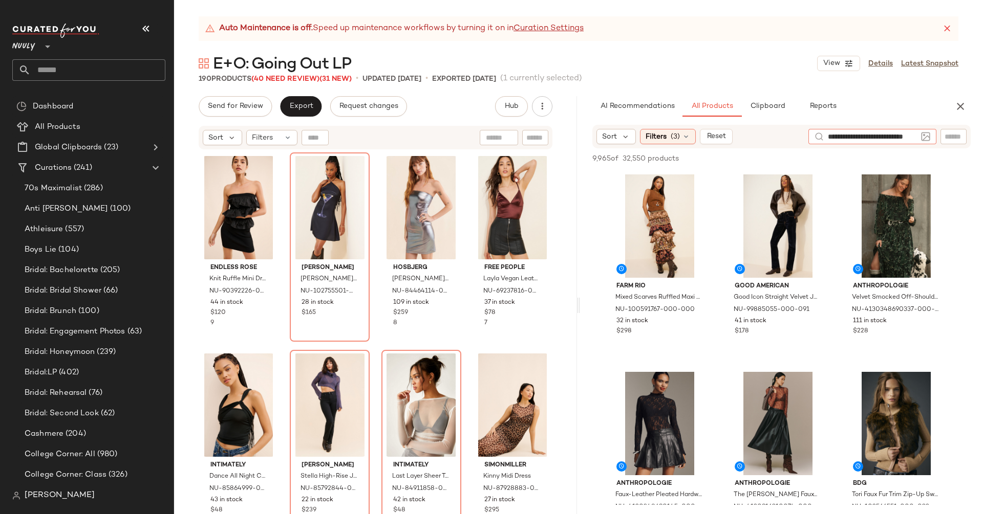
scroll to position [0, 15]
type input "**********"
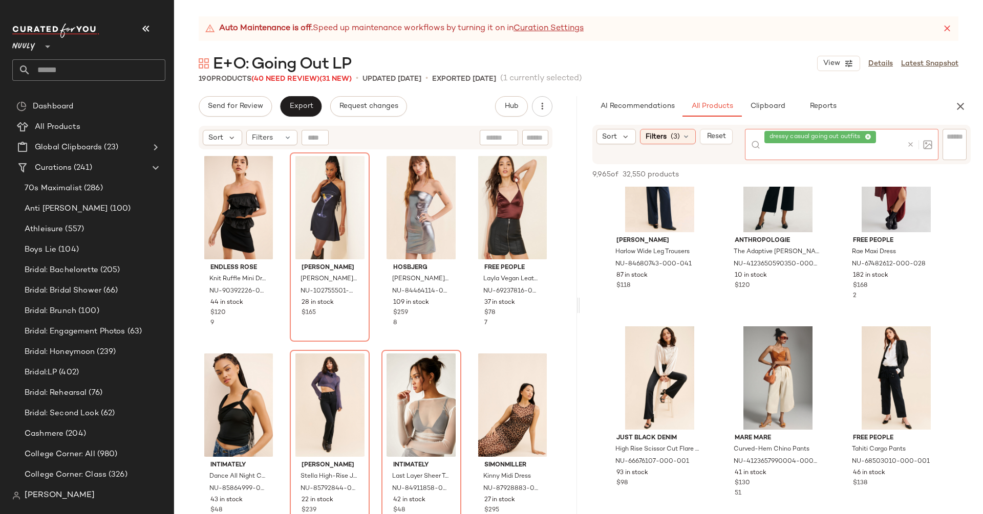
scroll to position [670, 0]
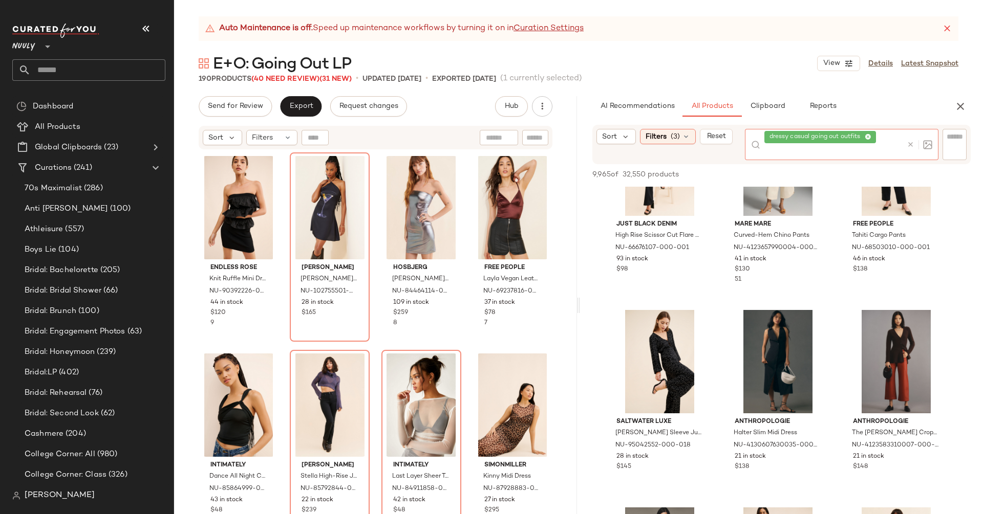
click at [908, 144] on icon at bounding box center [910, 145] width 8 height 8
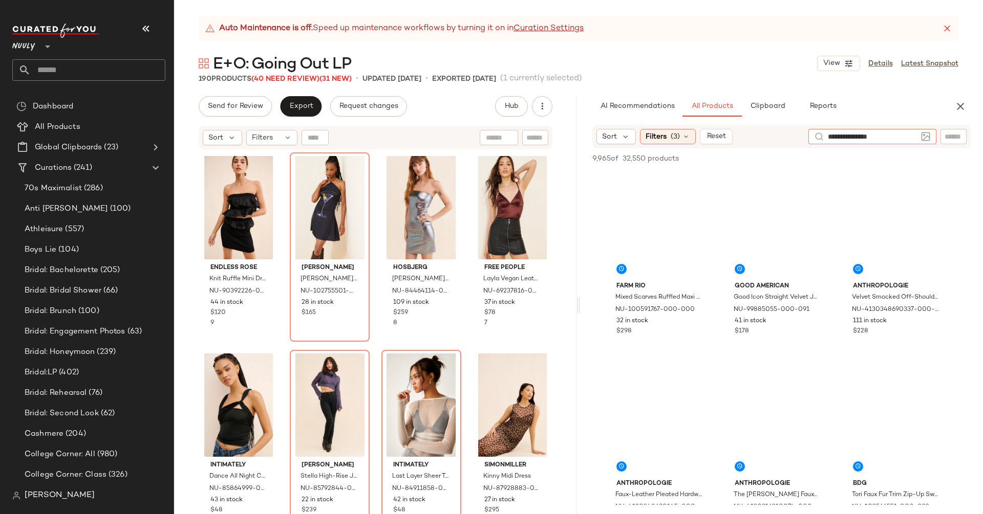
type input "**********"
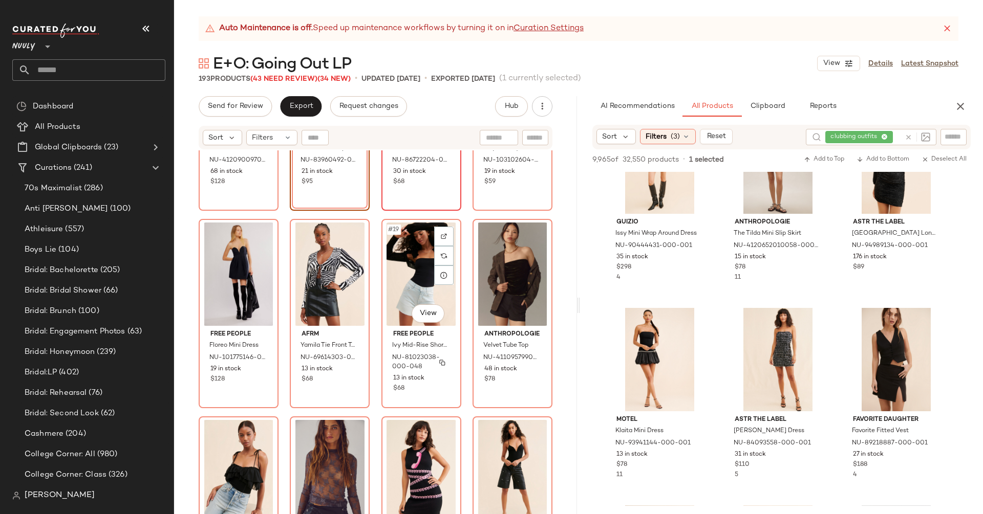
scroll to position [0, 0]
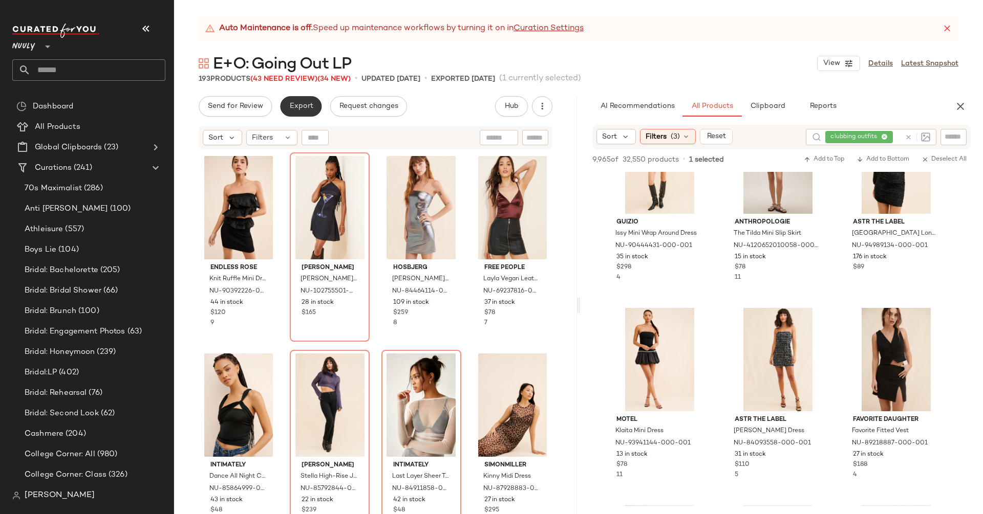
click at [295, 108] on span "Export" at bounding box center [301, 106] width 24 height 8
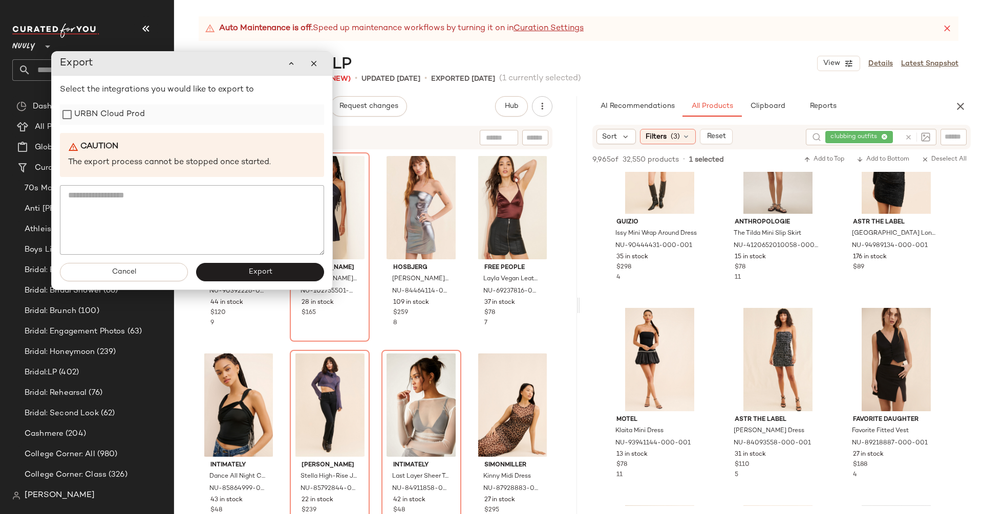
click at [103, 111] on label "URBN Cloud Prod" at bounding box center [109, 114] width 71 height 20
click at [262, 273] on span "Export" at bounding box center [260, 272] width 24 height 8
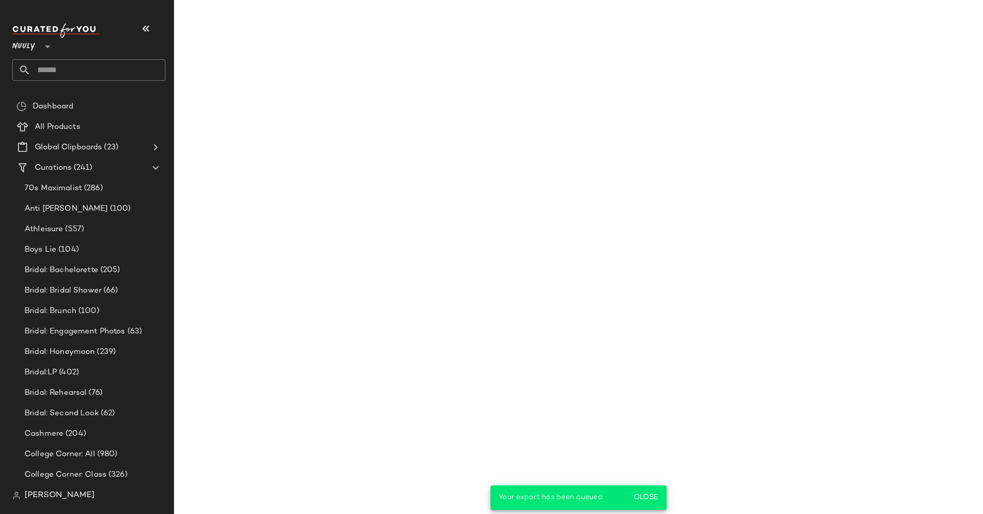
scroll to position [3818, 0]
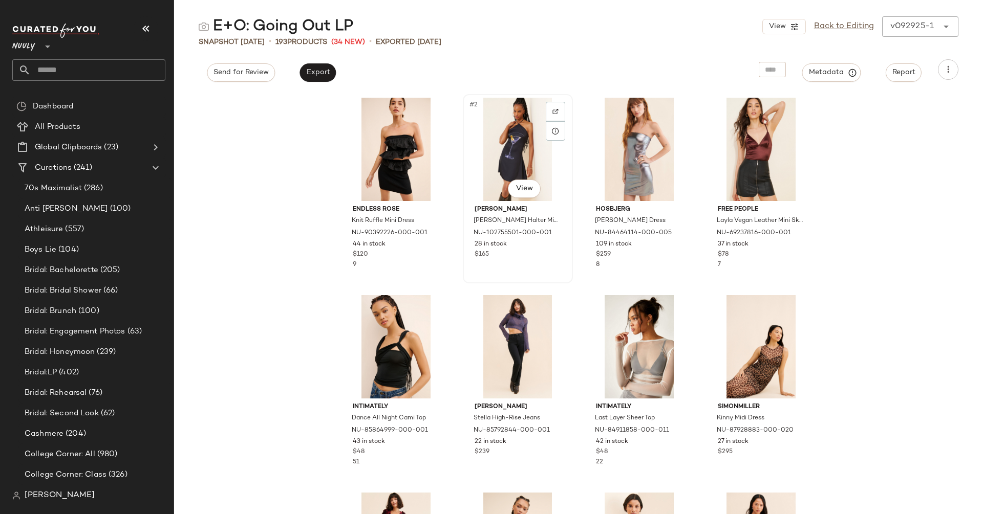
click at [525, 201] on div "#2 View" at bounding box center [517, 149] width 103 height 103
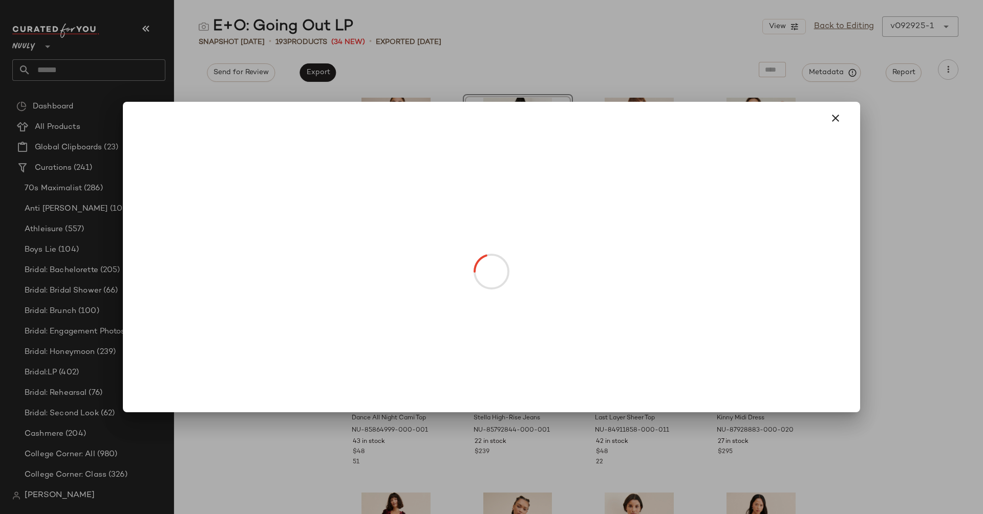
click at [526, 190] on body "Nuuly ** Dashboard All Products Global Clipboards (23) Curations (241) 70s Maxi…" at bounding box center [491, 257] width 983 height 514
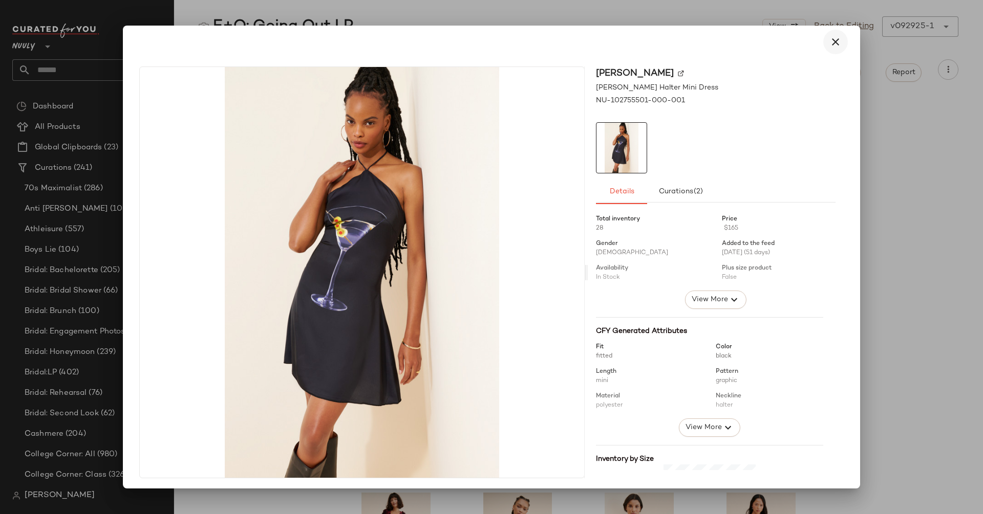
click at [825, 51] on button "button" at bounding box center [835, 42] width 25 height 25
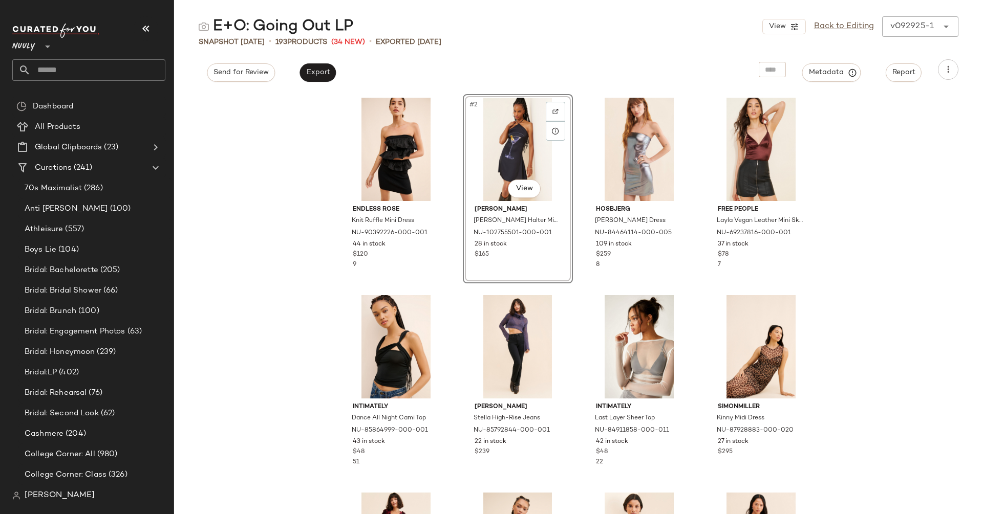
click at [929, 208] on div "Endless Rose Knit Ruffle Mini Dress NU-90392226-000-001 44 in stock $120 9 #2 V…" at bounding box center [578, 303] width 809 height 422
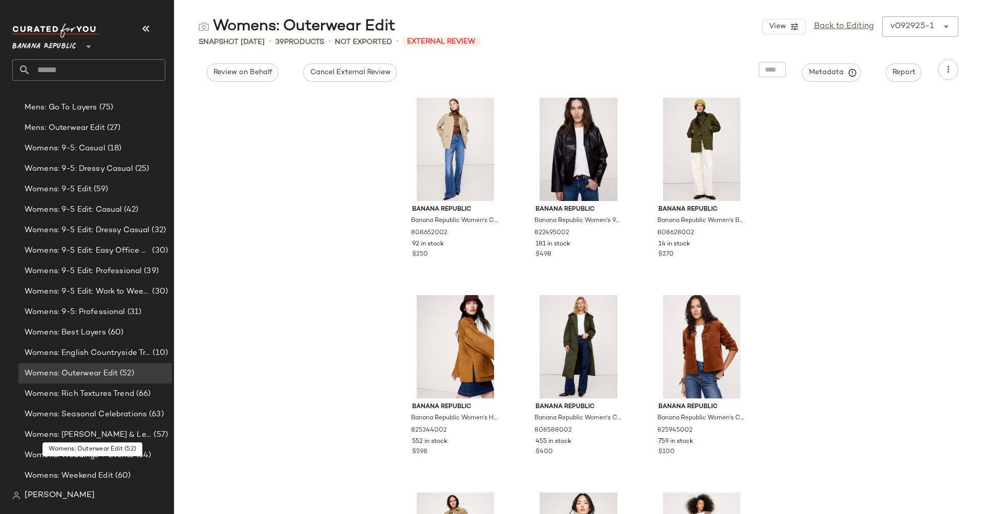
scroll to position [43, 0]
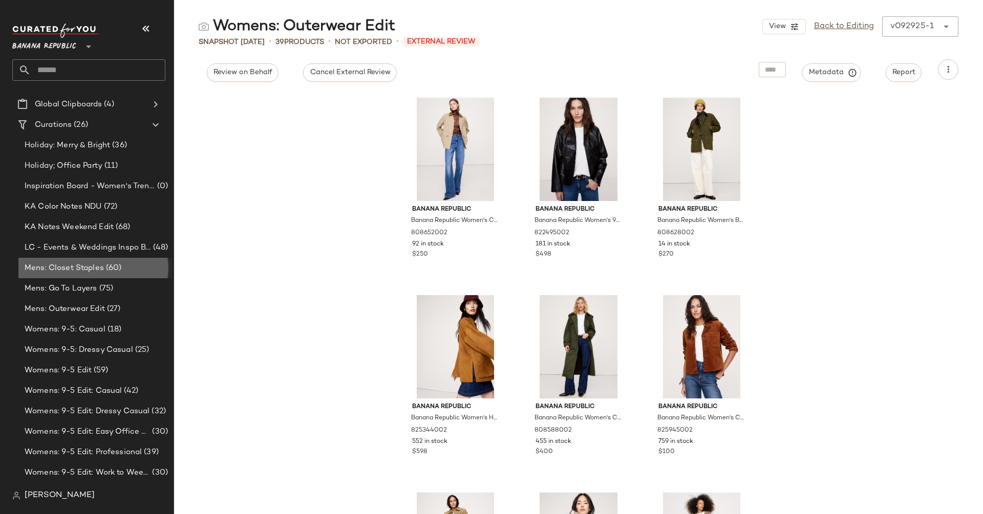
click at [105, 276] on div "Mens: Closet Staples (60)" at bounding box center [95, 268] width 154 height 20
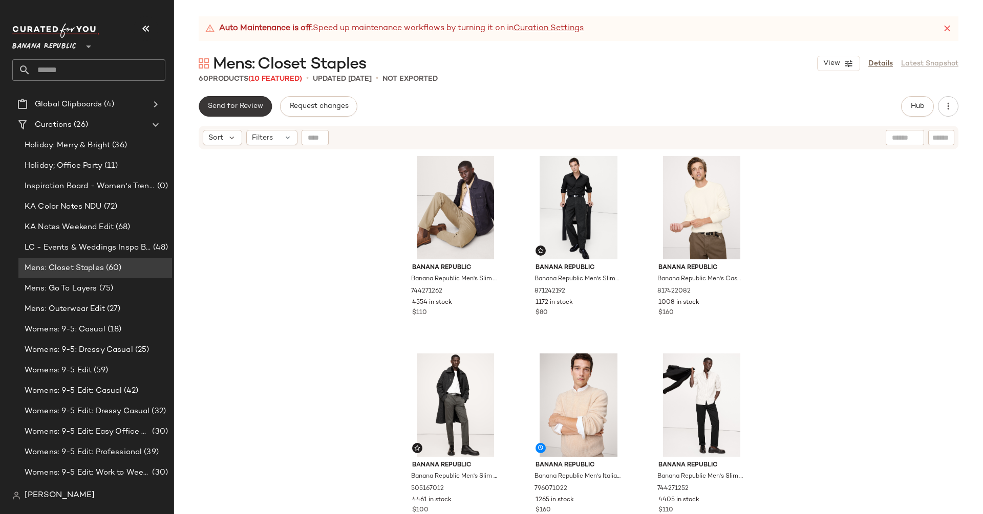
click at [217, 113] on button "Send for Review" at bounding box center [235, 106] width 73 height 20
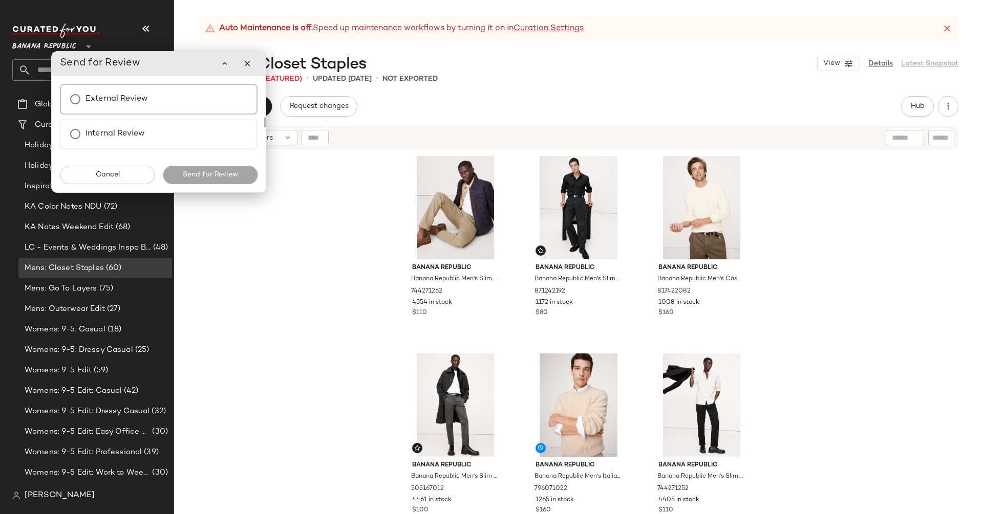
click at [176, 102] on div "External Review" at bounding box center [159, 99] width 198 height 31
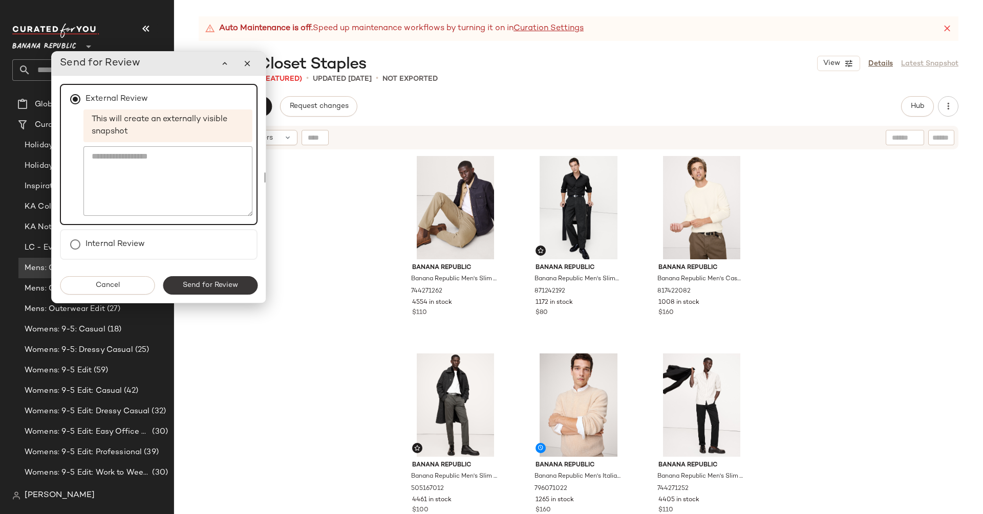
click at [215, 281] on span "Send for Review" at bounding box center [210, 285] width 56 height 8
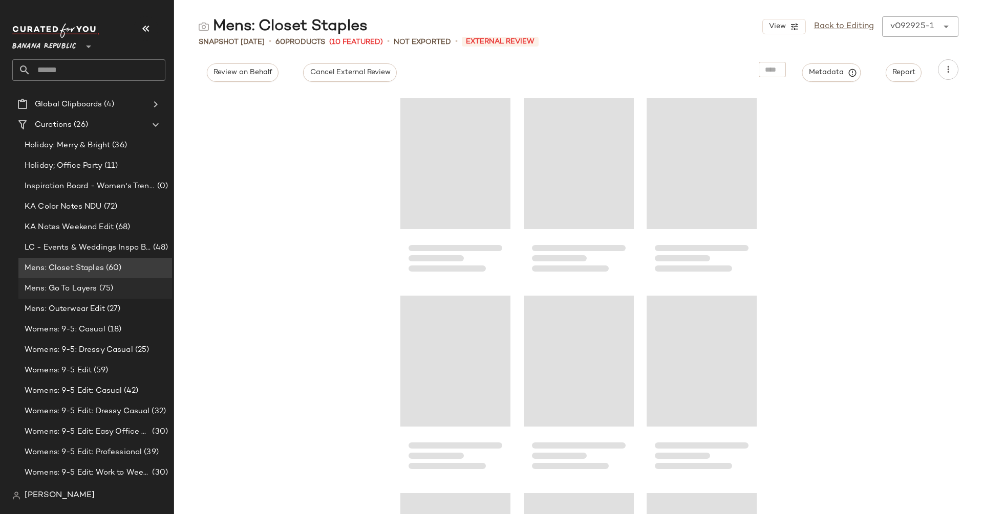
click at [113, 287] on div "Mens: Go To Layers (75)" at bounding box center [94, 289] width 146 height 12
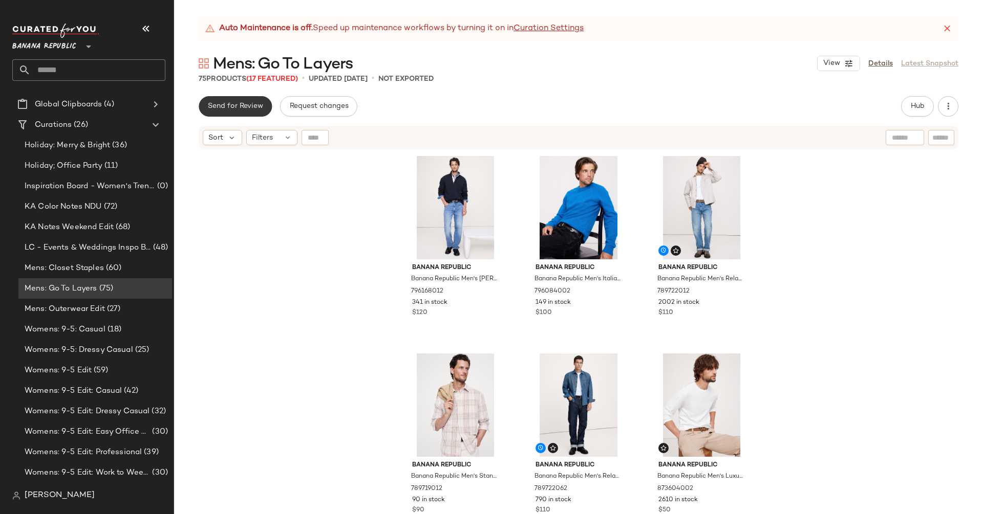
click at [246, 105] on span "Send for Review" at bounding box center [235, 106] width 56 height 8
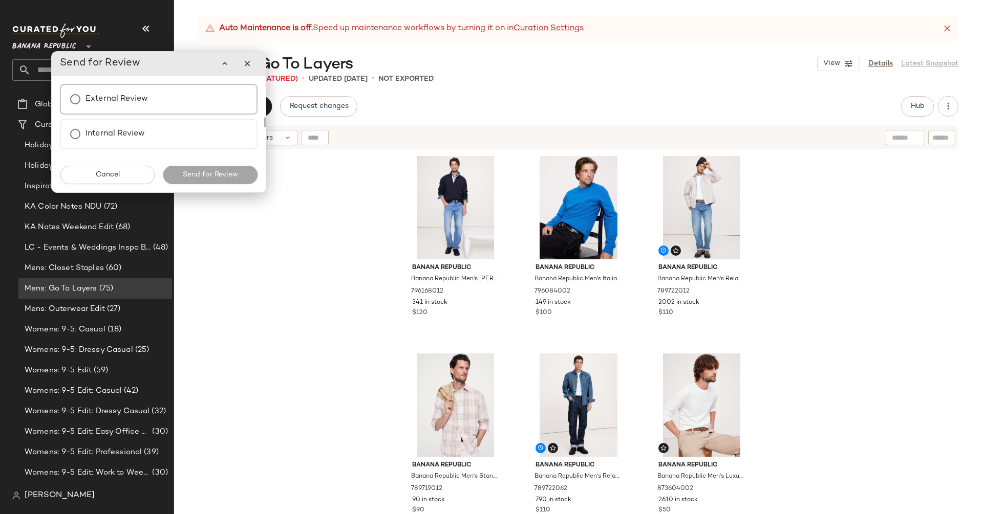
click at [171, 103] on div "External Review" at bounding box center [159, 99] width 198 height 31
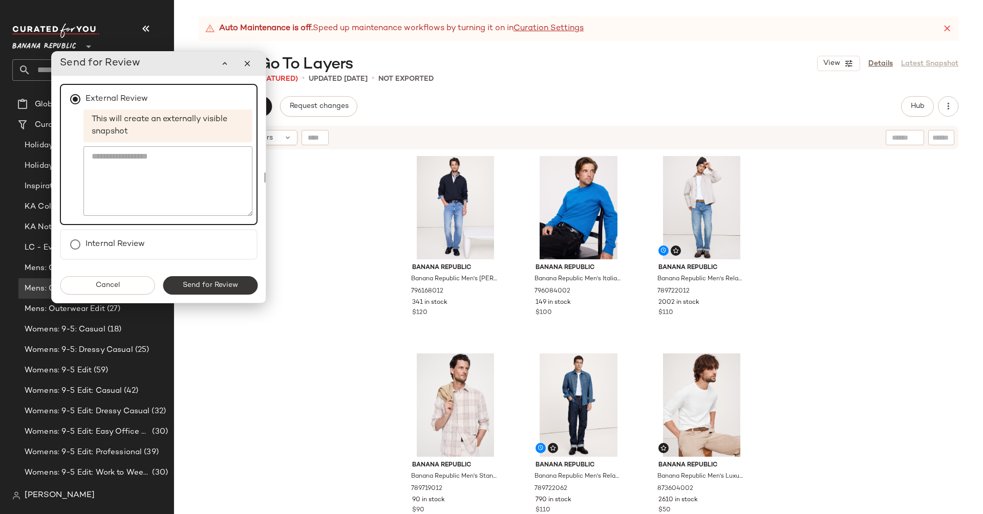
click at [195, 294] on button "Send for Review" at bounding box center [210, 285] width 95 height 18
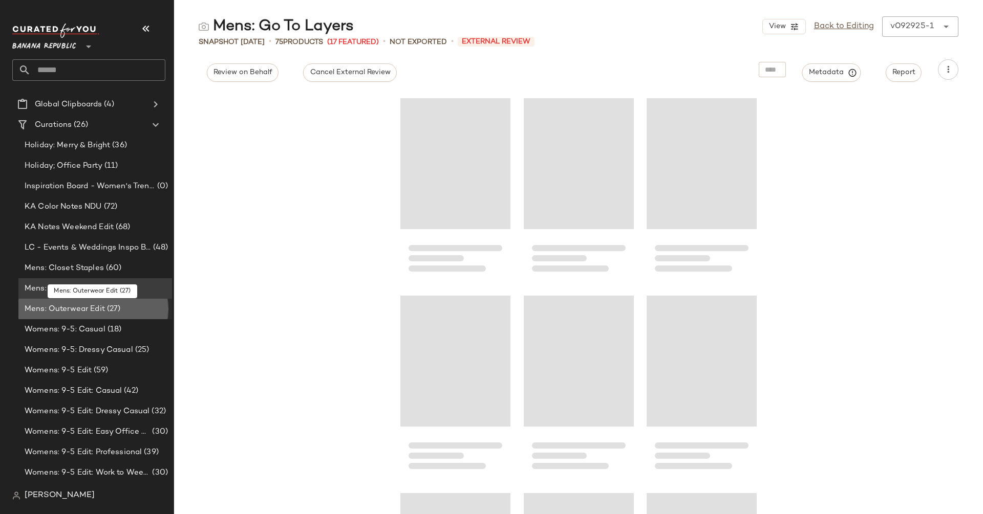
click at [92, 310] on span "Mens: Outerwear Edit" at bounding box center [65, 309] width 80 height 12
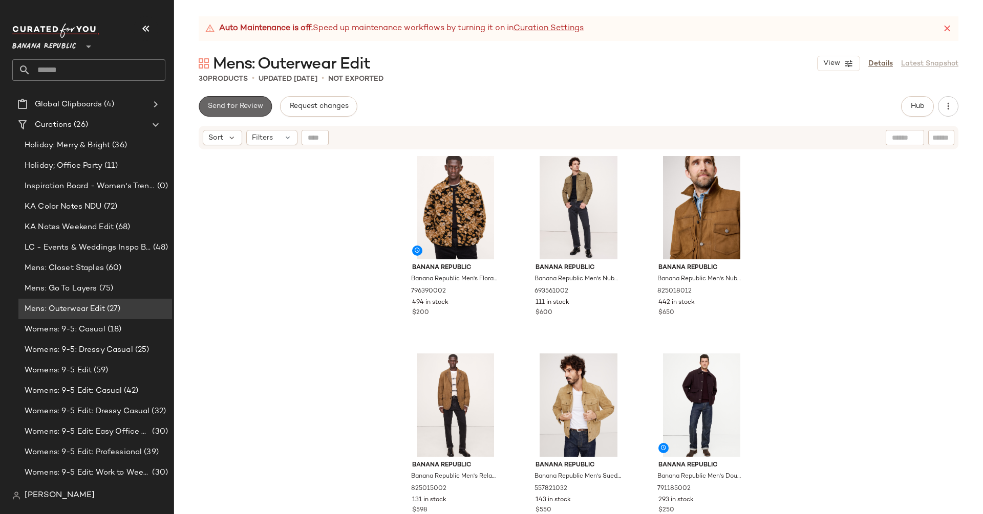
click at [252, 108] on span "Send for Review" at bounding box center [235, 106] width 56 height 8
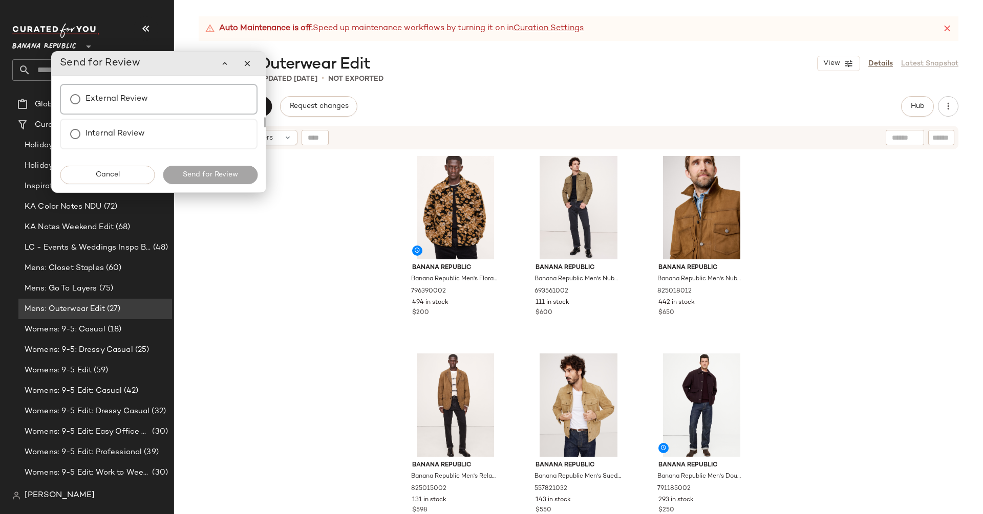
click at [123, 101] on label "External Review" at bounding box center [116, 99] width 62 height 20
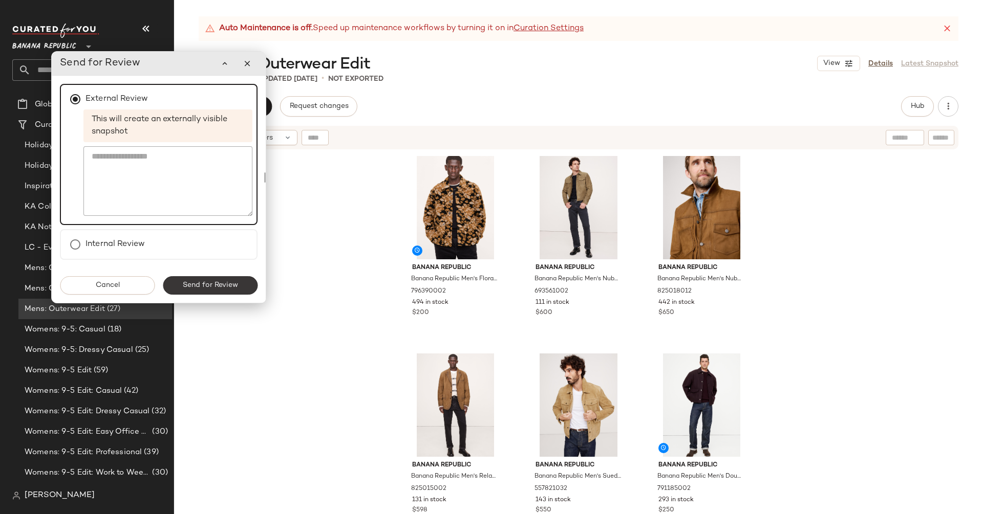
click at [196, 288] on span "Send for Review" at bounding box center [210, 285] width 56 height 8
